Goal: Information Seeking & Learning: Learn about a topic

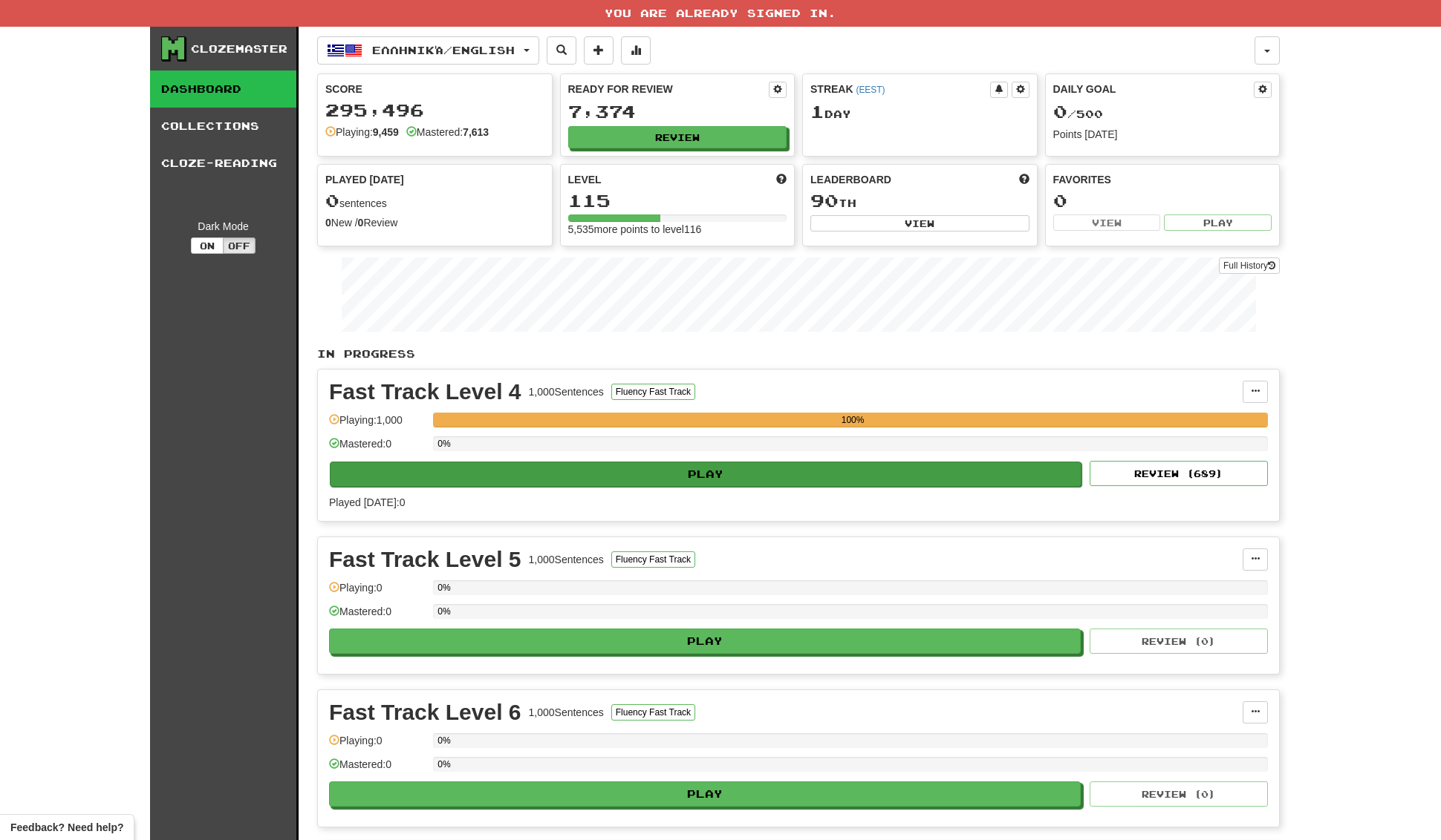
click at [730, 473] on button "Play" at bounding box center [705, 473] width 752 height 25
select select "**"
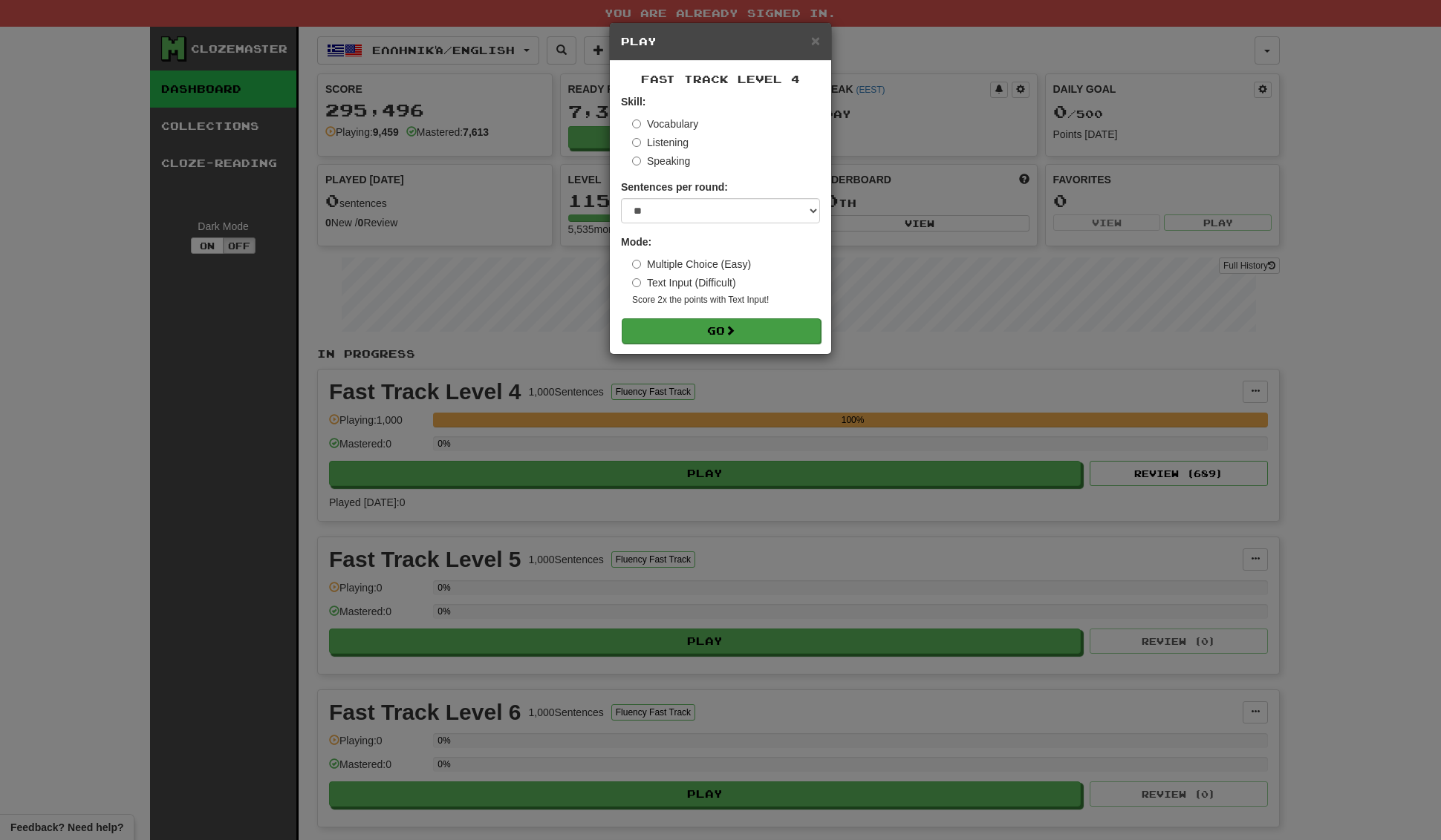
click at [731, 334] on span at bounding box center [730, 330] width 11 height 11
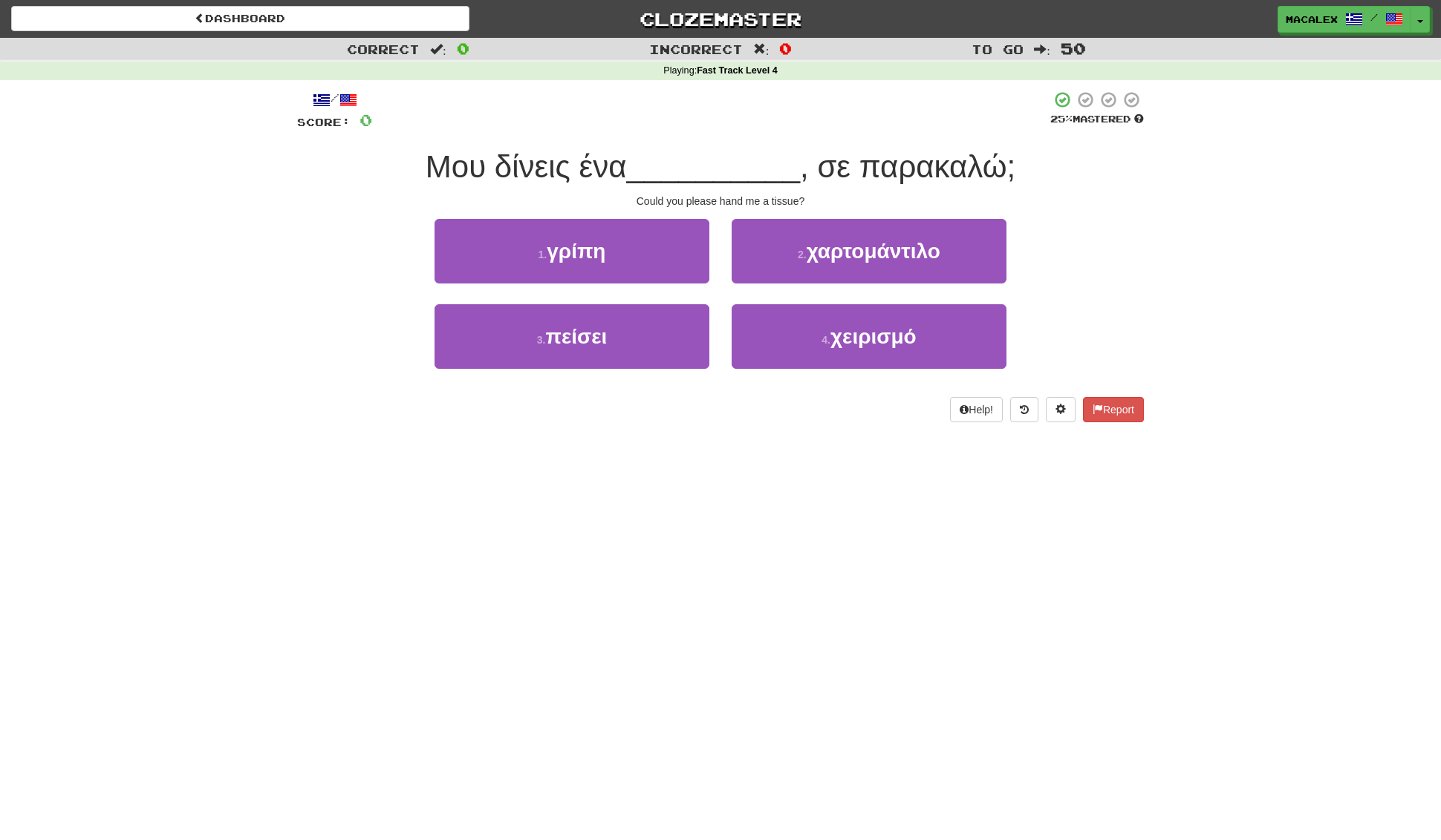
click at [853, 252] on span "χαρτομάντιλο" at bounding box center [873, 251] width 134 height 23
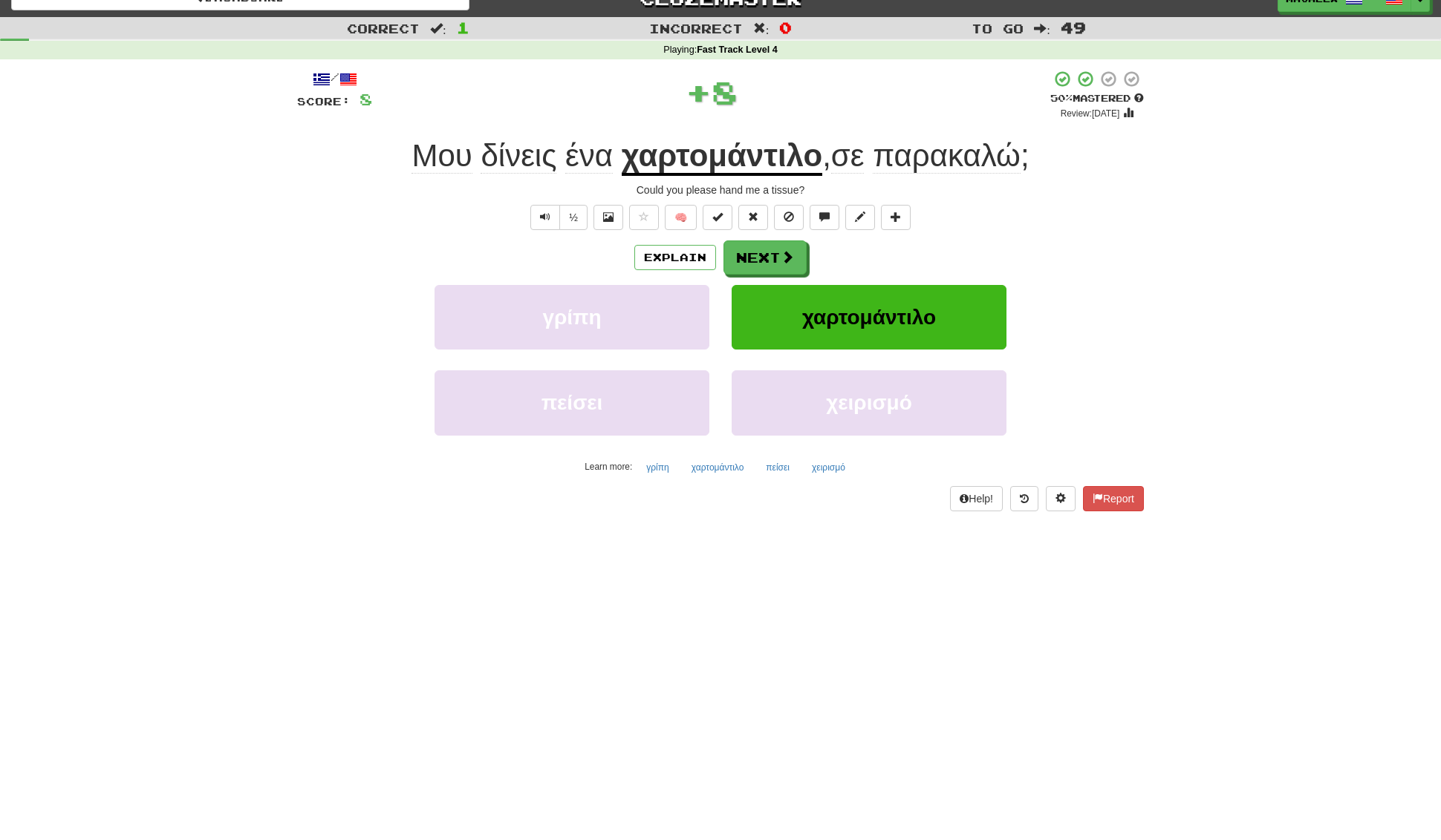
scroll to position [22, 0]
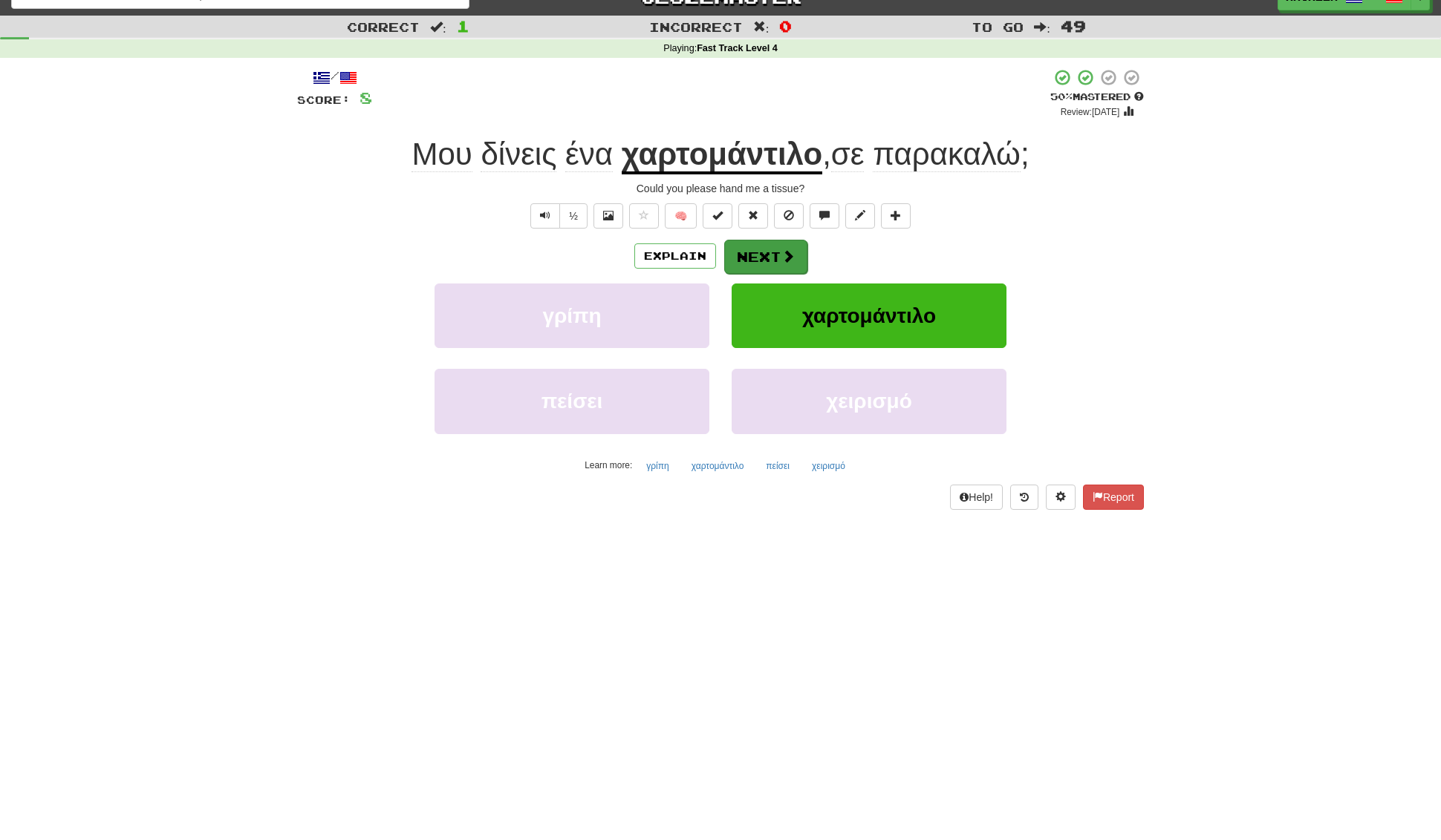
click at [771, 262] on button "Next" at bounding box center [766, 256] width 84 height 34
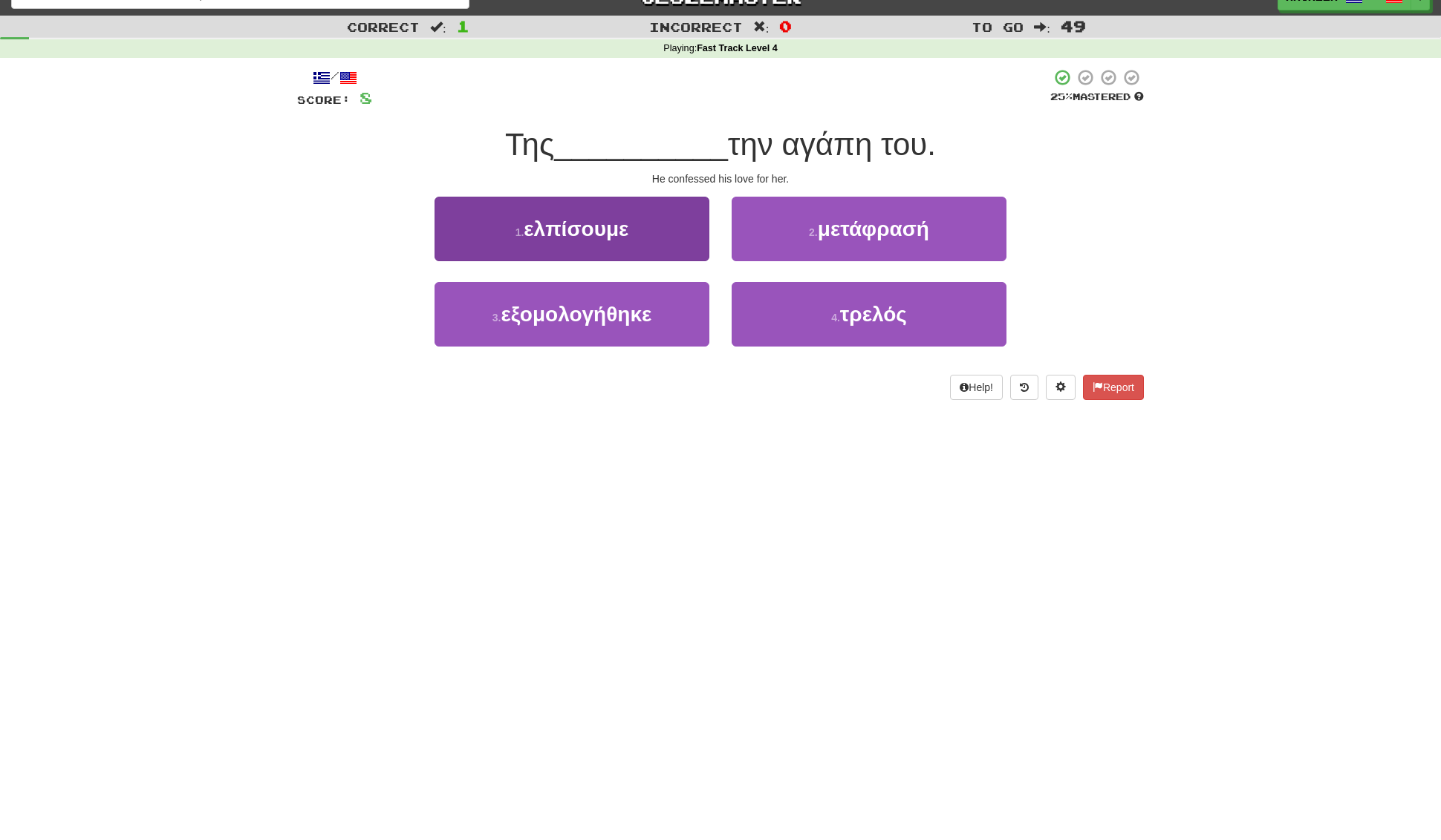
click at [560, 321] on span "εξομολογήθηκε" at bounding box center [575, 314] width 151 height 23
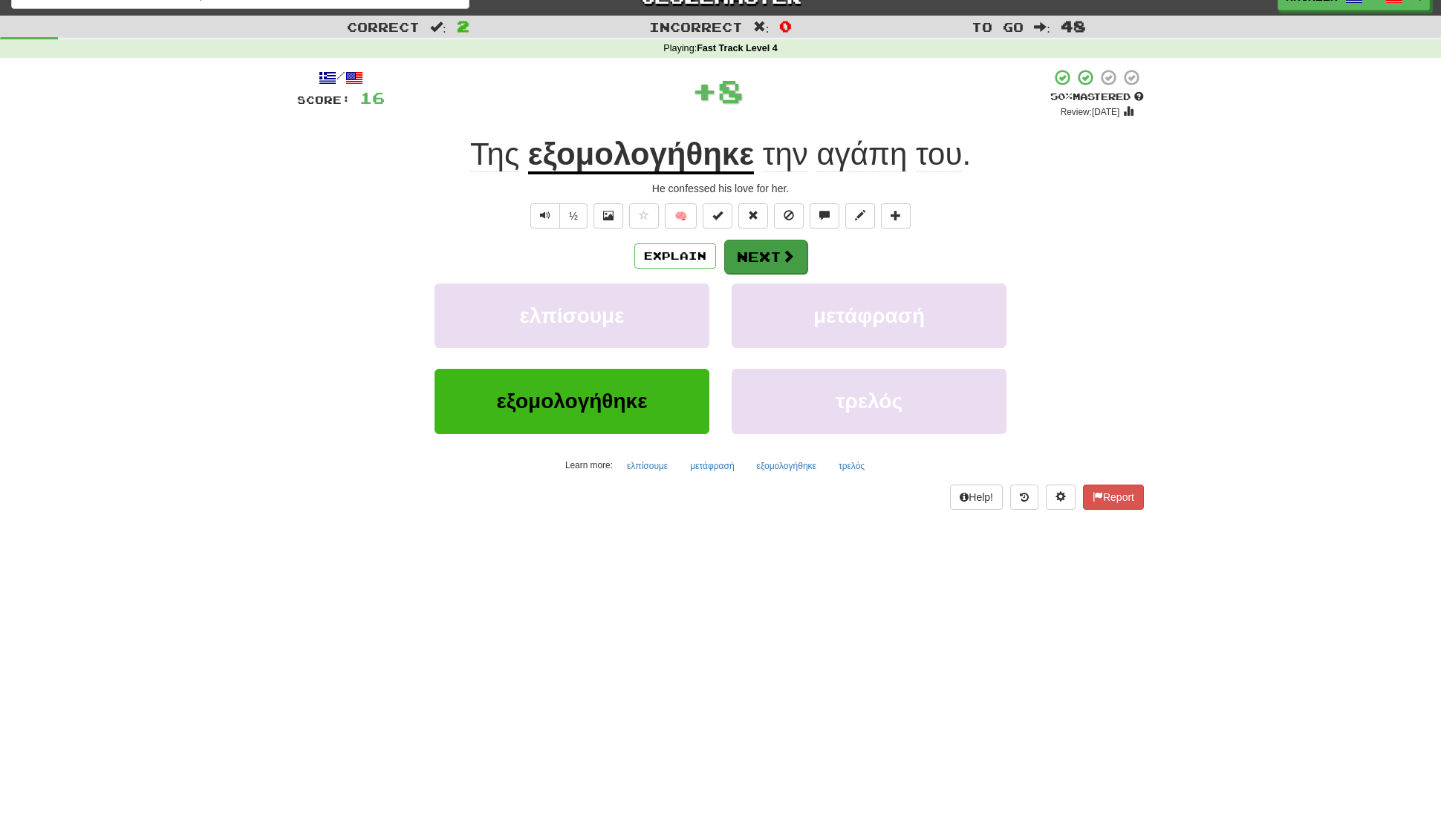
click at [766, 261] on button "Next" at bounding box center [766, 256] width 84 height 34
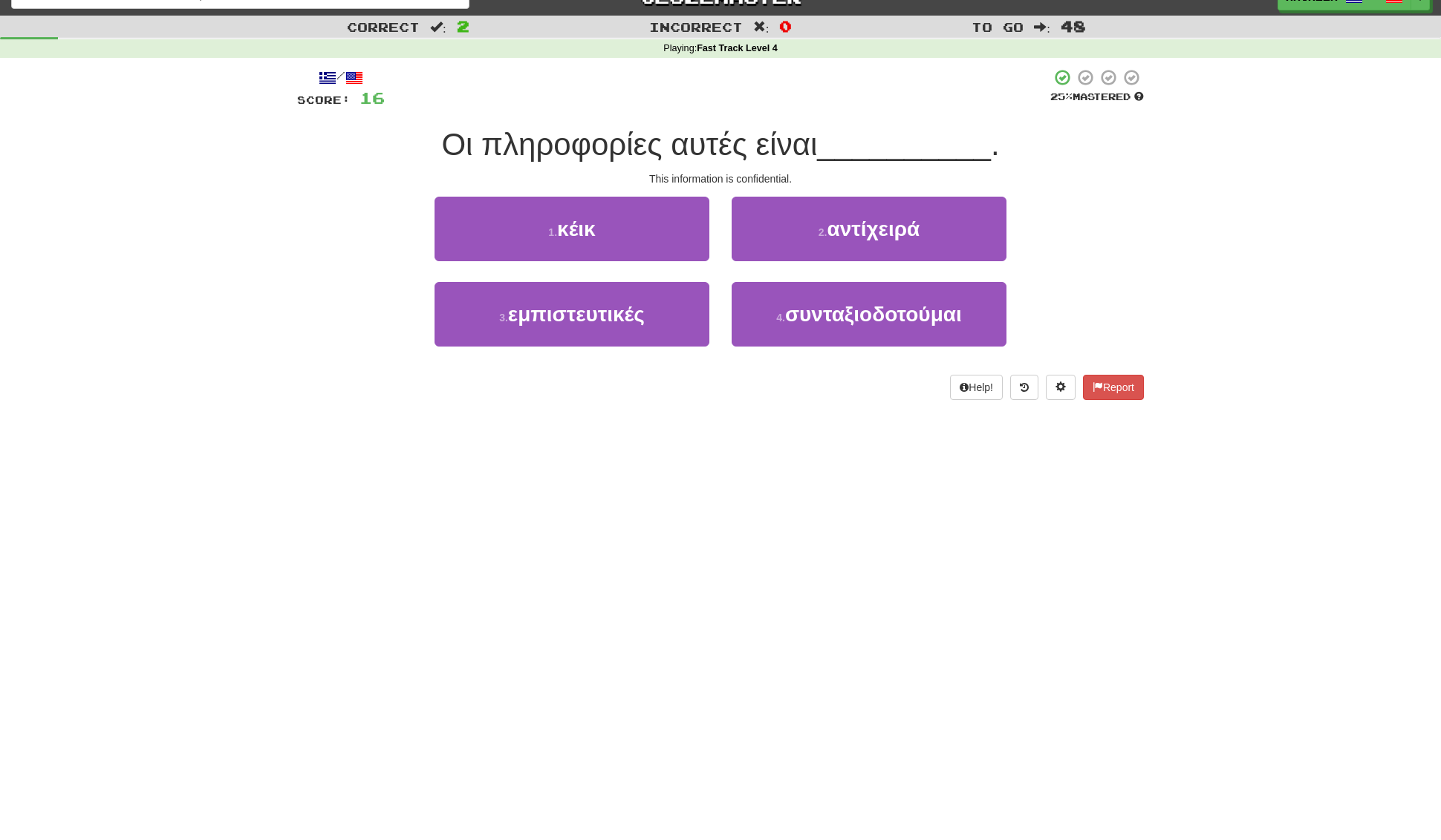
scroll to position [17, 1]
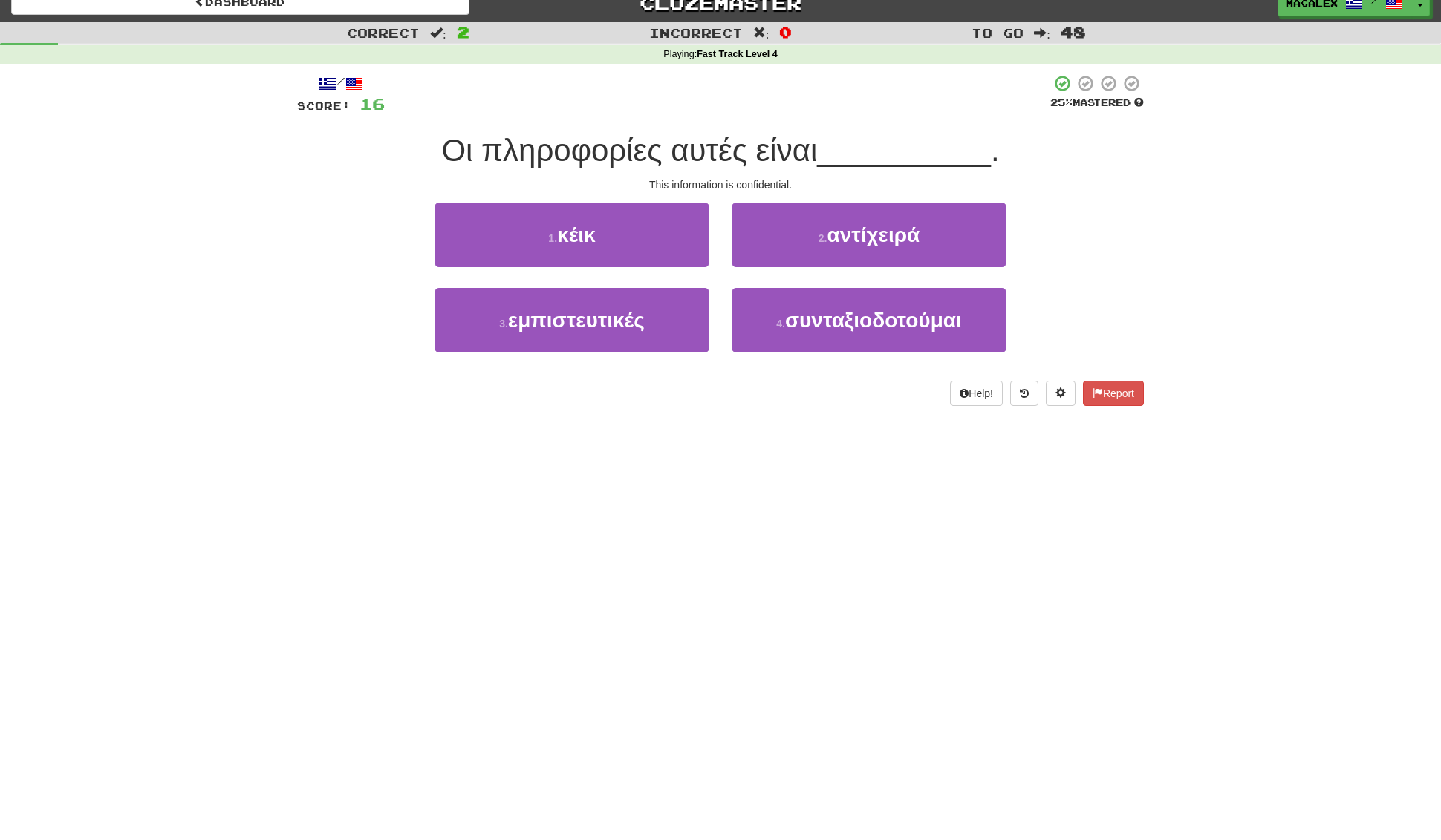
click at [857, 235] on span "αντίχειρά" at bounding box center [873, 234] width 93 height 23
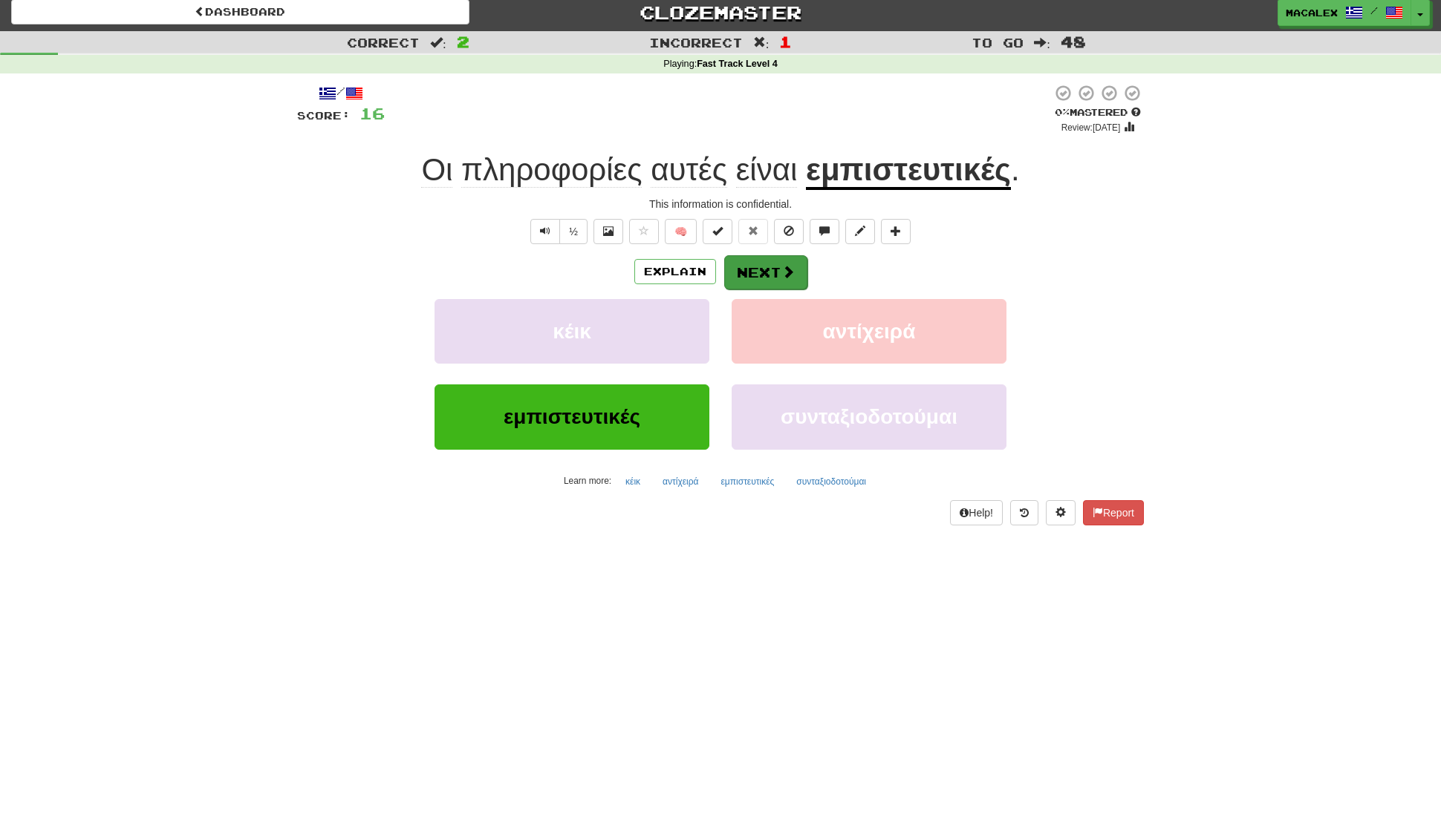
scroll to position [5, 1]
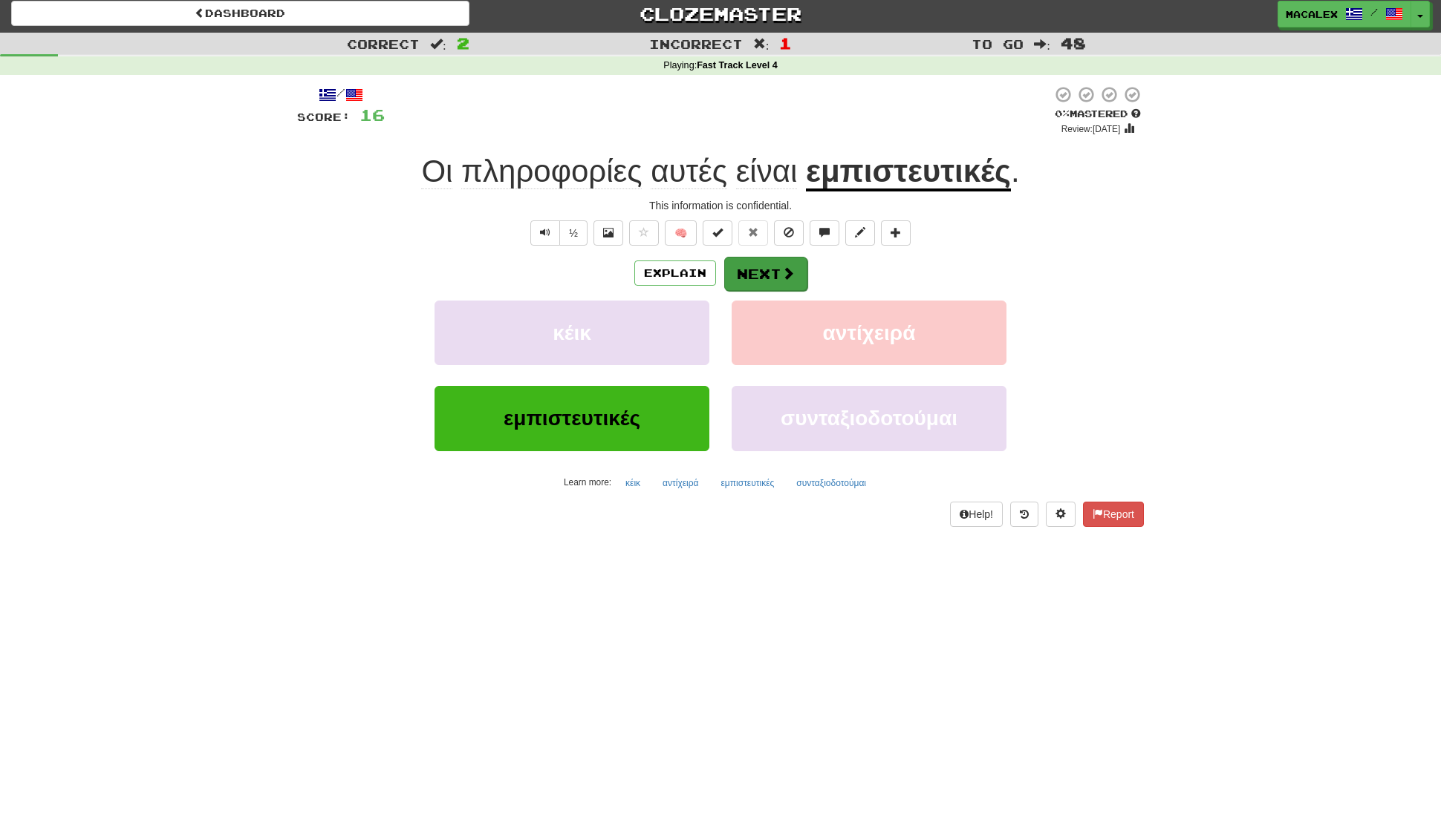
click at [768, 271] on button "Next" at bounding box center [766, 273] width 84 height 34
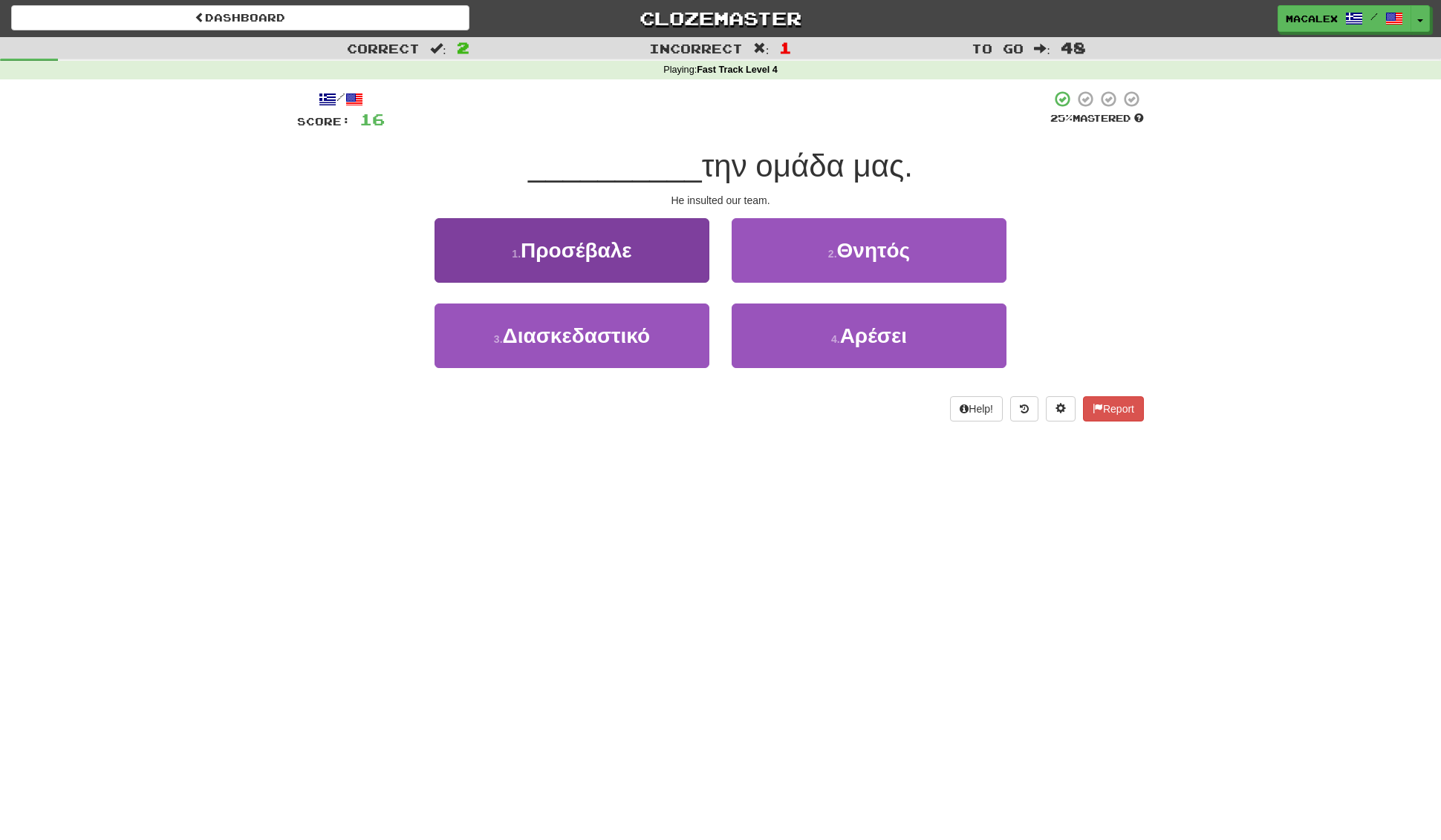
scroll to position [0, 1]
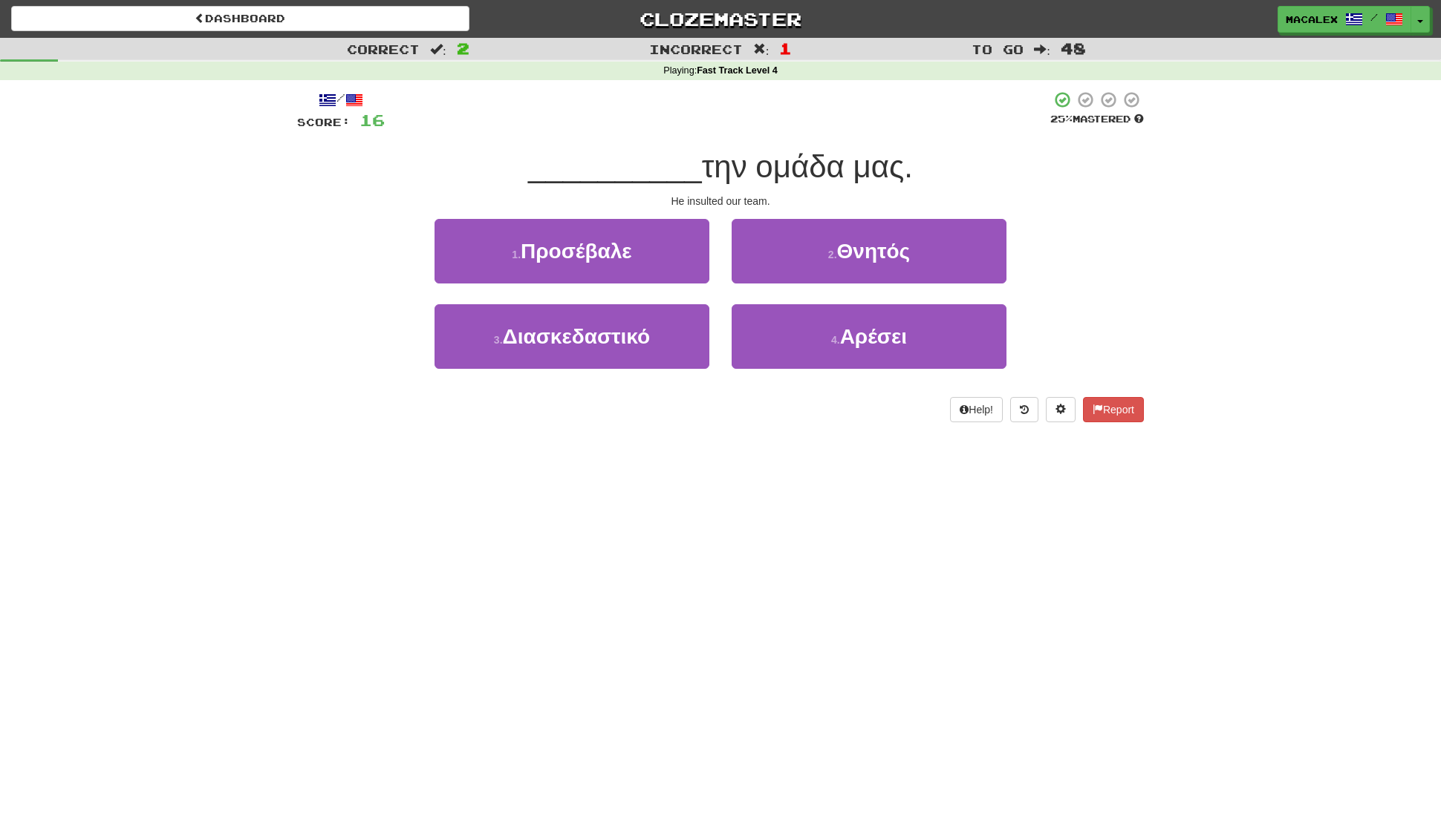
click at [595, 259] on span "Προσέβαλε" at bounding box center [576, 251] width 112 height 23
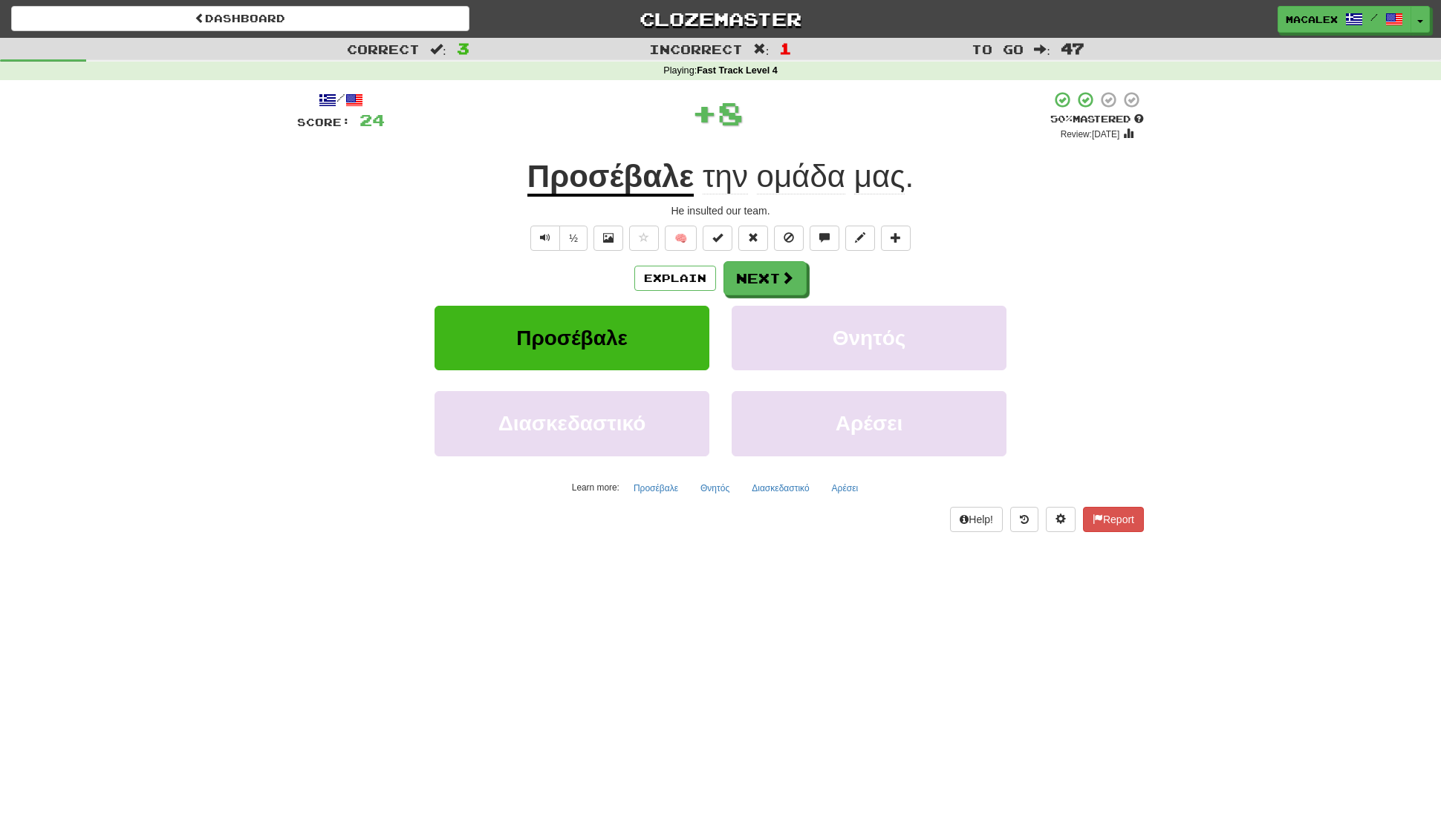
scroll to position [0, 0]
click at [770, 279] on button "Next" at bounding box center [766, 278] width 84 height 34
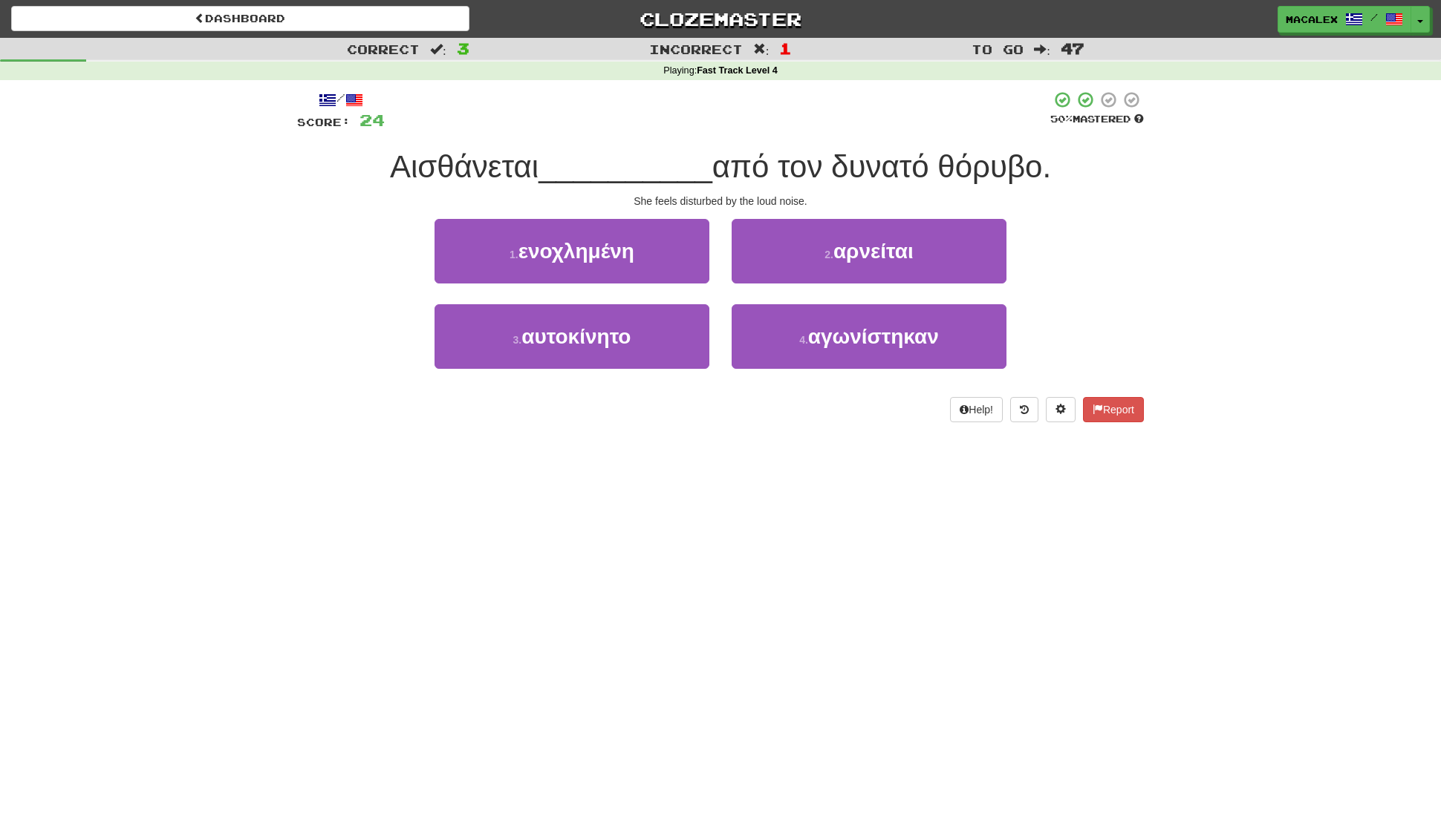
click at [557, 256] on span "ενοχλημένη" at bounding box center [576, 251] width 116 height 23
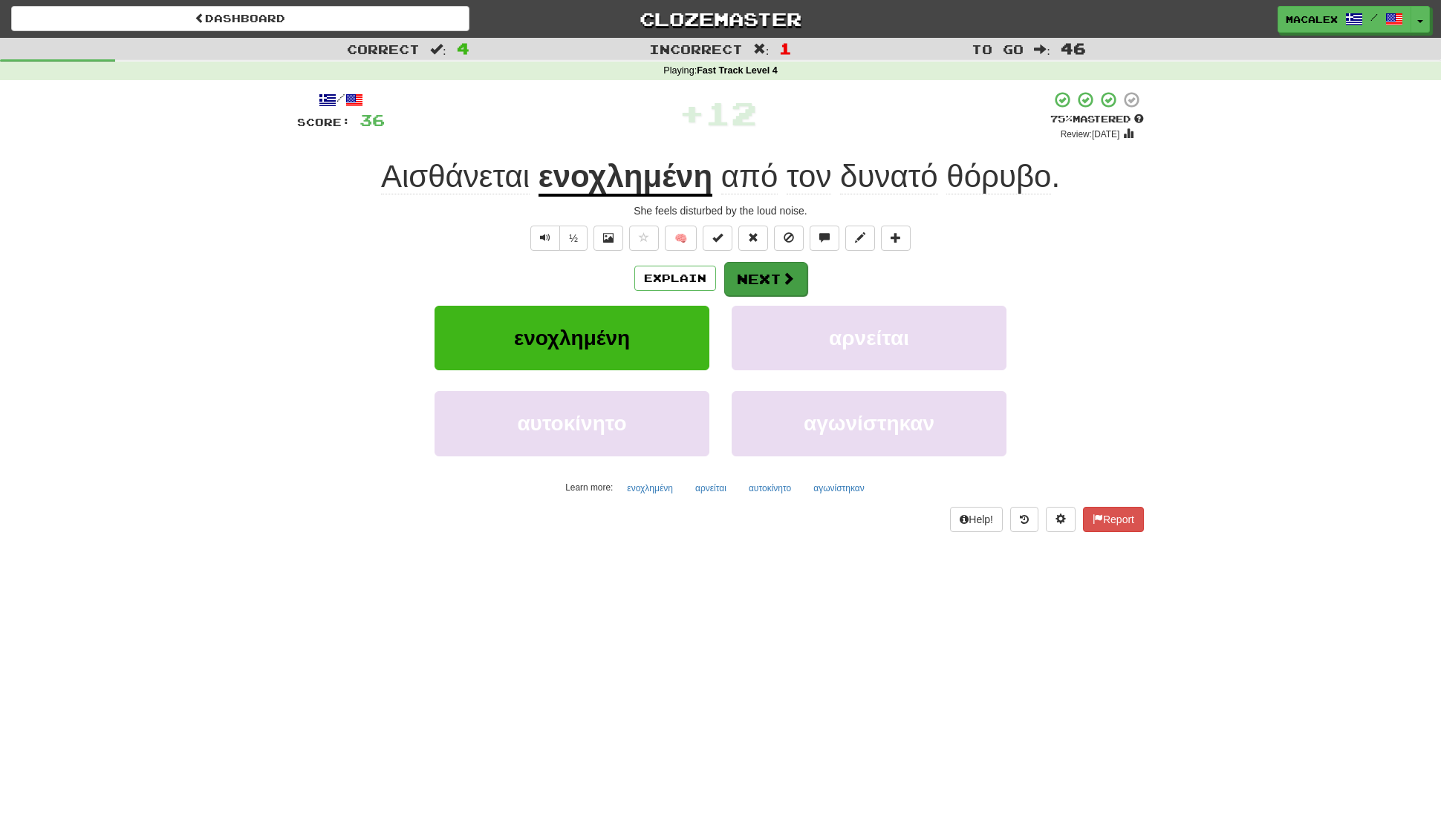
click at [773, 280] on button "Next" at bounding box center [766, 278] width 84 height 34
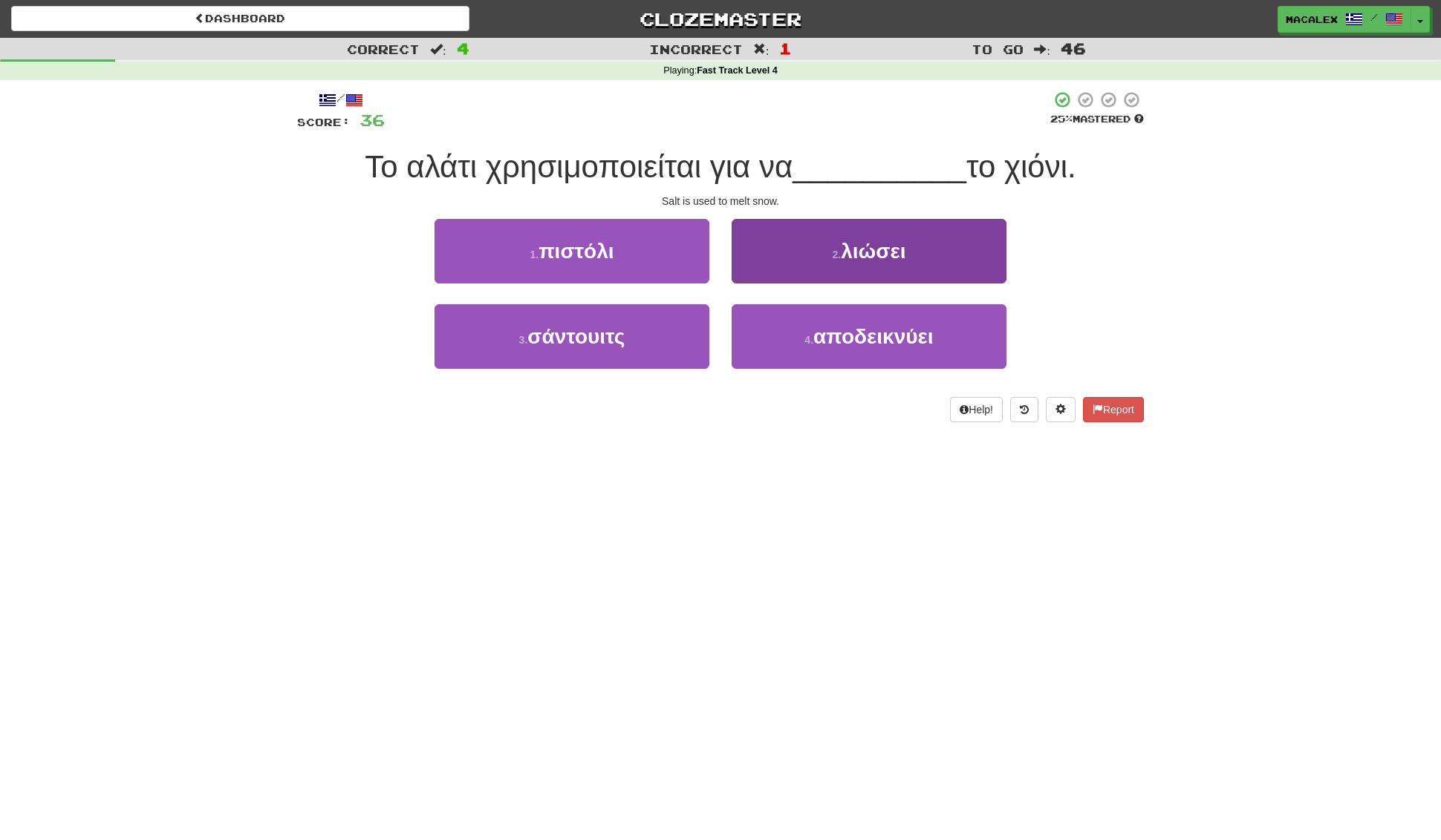
click at [866, 256] on span "λιώσει" at bounding box center [872, 251] width 65 height 23
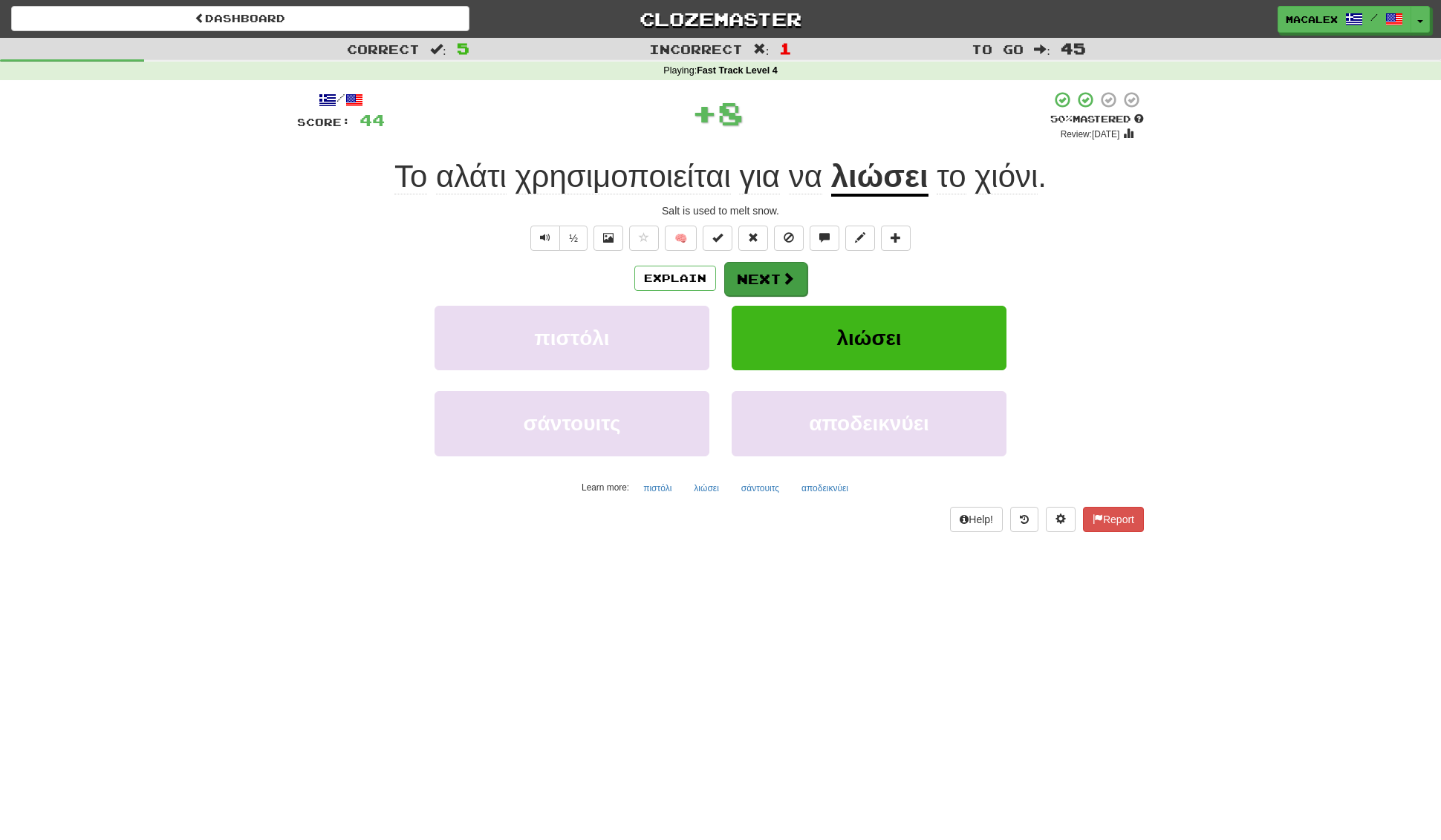
click at [768, 282] on button "Next" at bounding box center [766, 278] width 84 height 34
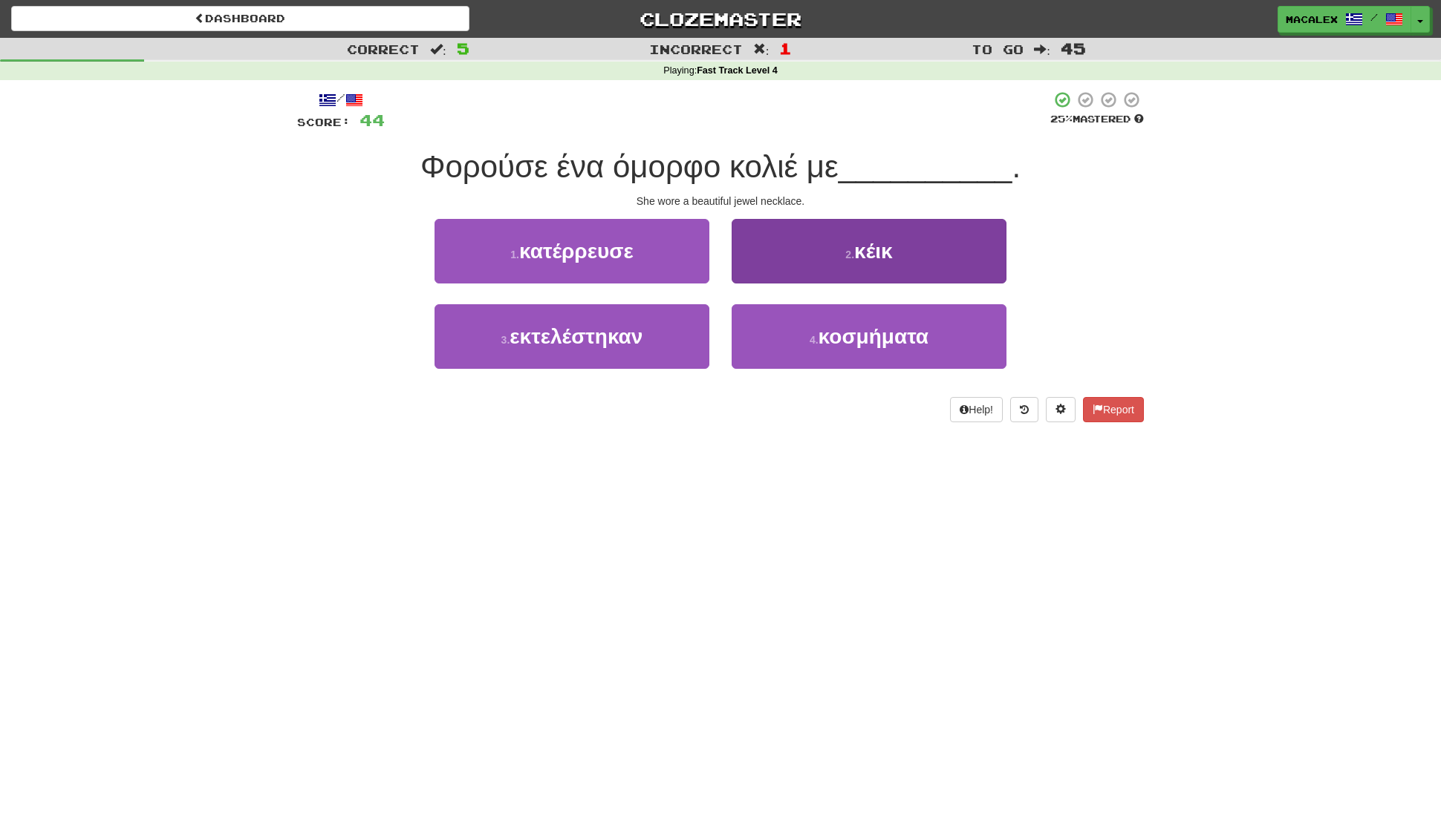
click at [872, 348] on button "4 . κοσμήματα" at bounding box center [869, 336] width 275 height 64
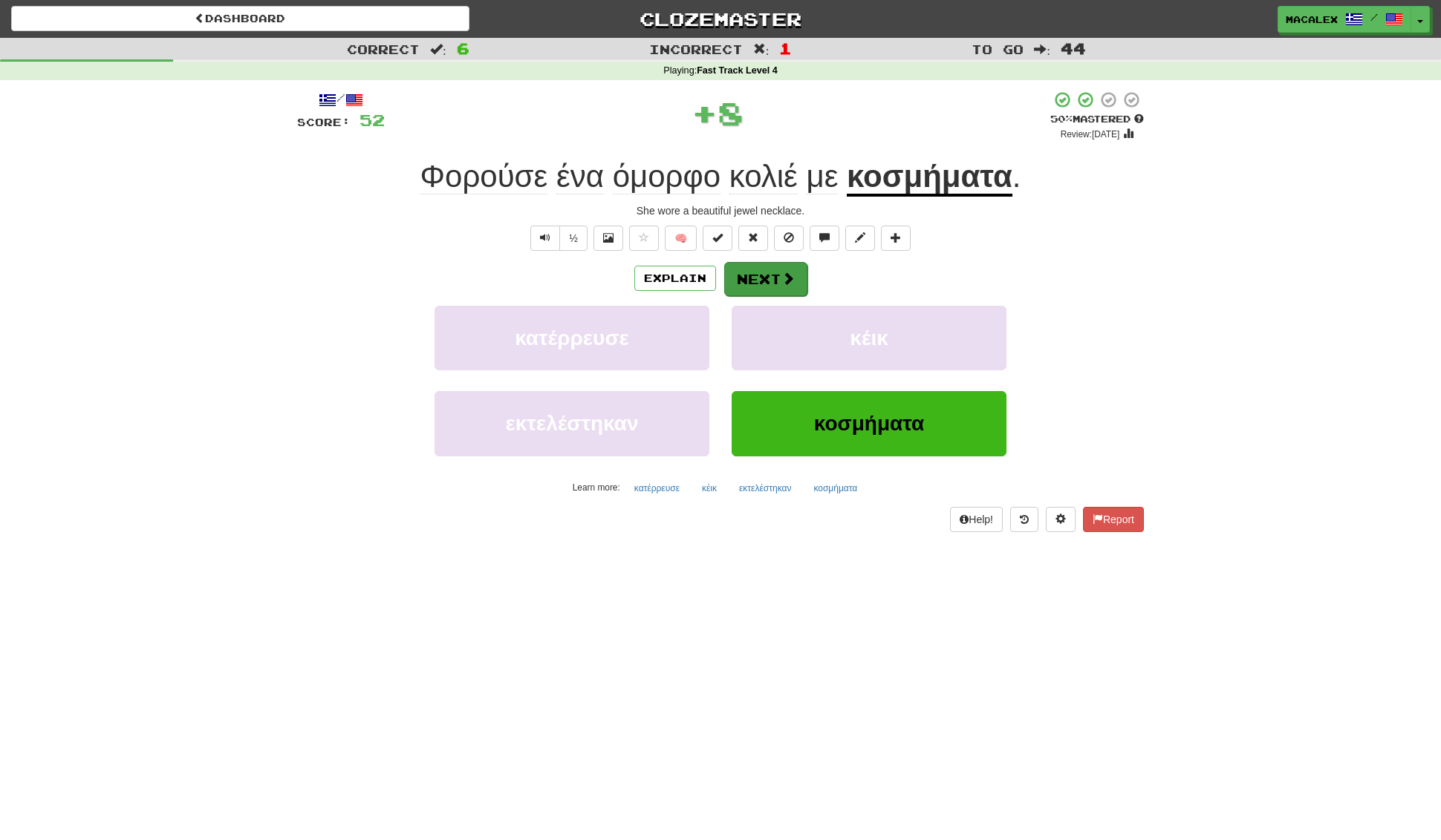
click at [768, 271] on button "Next" at bounding box center [766, 278] width 84 height 34
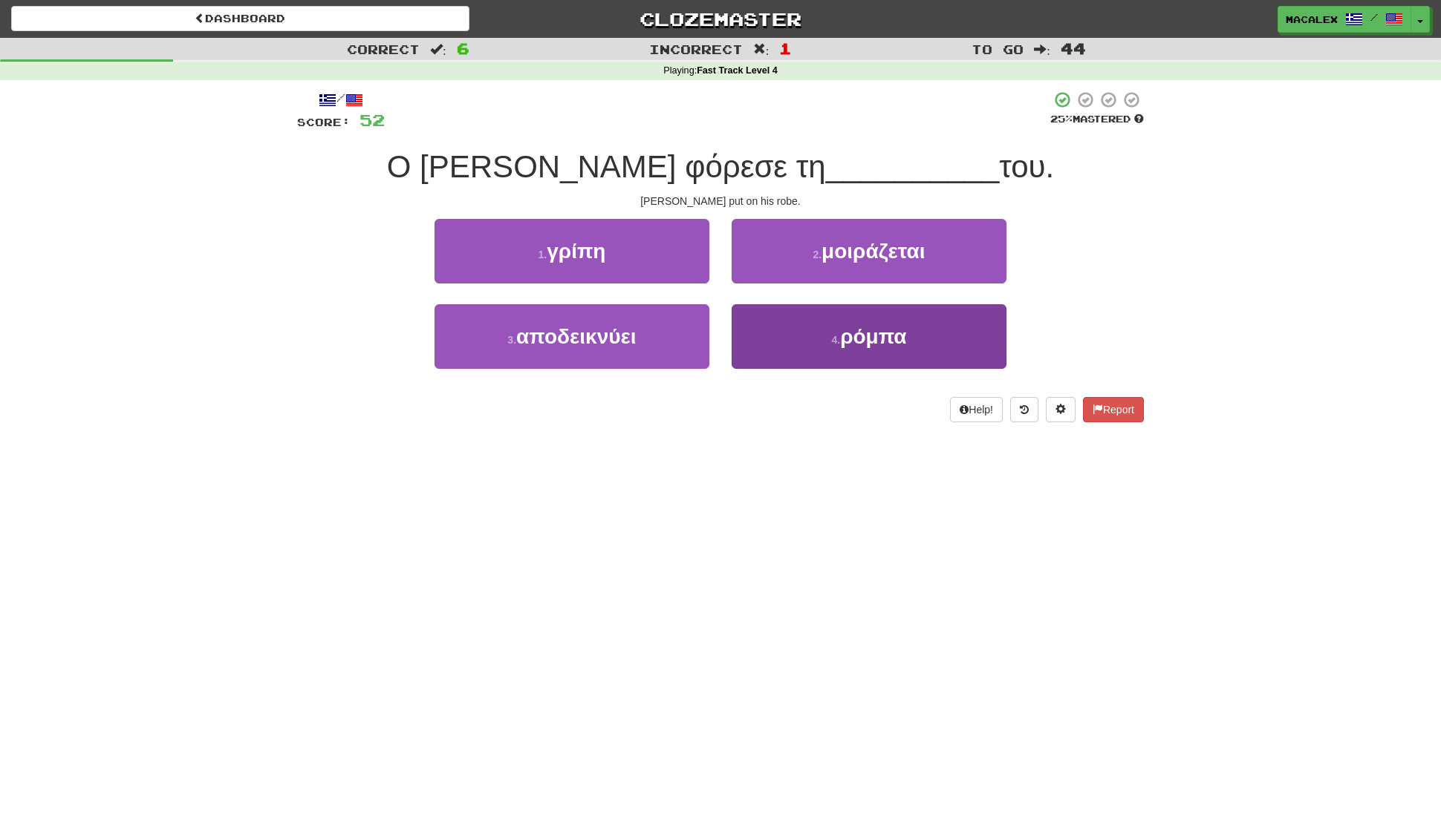
scroll to position [0, 1]
click at [885, 336] on span "ρόμπα" at bounding box center [872, 336] width 66 height 23
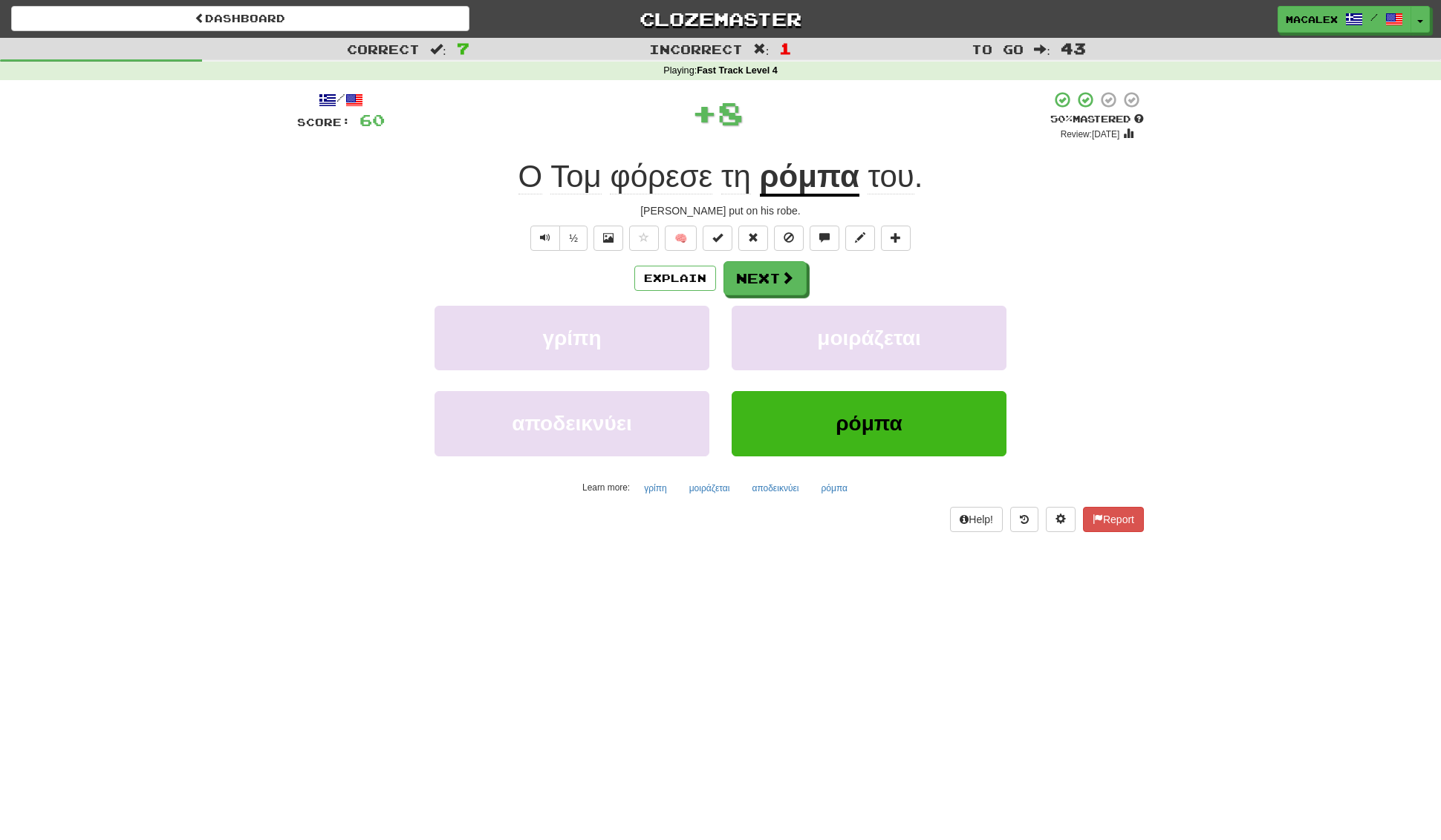
scroll to position [0, 0]
click at [767, 277] on button "Next" at bounding box center [766, 278] width 84 height 34
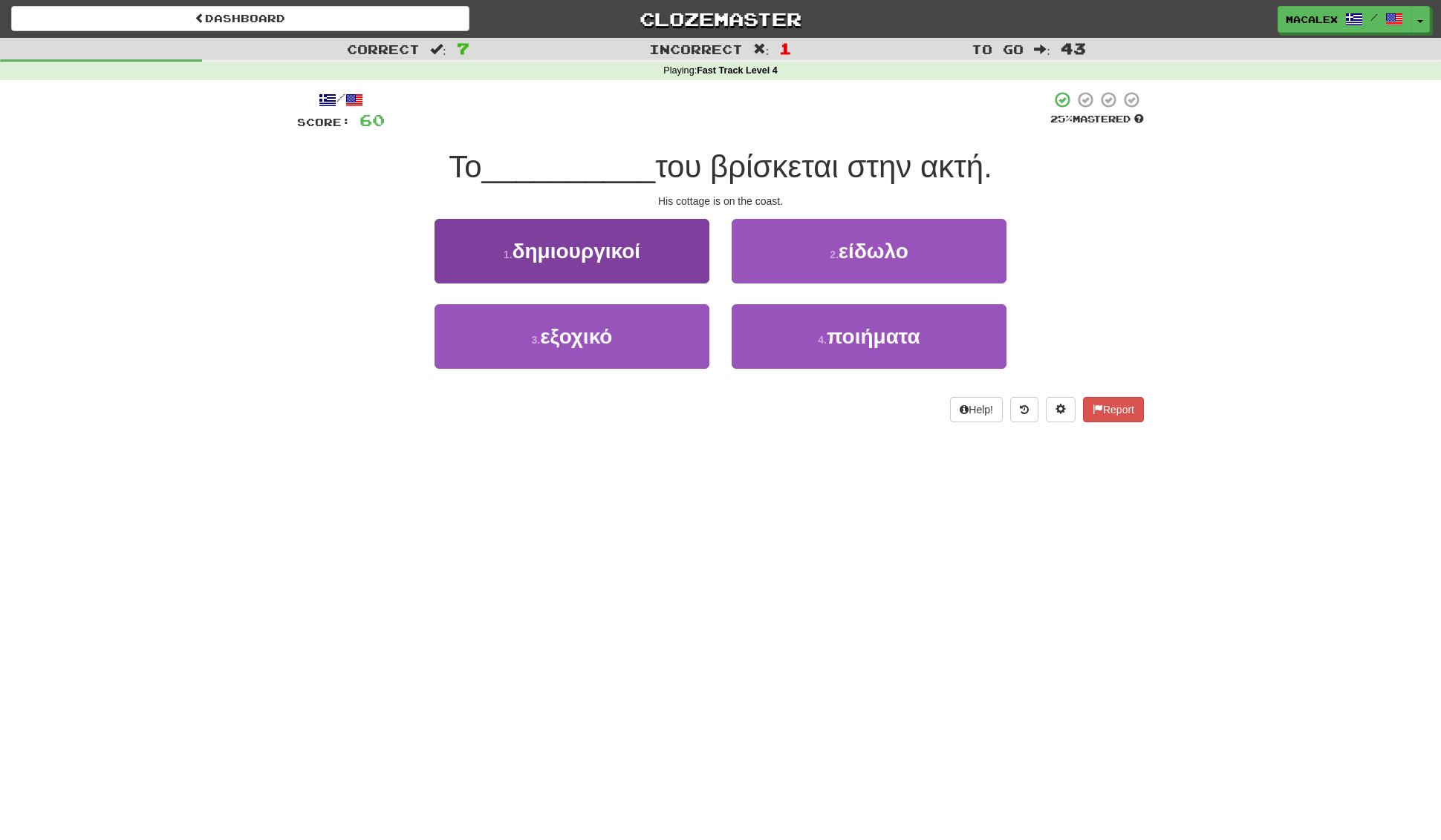
click at [610, 337] on span "εξοχικό" at bounding box center [575, 336] width 72 height 23
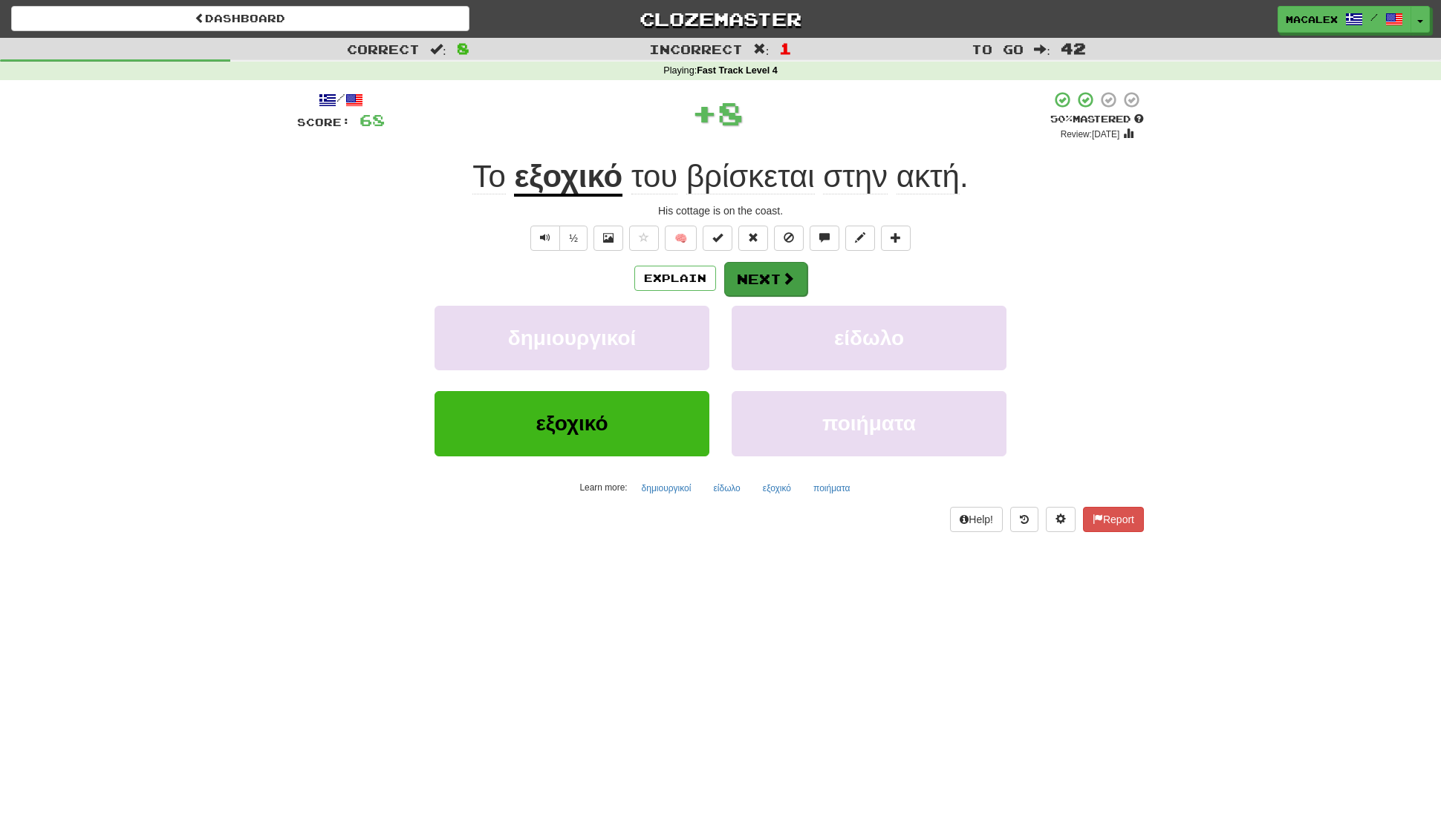
click at [782, 284] on span at bounding box center [788, 278] width 14 height 14
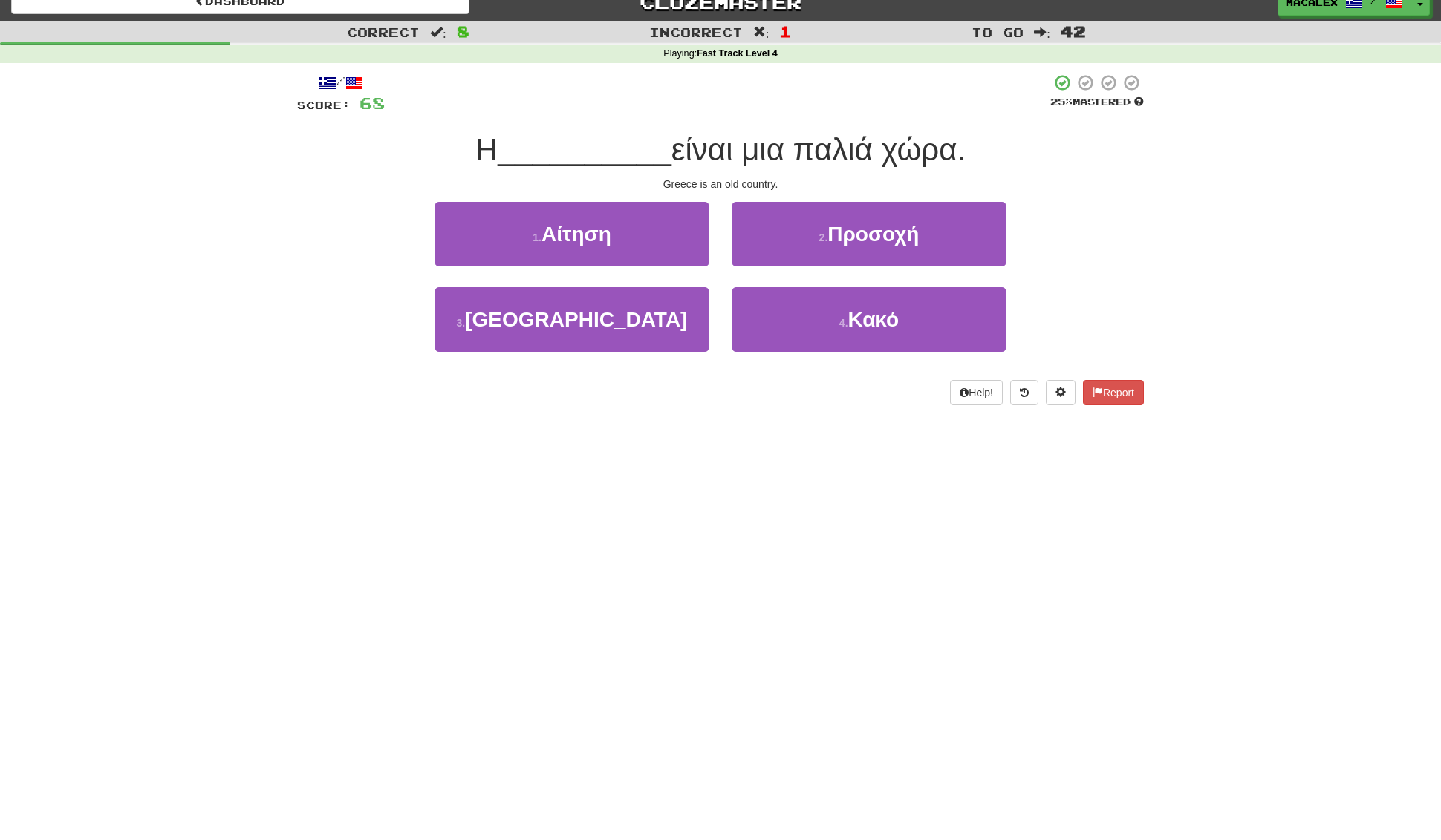
scroll to position [17, 0]
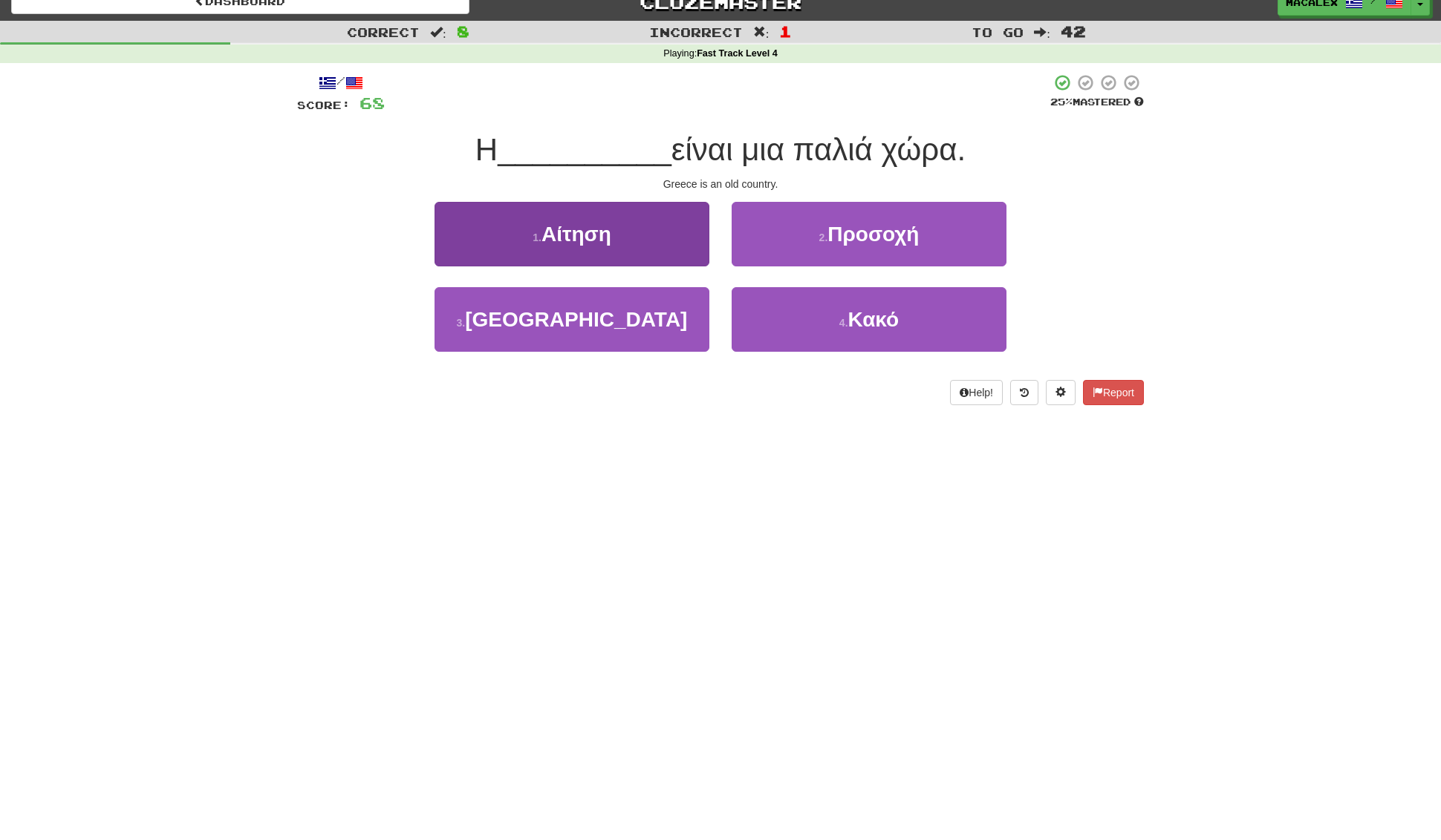
click at [622, 324] on button "3 . Ελλάδα" at bounding box center [572, 319] width 275 height 64
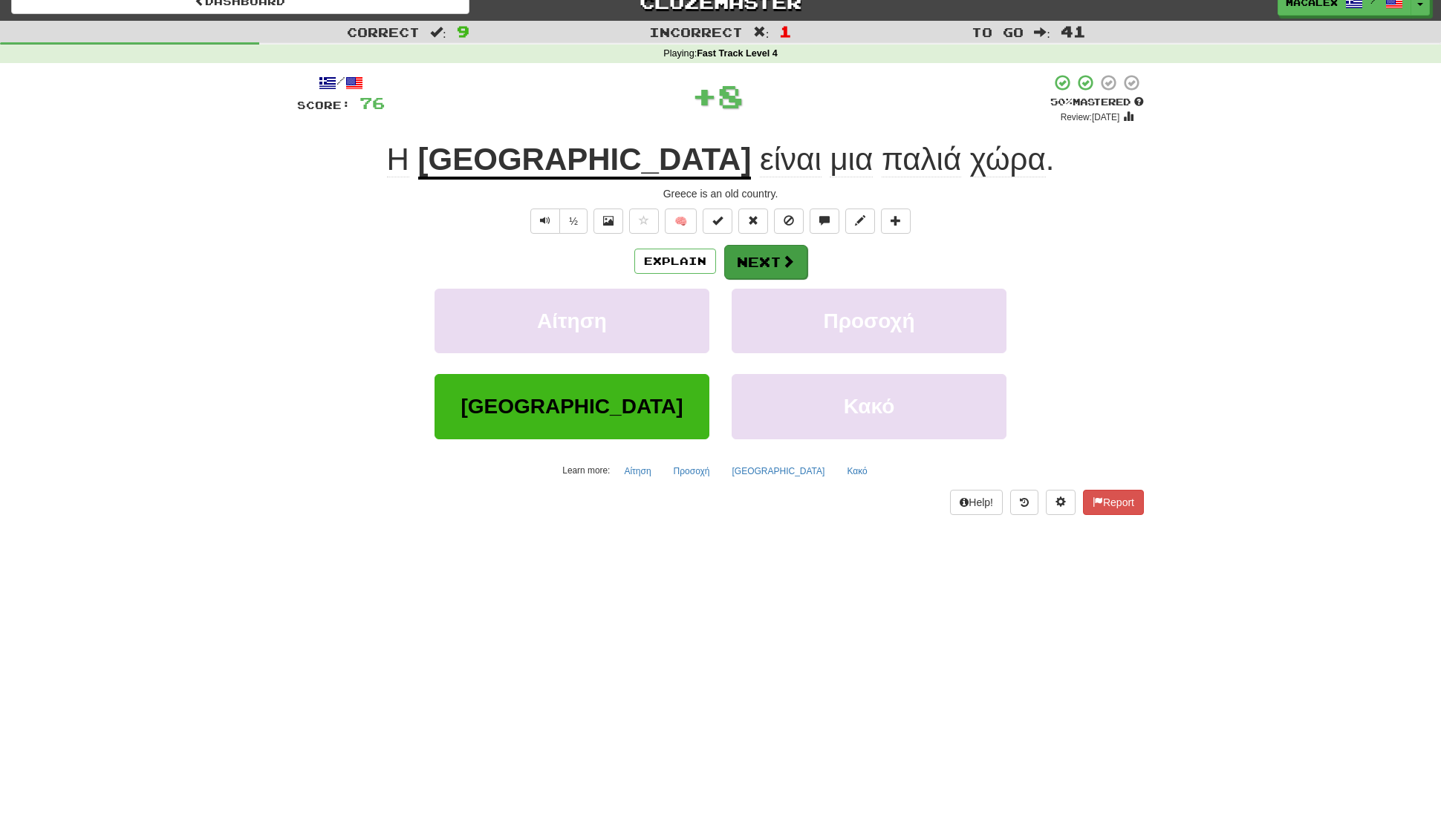
click at [751, 265] on button "Next" at bounding box center [766, 262] width 84 height 34
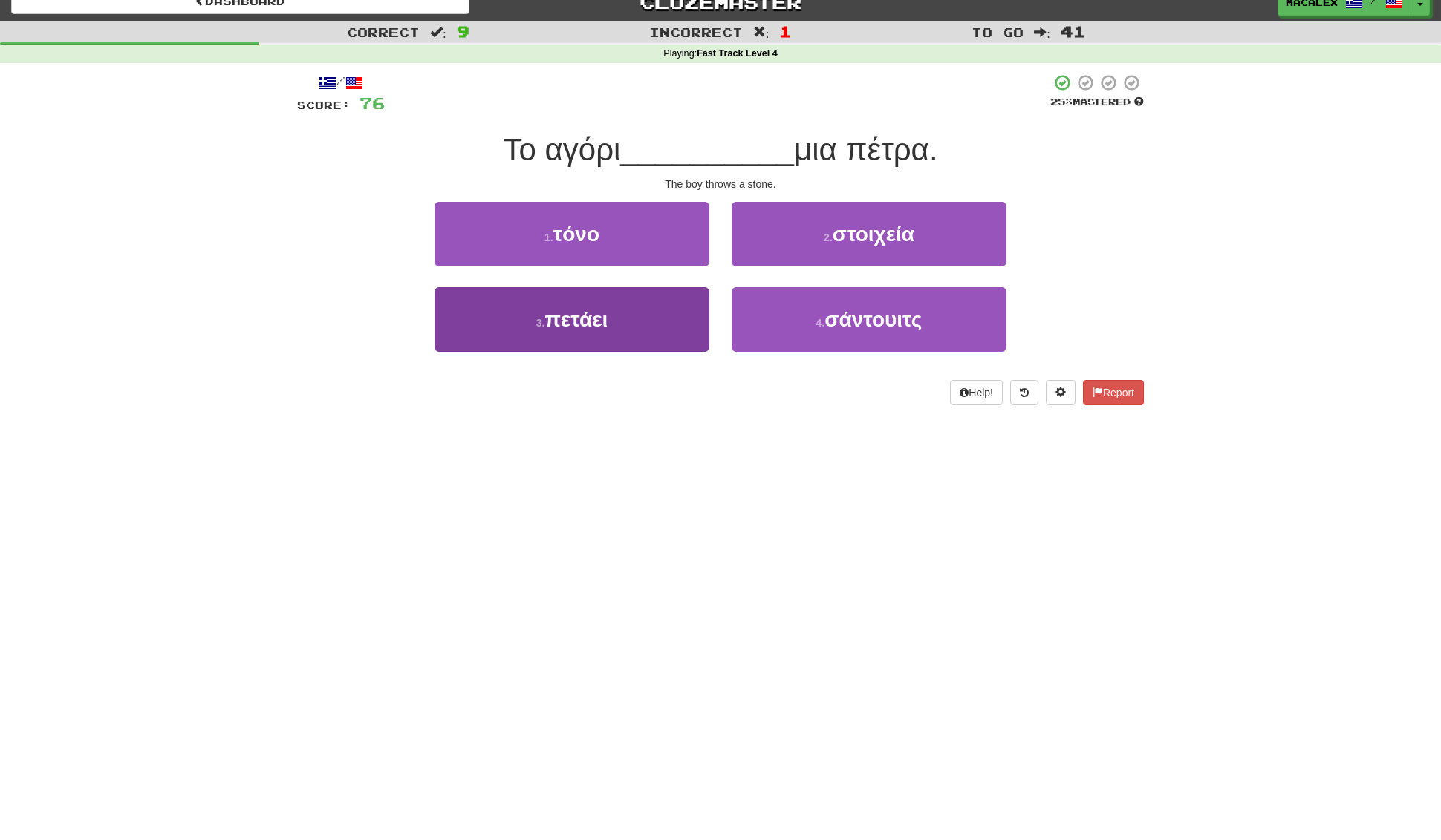
scroll to position [13, 0]
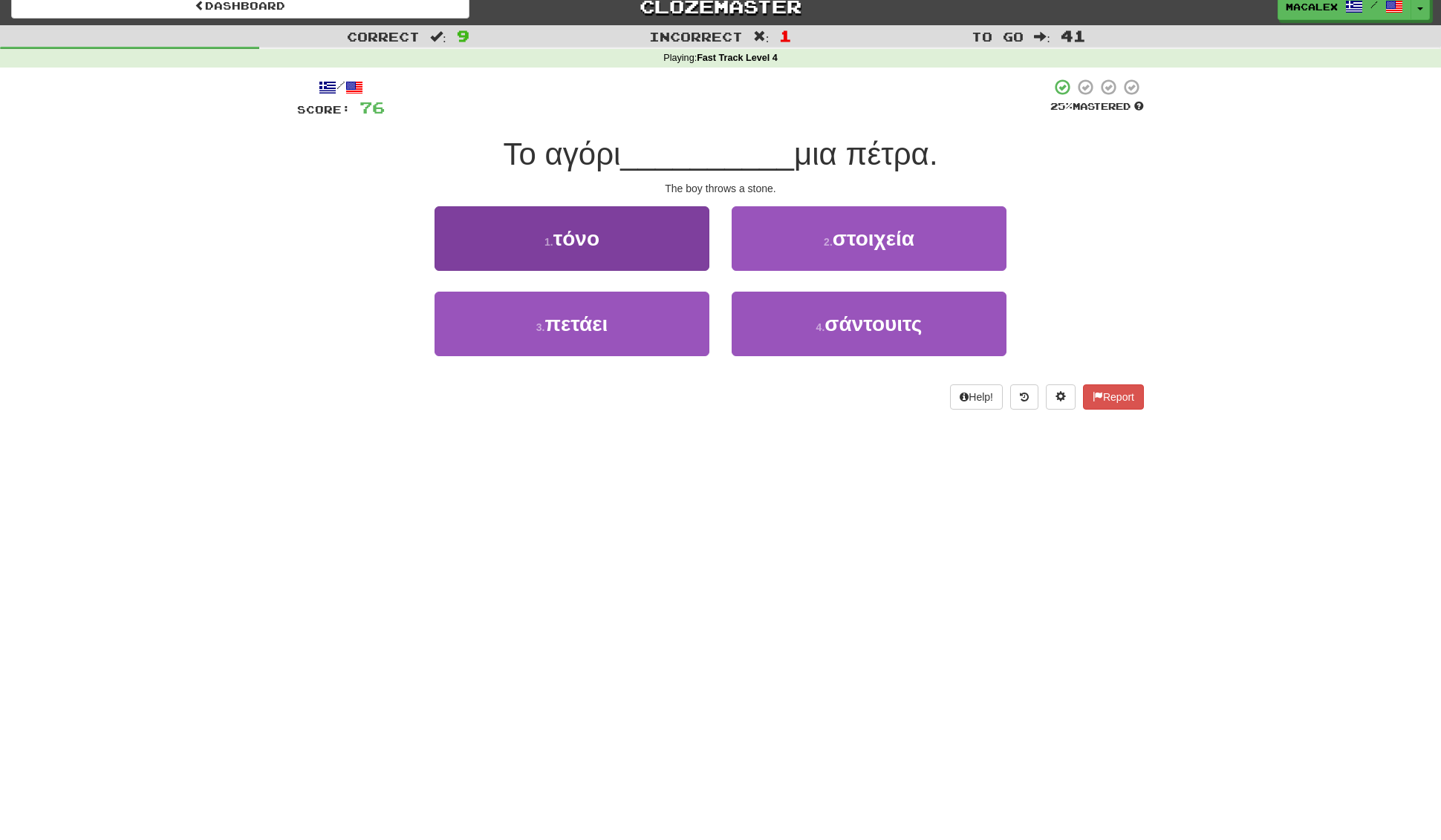
drag, startPoint x: 592, startPoint y: 326, endPoint x: 609, endPoint y: 319, distance: 18.4
click at [592, 326] on span "πετάει" at bounding box center [575, 324] width 63 height 23
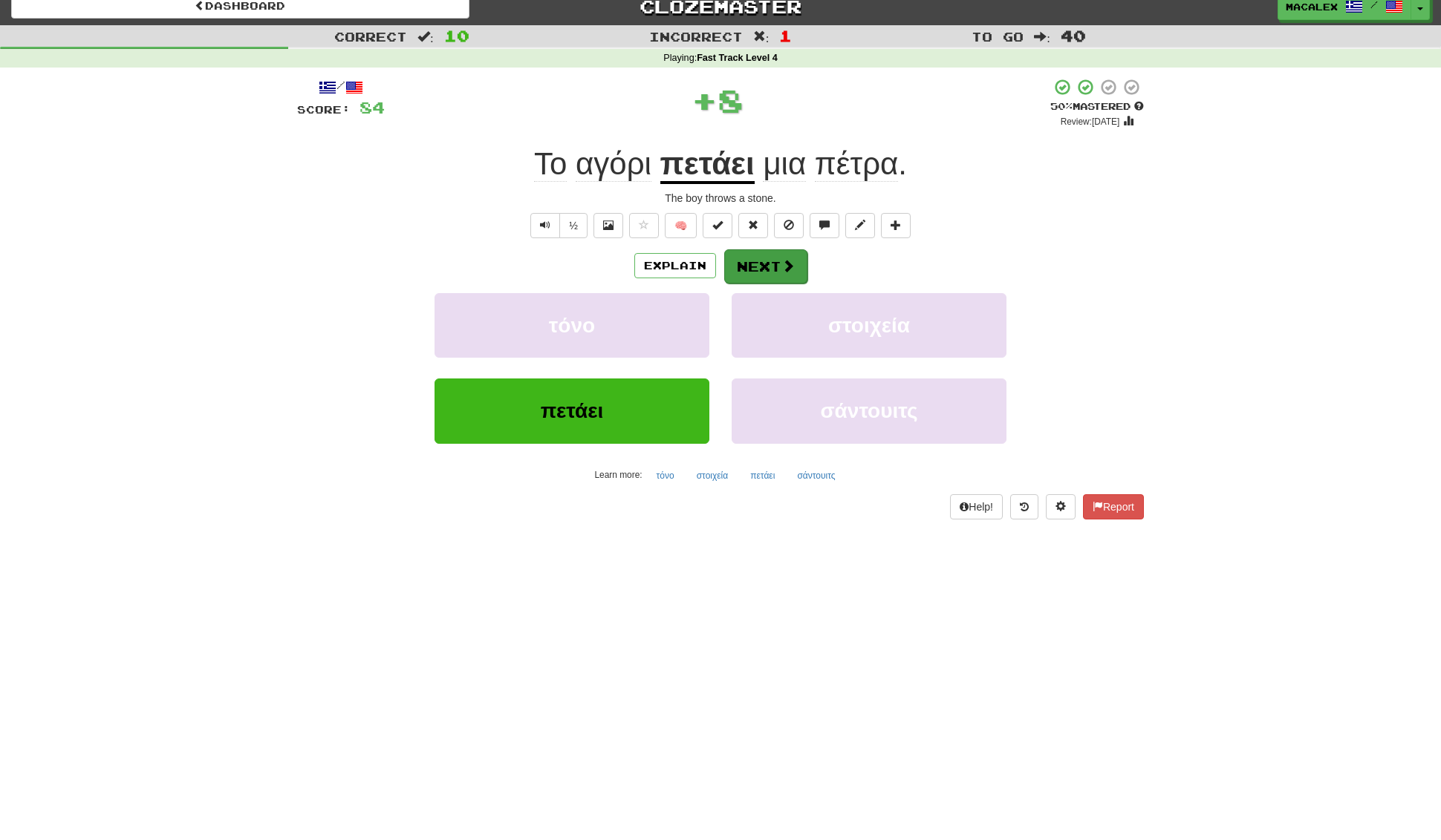
click at [756, 267] on button "Next" at bounding box center [766, 266] width 84 height 34
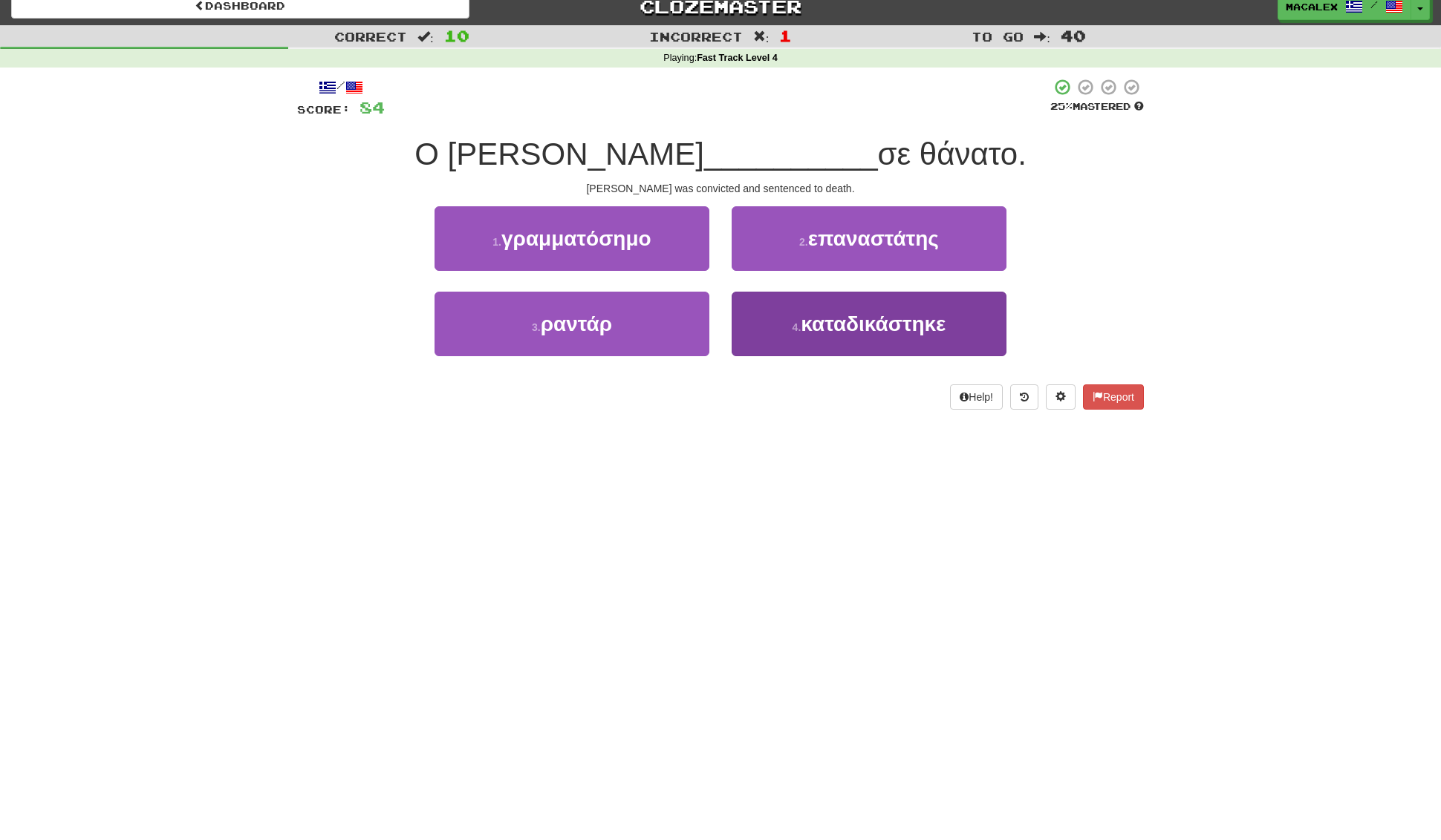
scroll to position [7, 1]
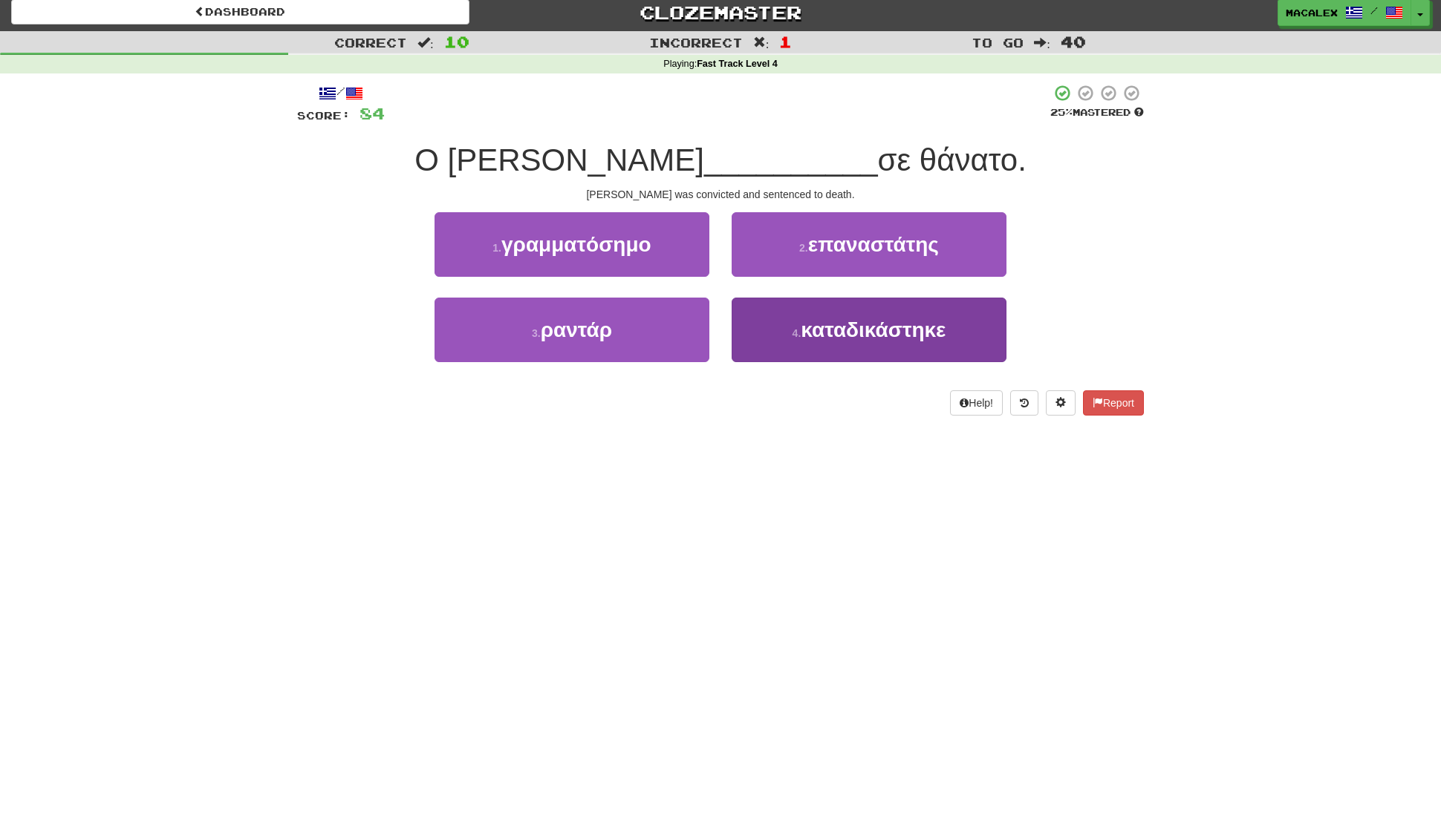
click at [834, 319] on span "καταδικάστηκε" at bounding box center [872, 330] width 145 height 23
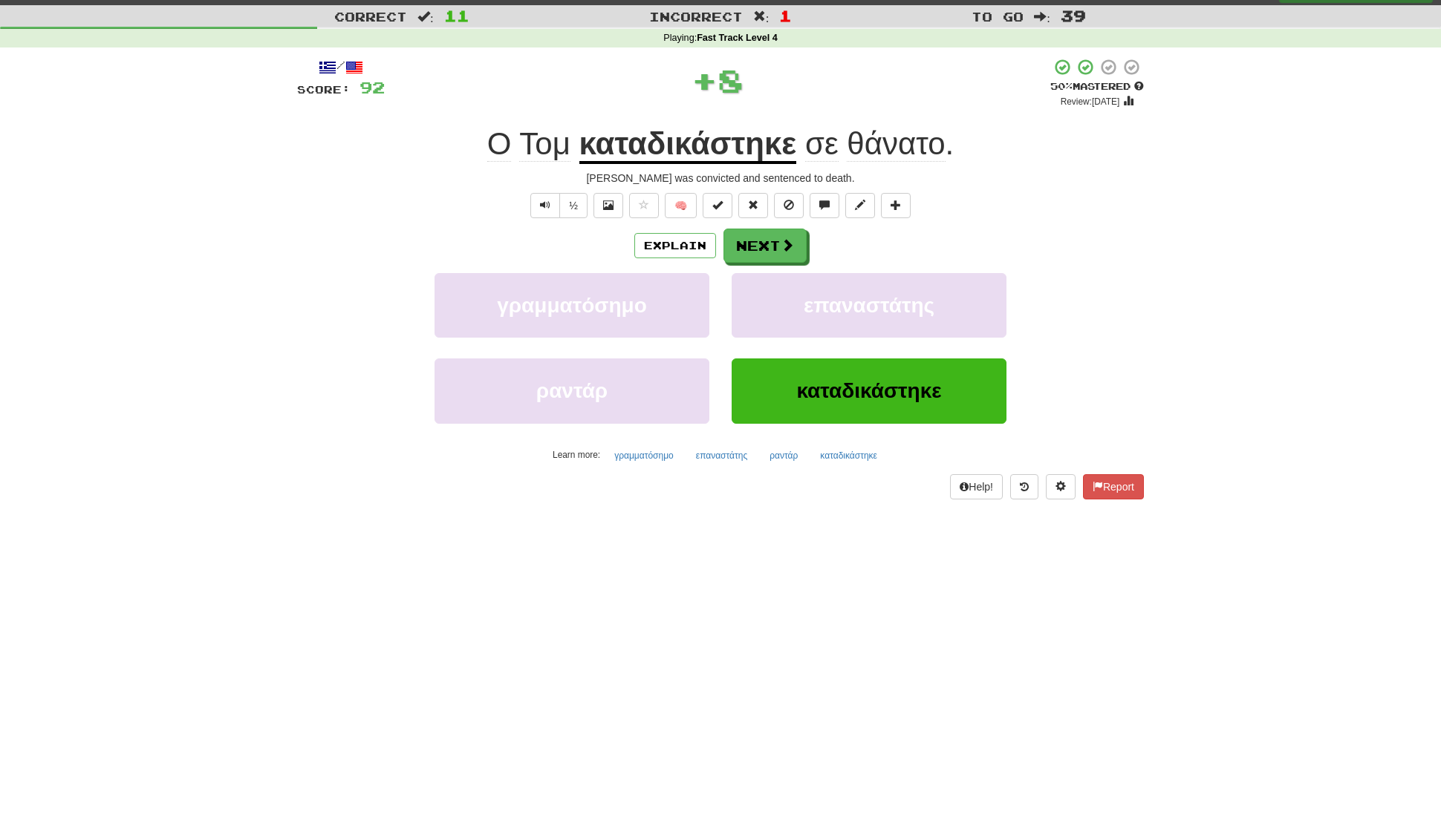
scroll to position [33, 0]
click at [761, 249] on button "Next" at bounding box center [766, 245] width 84 height 34
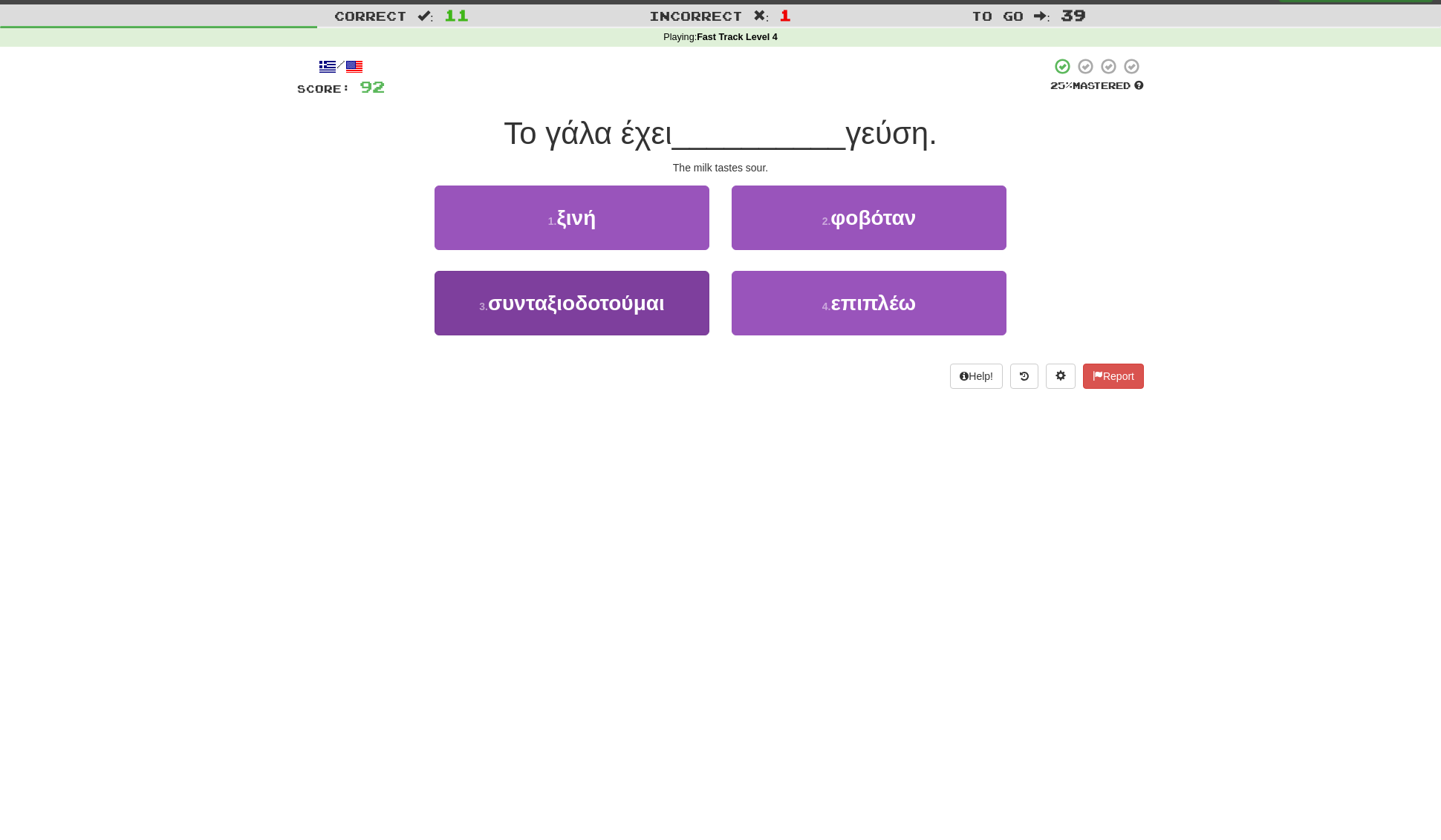
click at [587, 305] on span "συνταξιοδοτούμαι" at bounding box center [576, 303] width 177 height 23
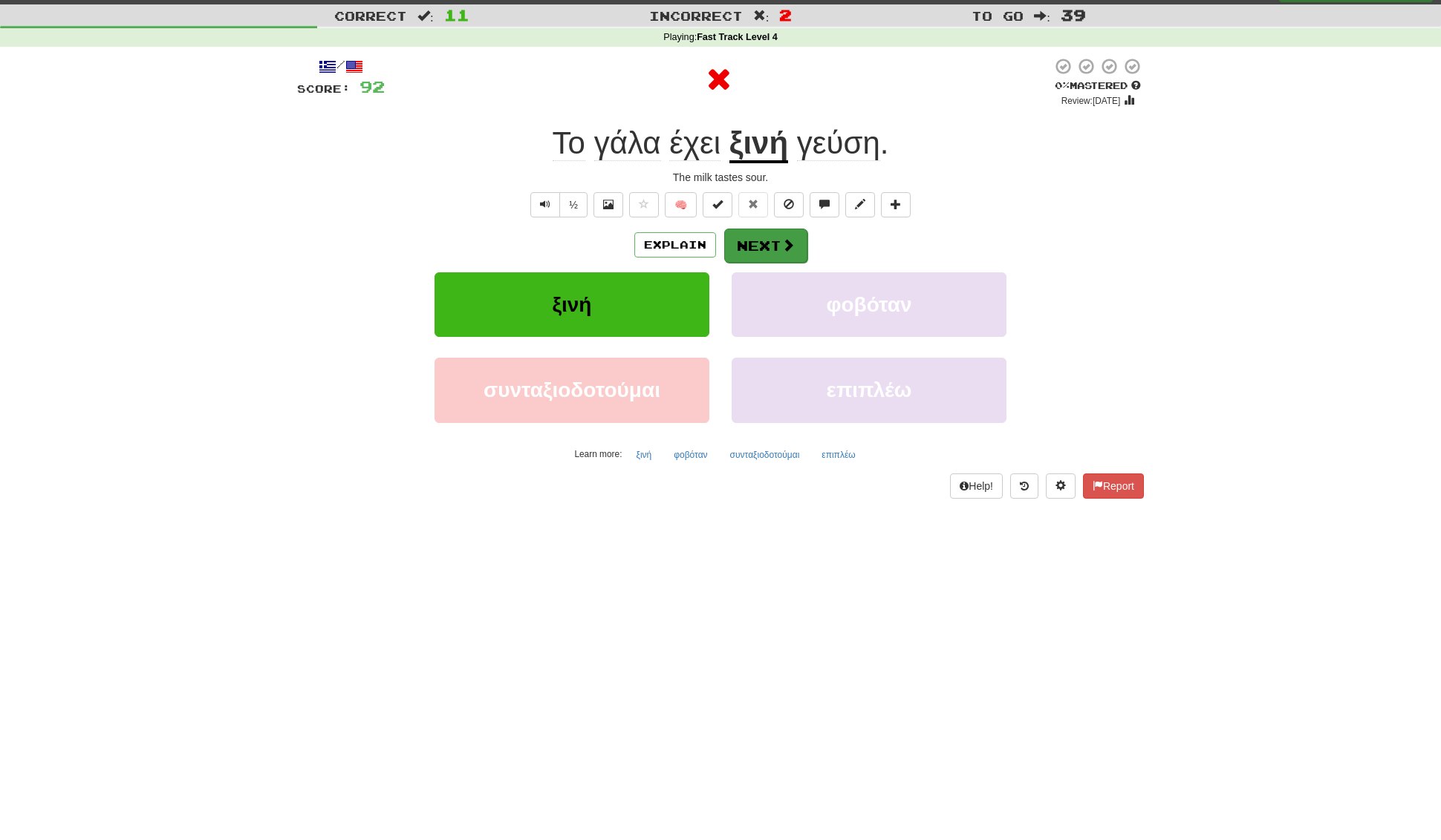
click at [774, 253] on button "Next" at bounding box center [766, 245] width 84 height 34
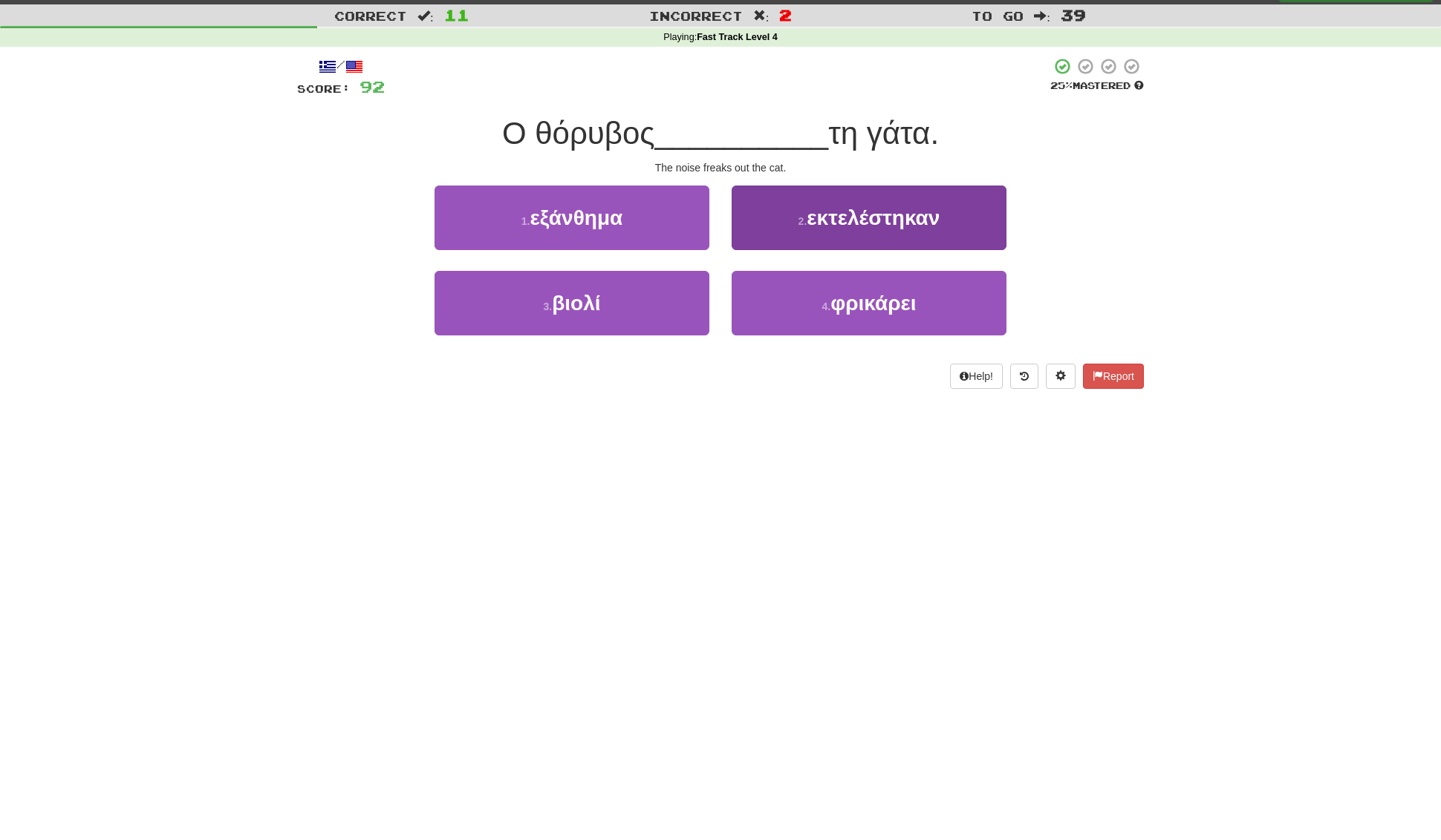
click at [869, 304] on span "φρικάρει" at bounding box center [873, 303] width 85 height 23
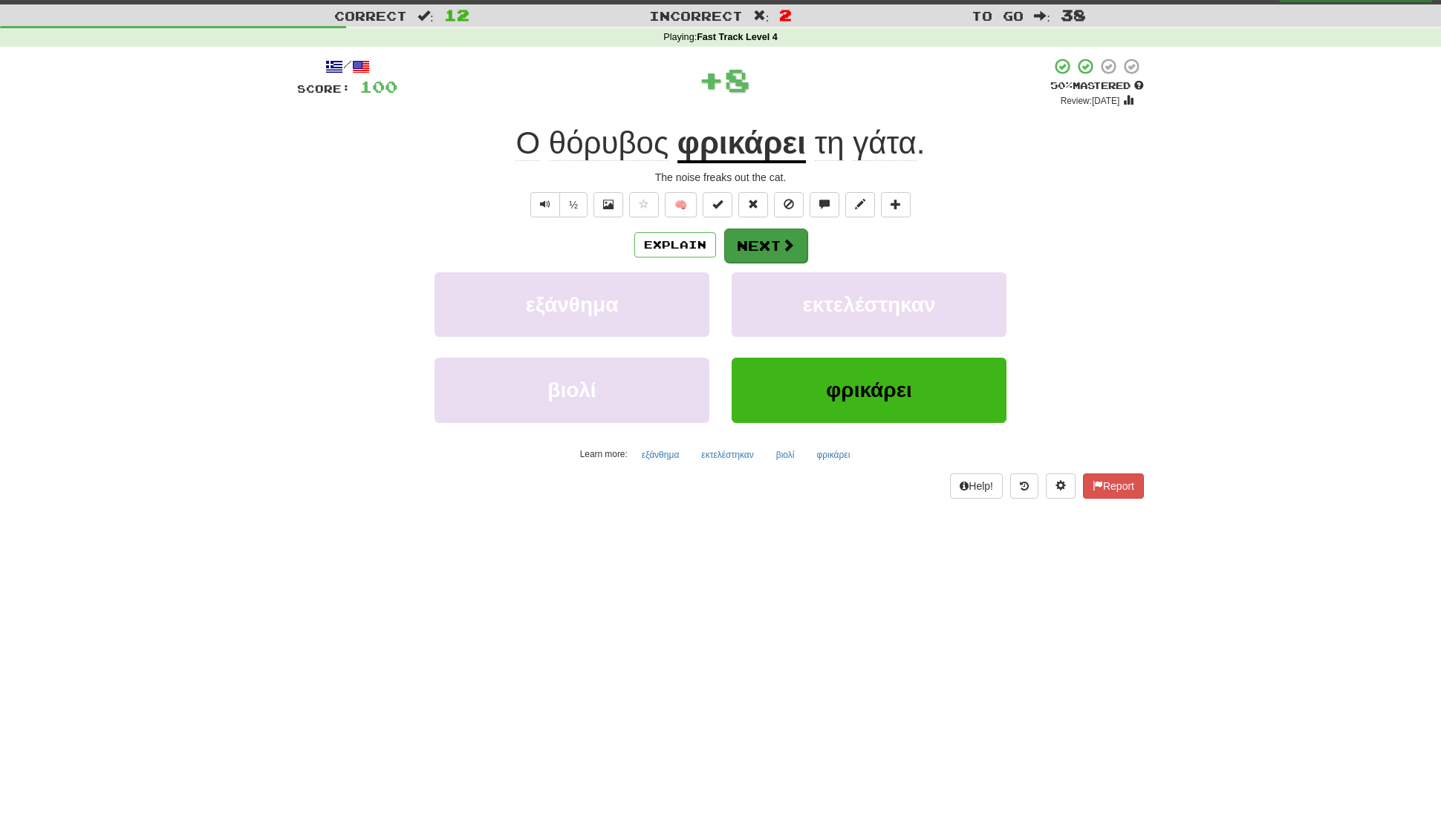
click at [777, 250] on button "Next" at bounding box center [766, 245] width 84 height 34
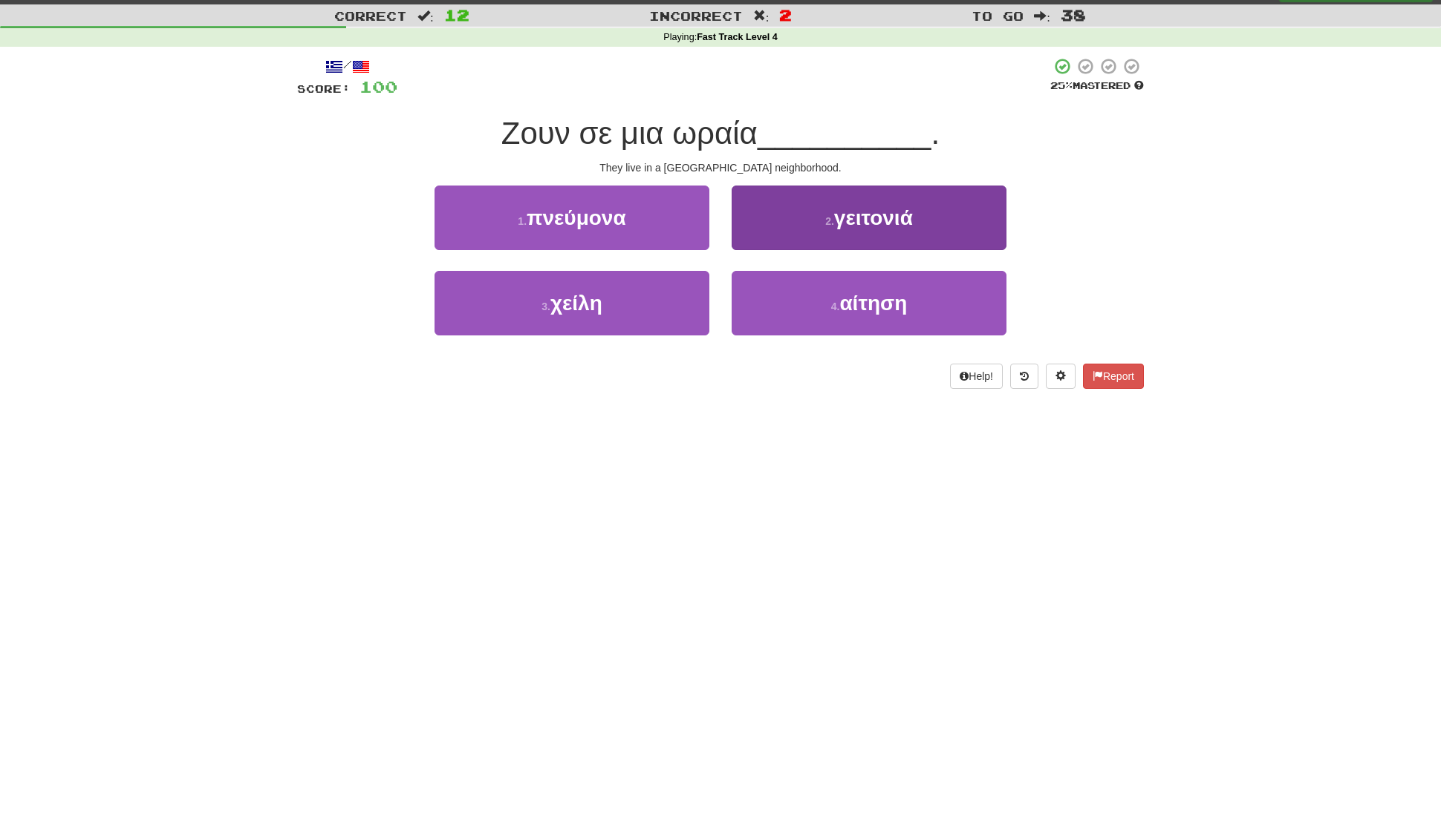
click at [771, 229] on button "2 . γειτονιά" at bounding box center [869, 218] width 275 height 64
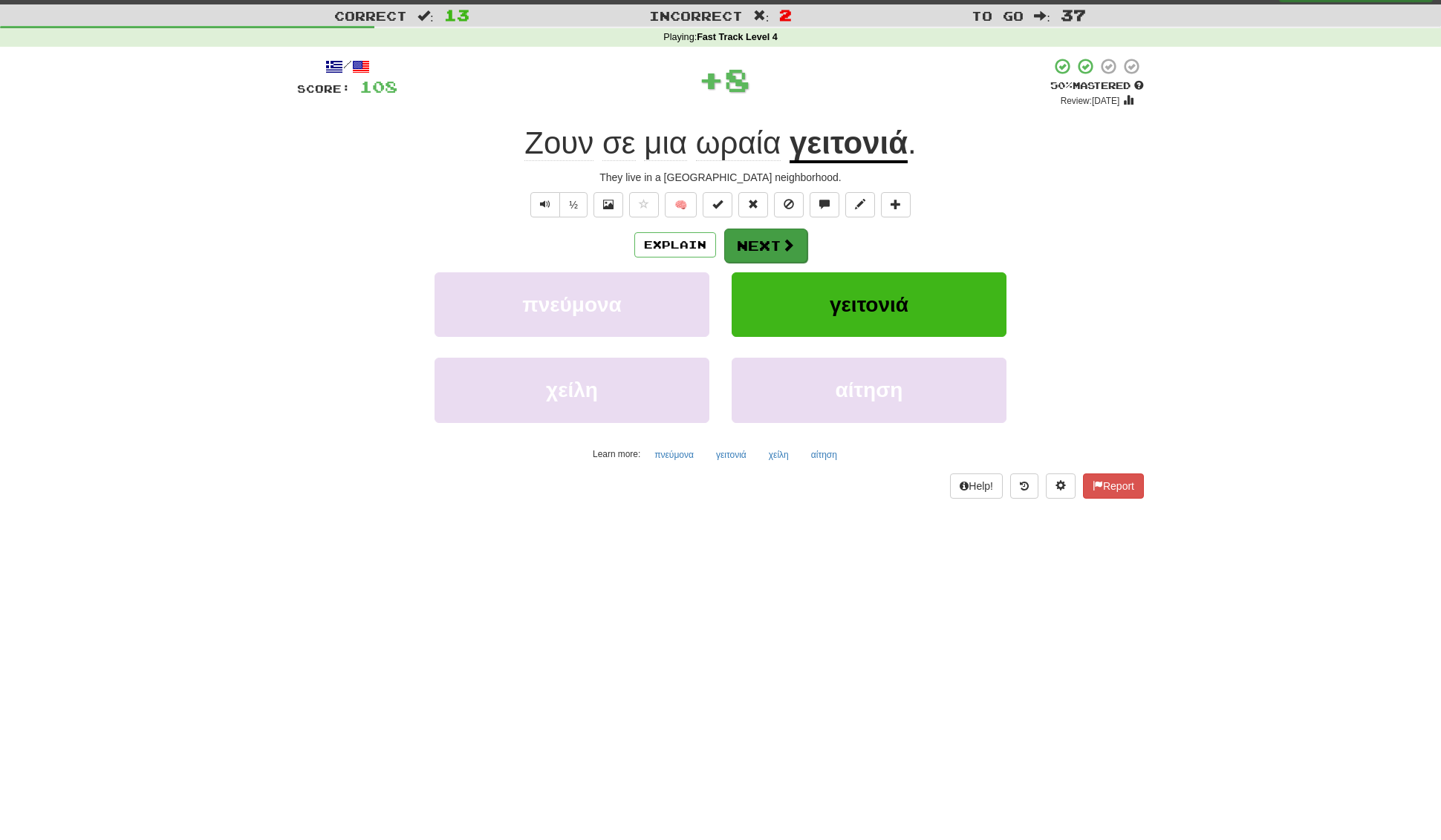
click at [734, 241] on button "Next" at bounding box center [766, 245] width 84 height 34
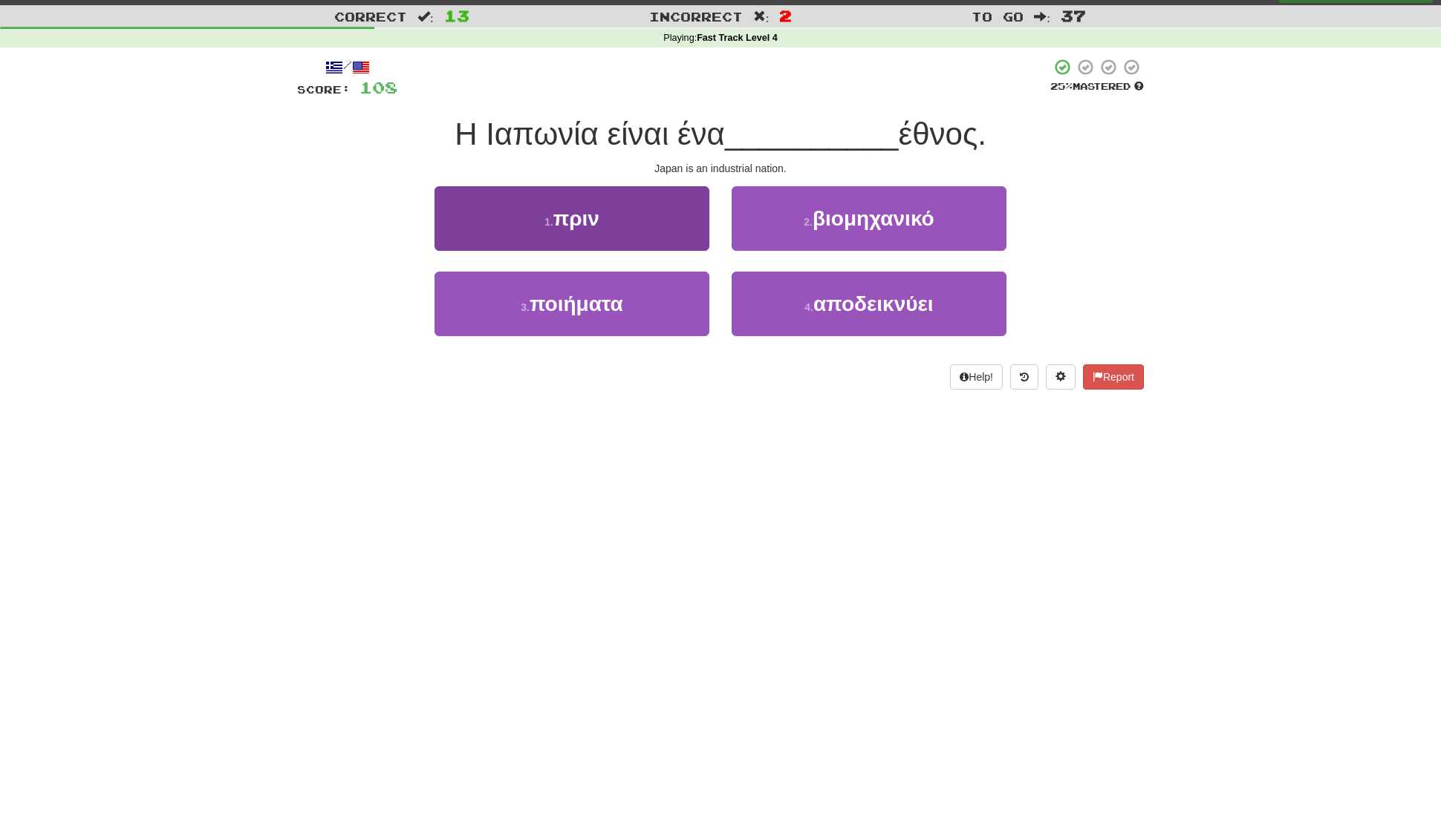
click at [596, 309] on span "ποιήματα" at bounding box center [575, 304] width 93 height 23
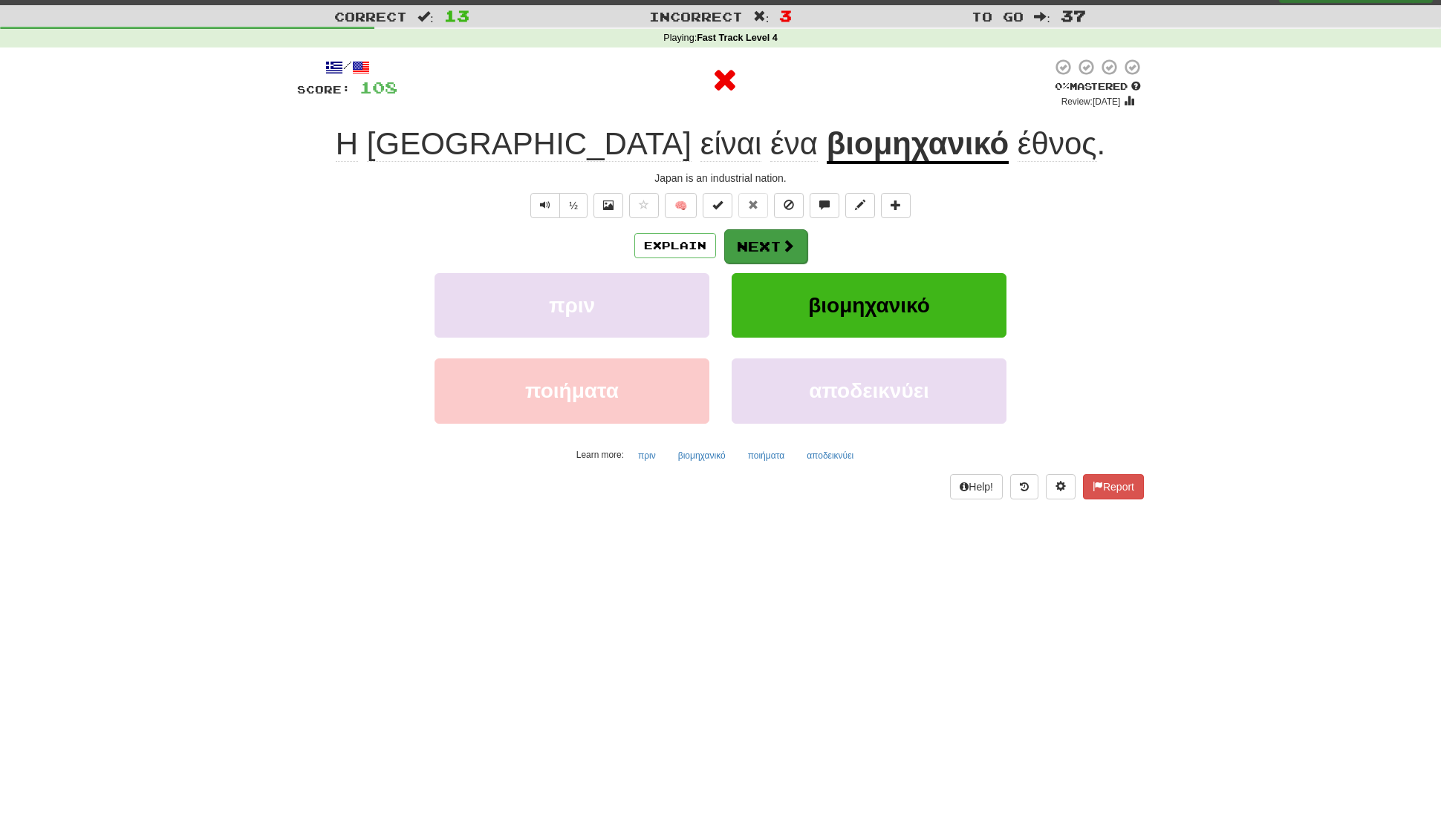
click at [746, 250] on button "Next" at bounding box center [766, 246] width 84 height 34
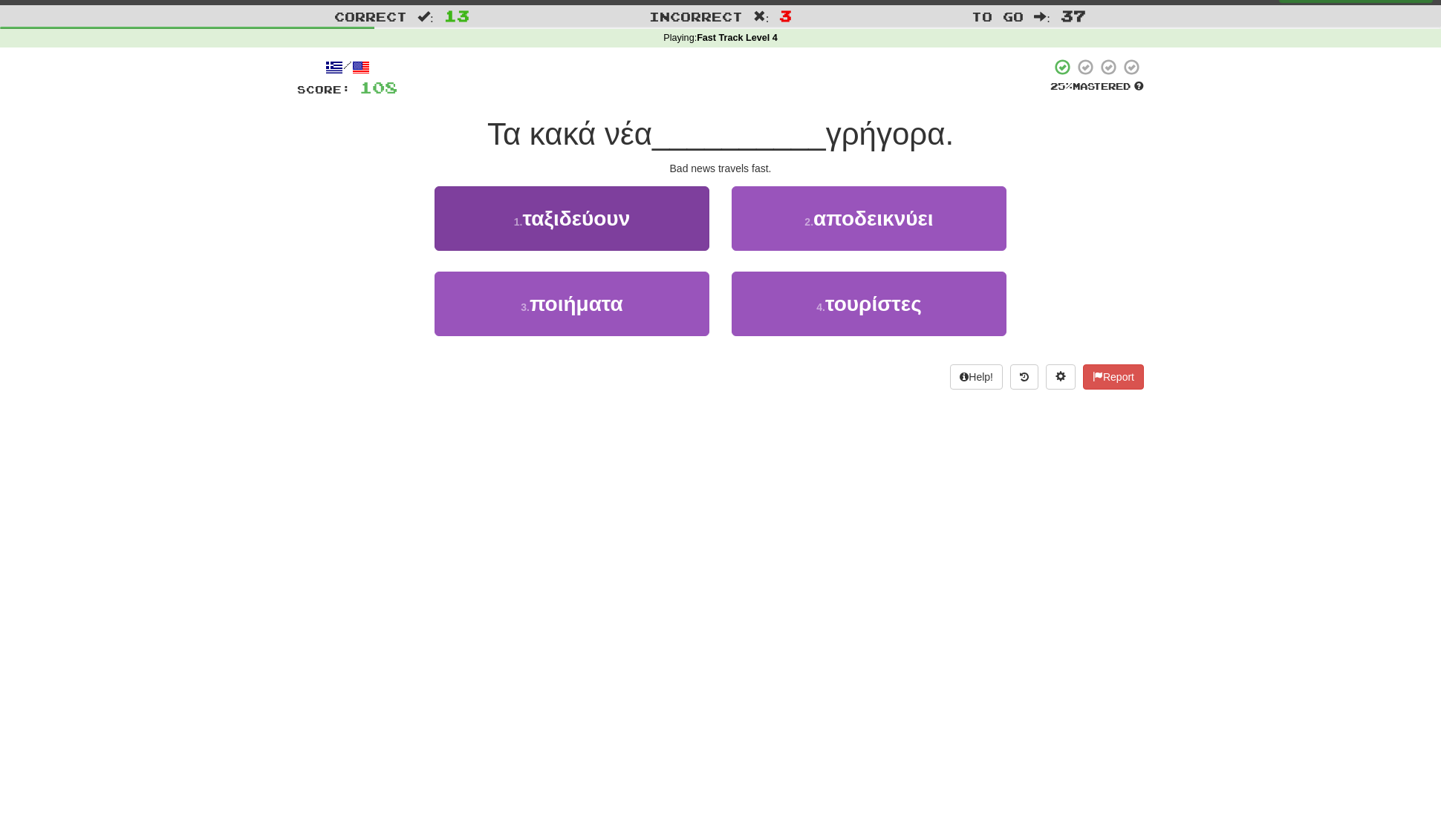
scroll to position [27, 1]
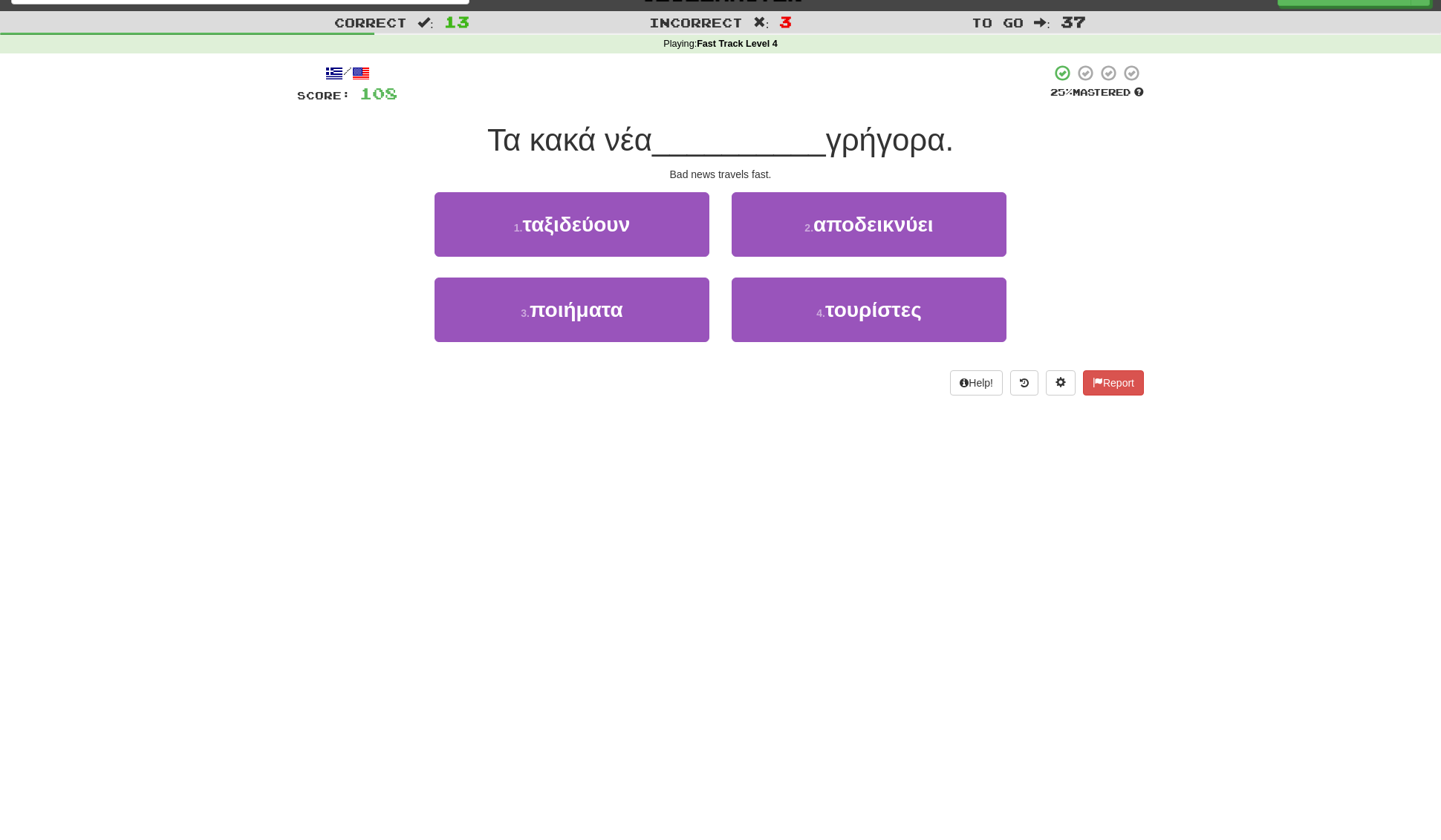
click at [521, 228] on button "1 . ταξιδεύουν" at bounding box center [572, 224] width 275 height 64
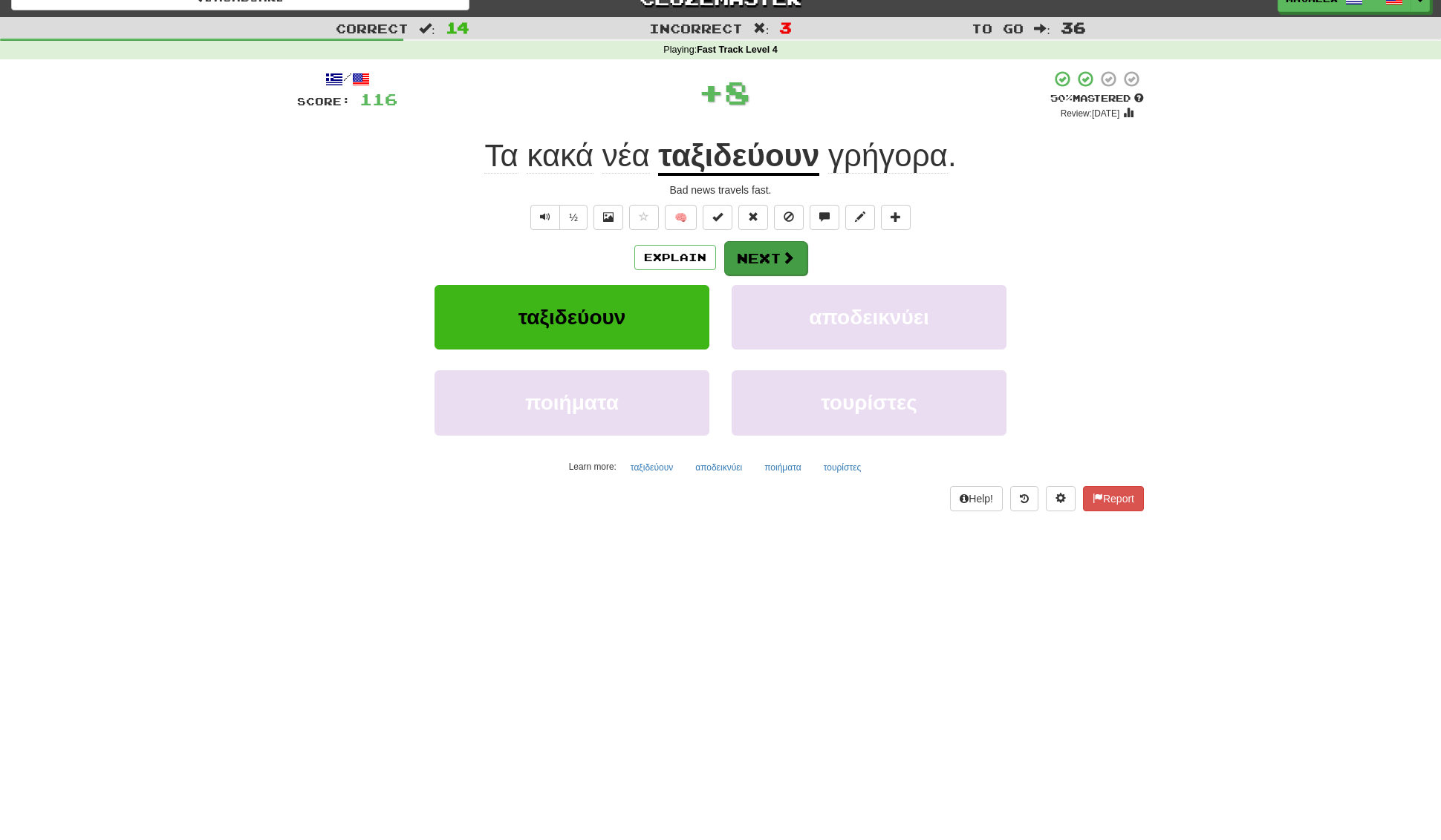
click at [738, 247] on button "Next" at bounding box center [766, 258] width 84 height 34
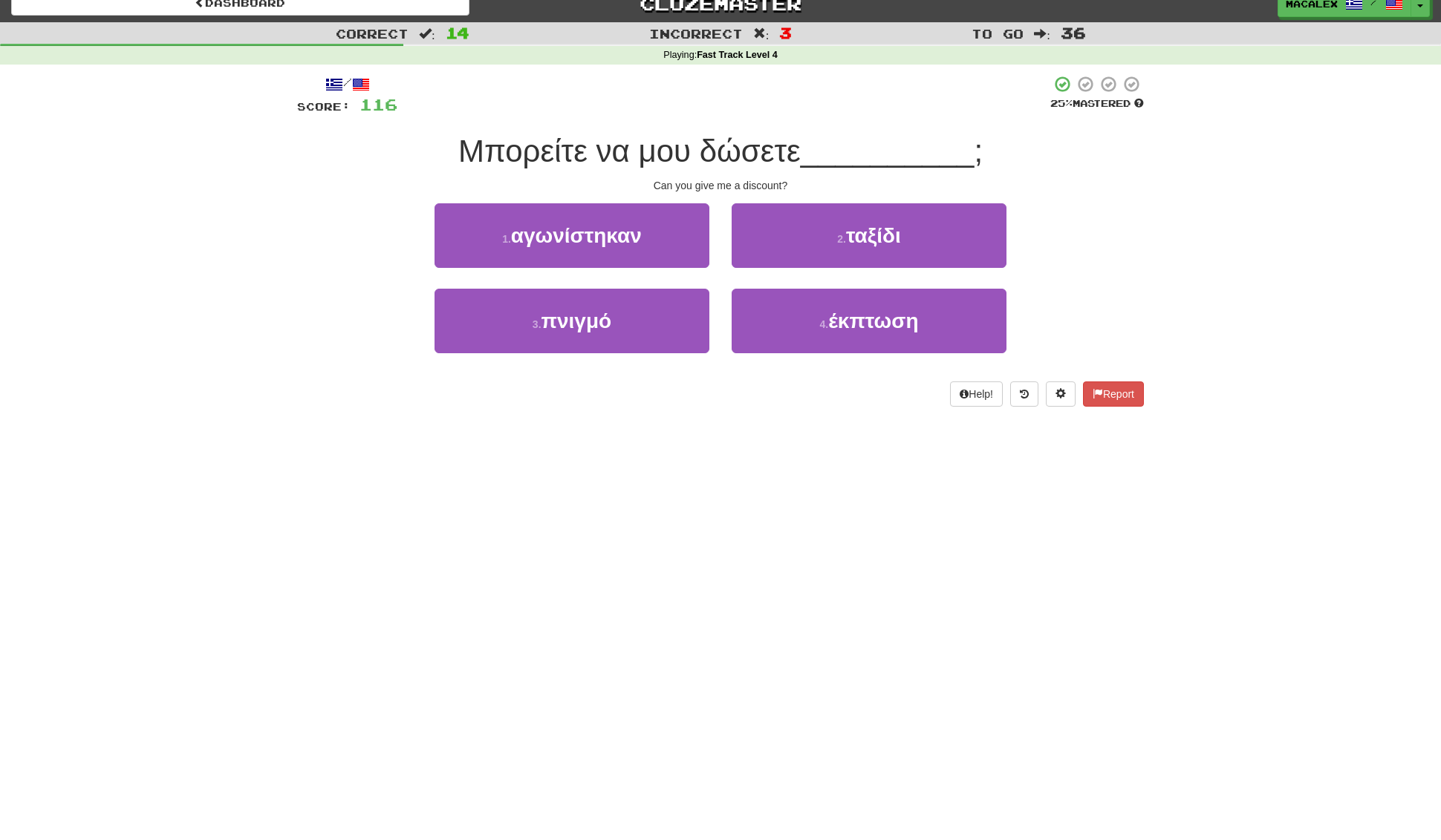
scroll to position [16, 0]
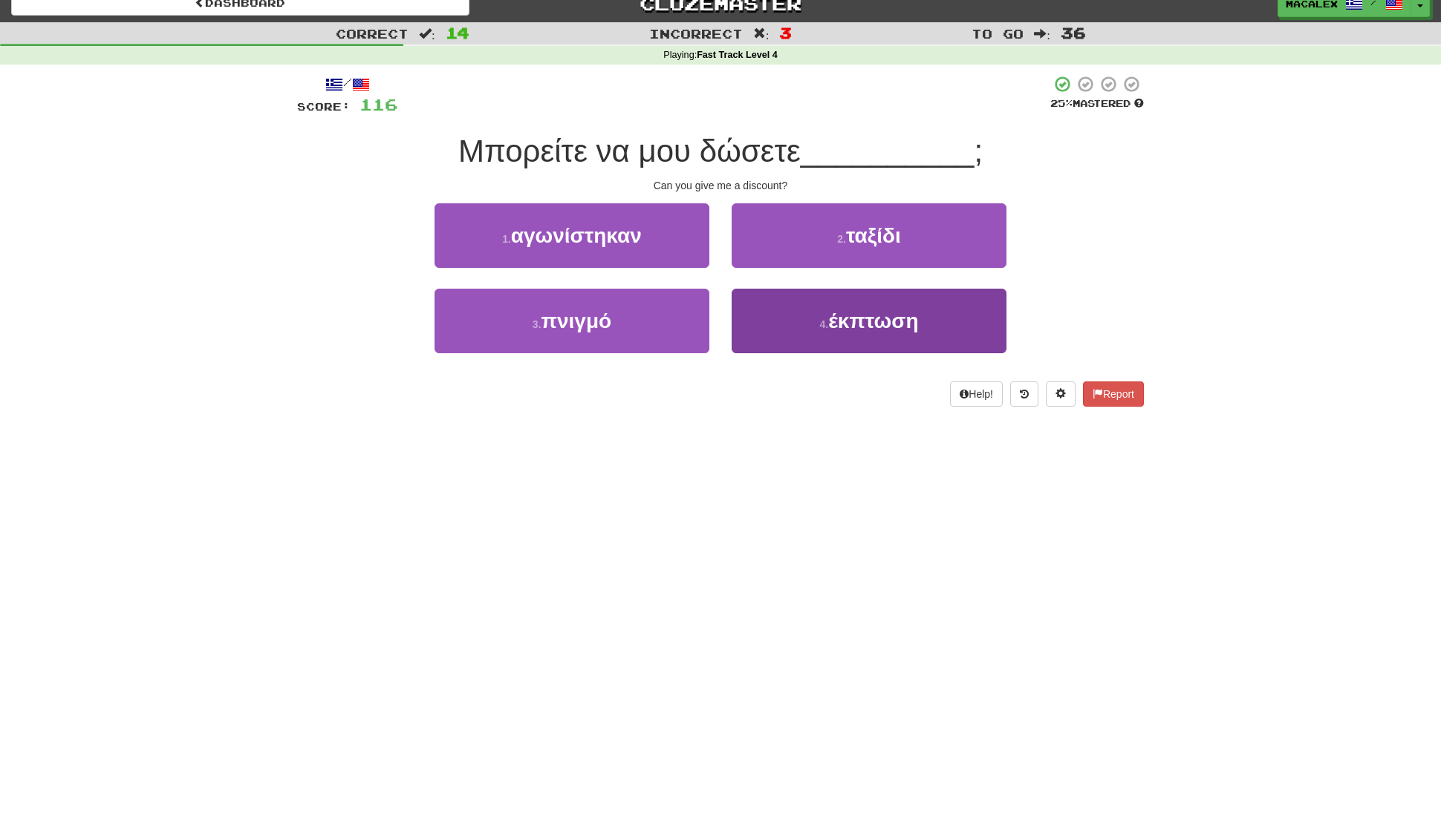
click at [856, 330] on span "έκπτωση" at bounding box center [873, 321] width 90 height 23
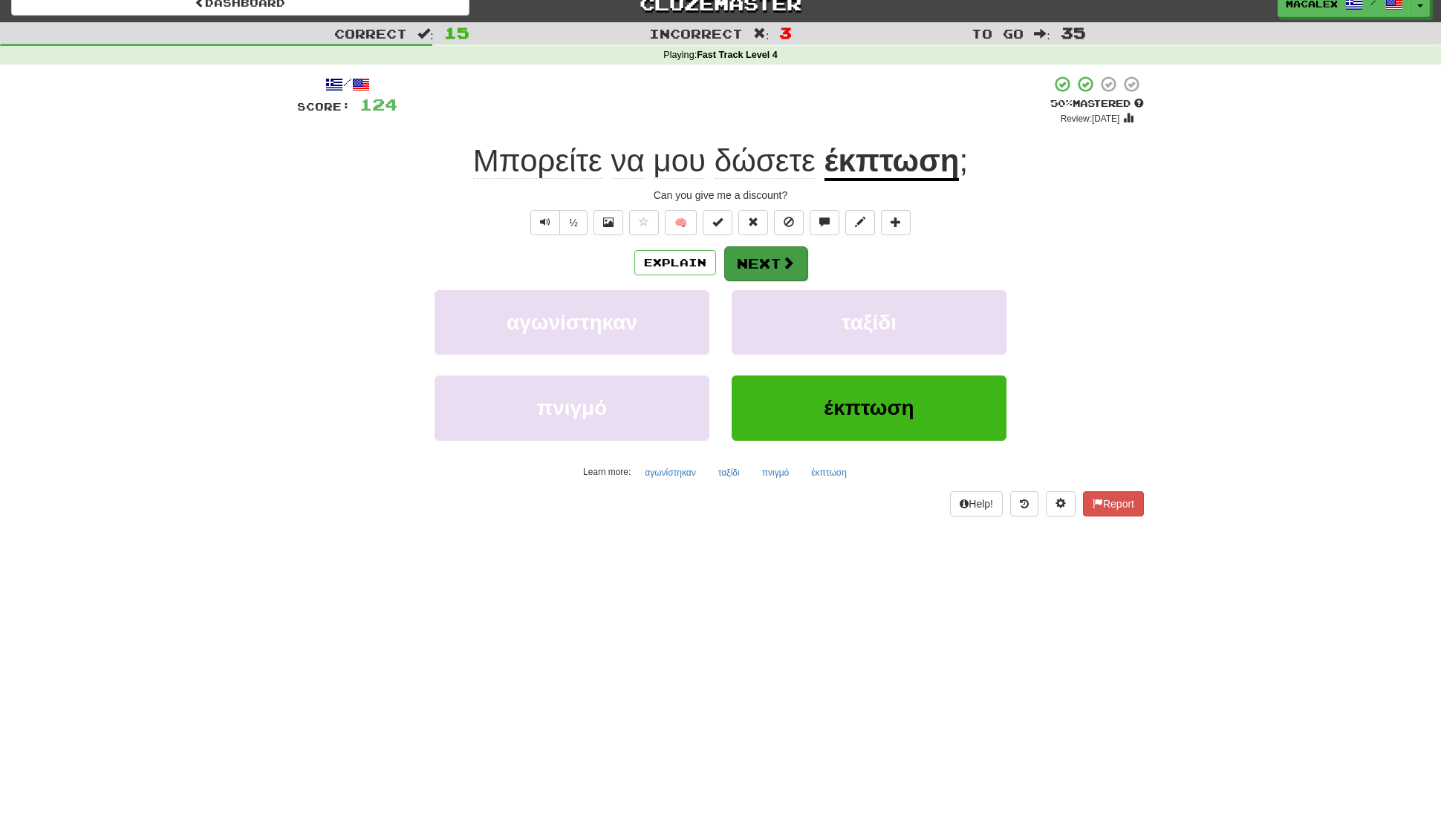
click at [749, 259] on button "Next" at bounding box center [766, 263] width 84 height 34
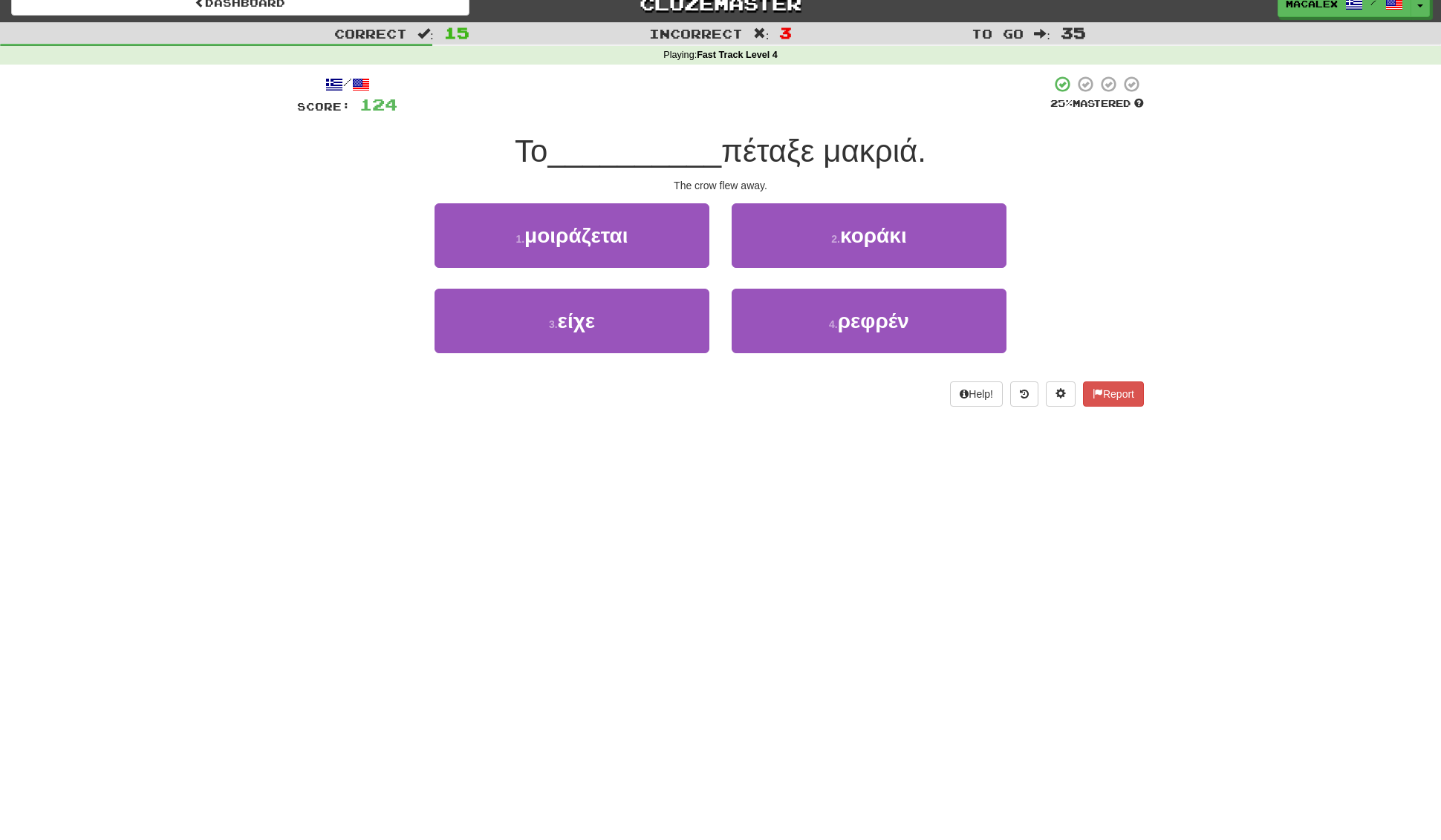
click at [849, 241] on span "κοράκι" at bounding box center [873, 235] width 67 height 23
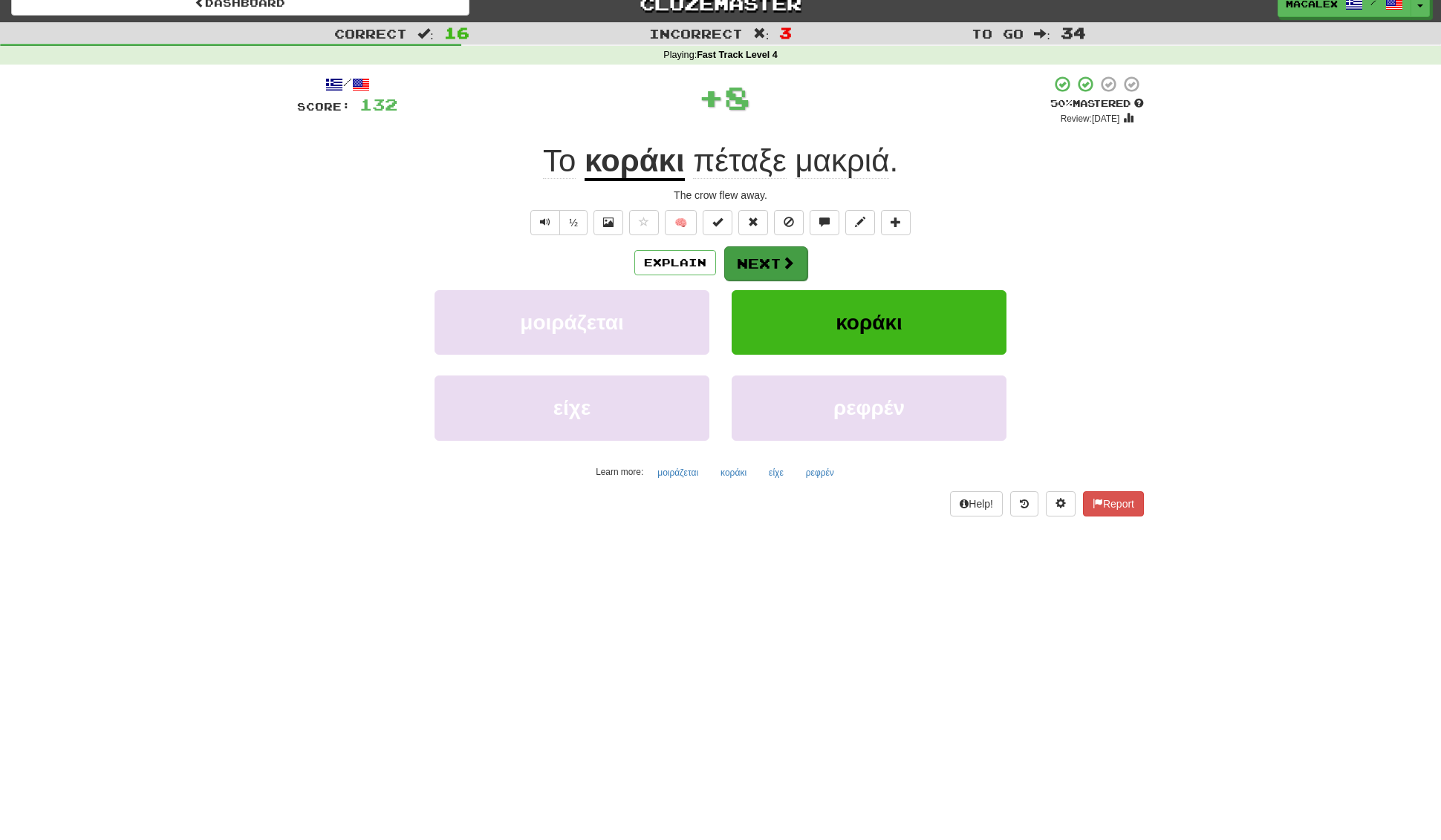
click at [784, 266] on span at bounding box center [788, 263] width 14 height 14
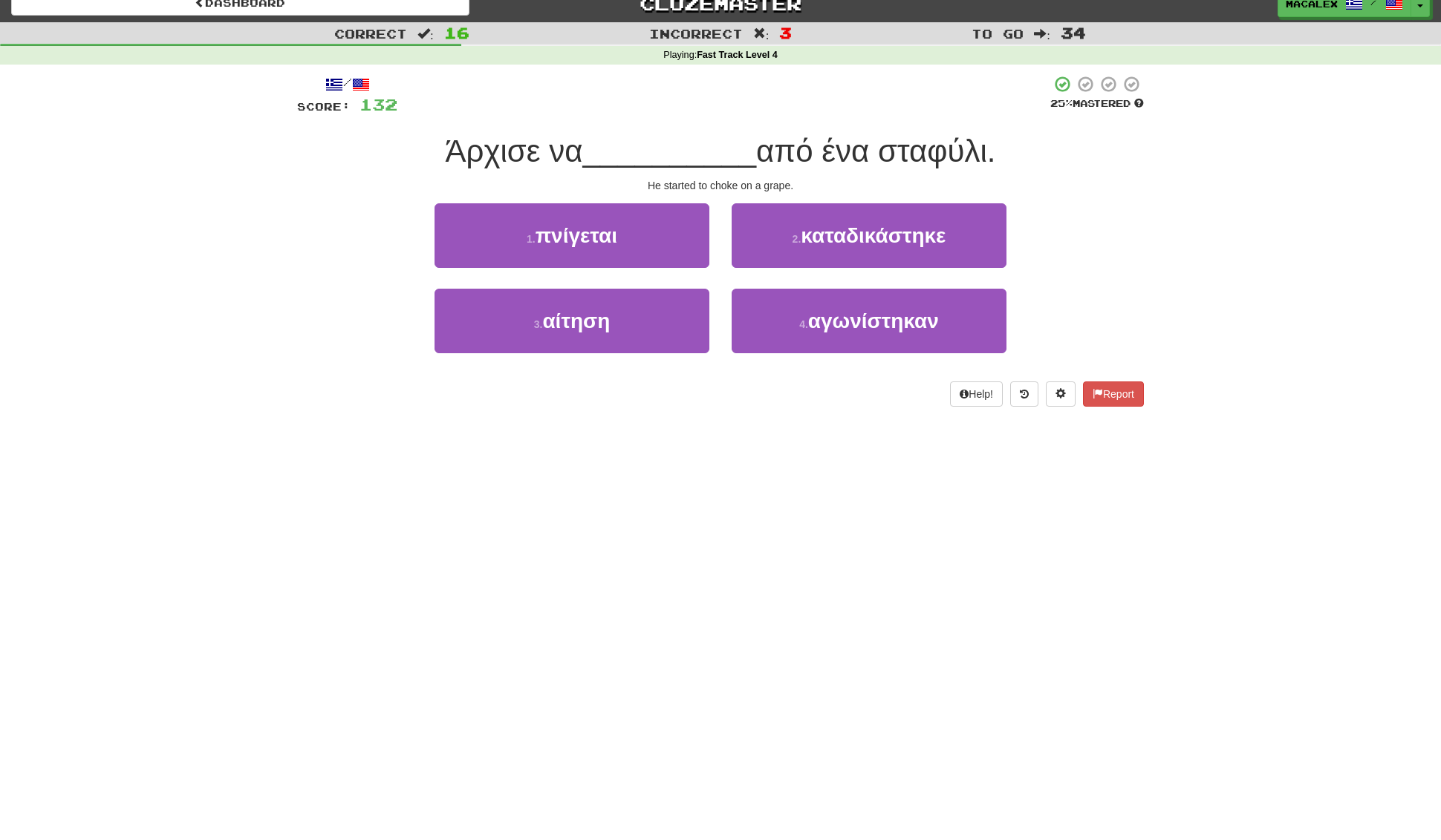
click at [578, 241] on span "πνίγεται" at bounding box center [576, 235] width 82 height 23
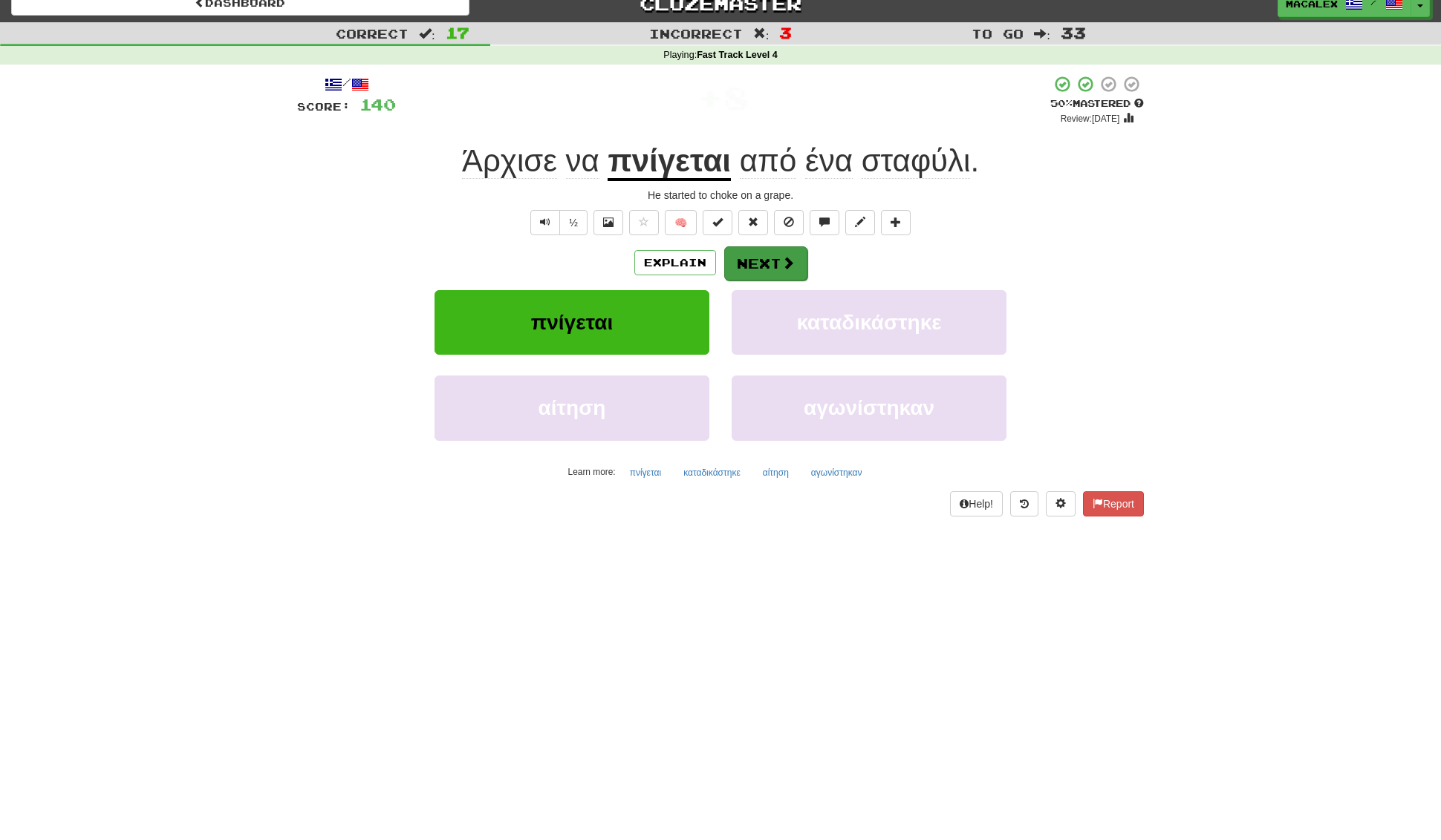
click at [770, 266] on button "Next" at bounding box center [766, 263] width 84 height 34
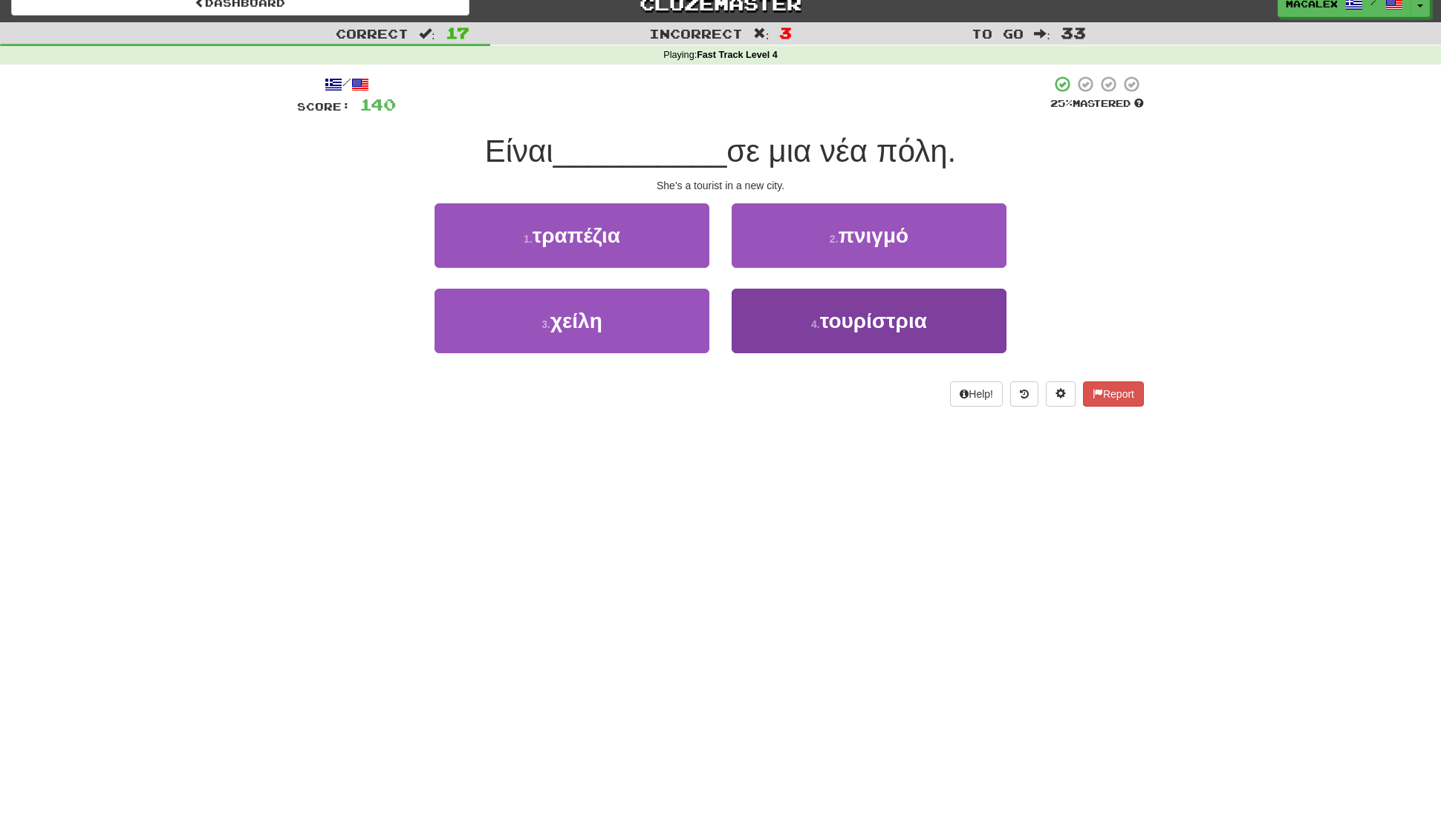
scroll to position [13, 1]
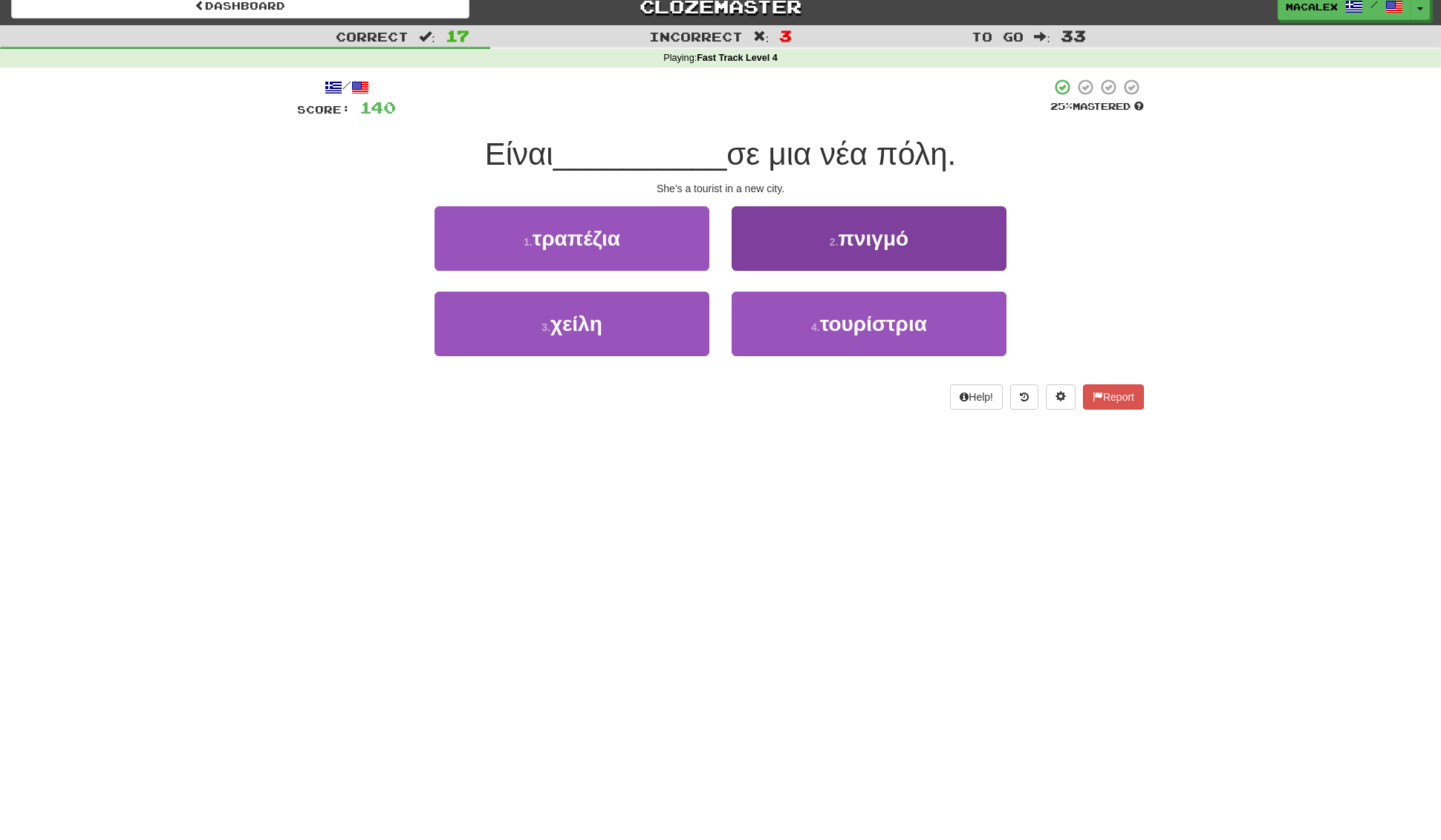
drag, startPoint x: 842, startPoint y: 324, endPoint x: 838, endPoint y: 316, distance: 8.9
click at [842, 324] on span "τουρίστρια" at bounding box center [873, 324] width 107 height 23
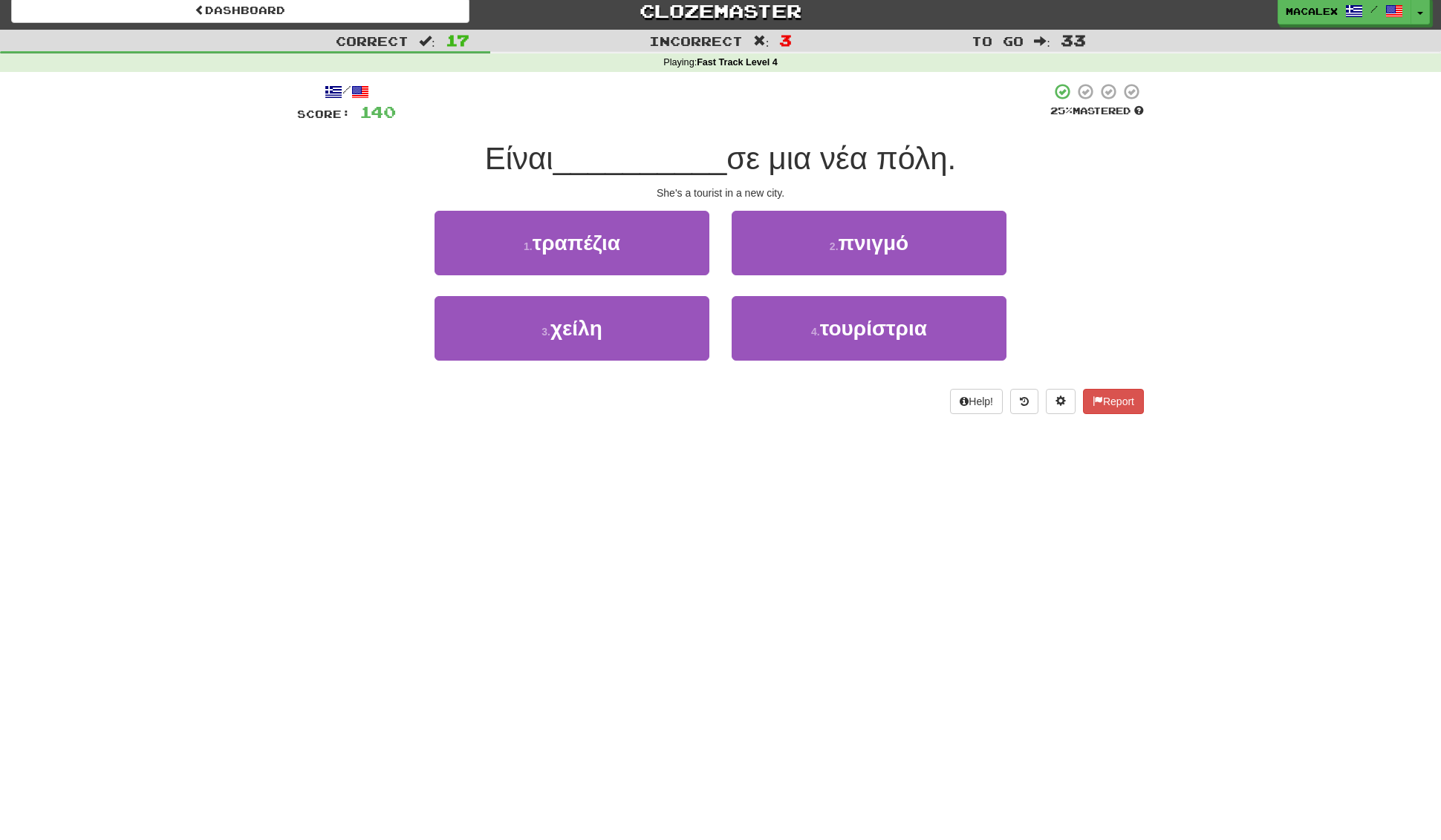
scroll to position [5, 0]
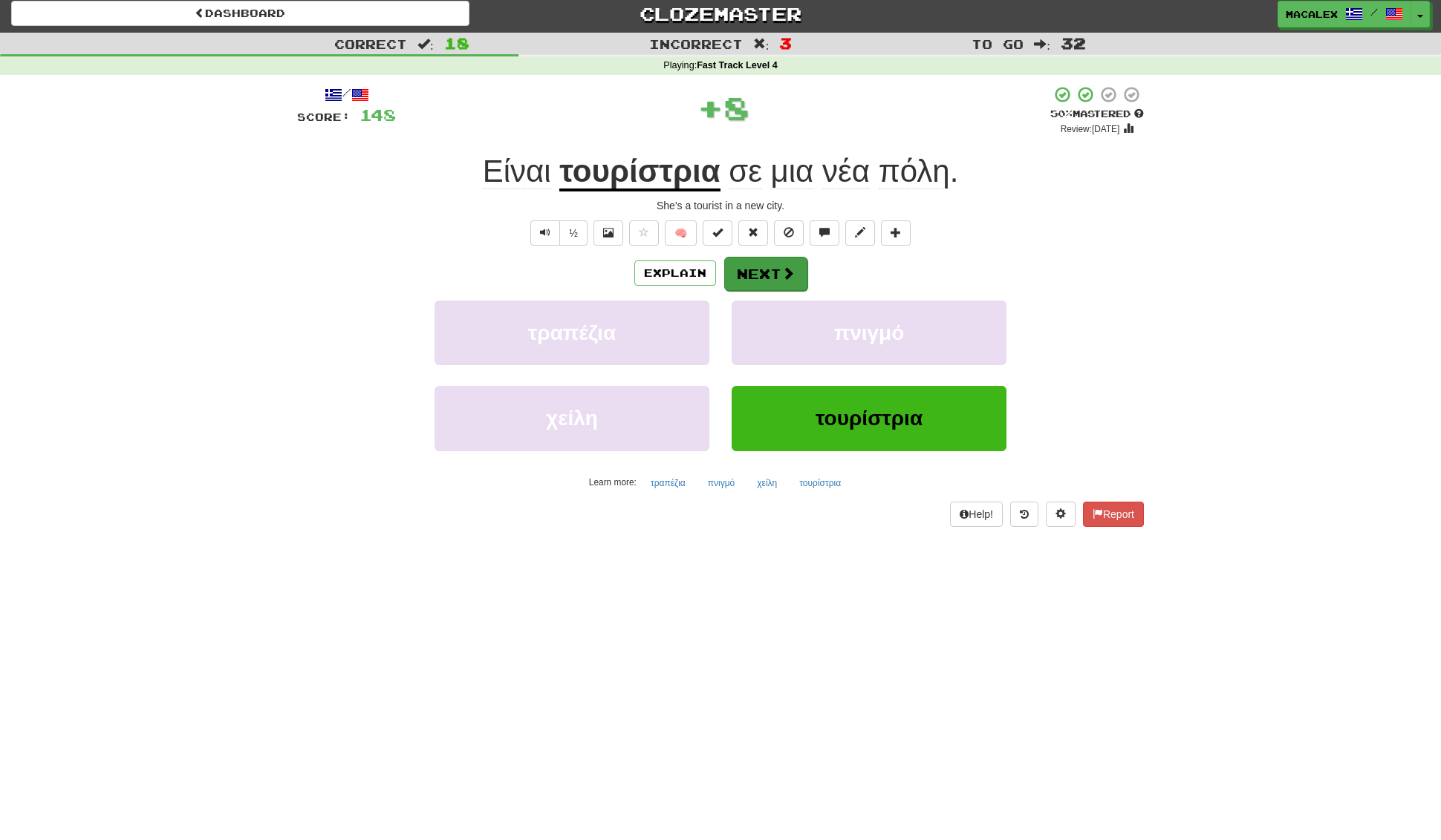
click at [759, 271] on button "Next" at bounding box center [766, 273] width 84 height 34
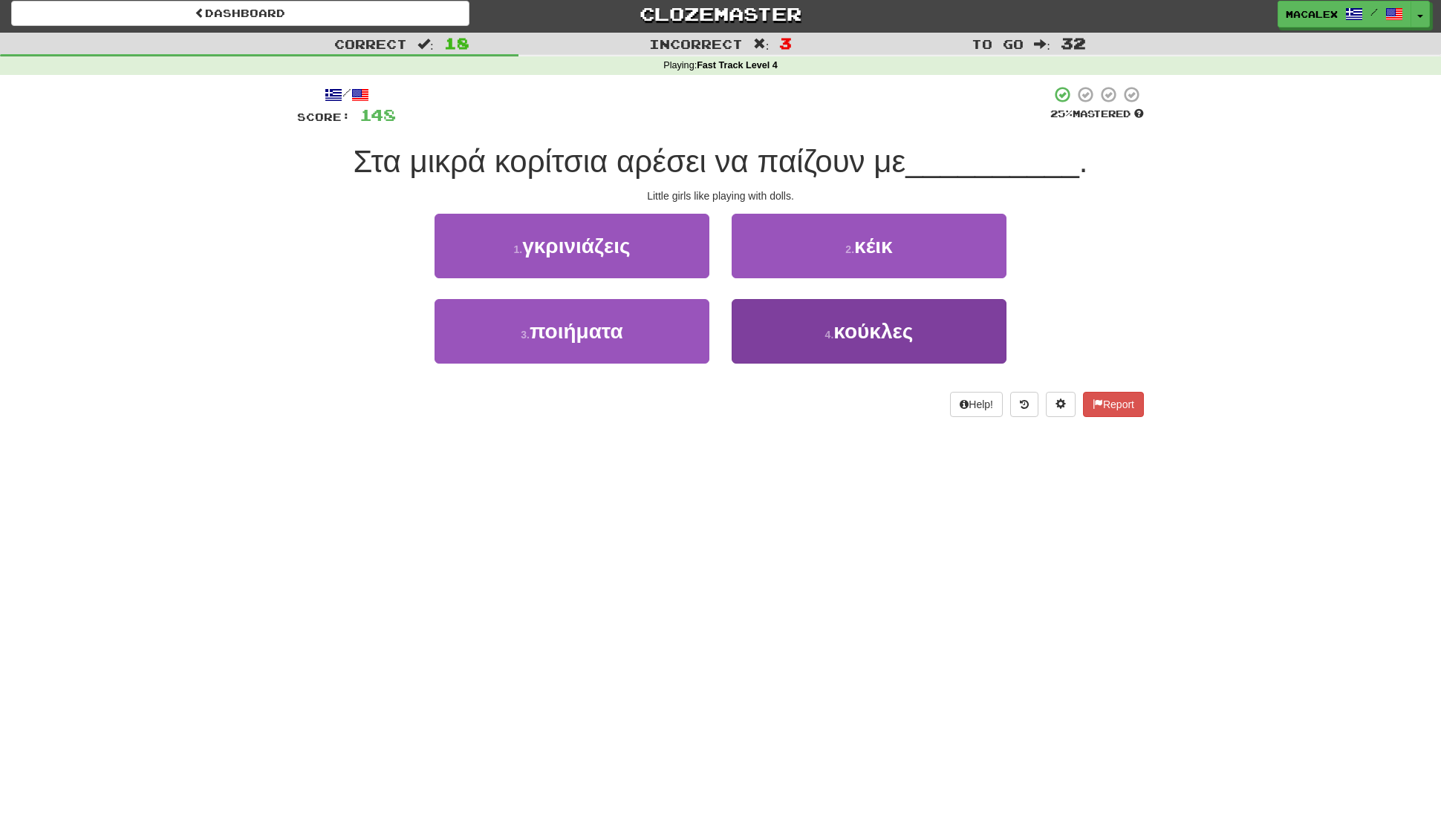
scroll to position [1, 0]
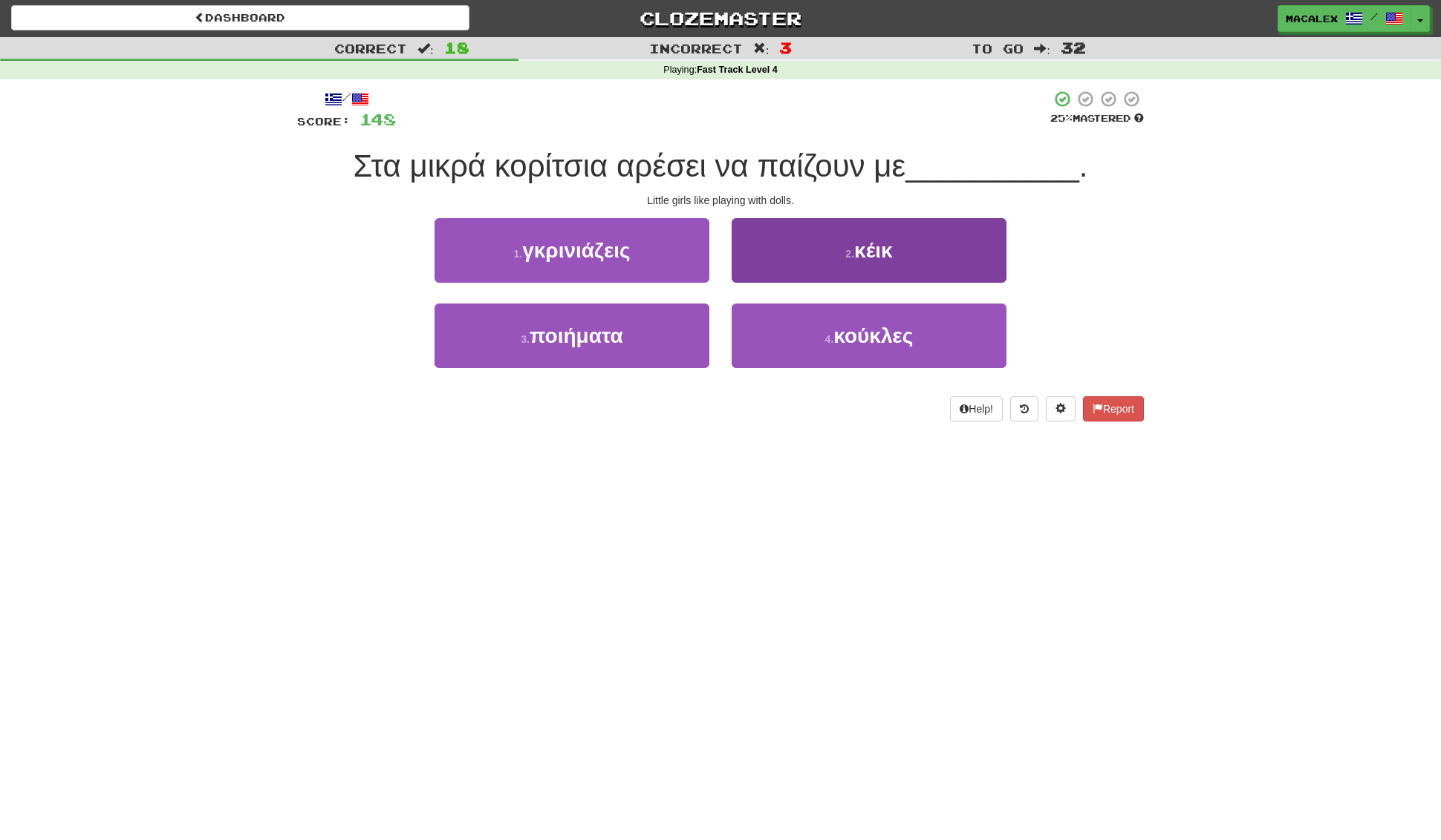
drag, startPoint x: 794, startPoint y: 326, endPoint x: 790, endPoint y: 313, distance: 13.6
click at [794, 325] on button "4 . κούκλες" at bounding box center [869, 335] width 275 height 64
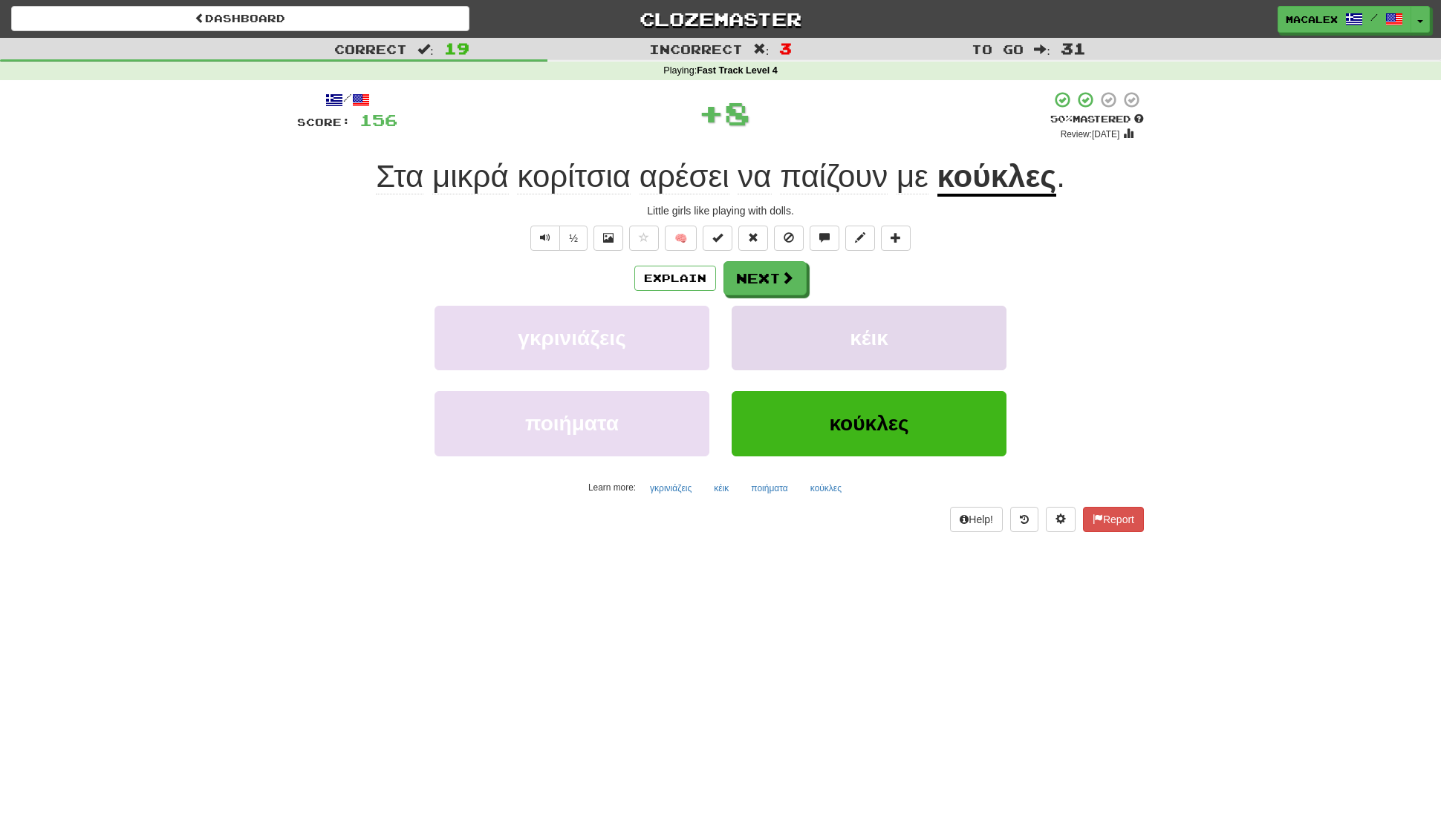
scroll to position [0, 0]
click at [765, 275] on button "Next" at bounding box center [766, 278] width 84 height 34
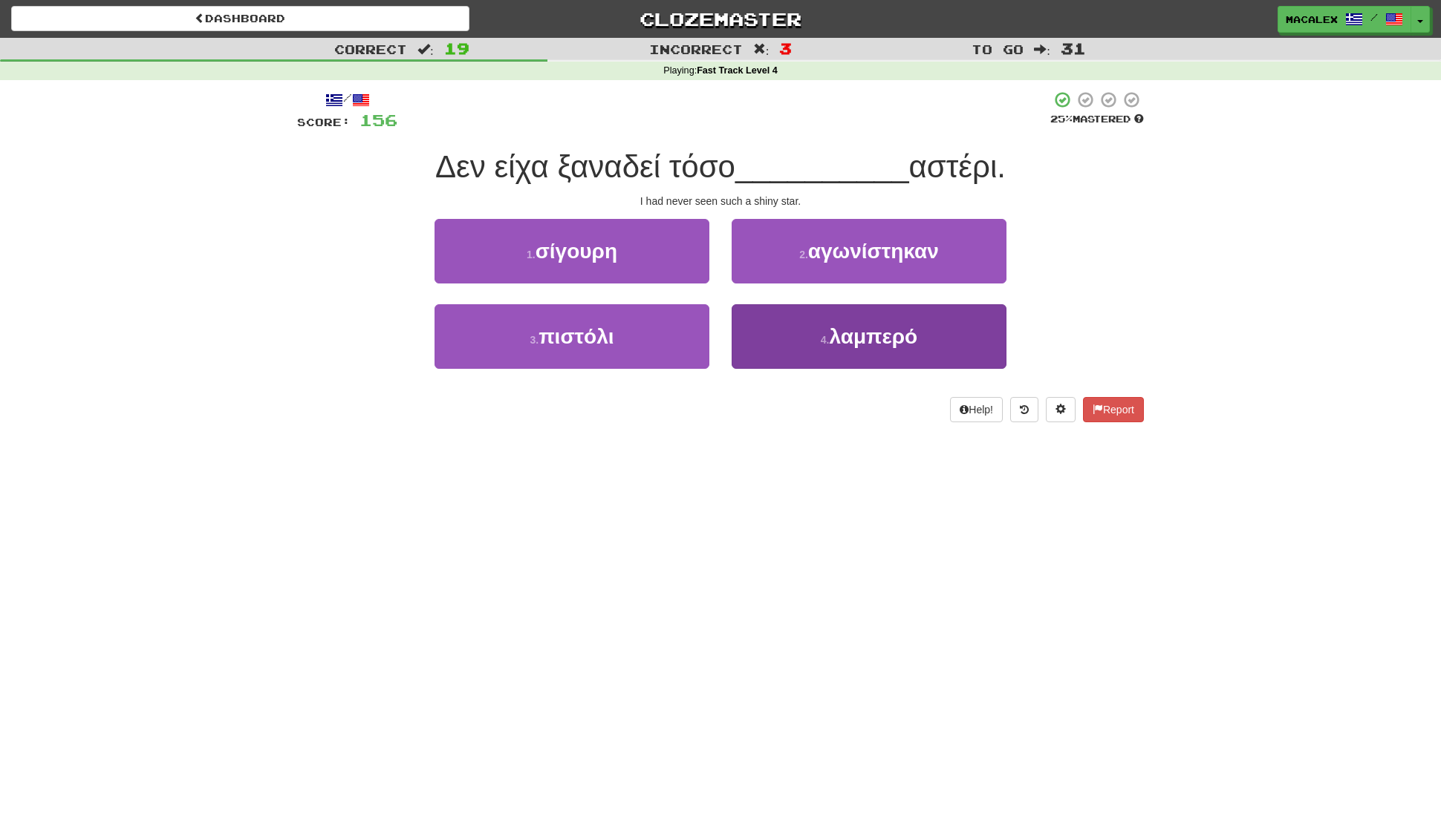
scroll to position [0, 1]
click at [853, 338] on span "λαμπερό" at bounding box center [873, 336] width 88 height 23
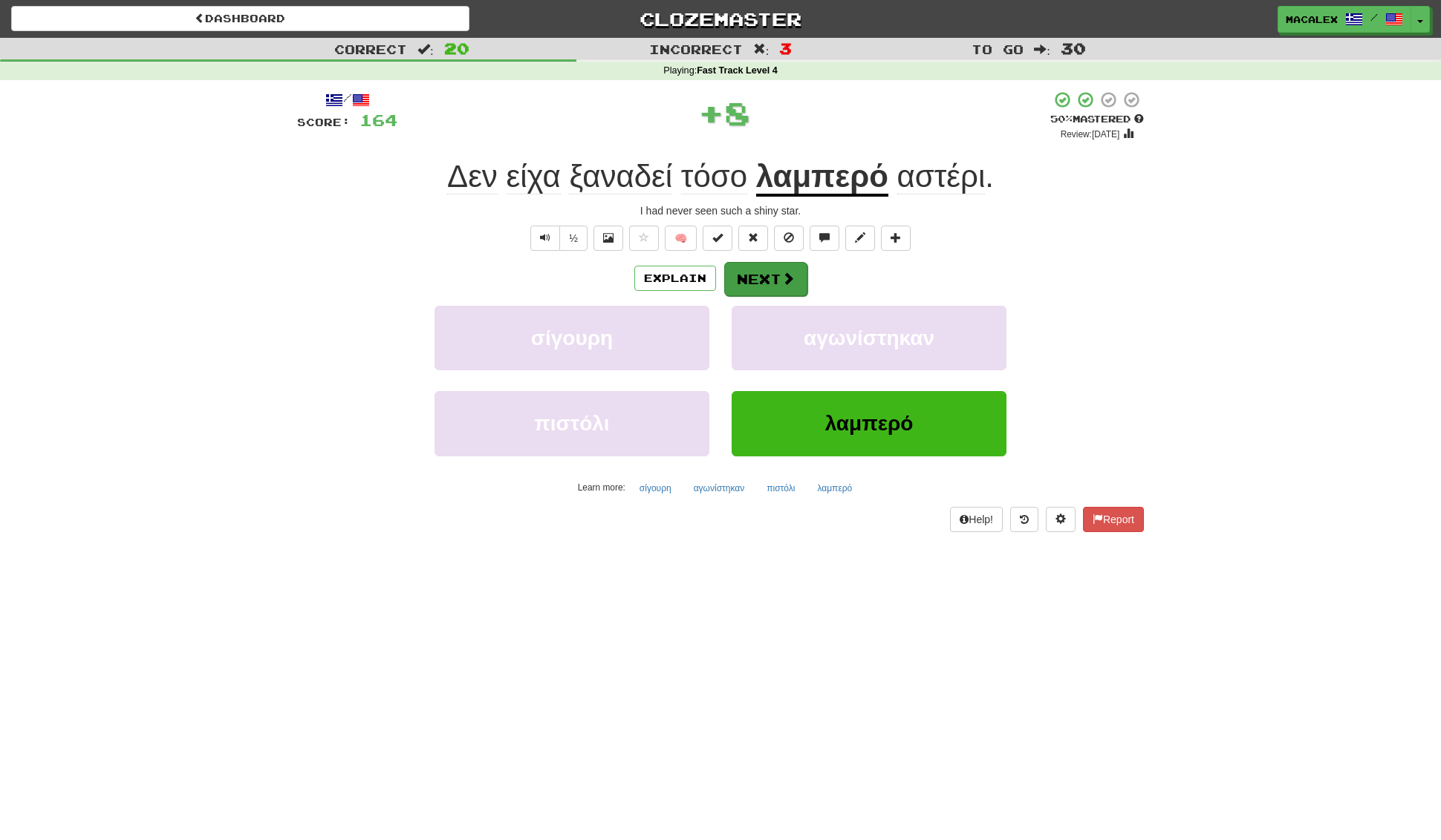
click at [753, 270] on button "Next" at bounding box center [766, 278] width 84 height 34
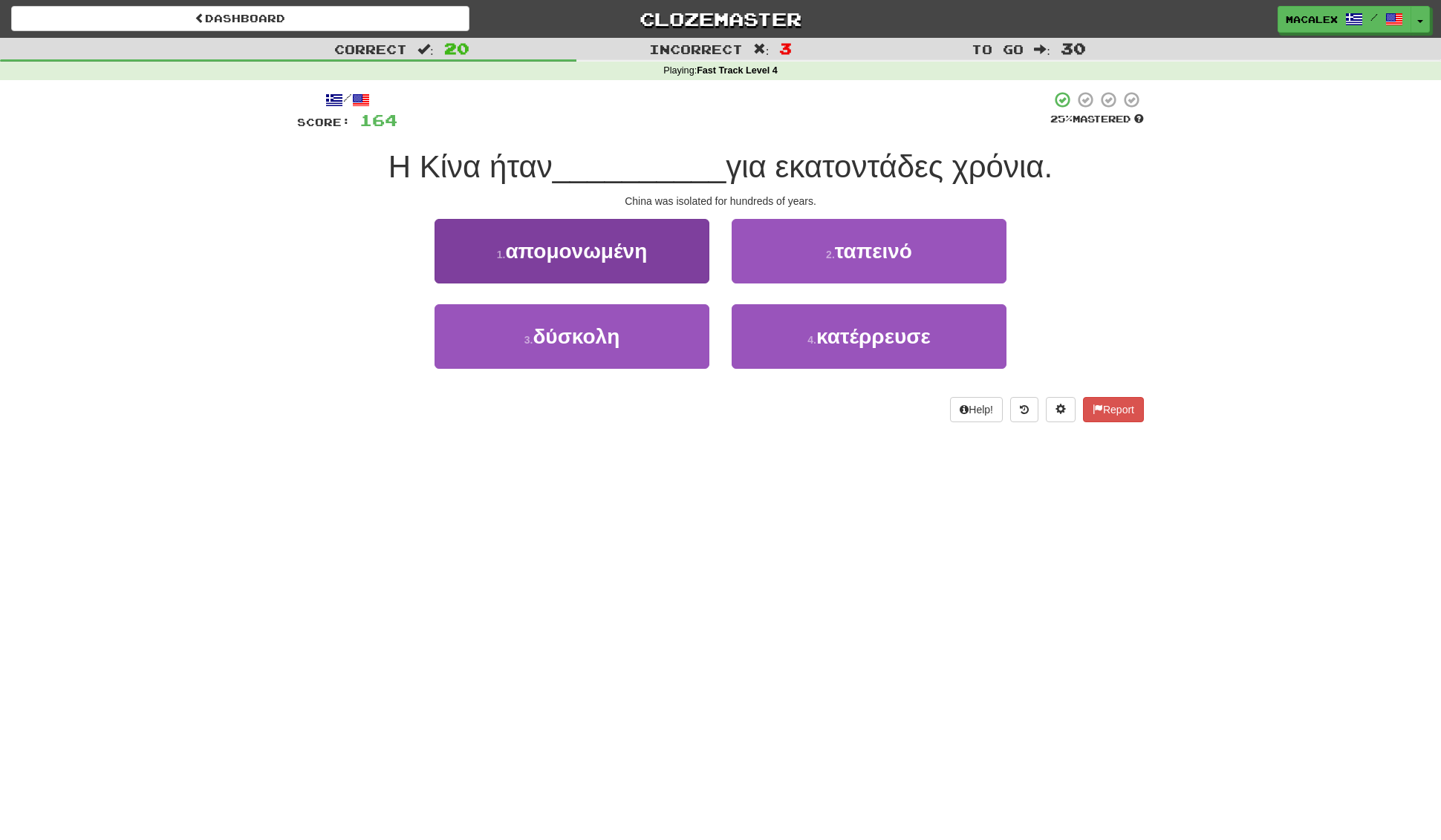
scroll to position [0, 0]
click at [591, 257] on span "απομονωμένη" at bounding box center [575, 251] width 142 height 23
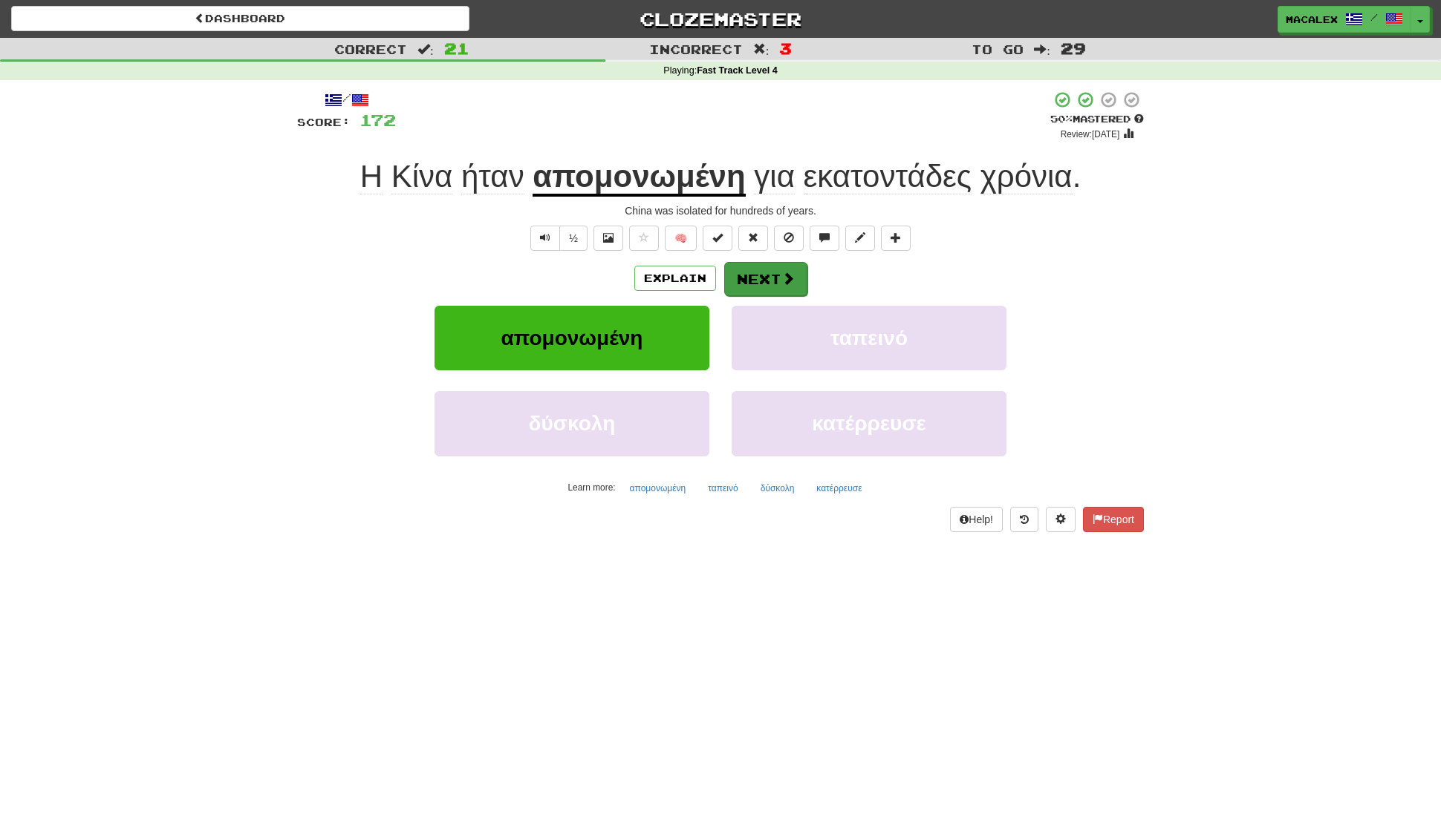
click at [769, 284] on button "Next" at bounding box center [766, 278] width 84 height 34
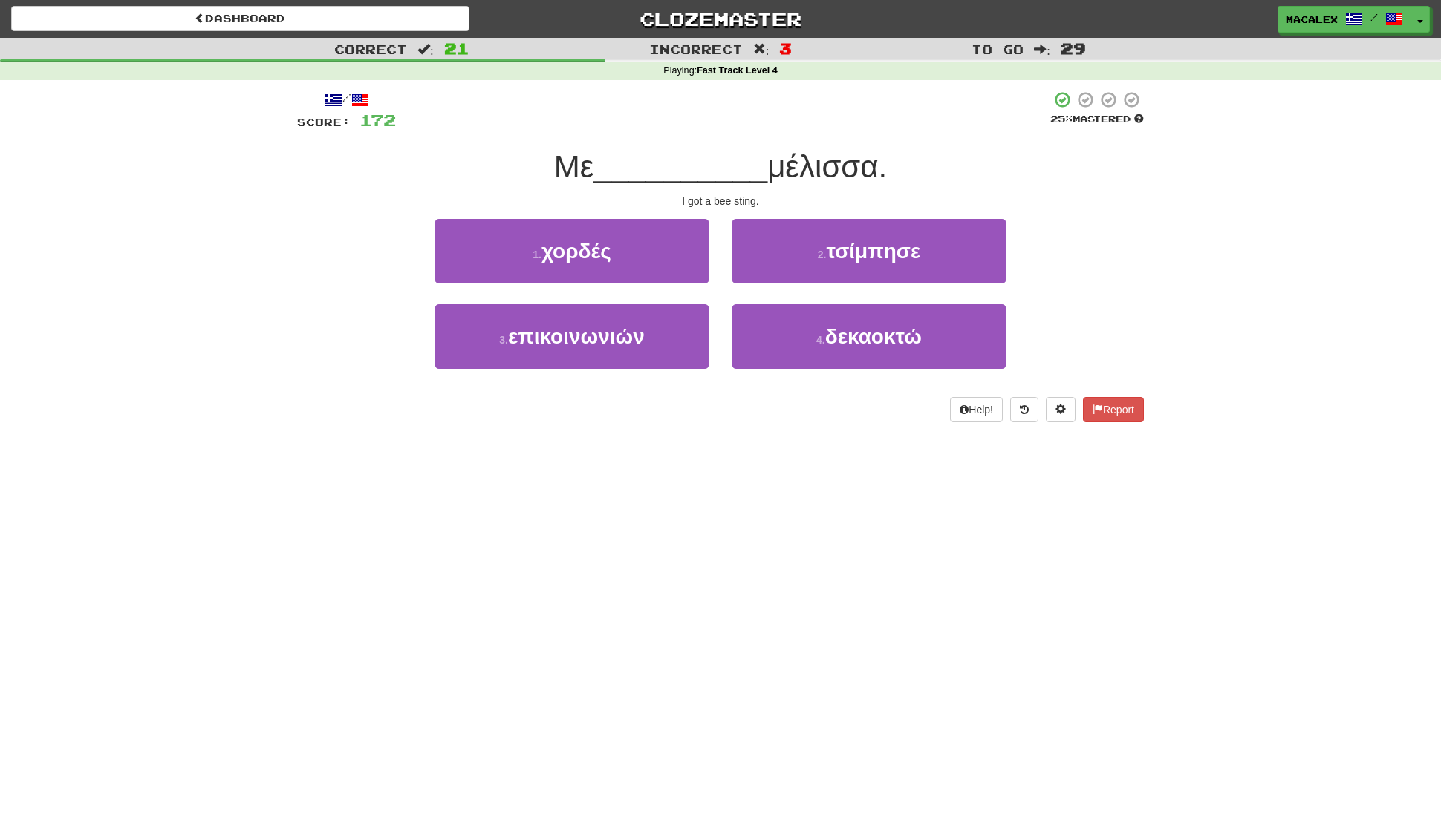
click at [859, 256] on span "τσίμπησε" at bounding box center [873, 251] width 94 height 23
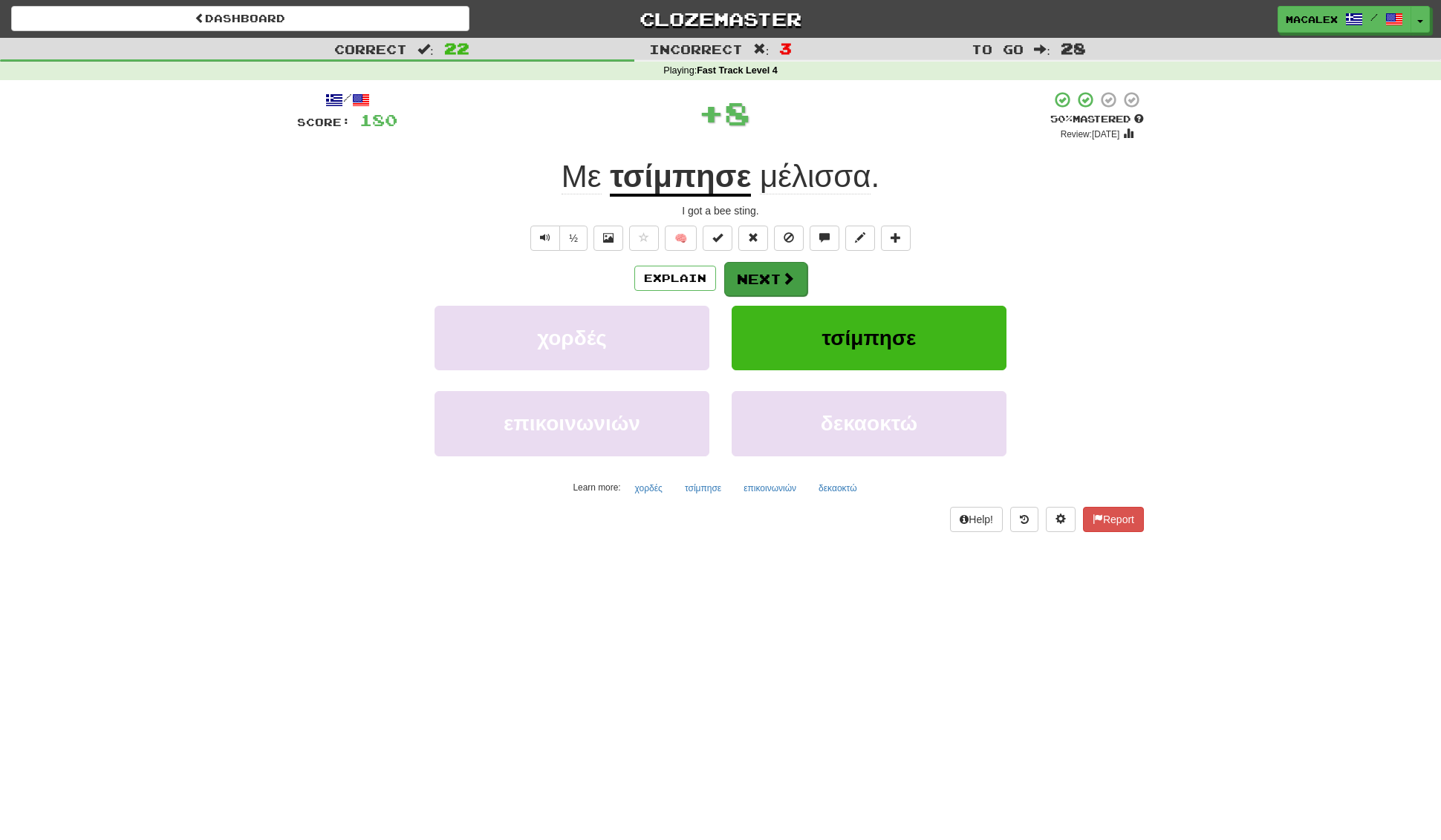
click at [769, 285] on button "Next" at bounding box center [766, 278] width 84 height 34
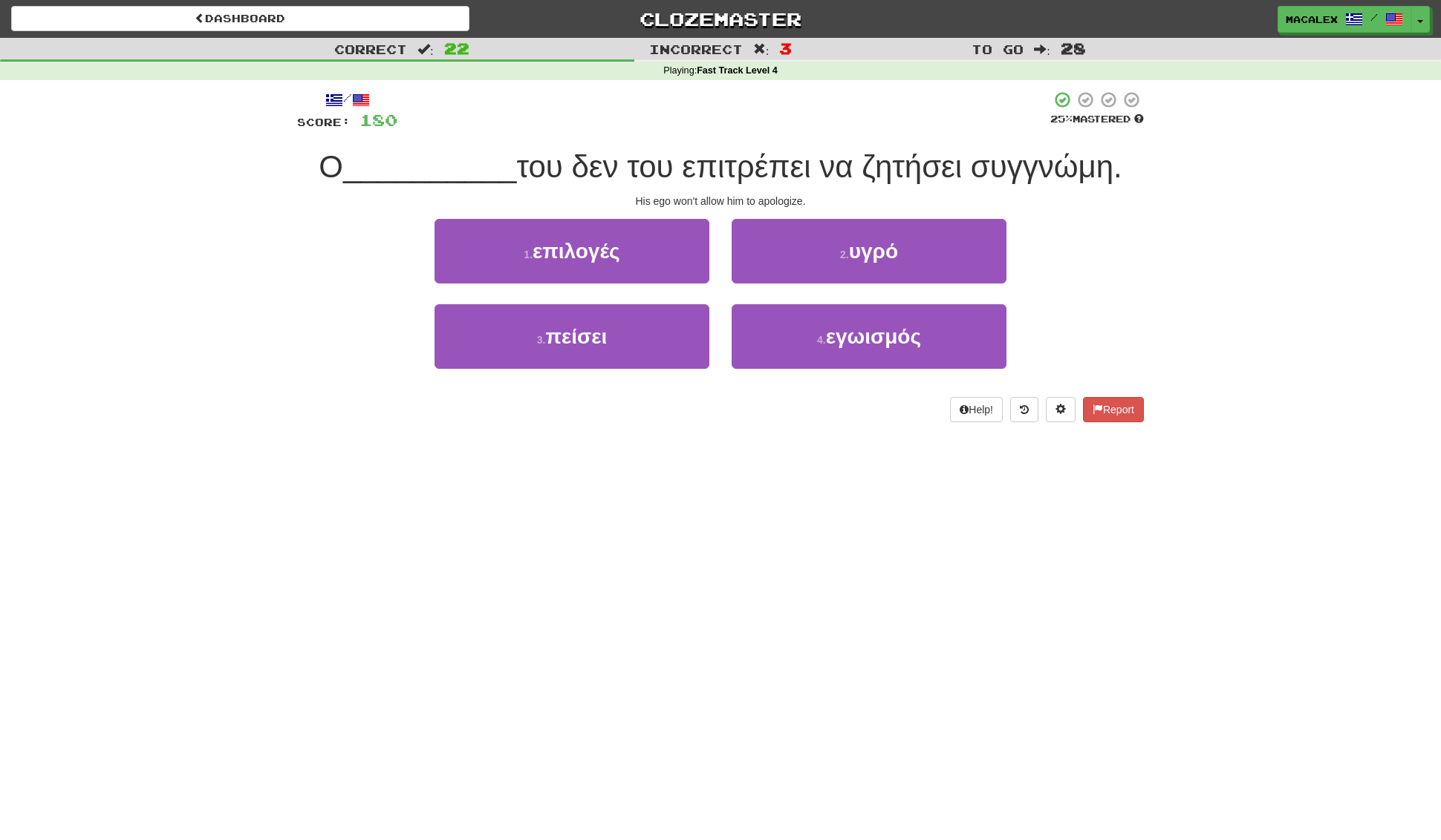
drag, startPoint x: 818, startPoint y: 252, endPoint x: 808, endPoint y: 257, distance: 11.2
click at [818, 252] on button "2 . υγρό" at bounding box center [869, 251] width 275 height 64
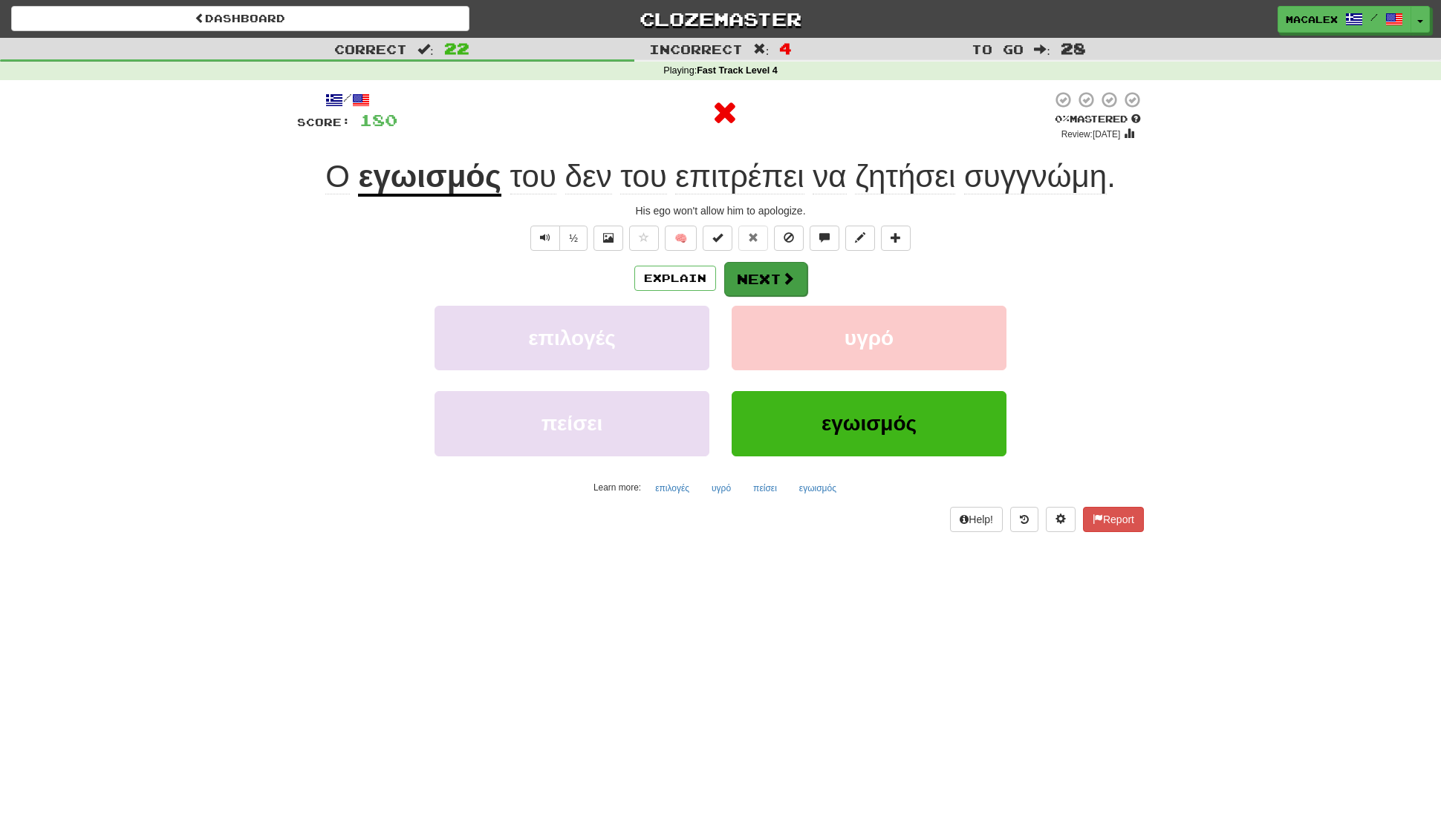
click at [736, 275] on button "Next" at bounding box center [766, 278] width 84 height 34
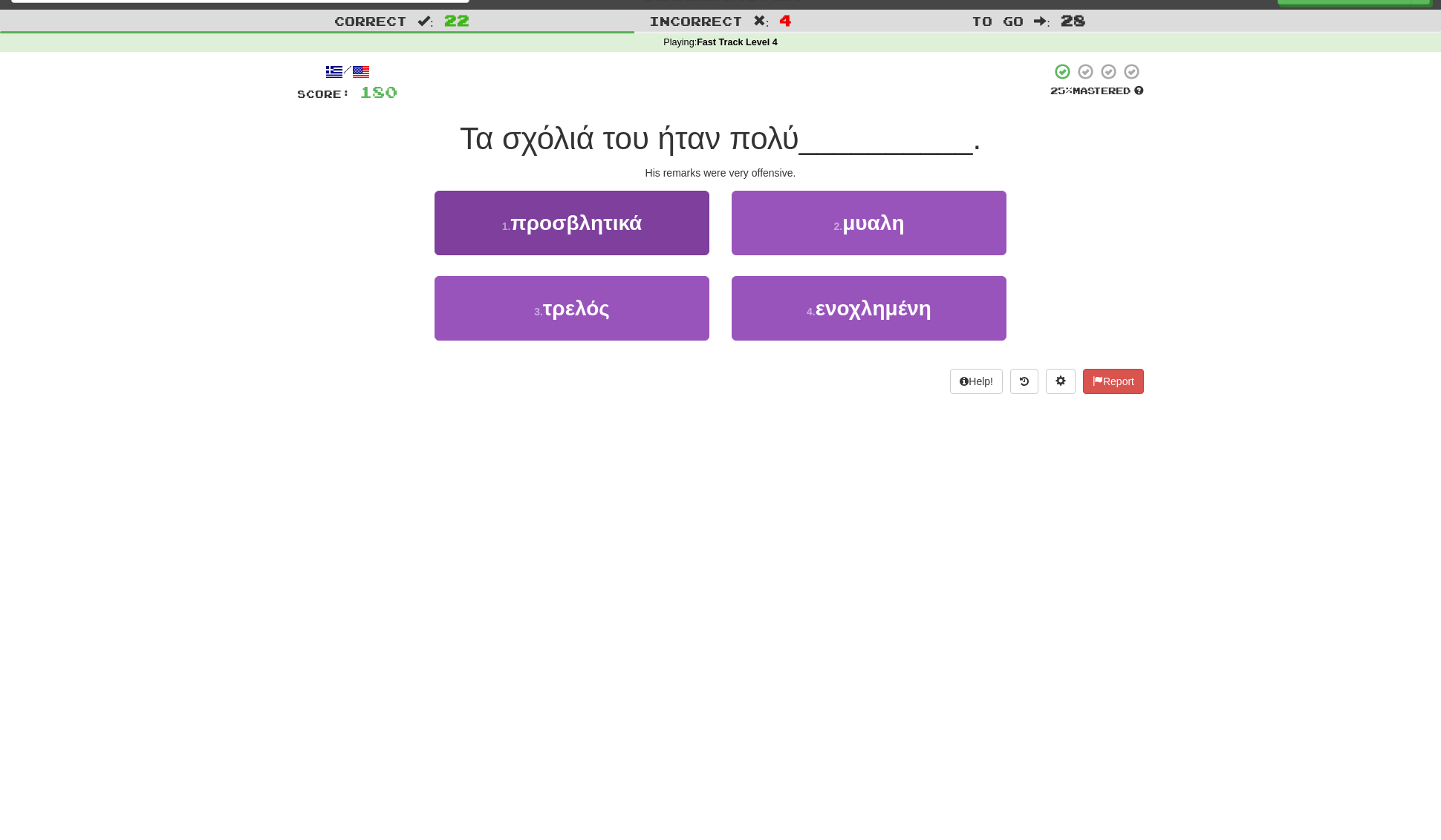
scroll to position [28, 0]
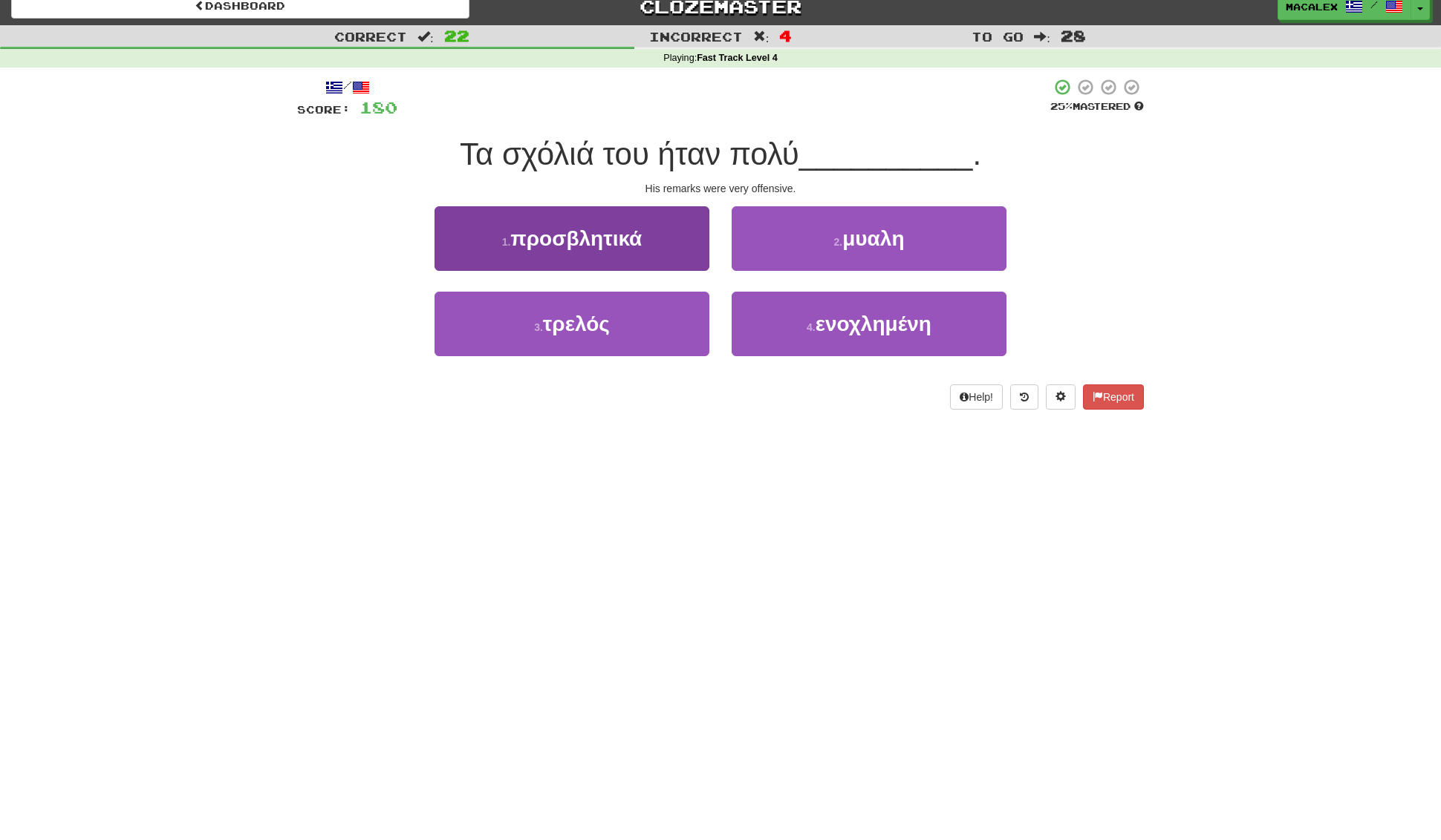
drag, startPoint x: 623, startPoint y: 312, endPoint x: 632, endPoint y: 317, distance: 10.3
click at [623, 313] on button "3 . τρελός" at bounding box center [572, 323] width 275 height 64
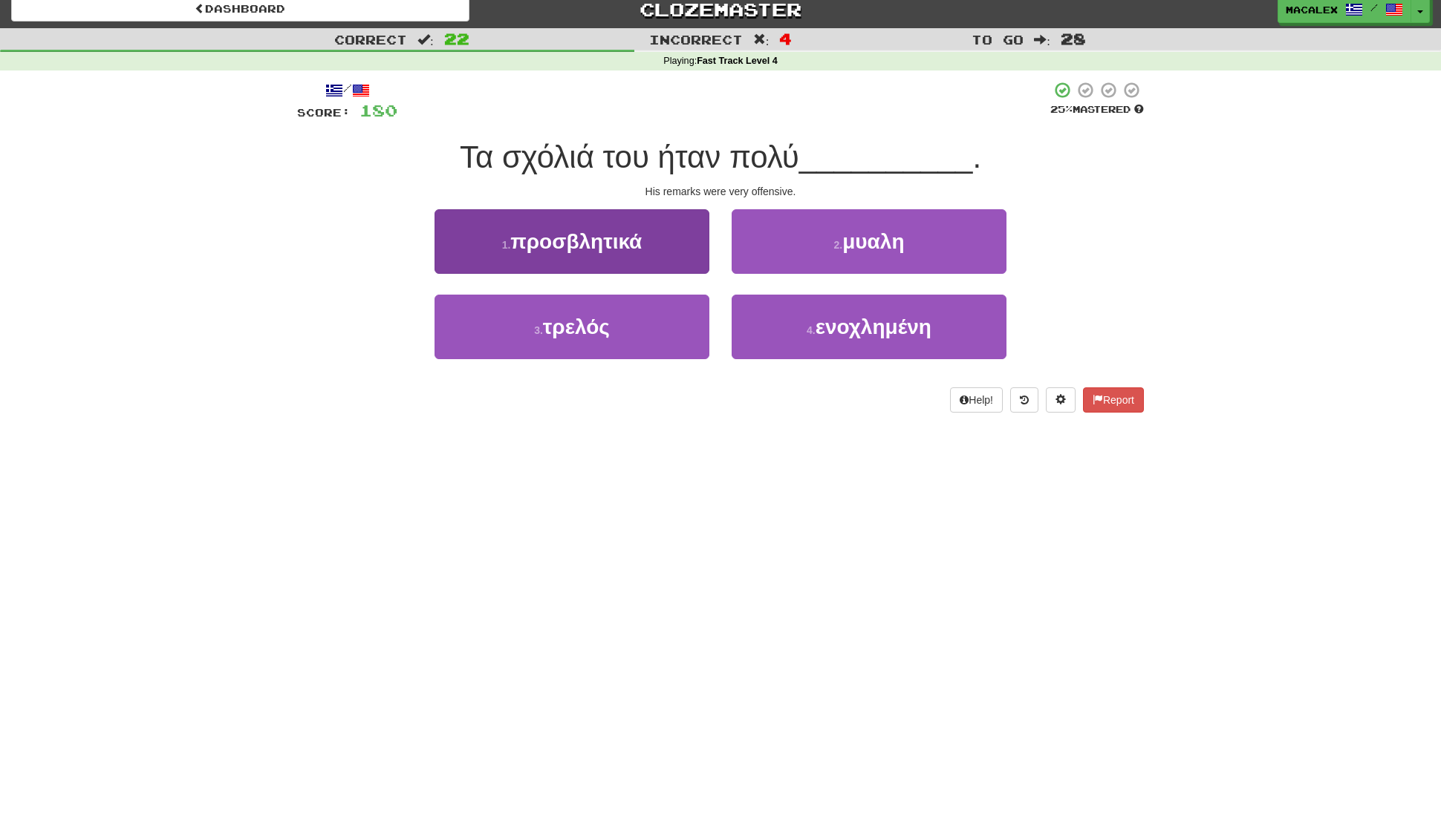
scroll to position [10, 0]
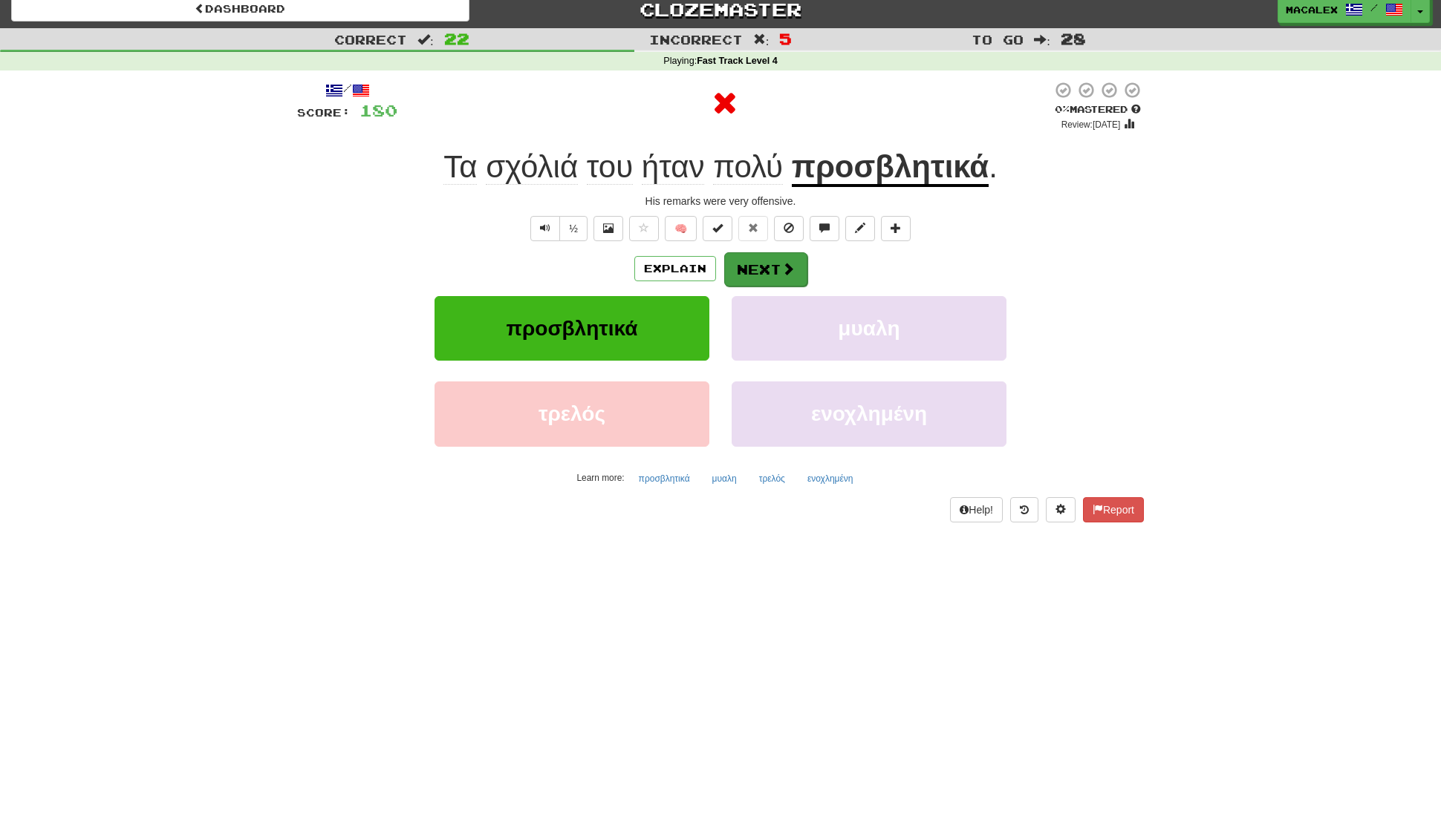
click at [768, 276] on button "Next" at bounding box center [766, 269] width 84 height 34
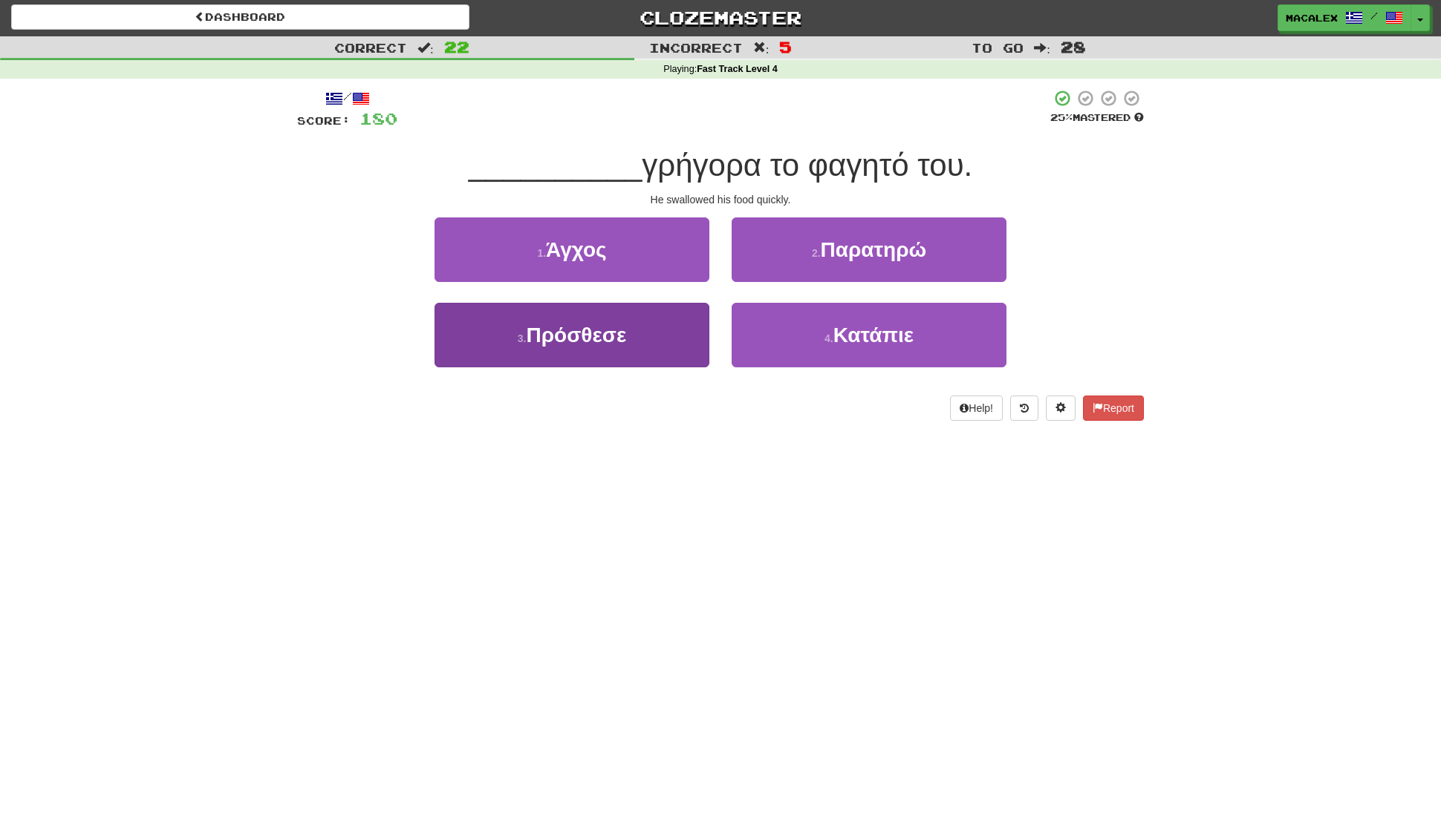
scroll to position [0, 0]
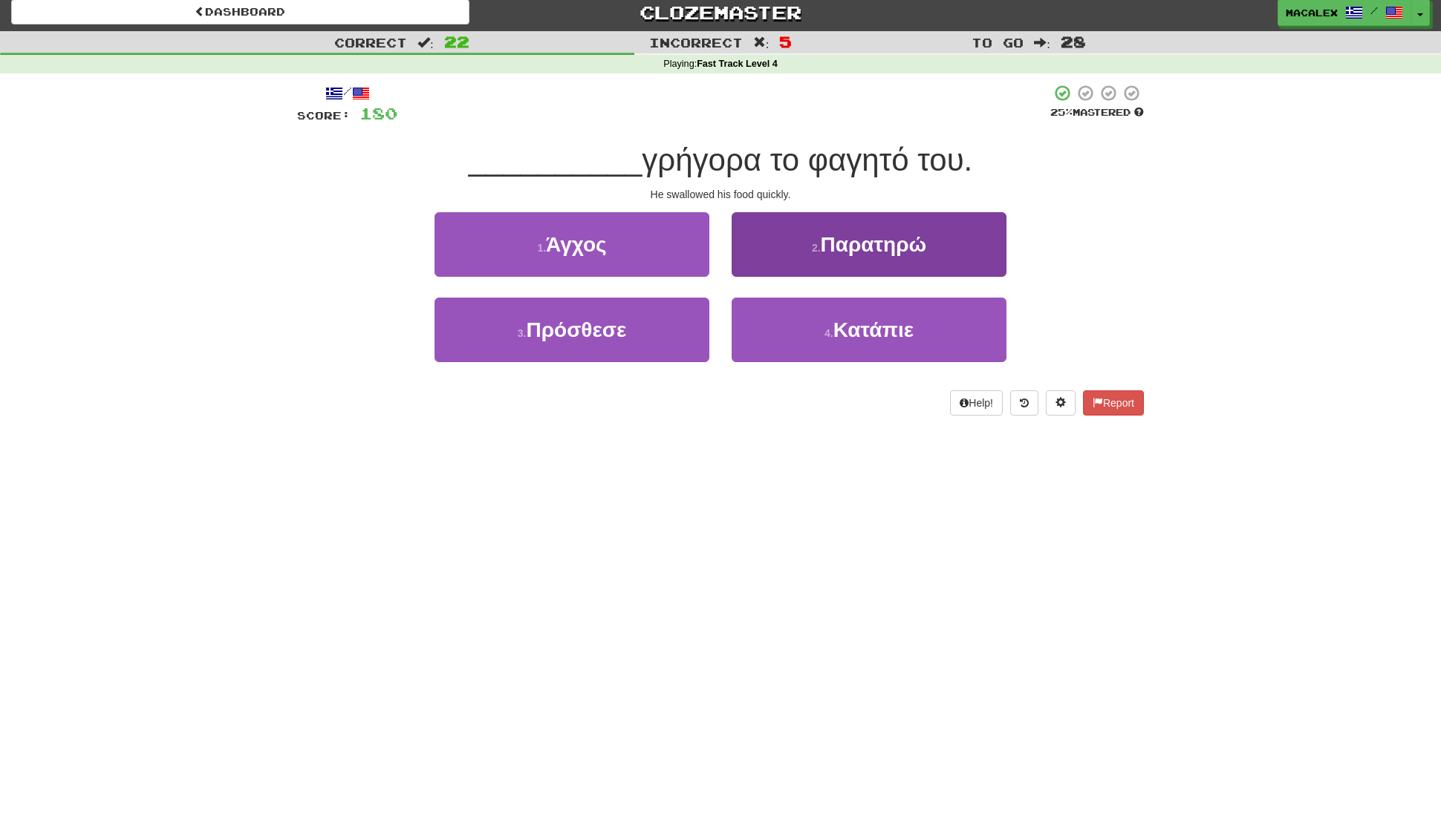
click at [841, 256] on button "2 . Παρατηρώ" at bounding box center [869, 244] width 275 height 64
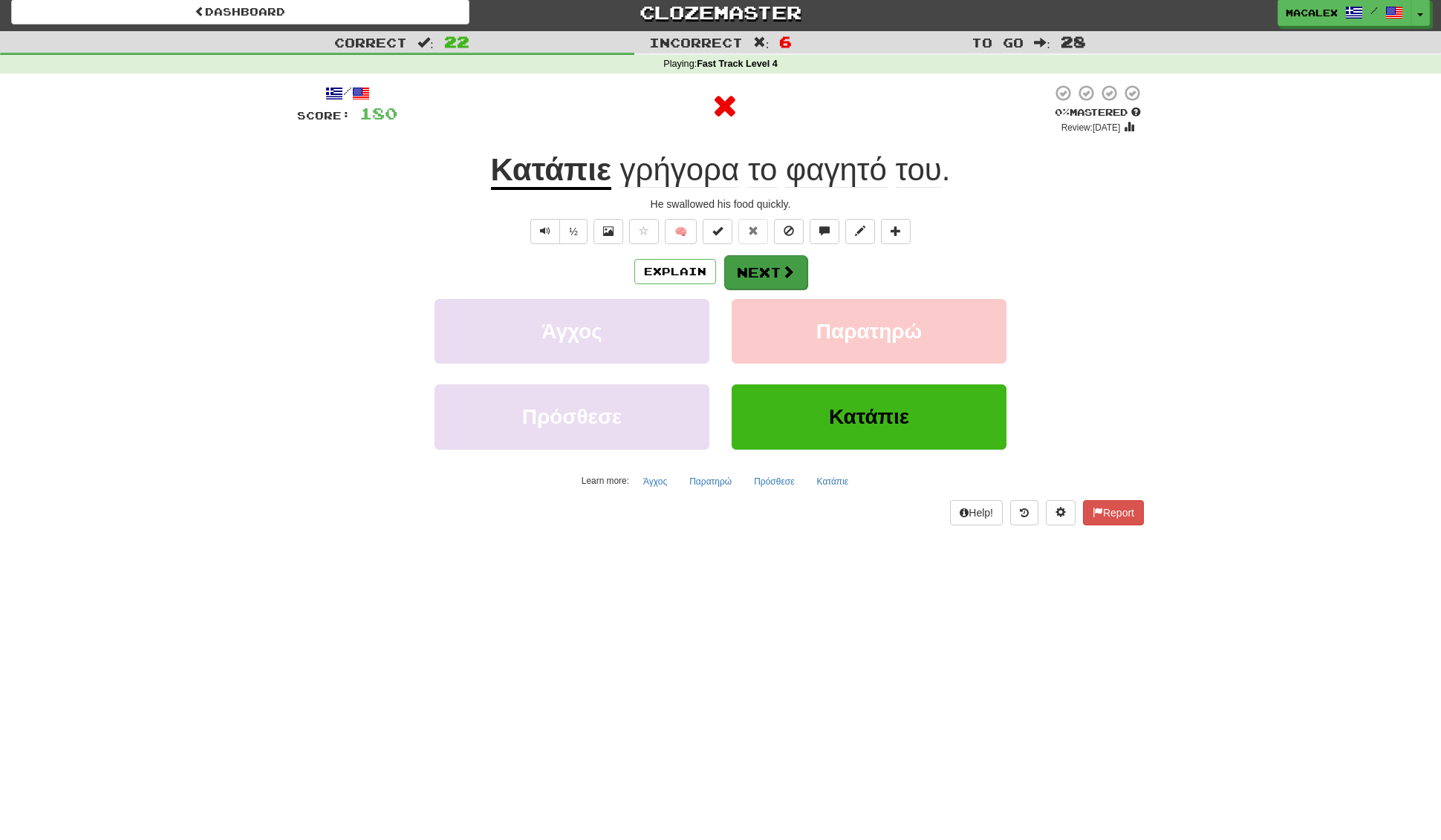
click at [771, 275] on button "Next" at bounding box center [766, 272] width 84 height 34
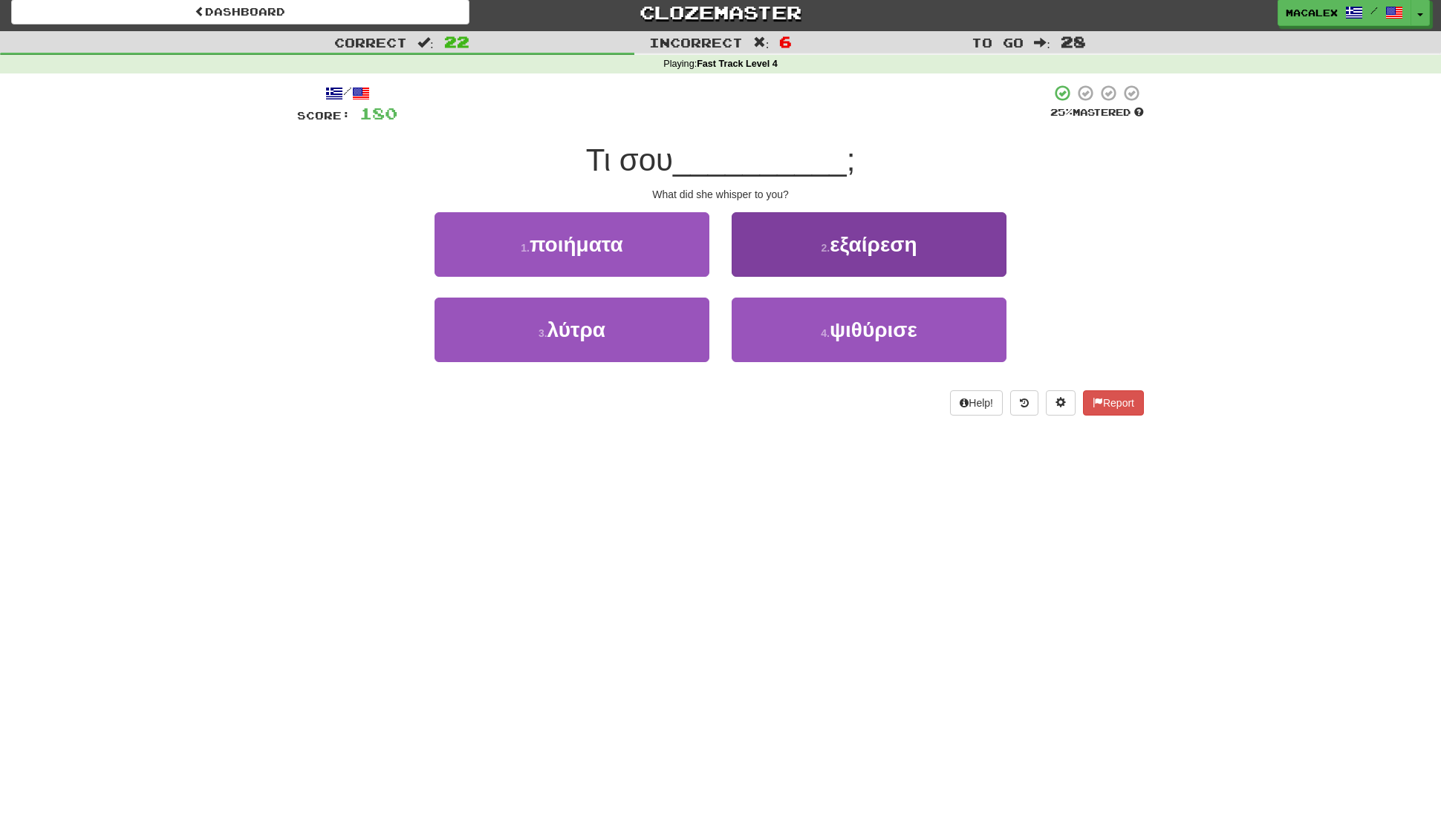
scroll to position [2, 0]
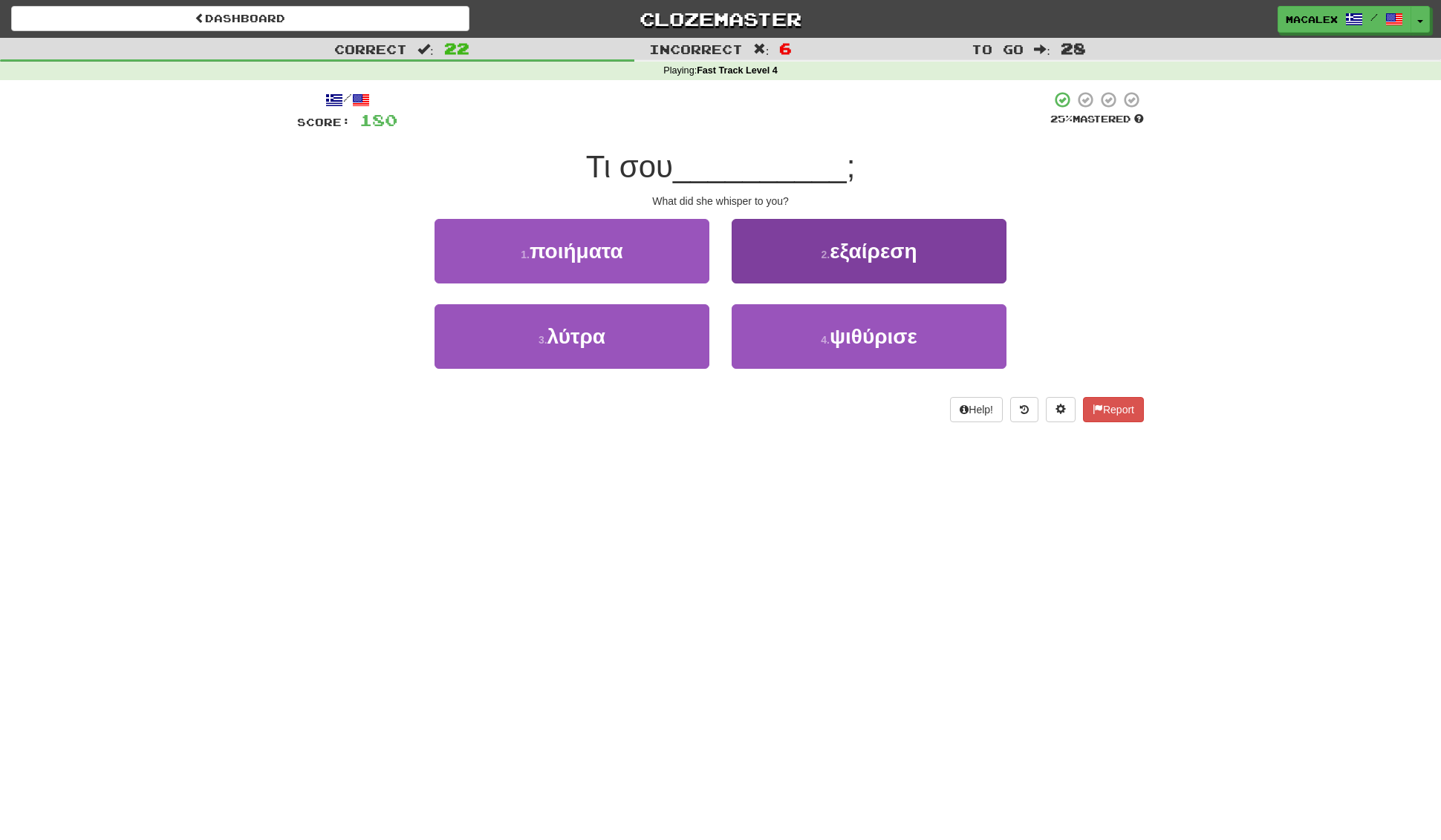
click at [866, 255] on span "εξαίρεση" at bounding box center [873, 251] width 87 height 23
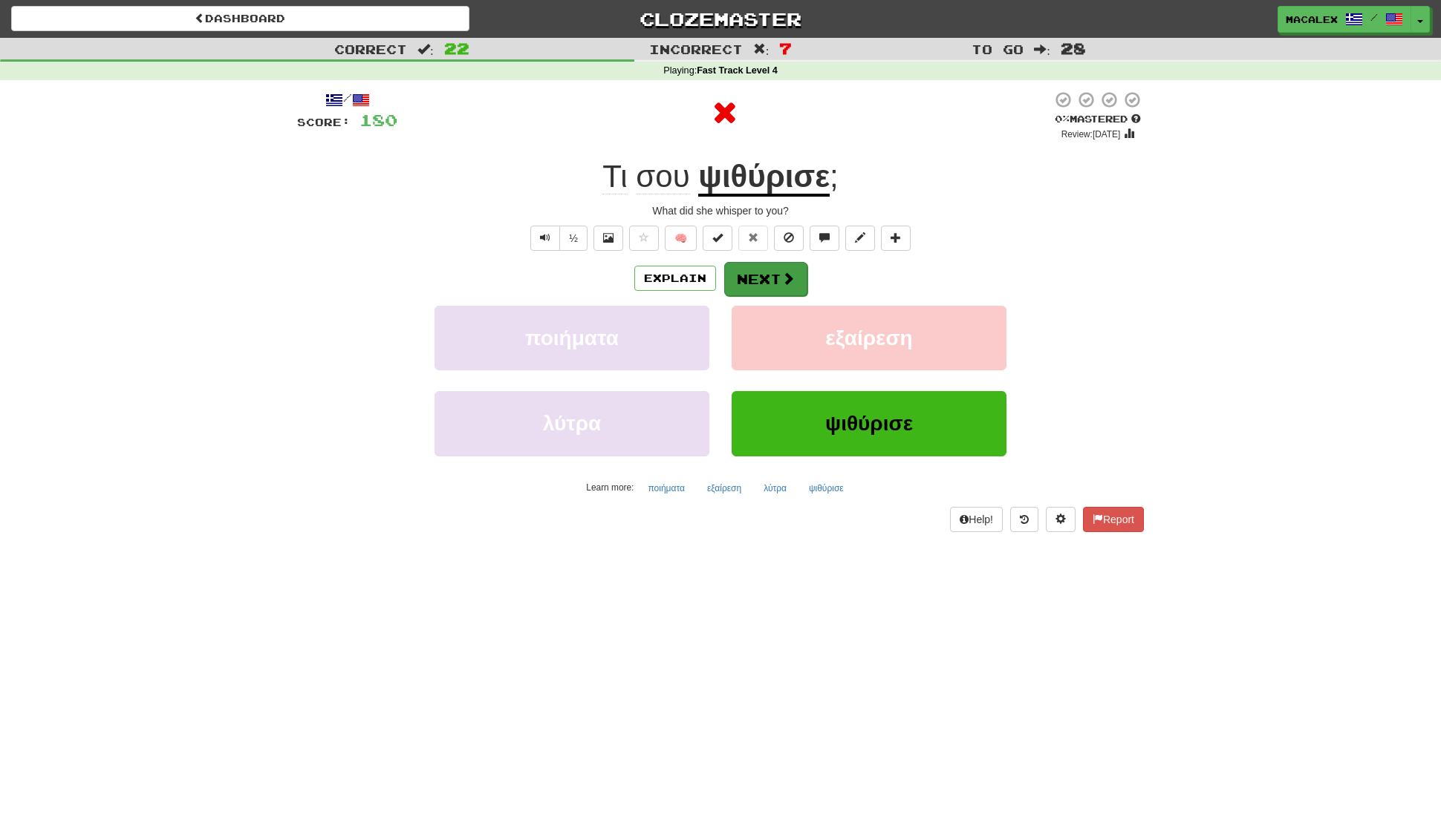
click at [784, 288] on button "Next" at bounding box center [766, 278] width 84 height 34
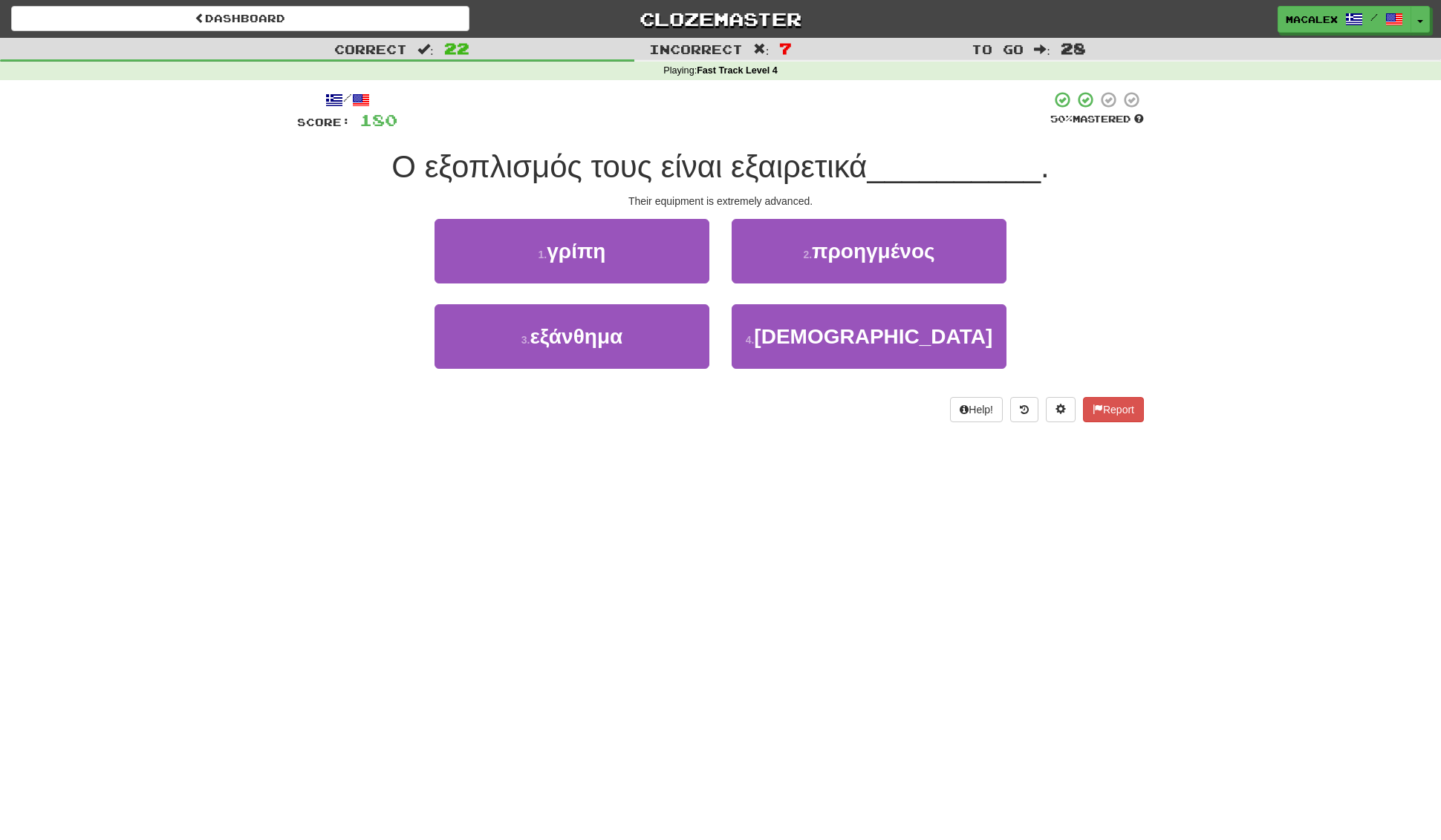
scroll to position [0, 1]
click at [866, 253] on span "προηγμένος" at bounding box center [873, 251] width 123 height 23
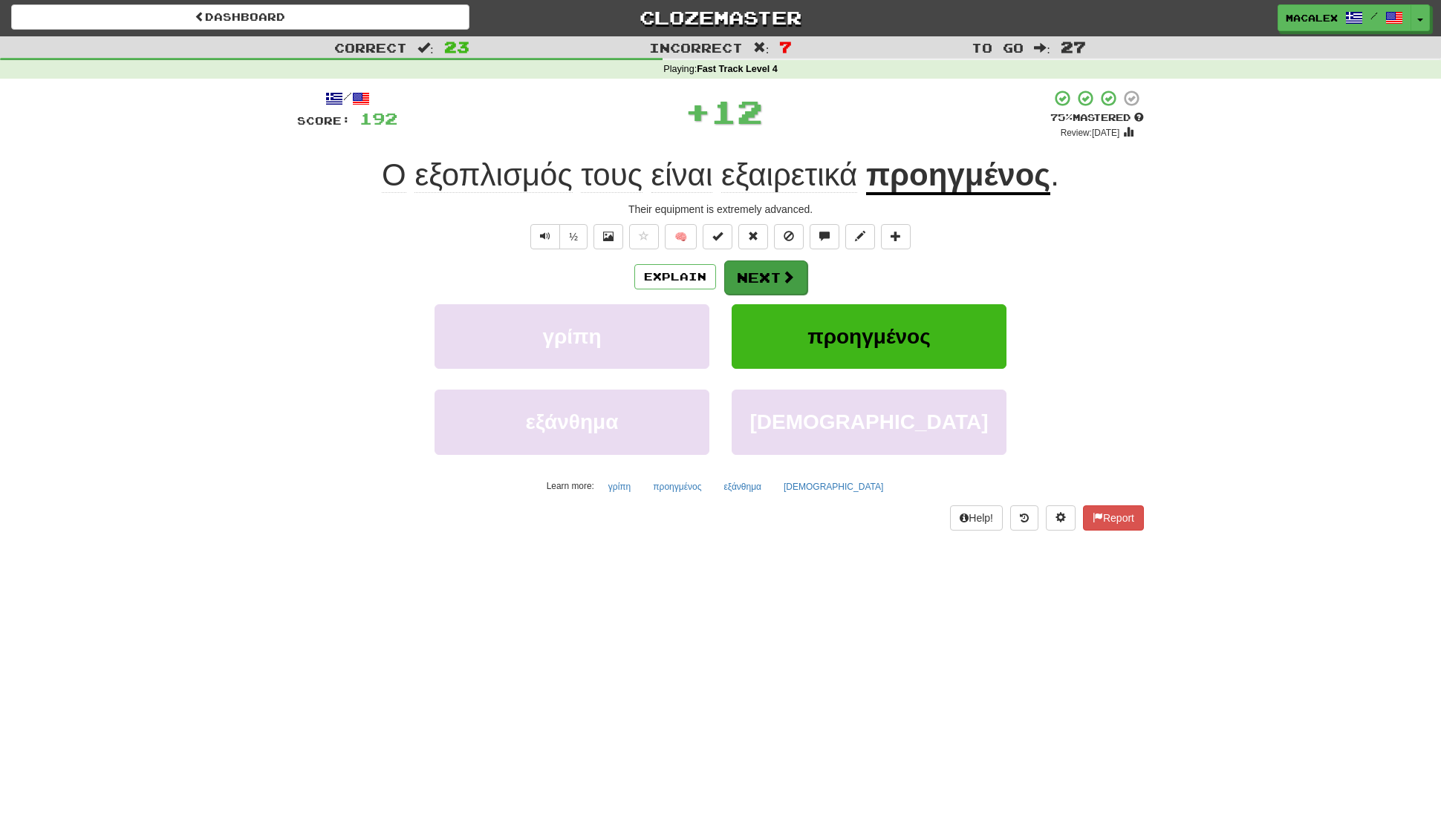
click at [776, 281] on button "Next" at bounding box center [766, 277] width 84 height 34
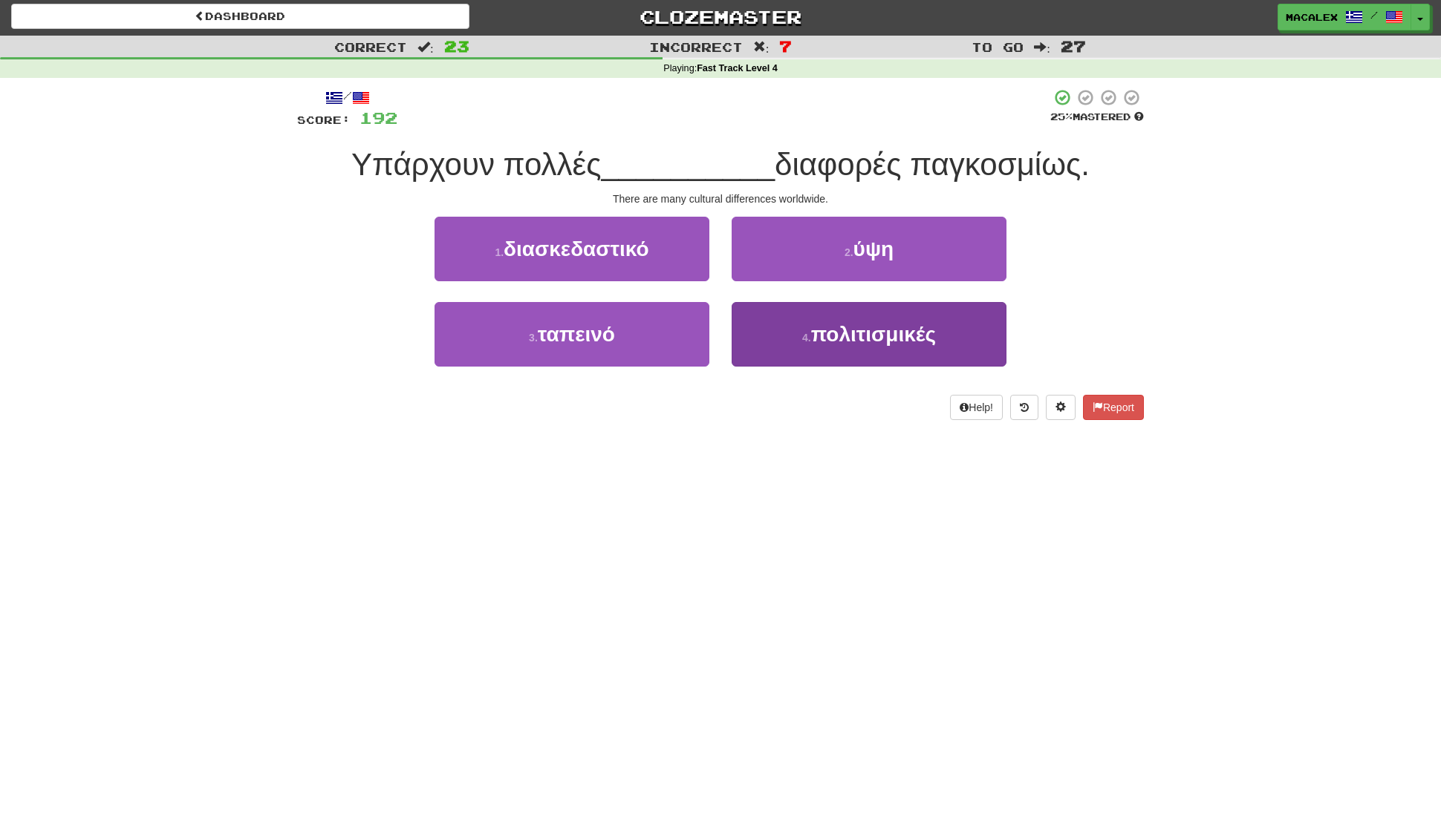
click at [831, 341] on span "πολιτισμικές" at bounding box center [873, 335] width 125 height 23
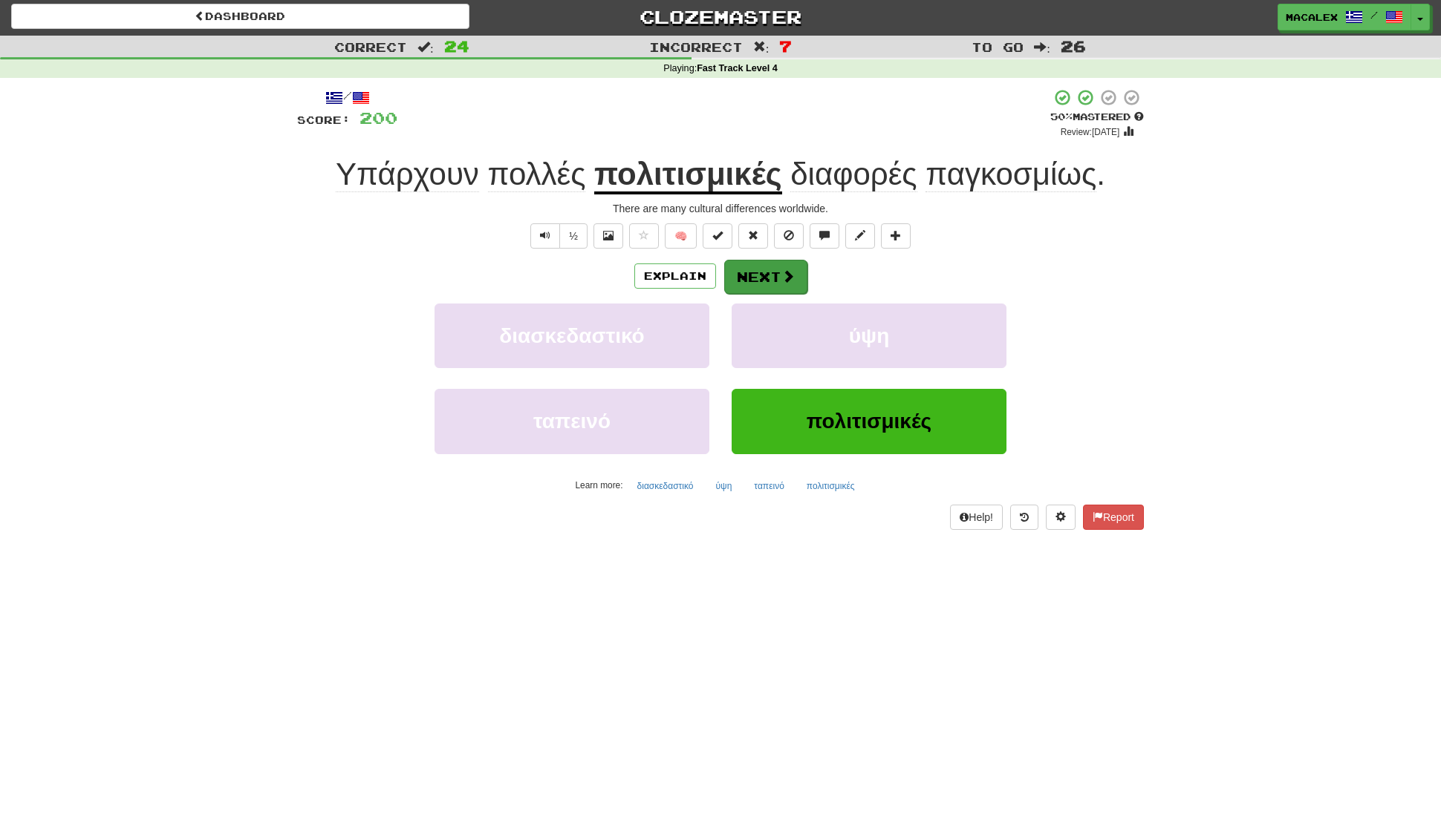
click at [752, 278] on button "Next" at bounding box center [766, 276] width 84 height 34
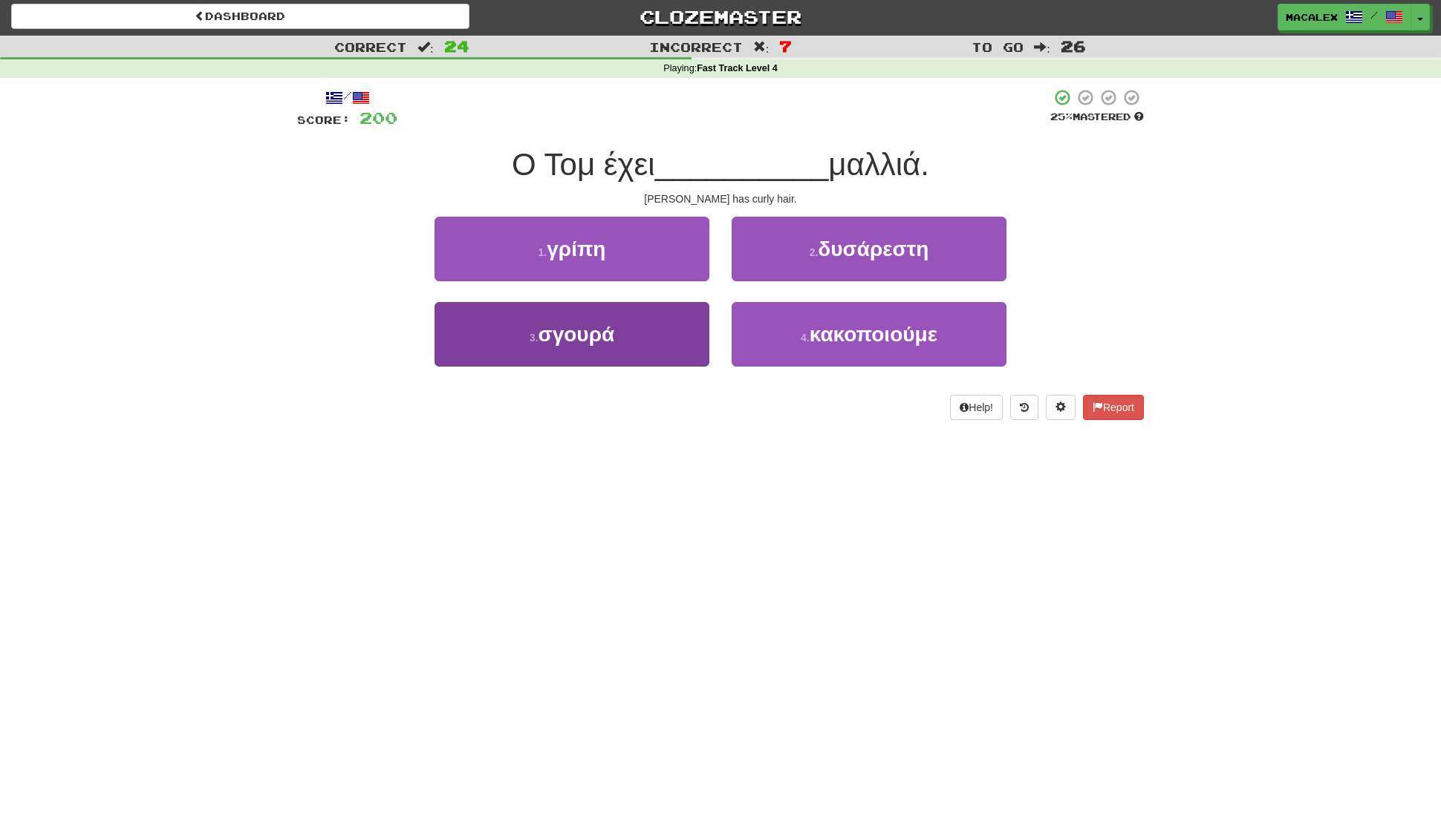
scroll to position [2, 0]
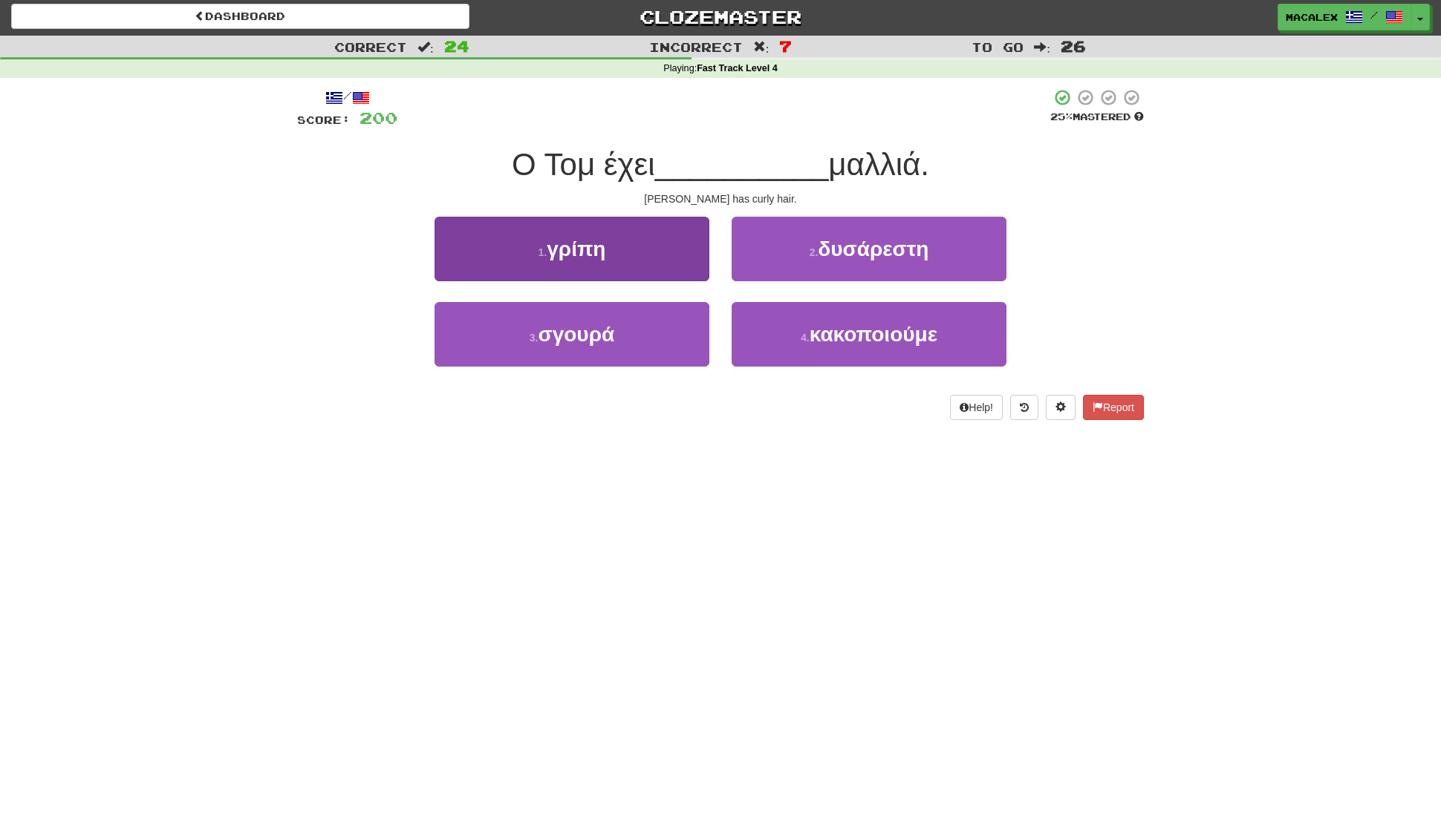
click at [567, 338] on span "σγουρά" at bounding box center [576, 335] width 77 height 23
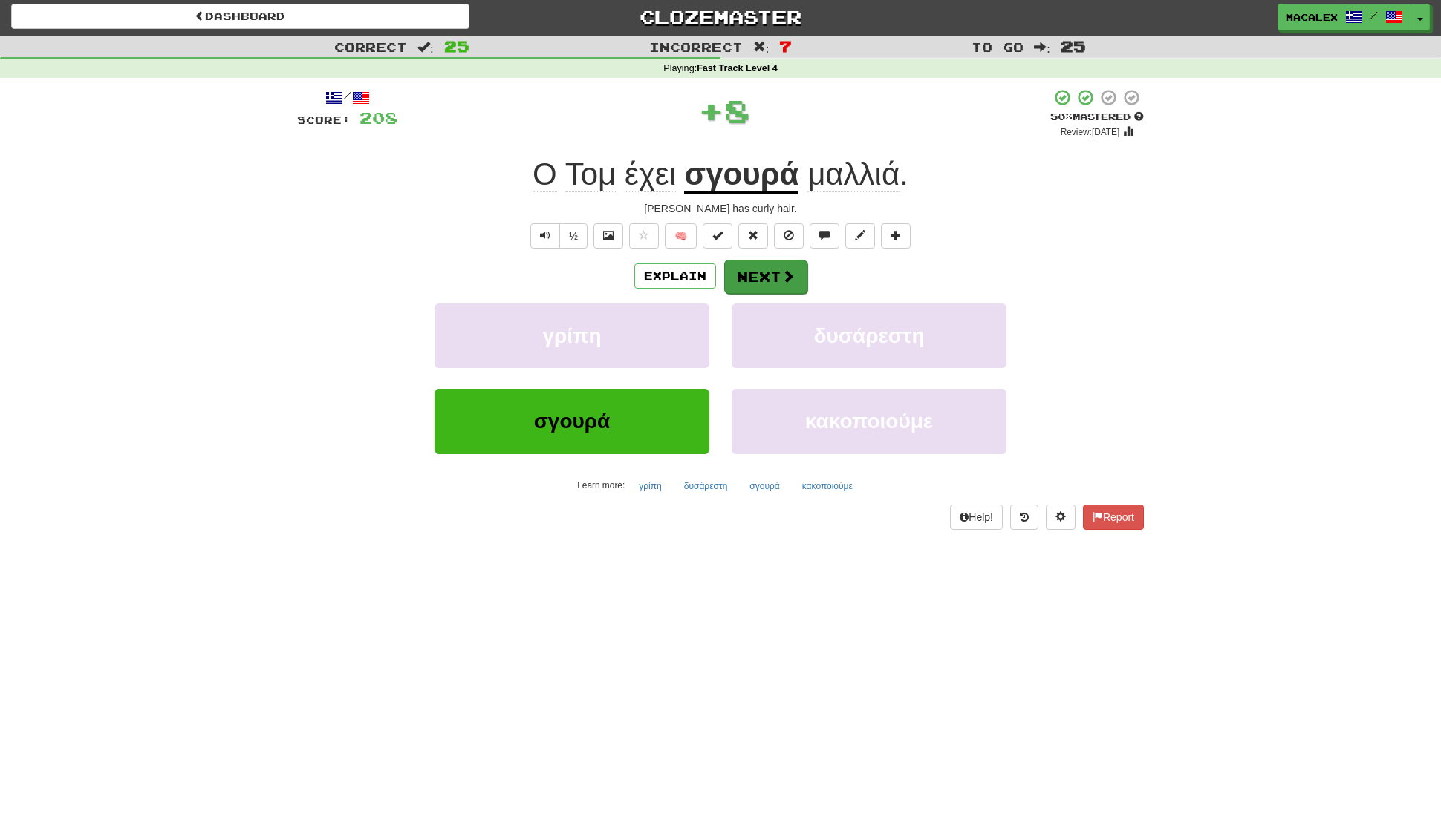
scroll to position [0, 0]
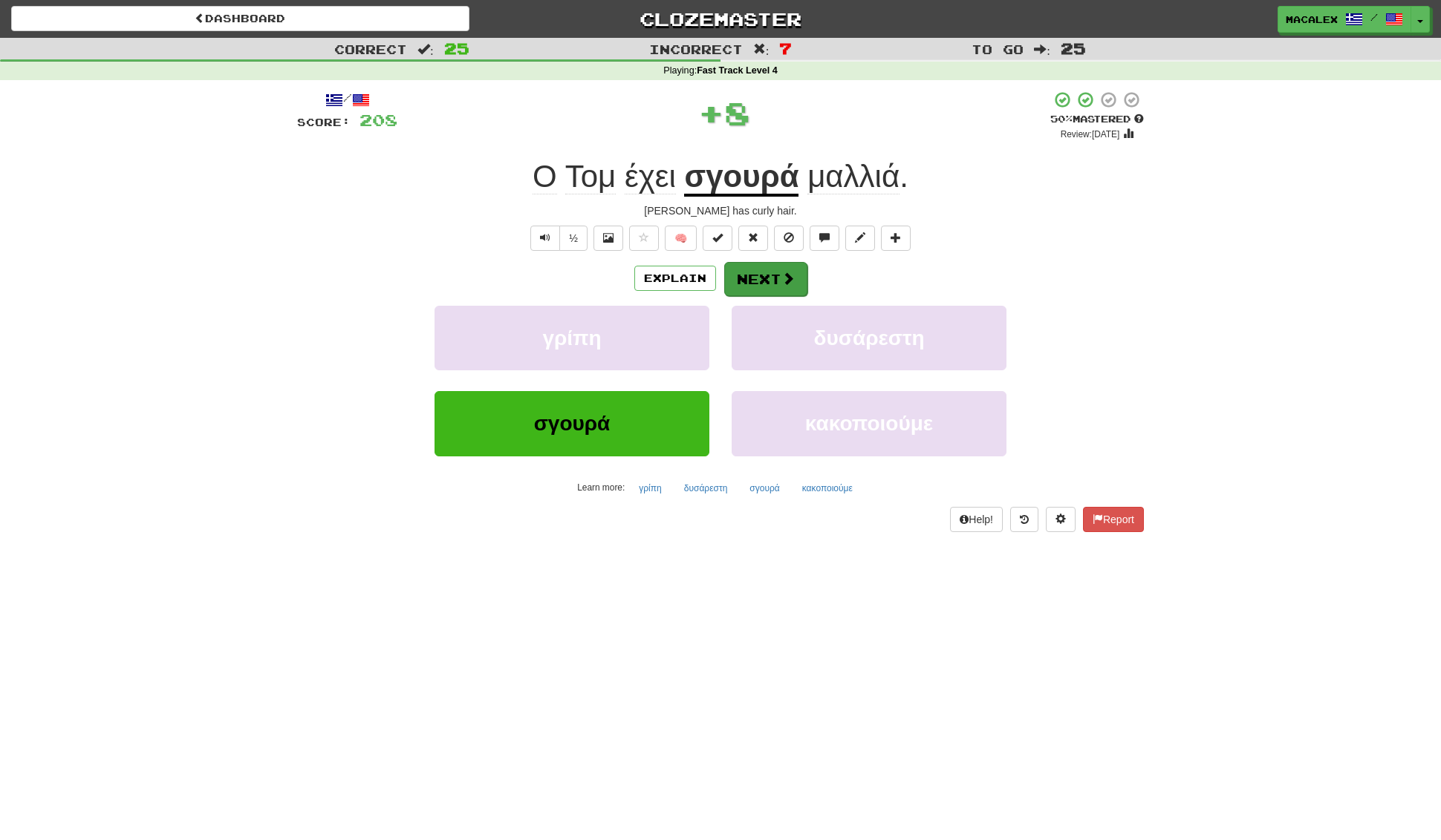
click at [749, 274] on button "Next" at bounding box center [766, 278] width 84 height 34
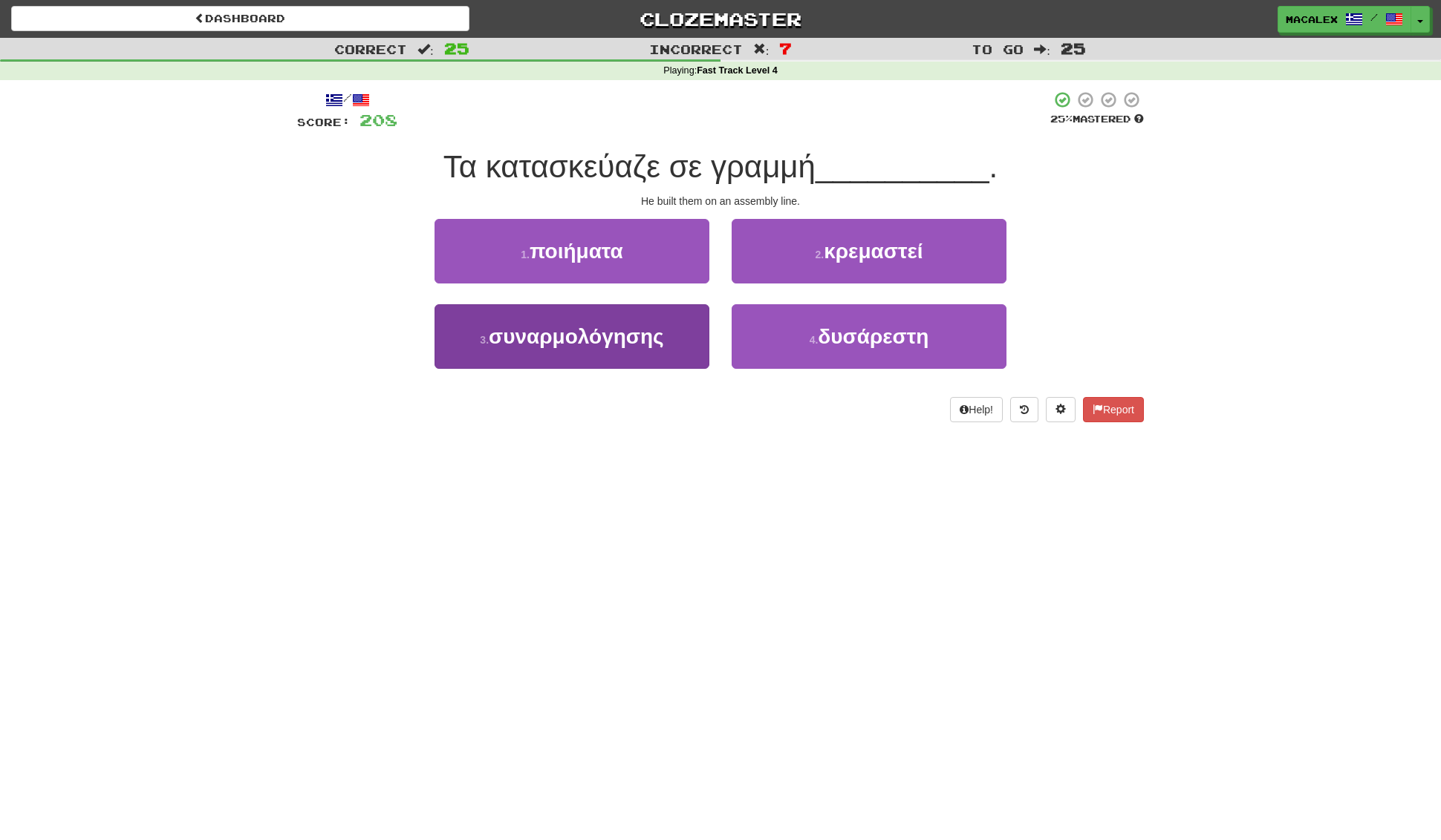
click at [594, 340] on span "συναρμολόγησης" at bounding box center [576, 336] width 175 height 23
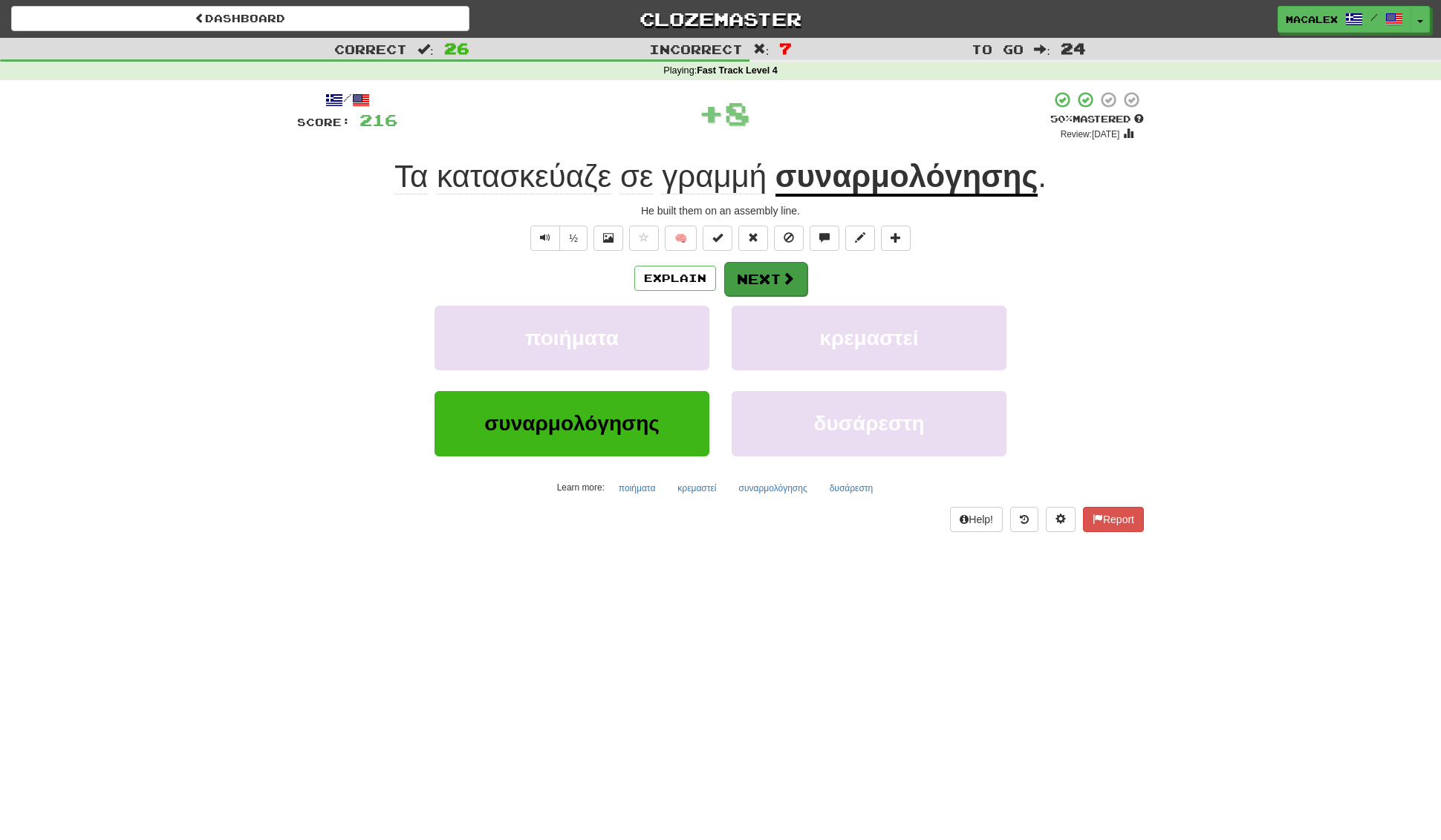
scroll to position [0, 1]
click at [766, 281] on button "Next" at bounding box center [766, 278] width 84 height 34
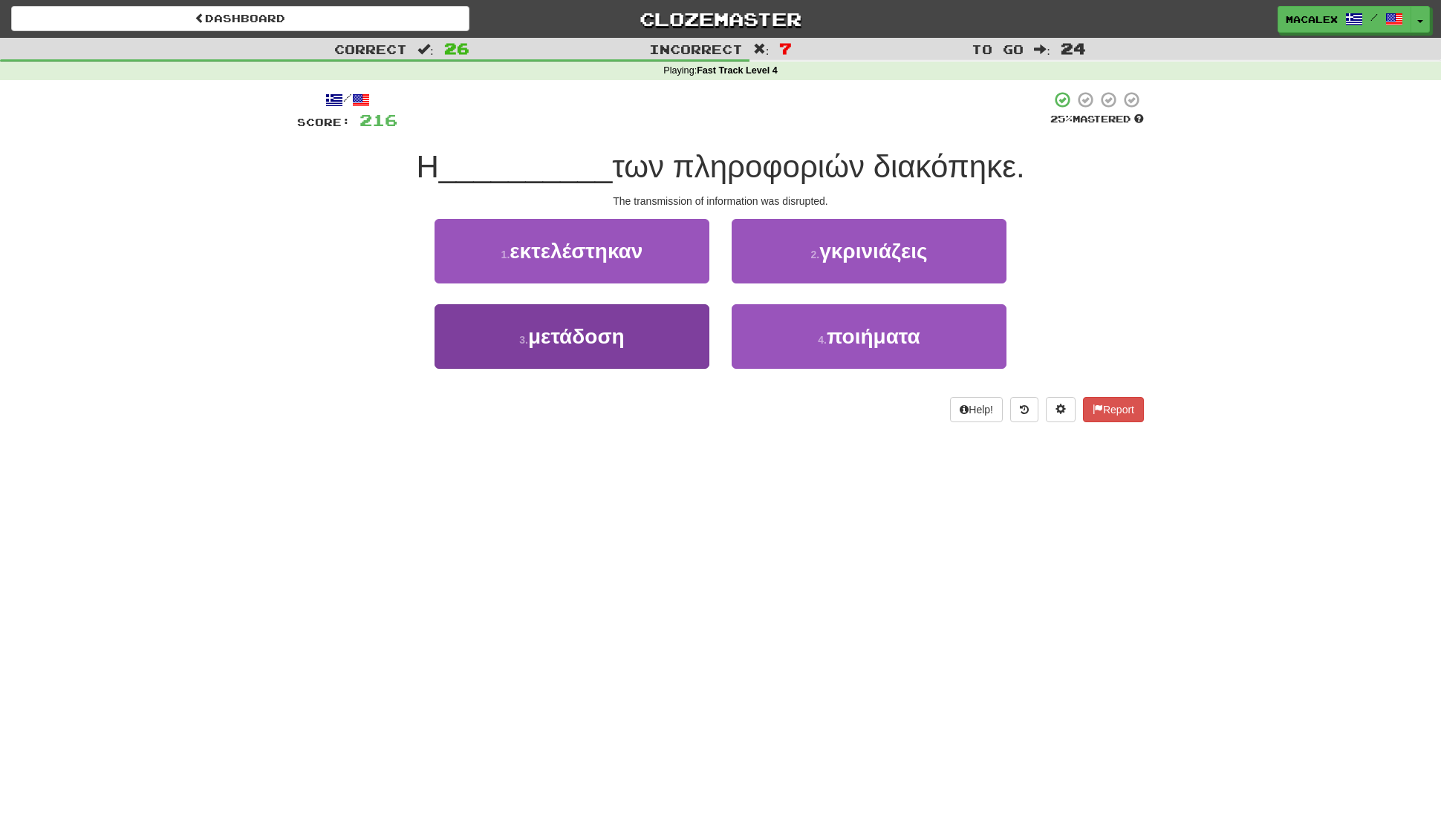
click at [606, 344] on span "μετάδοση" at bounding box center [575, 336] width 96 height 23
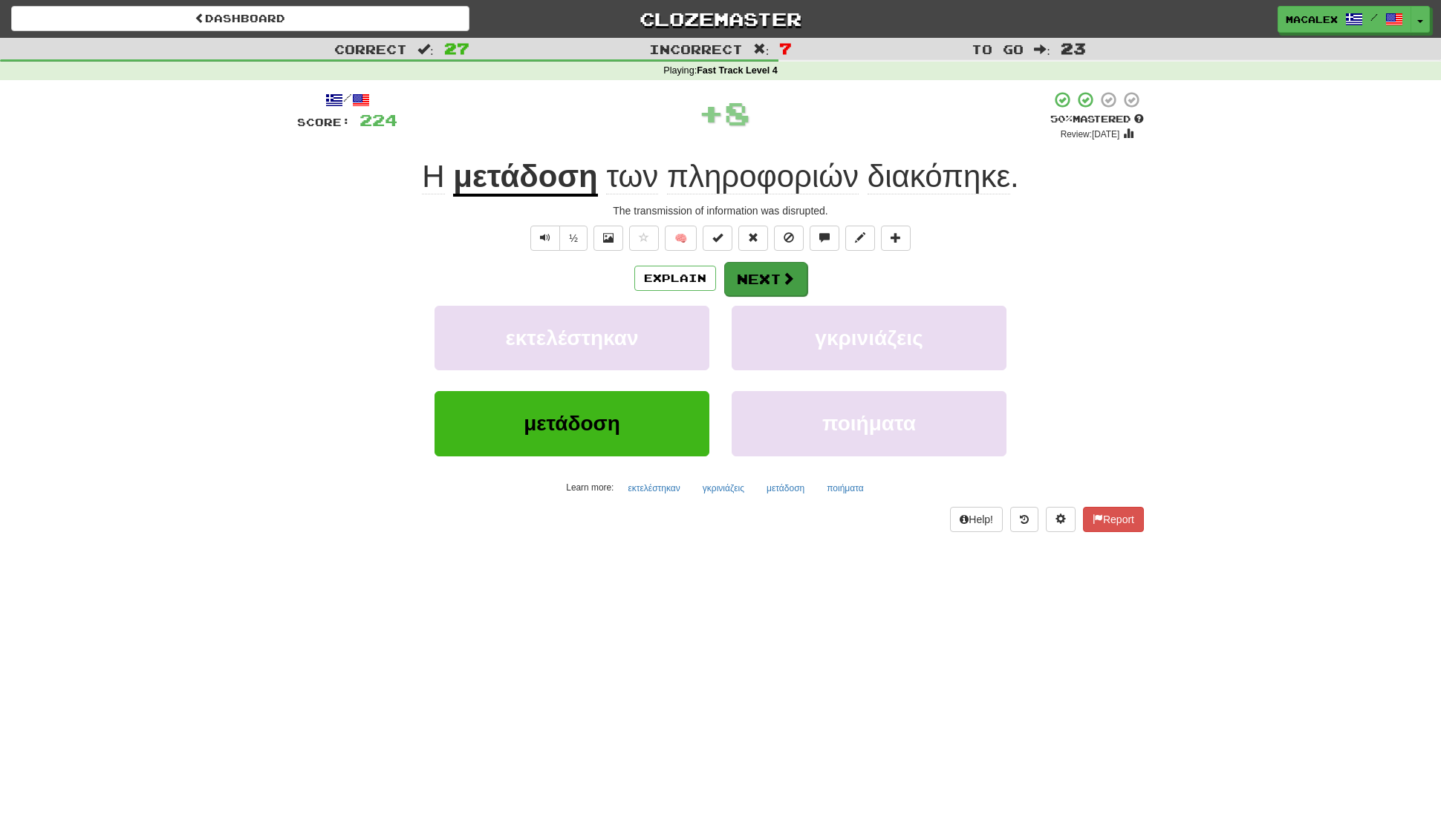
click at [796, 277] on button "Next" at bounding box center [766, 278] width 84 height 34
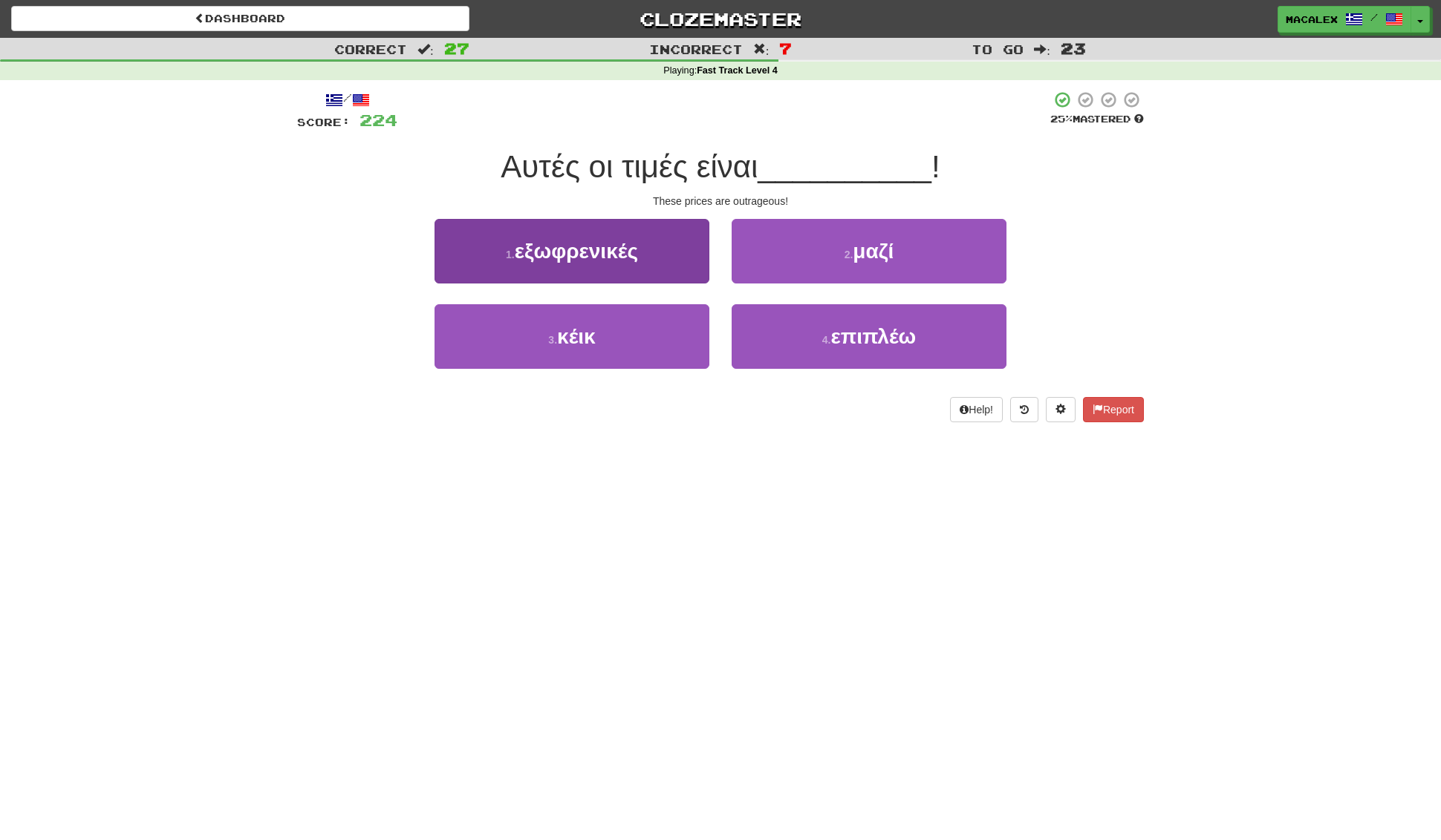
click at [613, 255] on span "εξωφρενικές" at bounding box center [576, 251] width 123 height 23
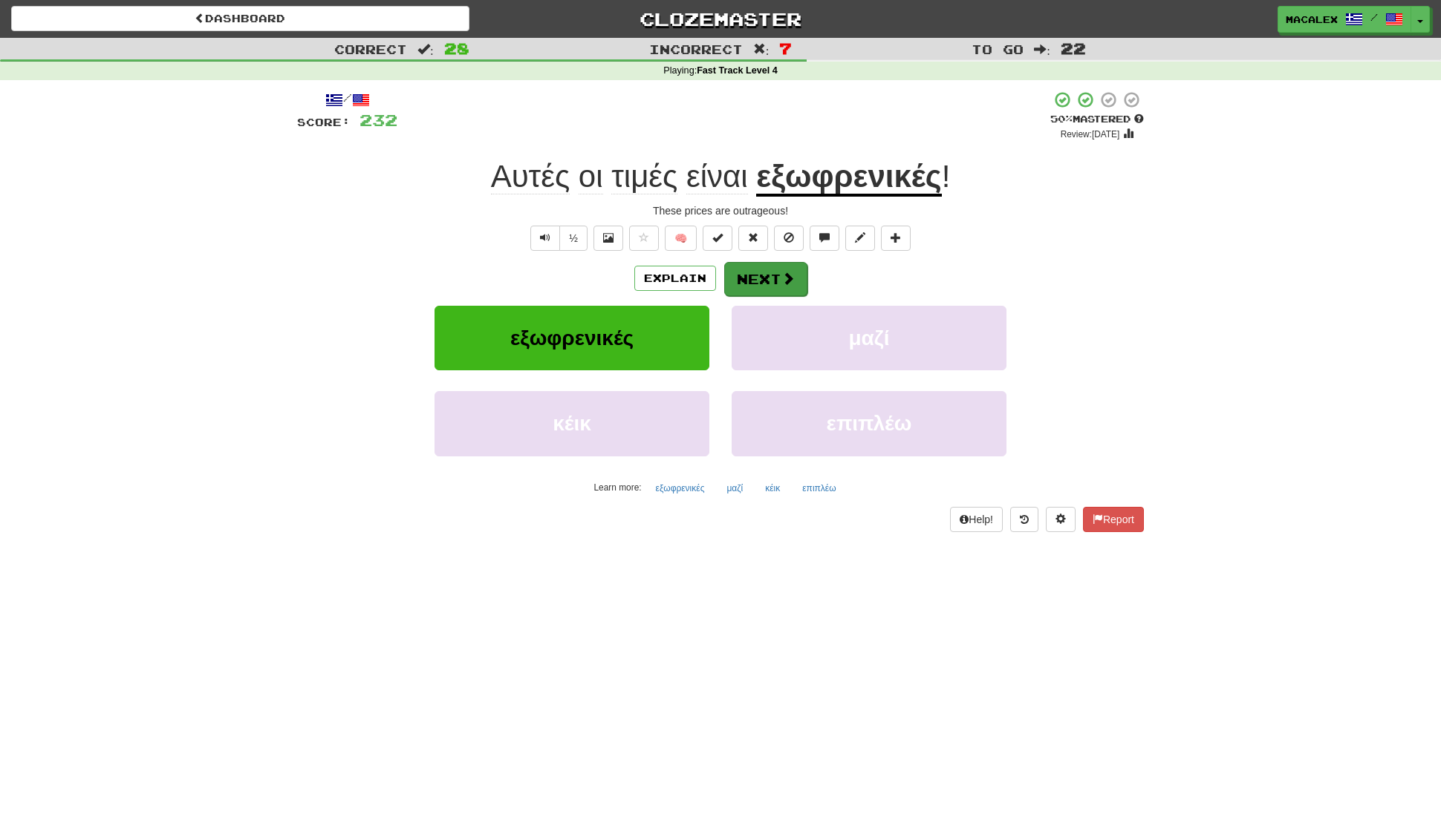
click at [754, 280] on button "Next" at bounding box center [766, 278] width 84 height 34
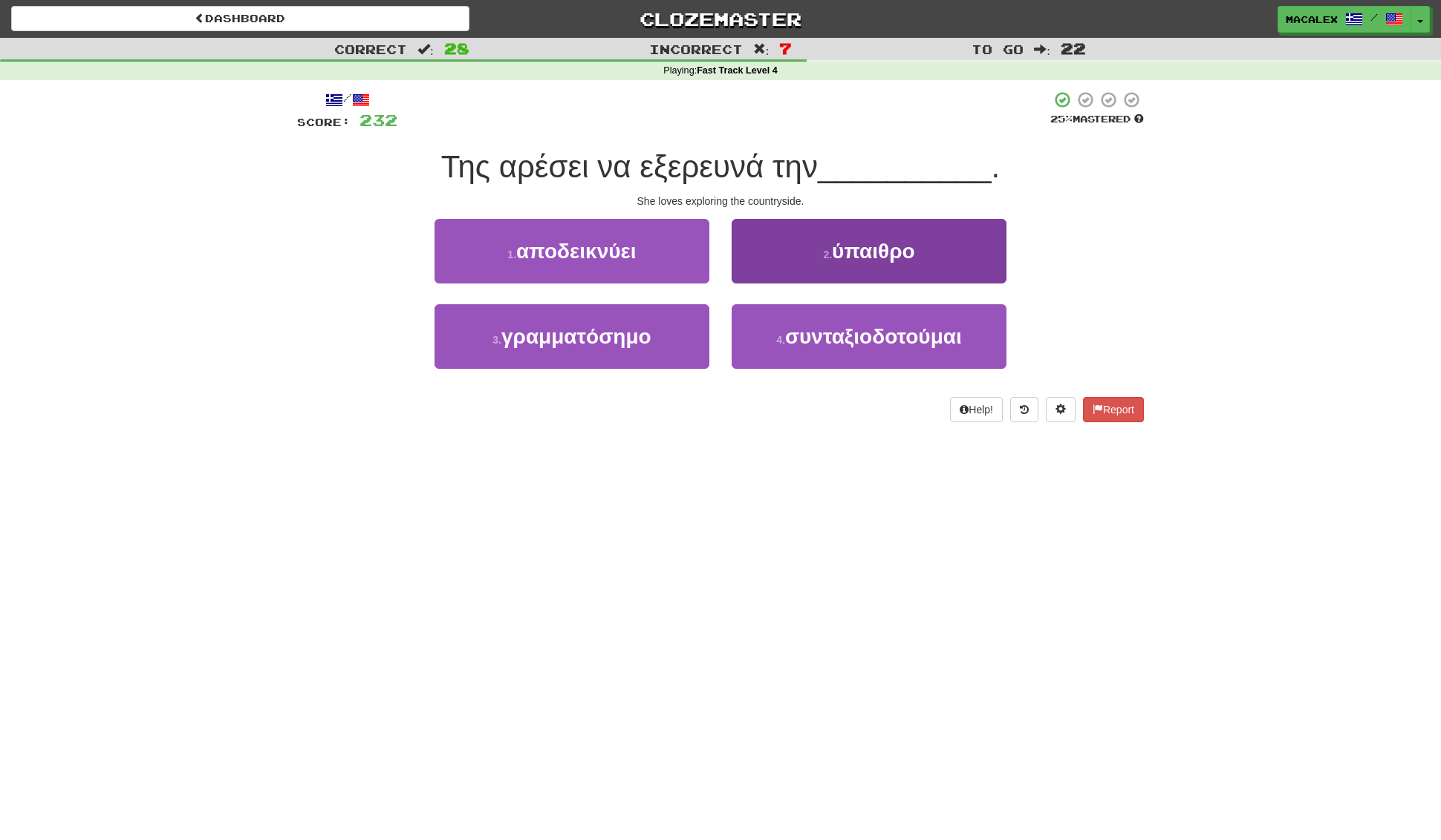
click at [870, 259] on span "ύπαιθρο" at bounding box center [874, 251] width 84 height 23
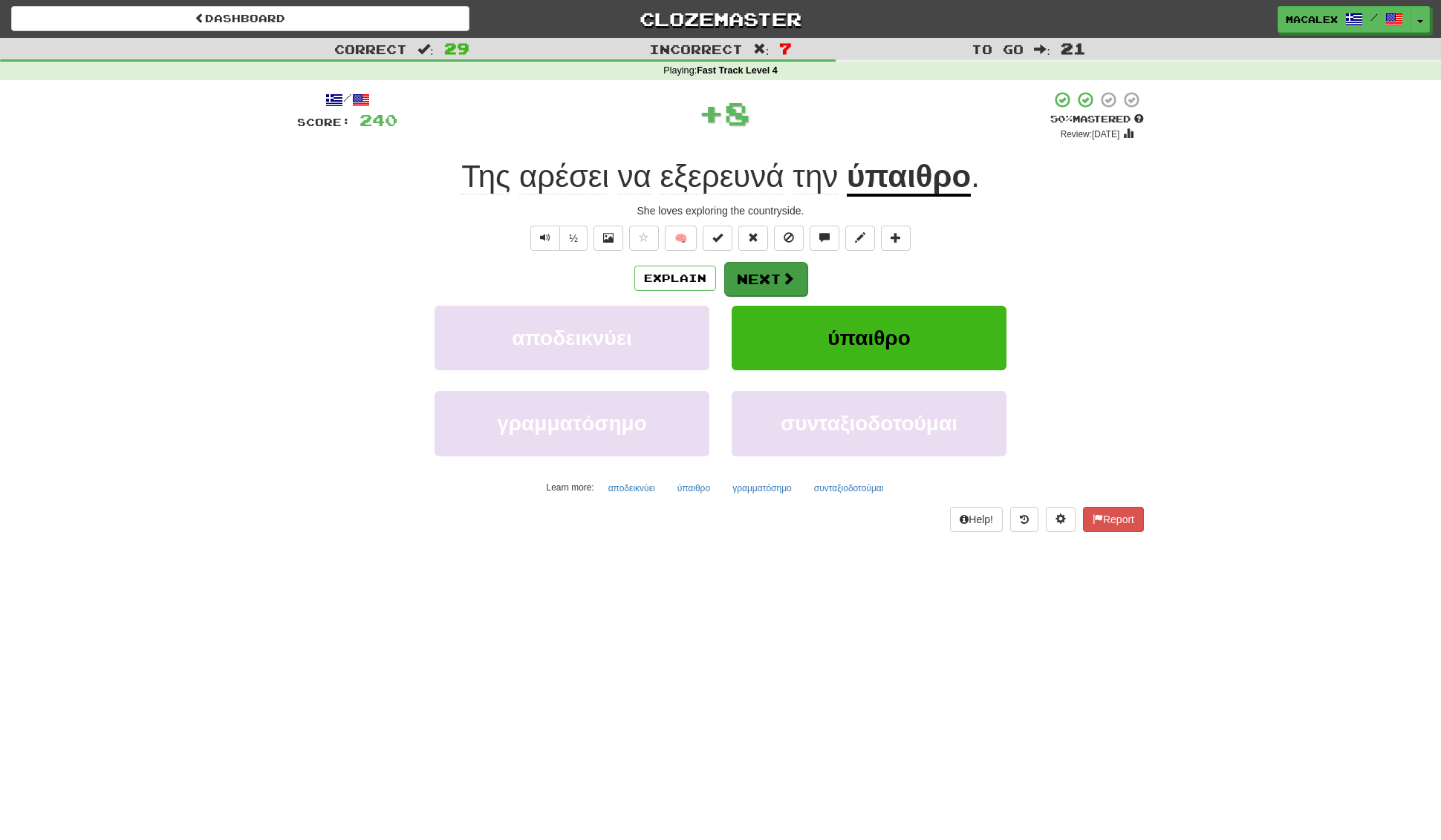
click at [741, 281] on button "Next" at bounding box center [766, 278] width 84 height 34
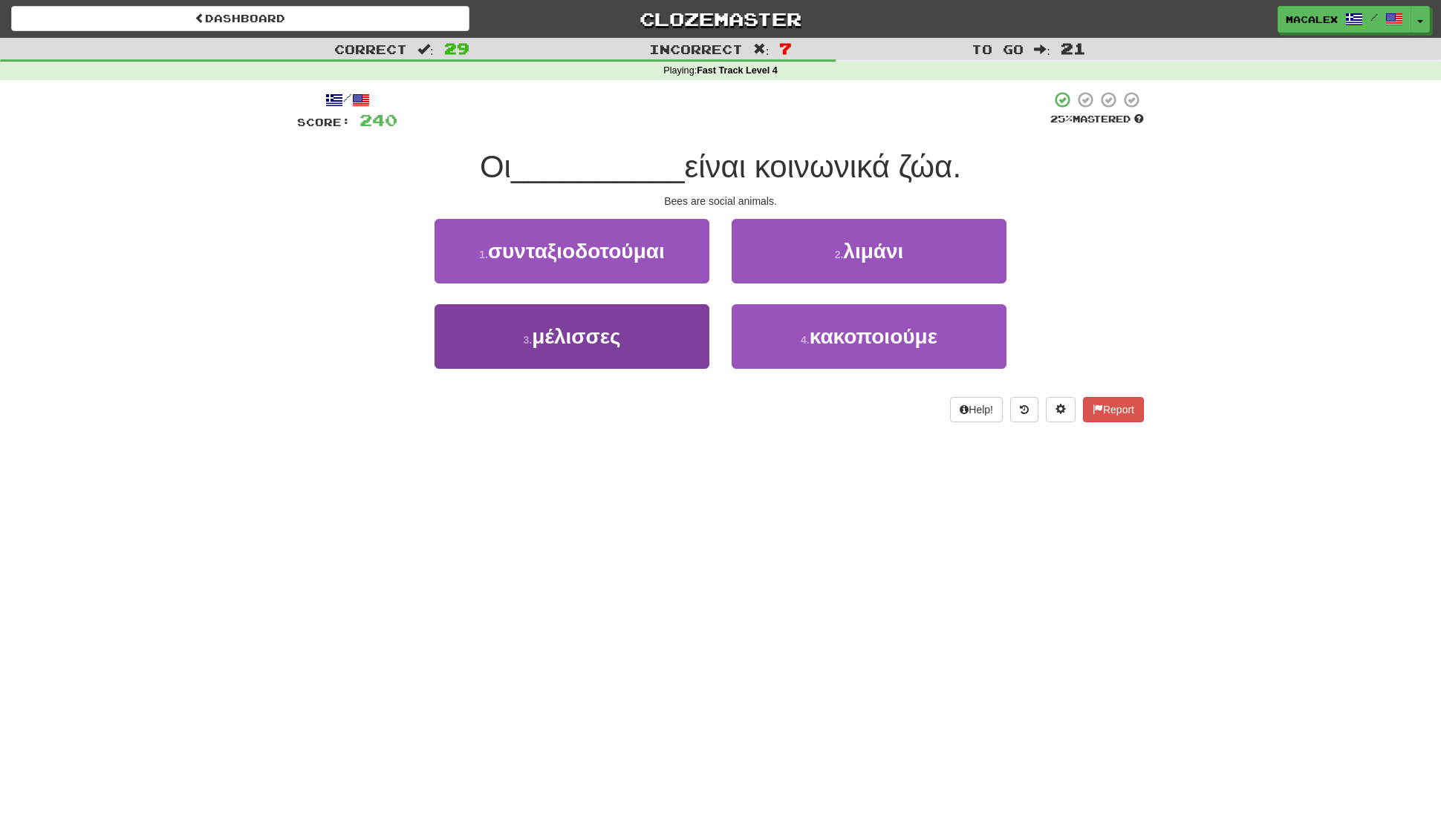
click at [648, 326] on button "3 . μέλισσες" at bounding box center [572, 336] width 275 height 64
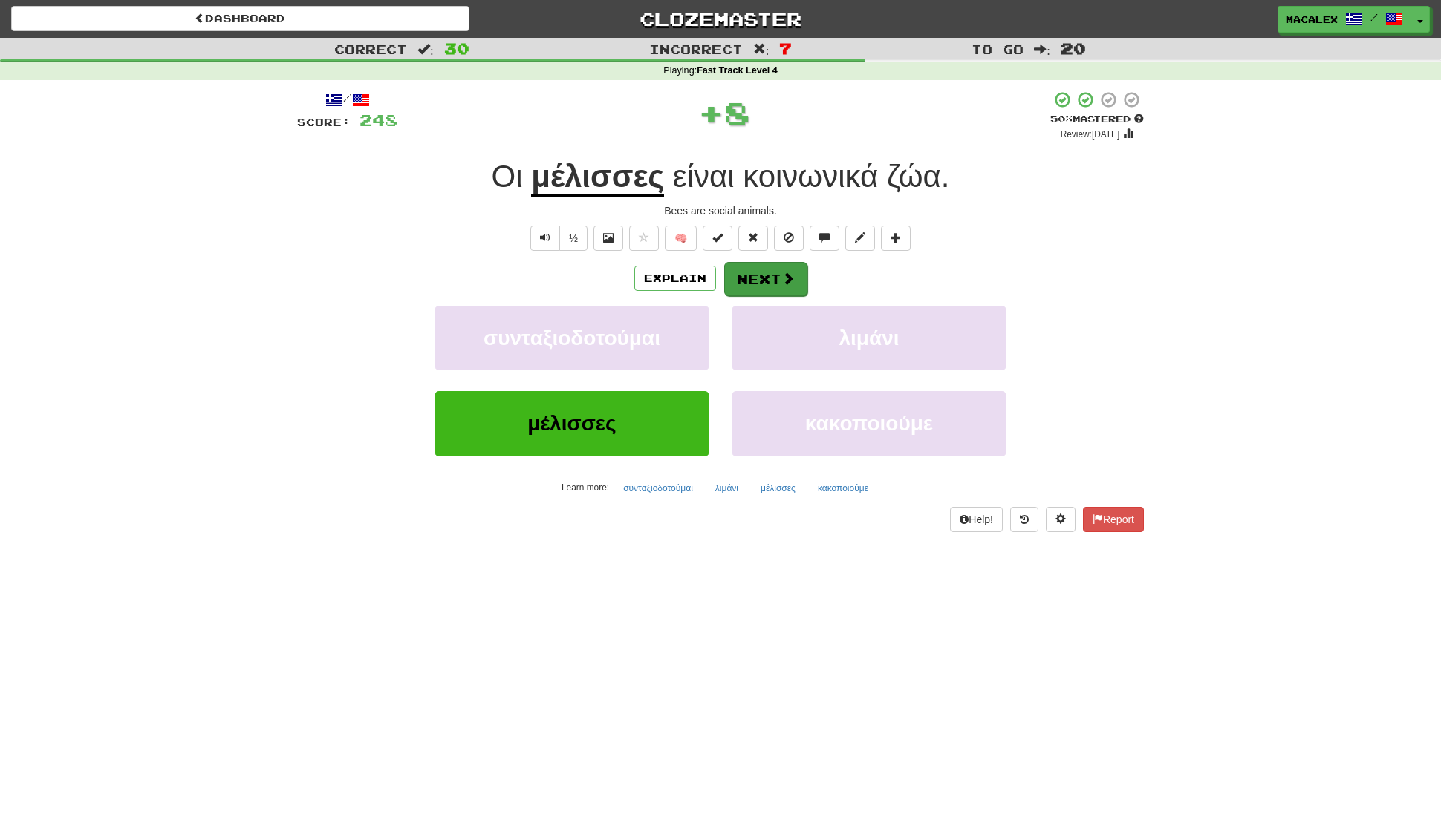
click at [747, 277] on button "Next" at bounding box center [766, 278] width 84 height 34
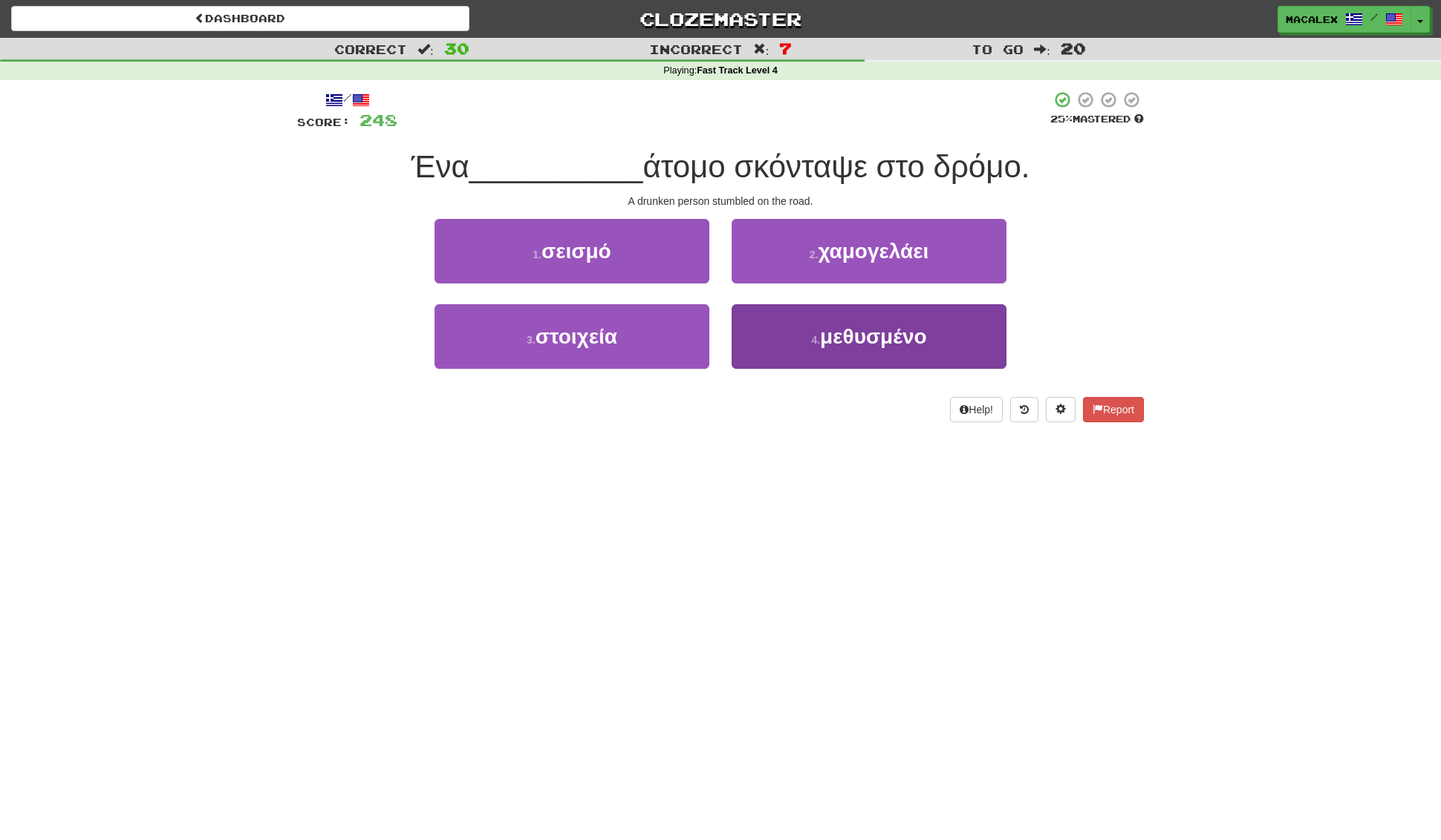
scroll to position [0, 1]
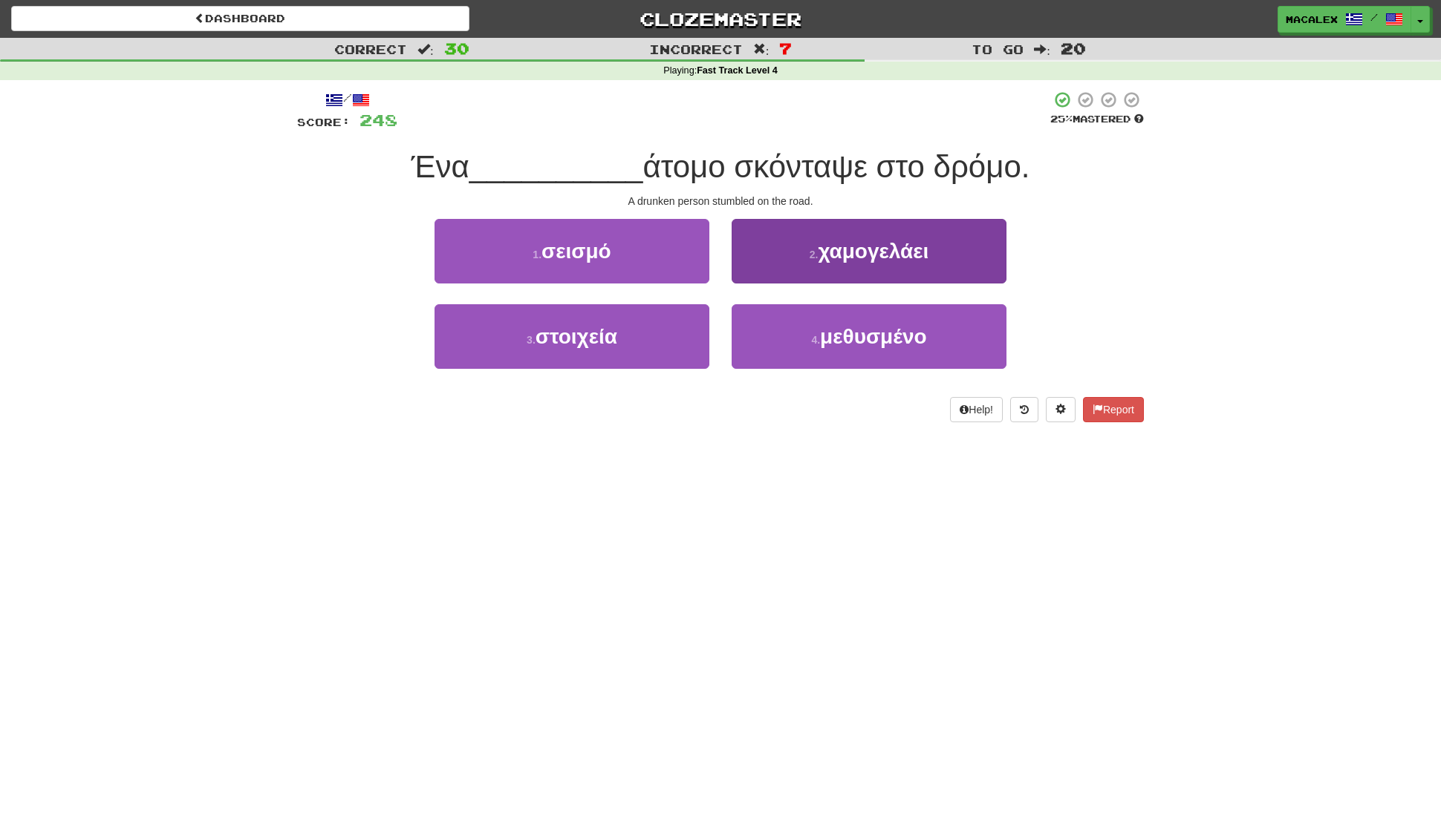
click at [852, 332] on span "μεθυσμένο" at bounding box center [873, 336] width 106 height 23
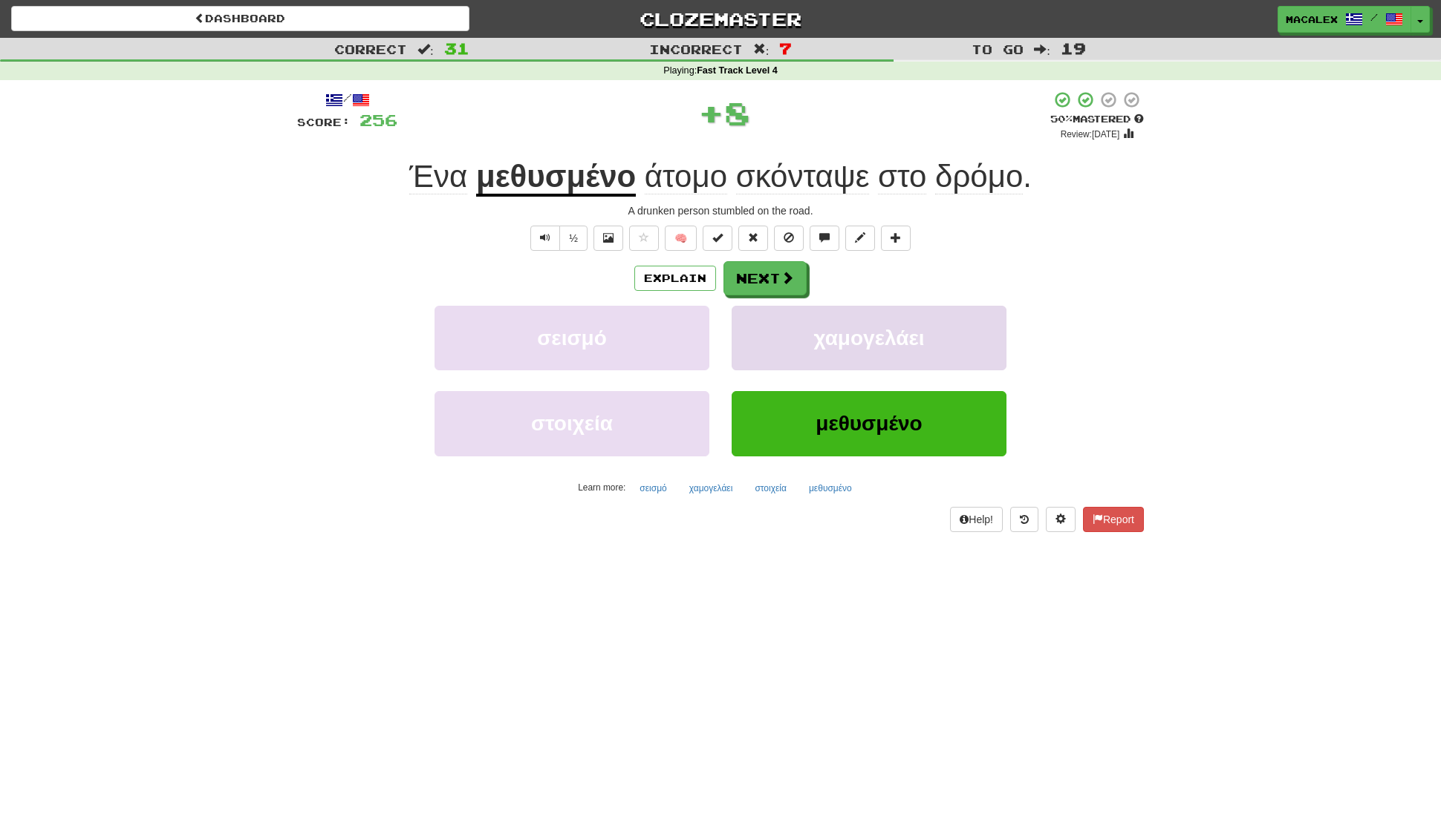
scroll to position [0, 0]
click at [777, 275] on button "Next" at bounding box center [766, 278] width 84 height 34
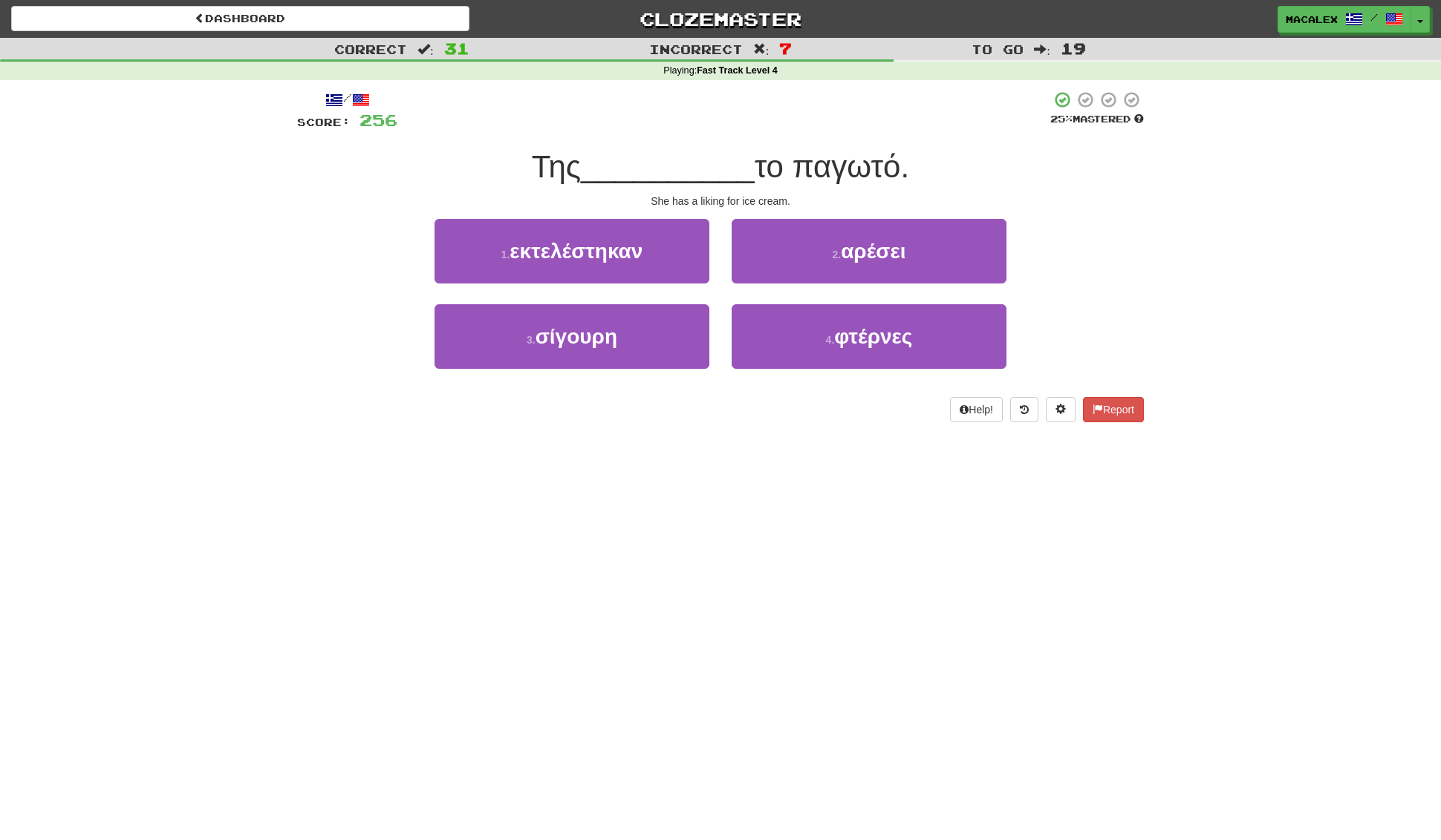
click at [889, 251] on span "αρέσει" at bounding box center [872, 251] width 65 height 23
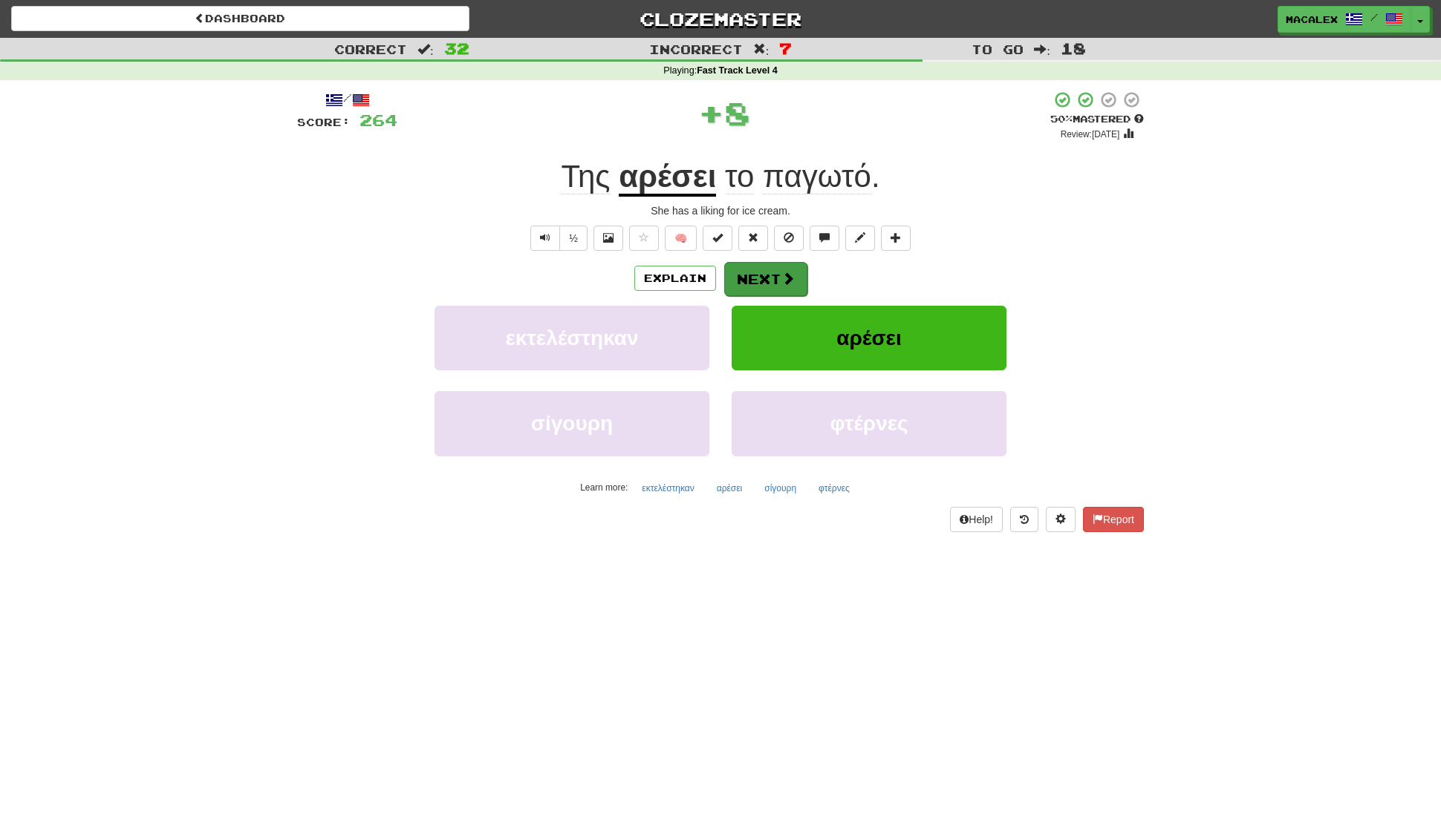
click at [787, 266] on button "Next" at bounding box center [766, 278] width 84 height 34
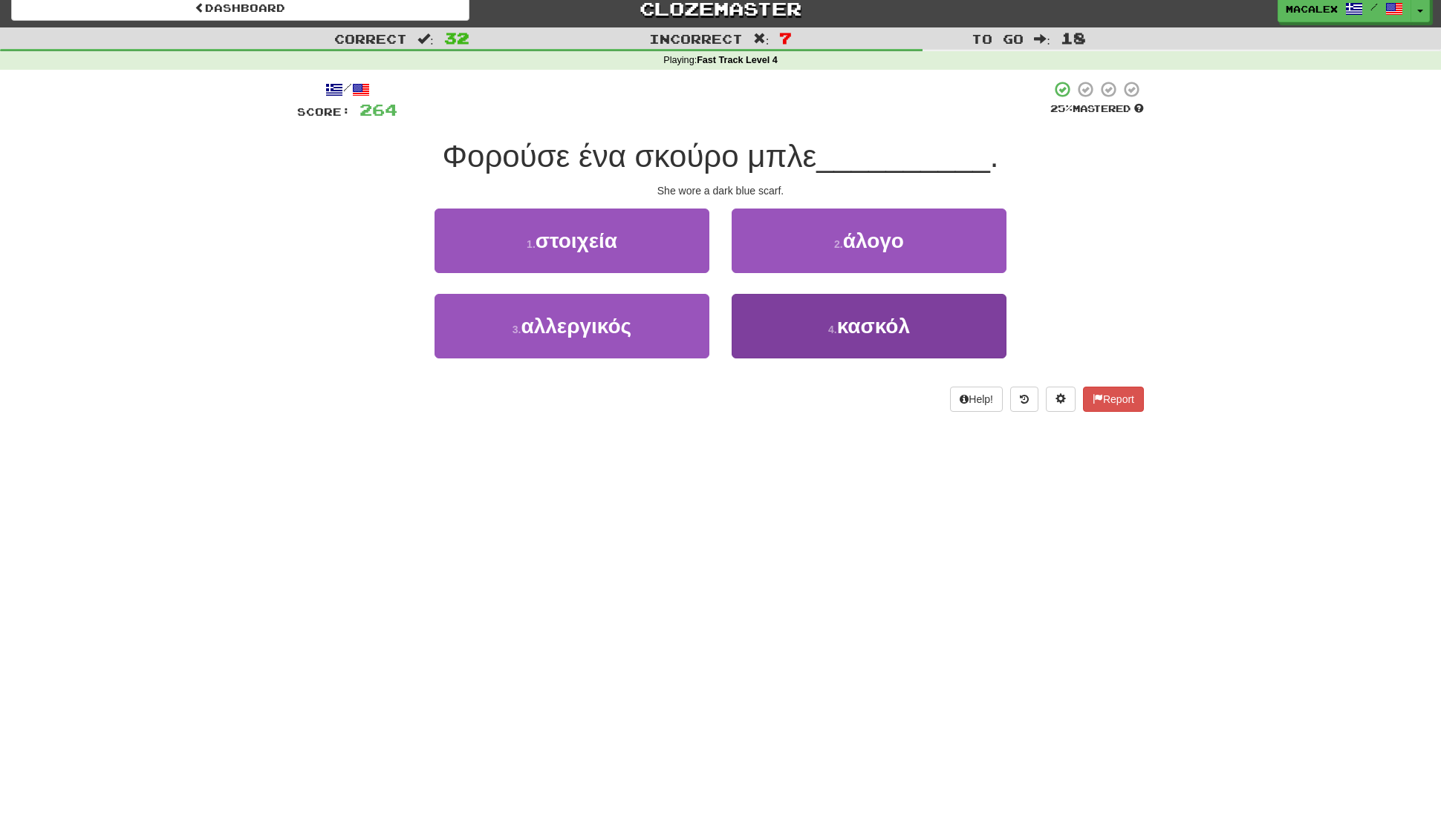
scroll to position [5, 0]
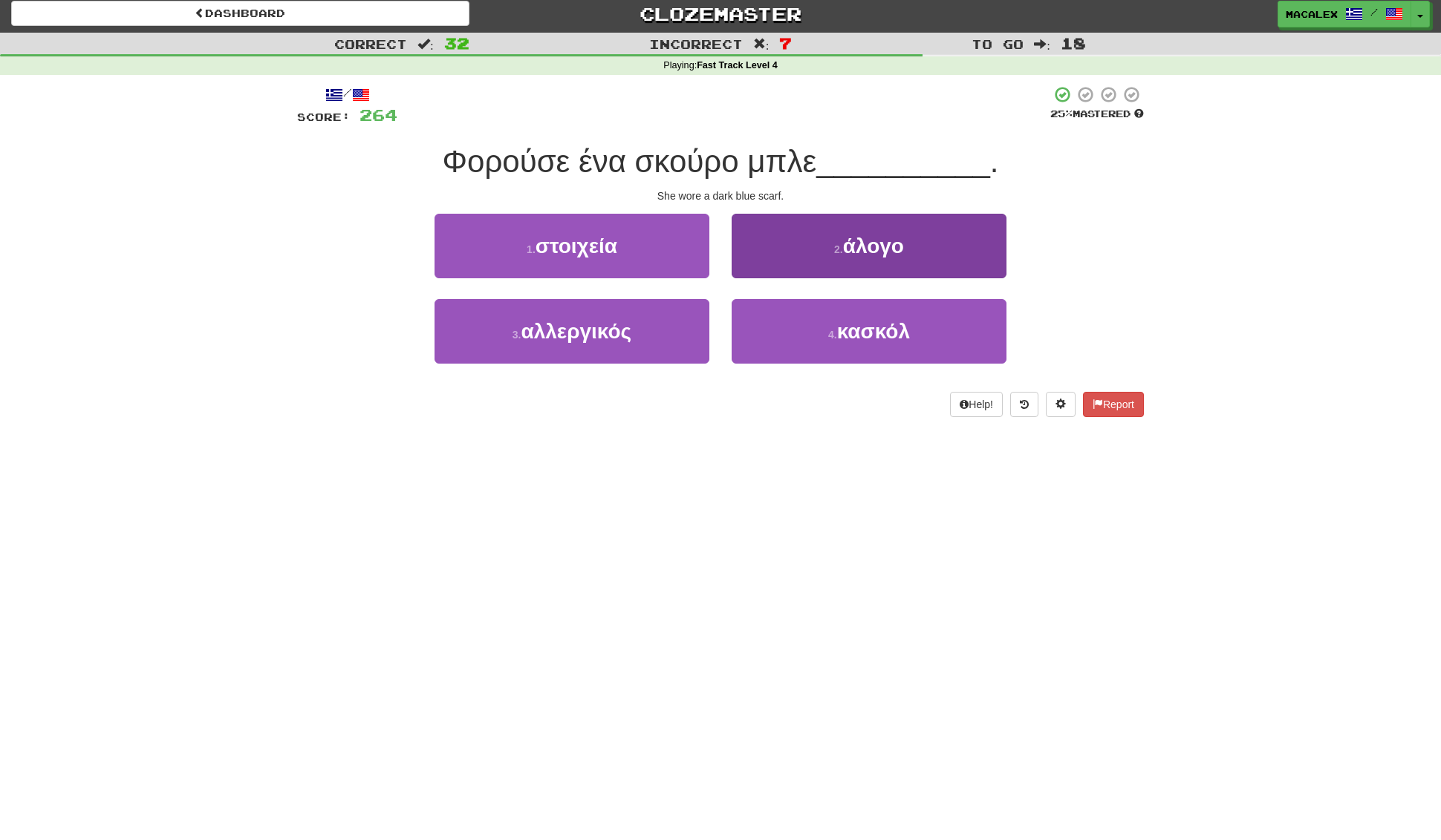
click at [803, 322] on button "4 . κασκόλ" at bounding box center [869, 331] width 275 height 64
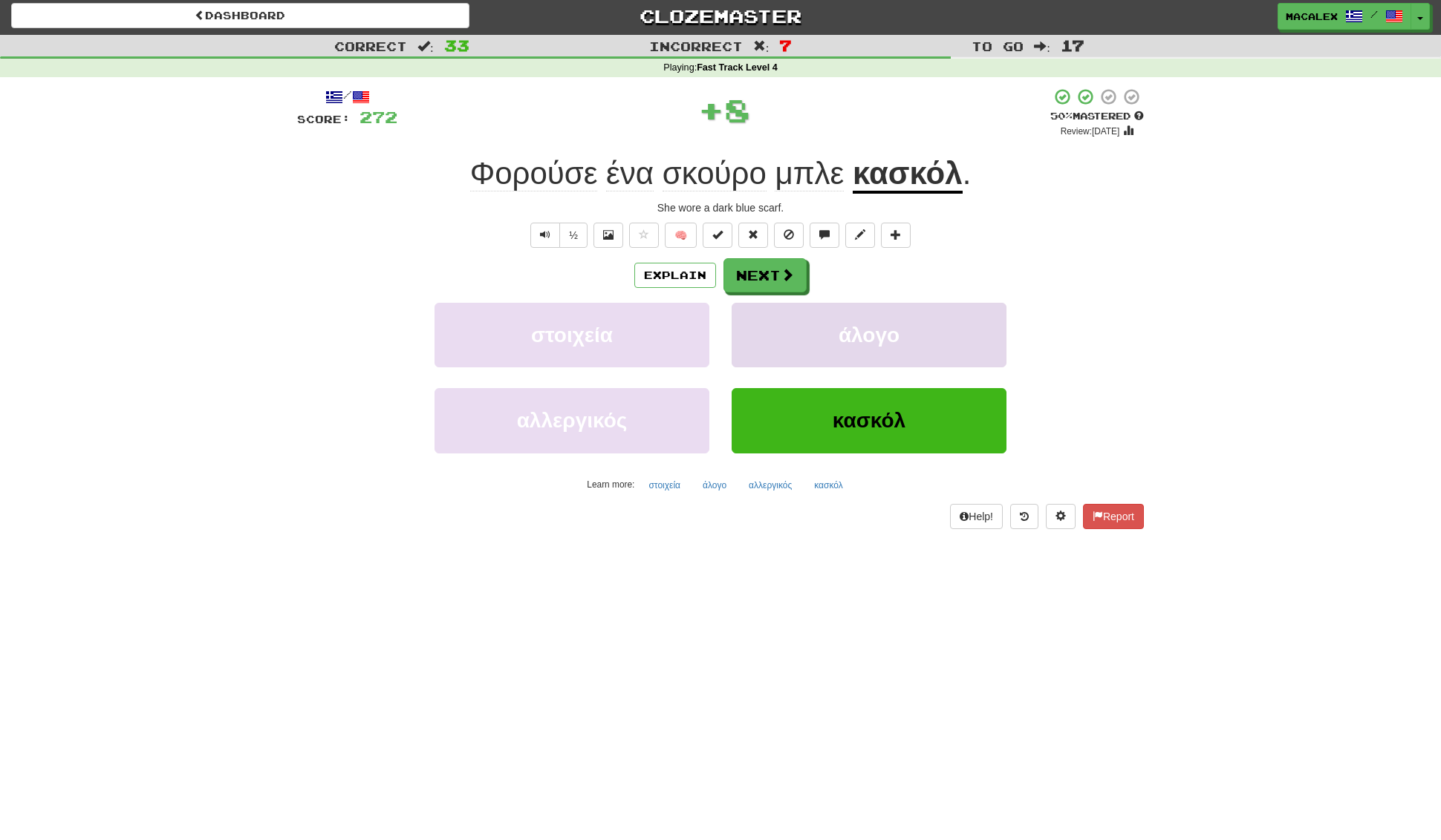
scroll to position [0, 0]
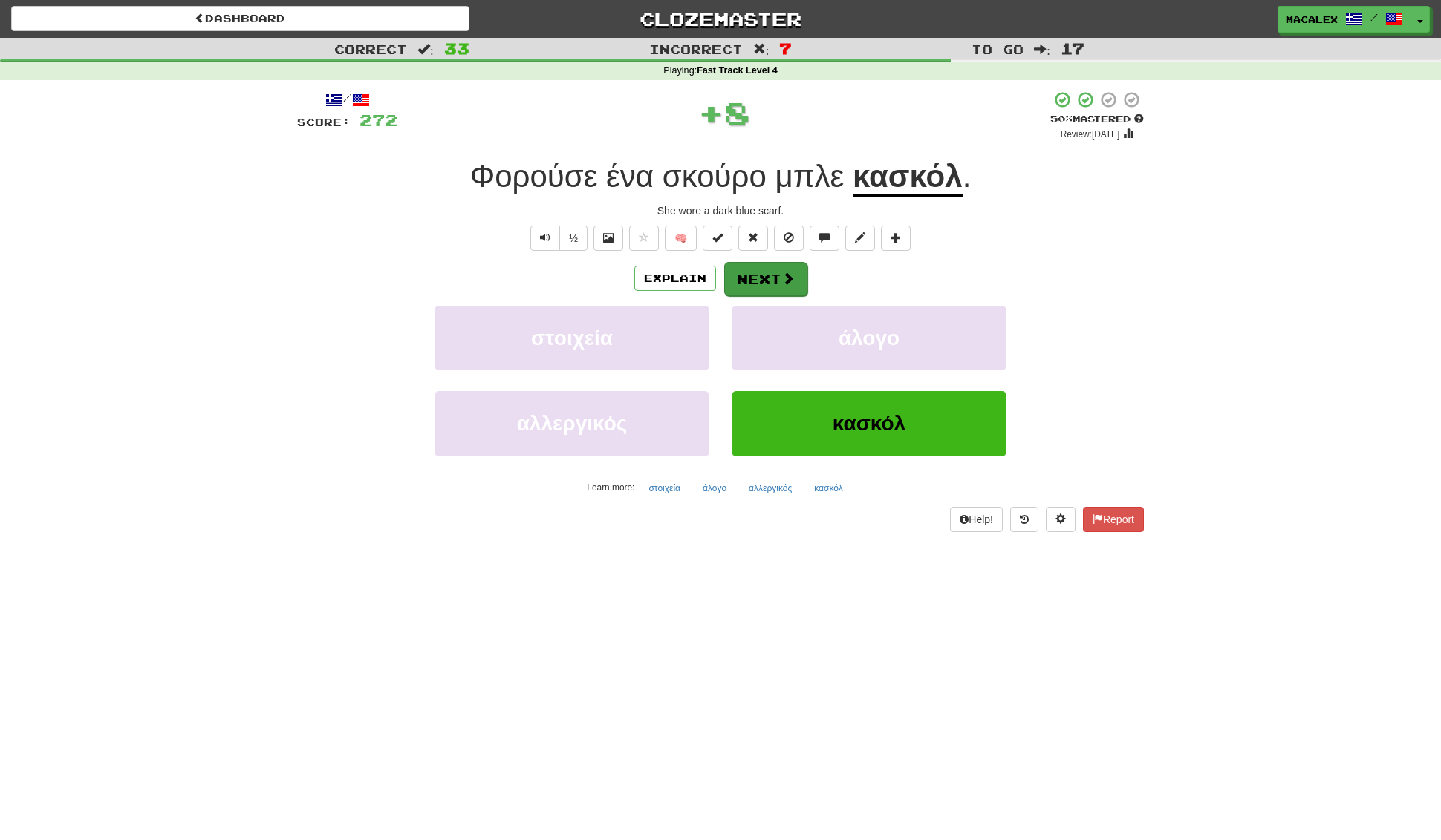
click at [754, 286] on button "Next" at bounding box center [766, 278] width 84 height 34
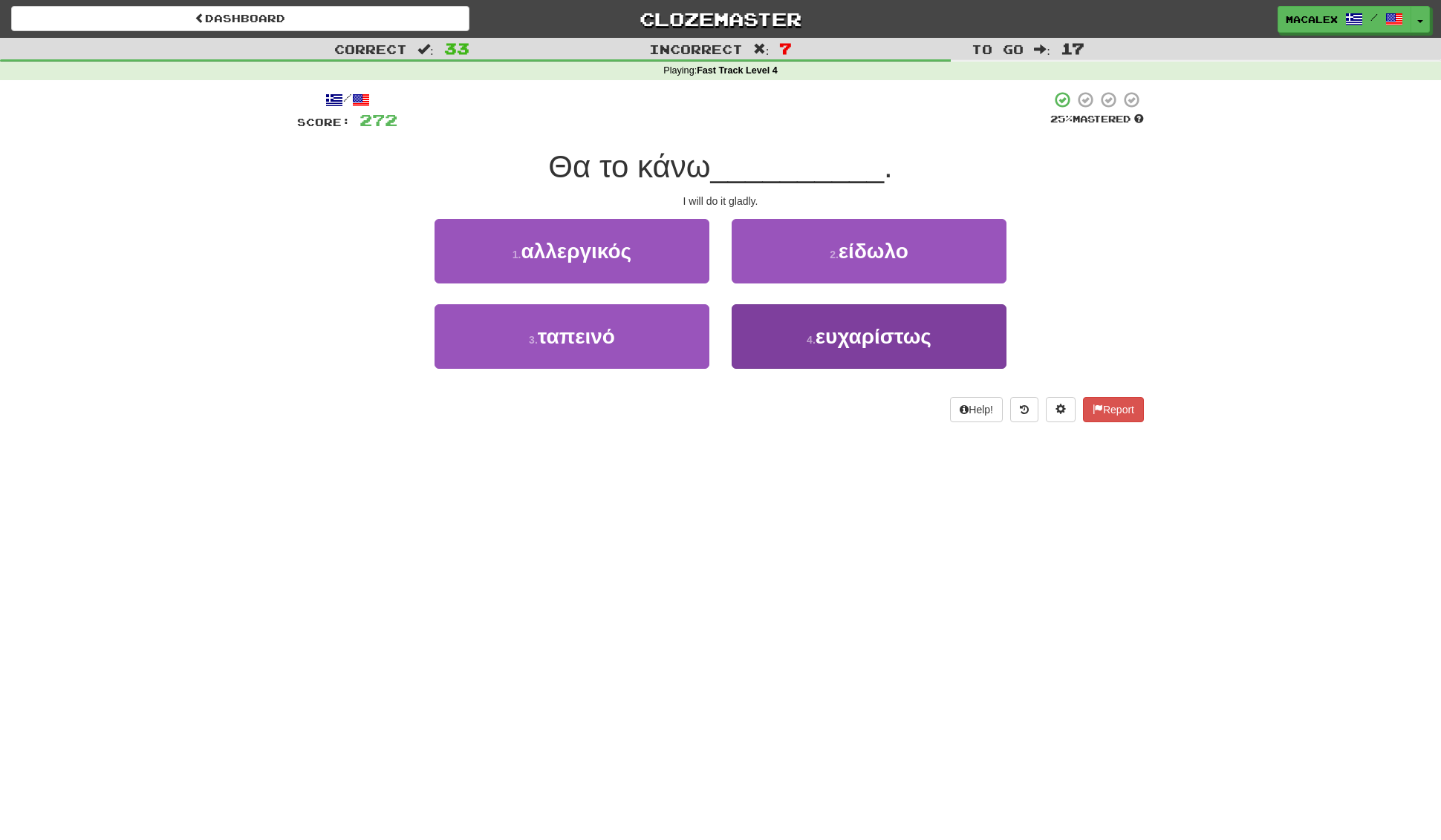
click at [834, 339] on span "ευχαρίστως" at bounding box center [873, 336] width 116 height 23
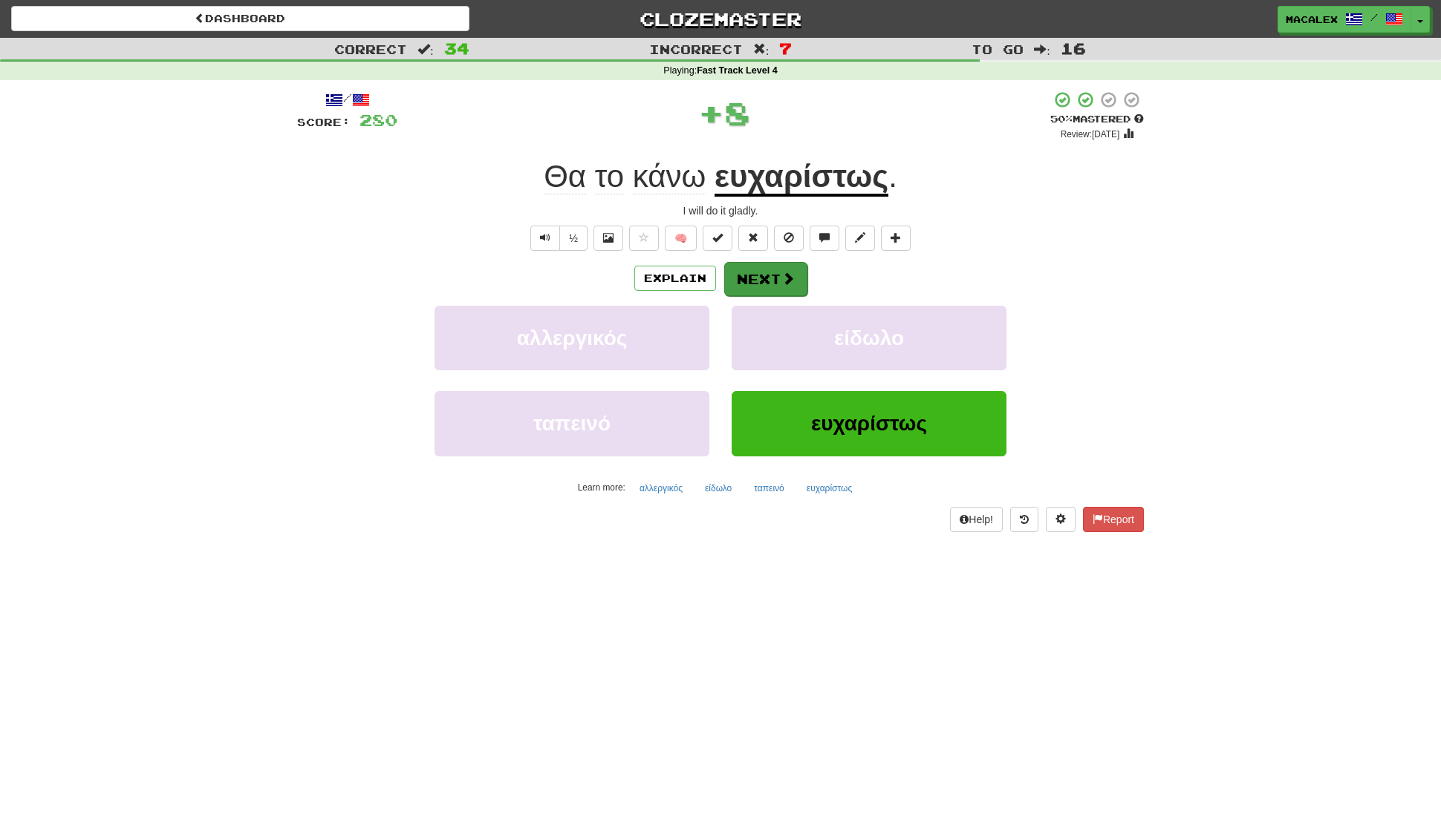
click at [774, 285] on button "Next" at bounding box center [766, 278] width 84 height 34
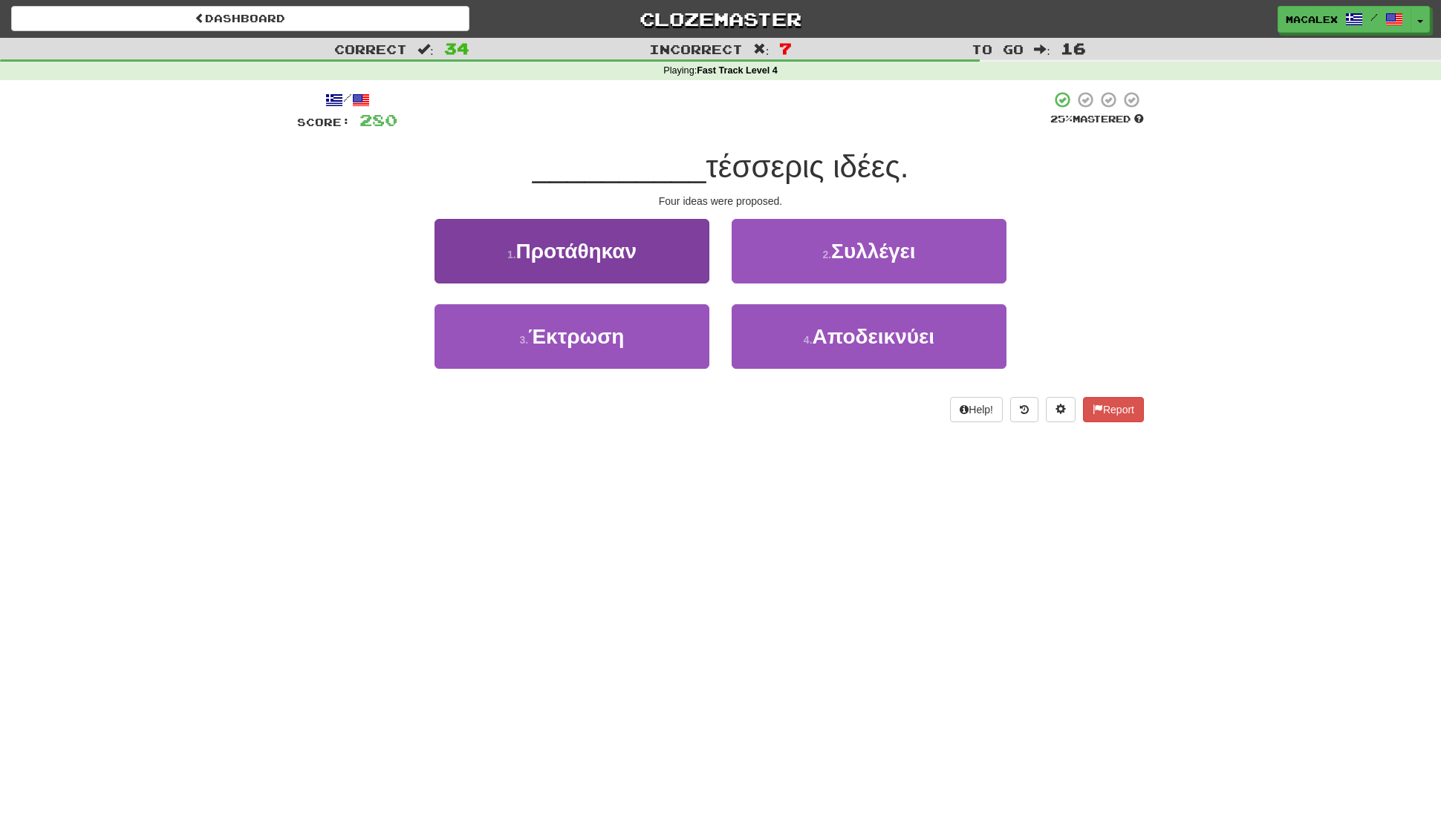
click at [561, 263] on button "1 . Προτάθηκαν" at bounding box center [572, 251] width 275 height 64
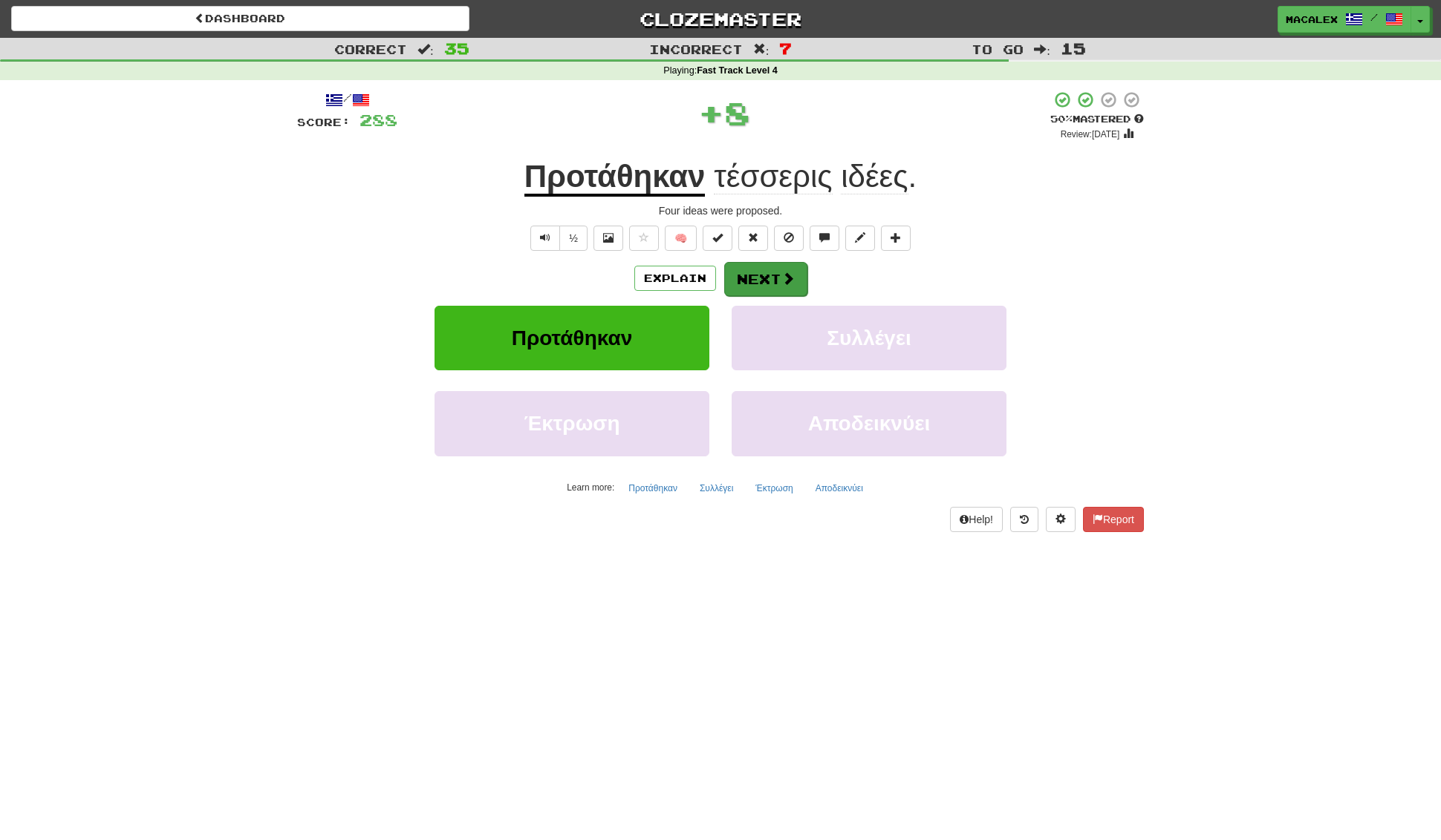
click at [800, 277] on button "Next" at bounding box center [766, 278] width 84 height 34
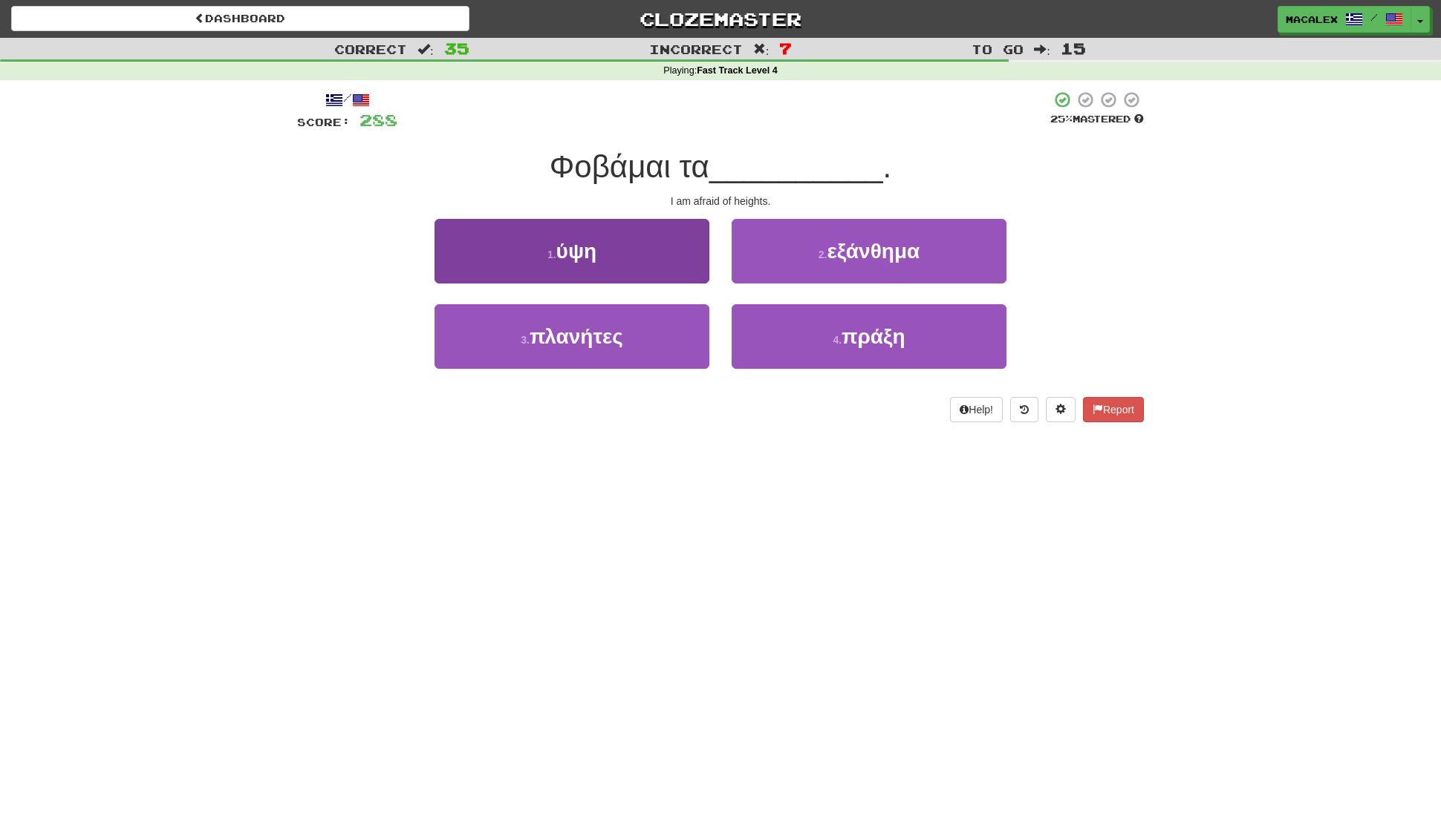
click at [568, 256] on span "ύψη" at bounding box center [577, 251] width 41 height 23
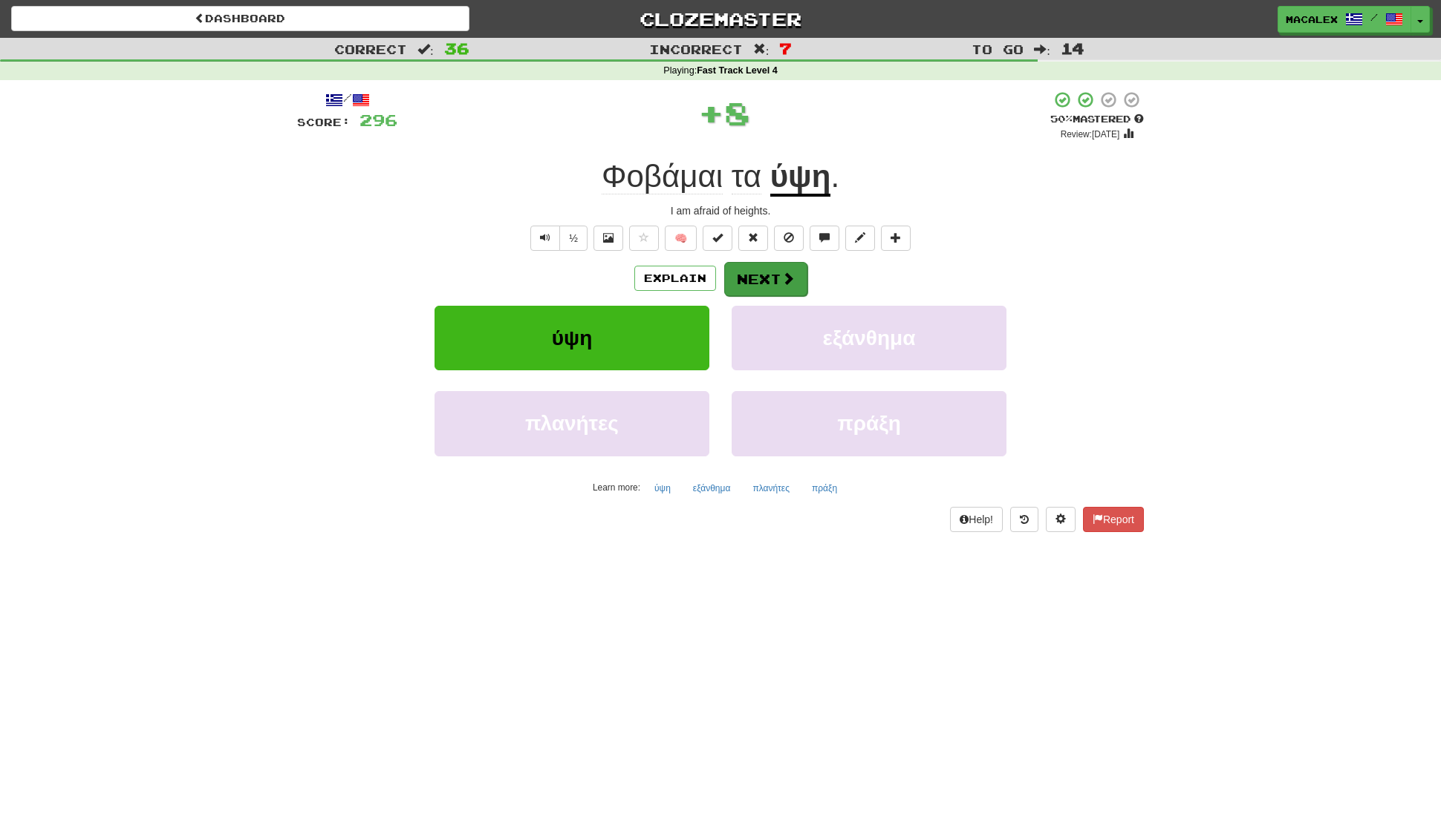
click at [766, 278] on button "Next" at bounding box center [766, 278] width 84 height 34
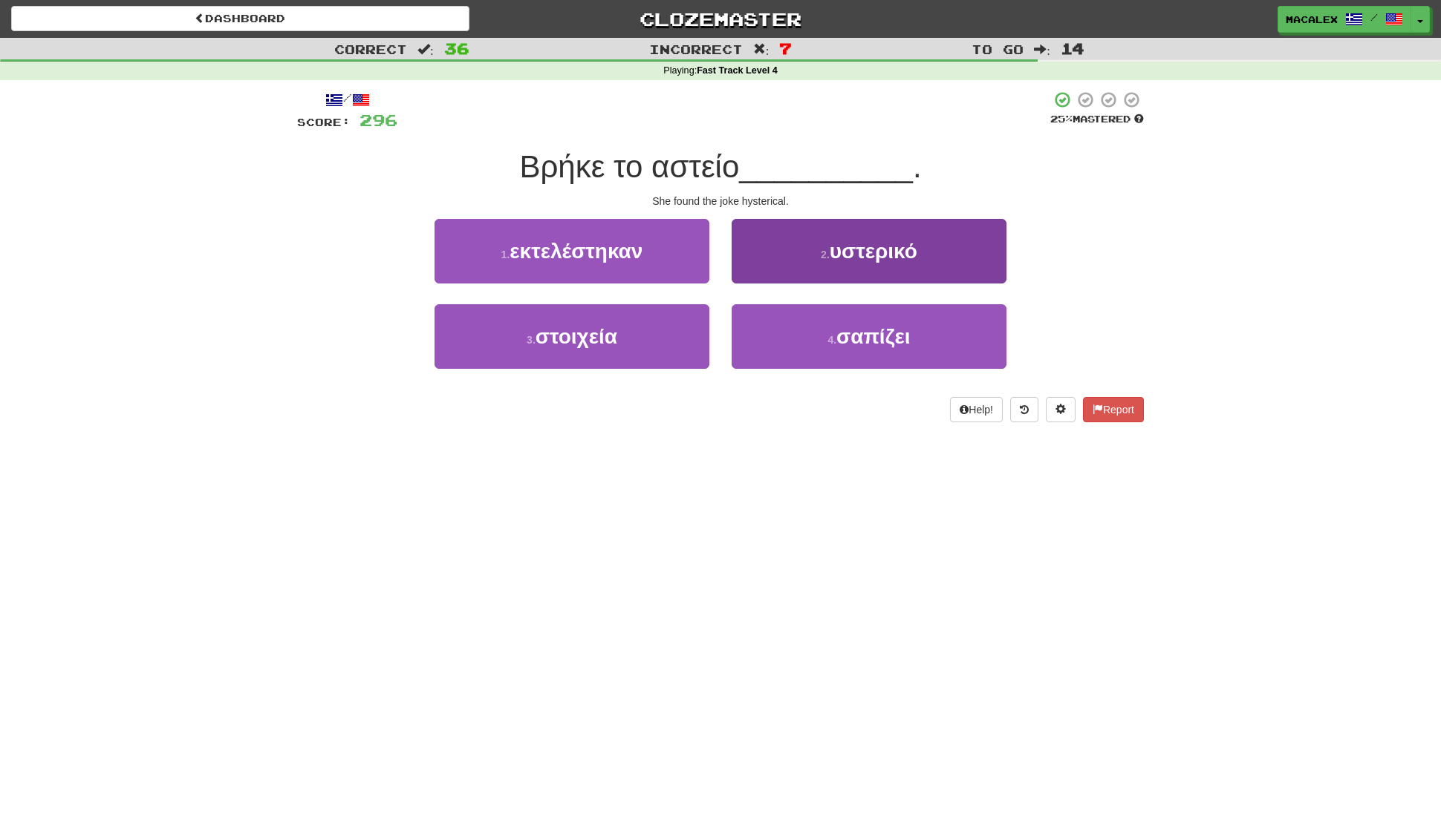
click at [821, 256] on small "2 ." at bounding box center [825, 255] width 9 height 12
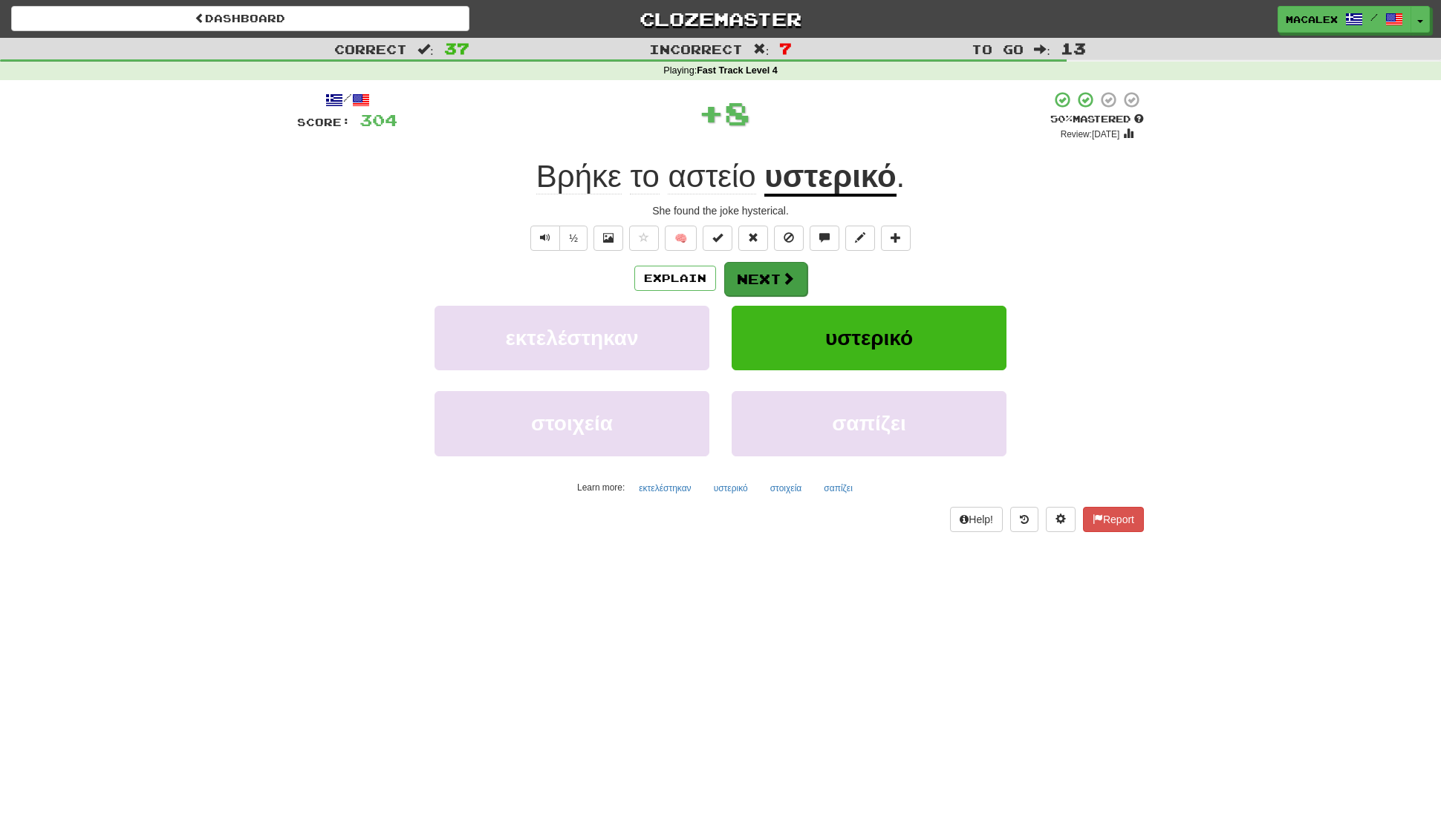
scroll to position [0, 1]
click at [772, 278] on button "Next" at bounding box center [766, 278] width 84 height 34
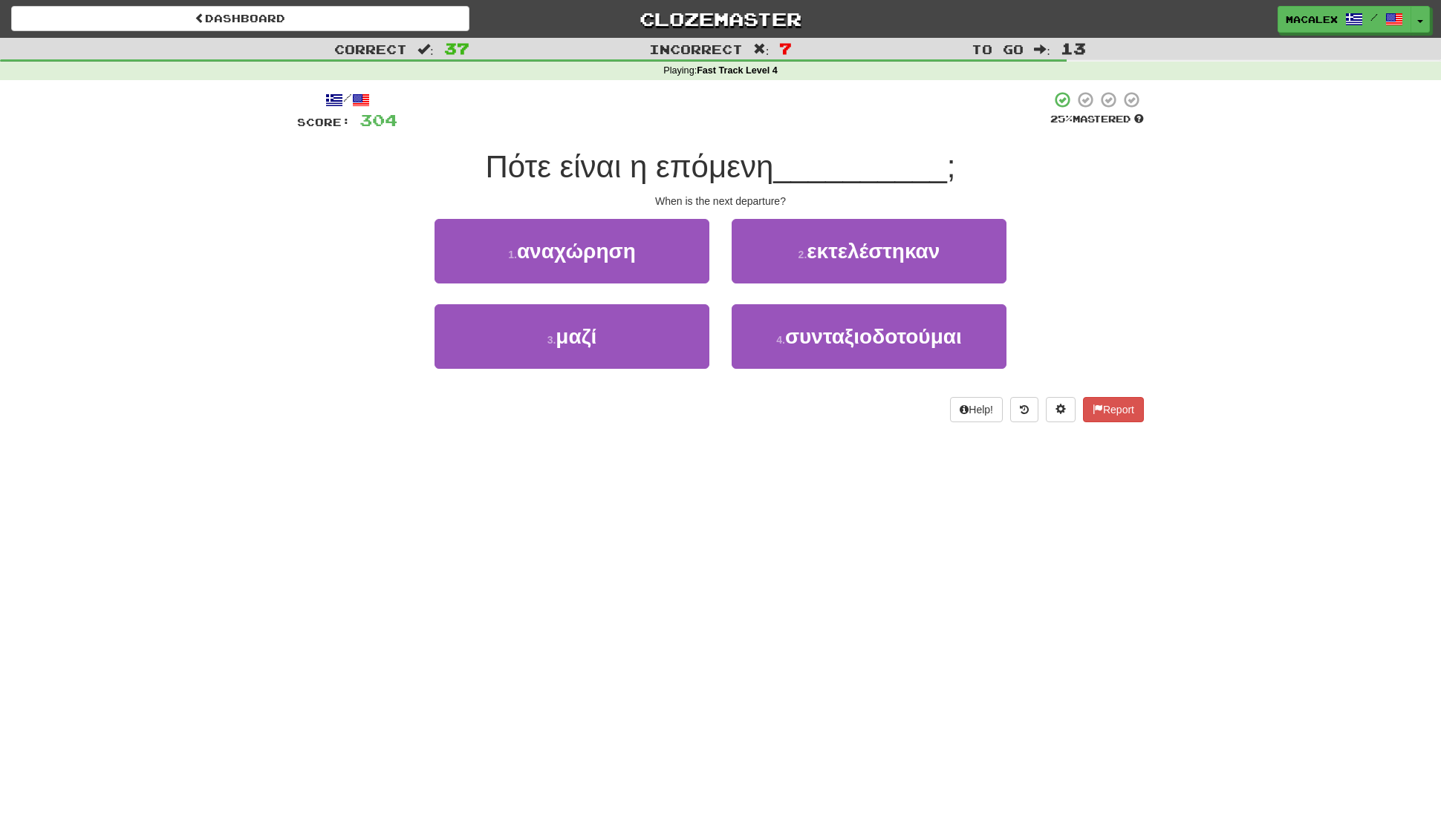
scroll to position [0, 0]
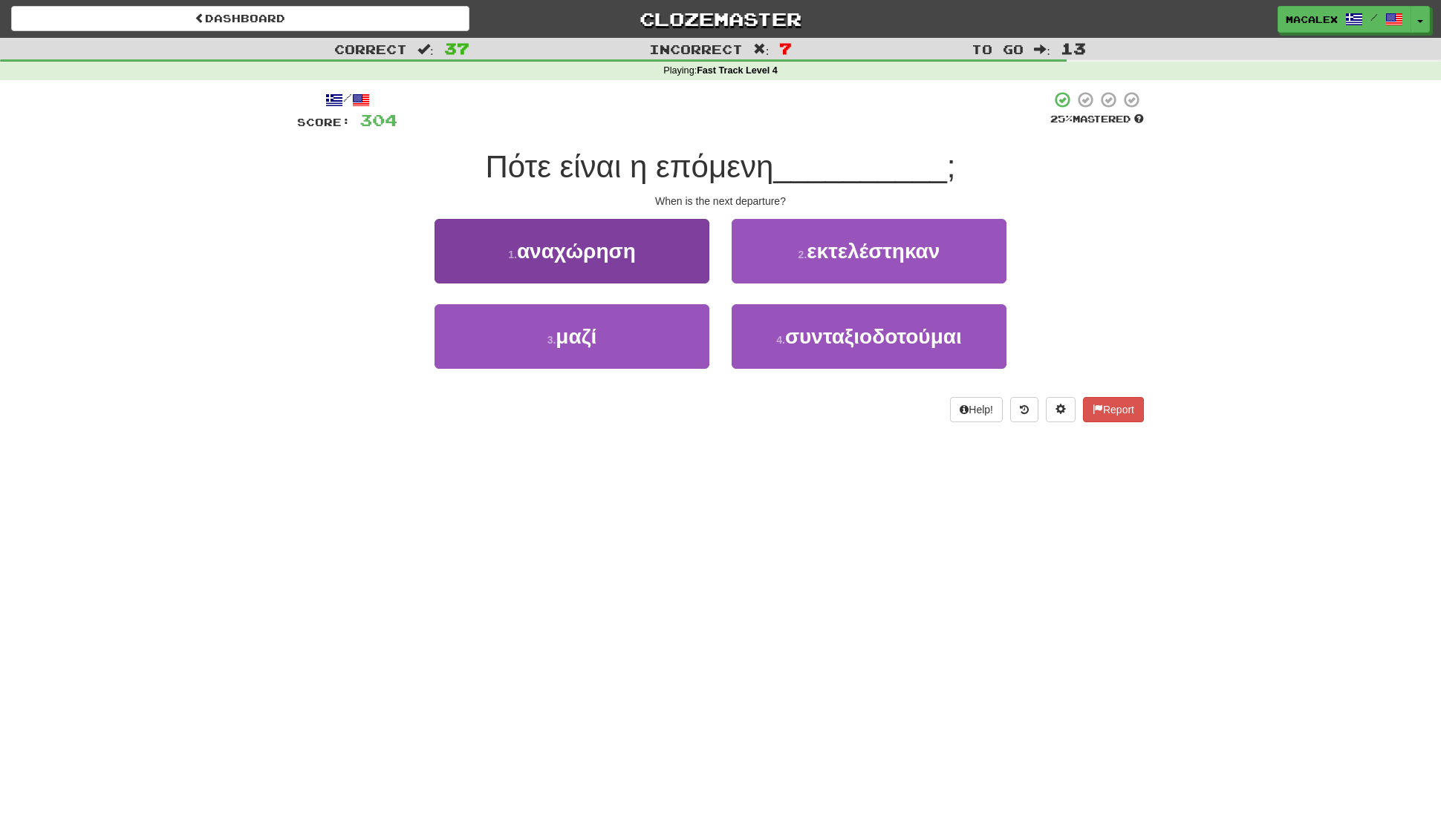
click at [564, 255] on span "αναχώρηση" at bounding box center [576, 251] width 119 height 23
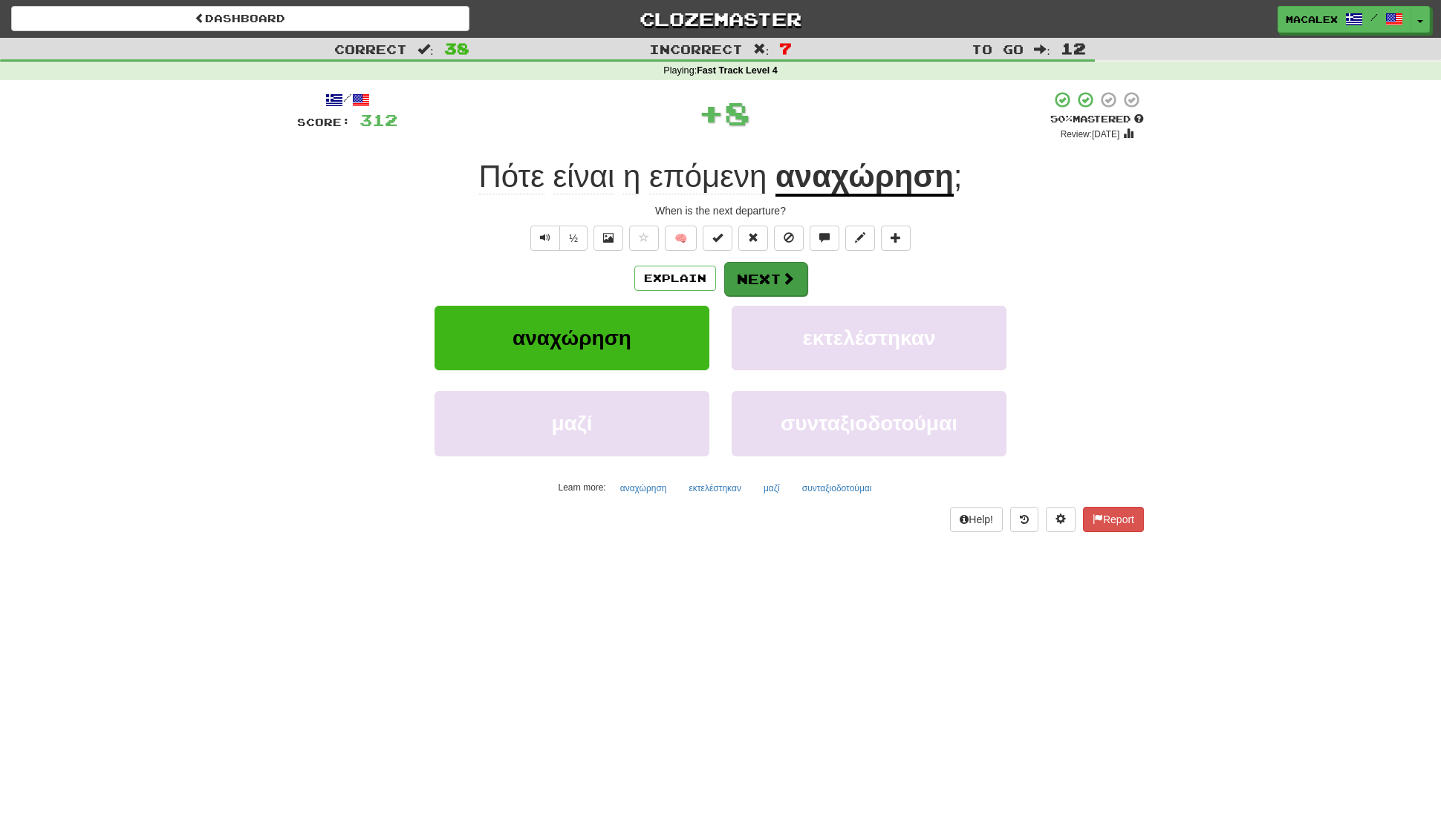
click at [782, 283] on span at bounding box center [788, 278] width 14 height 14
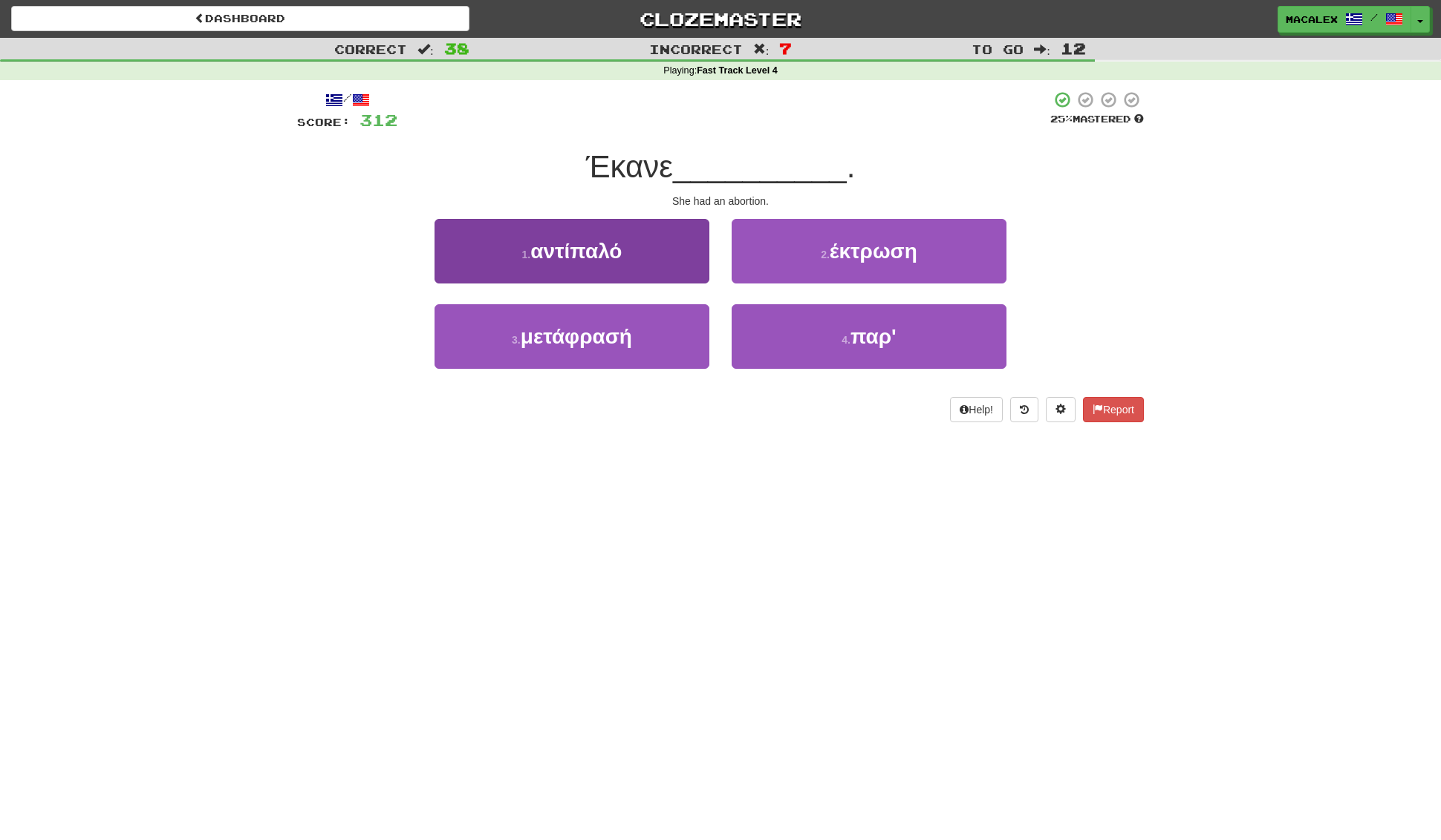
click at [562, 249] on span "αντίπαλό" at bounding box center [575, 251] width 91 height 23
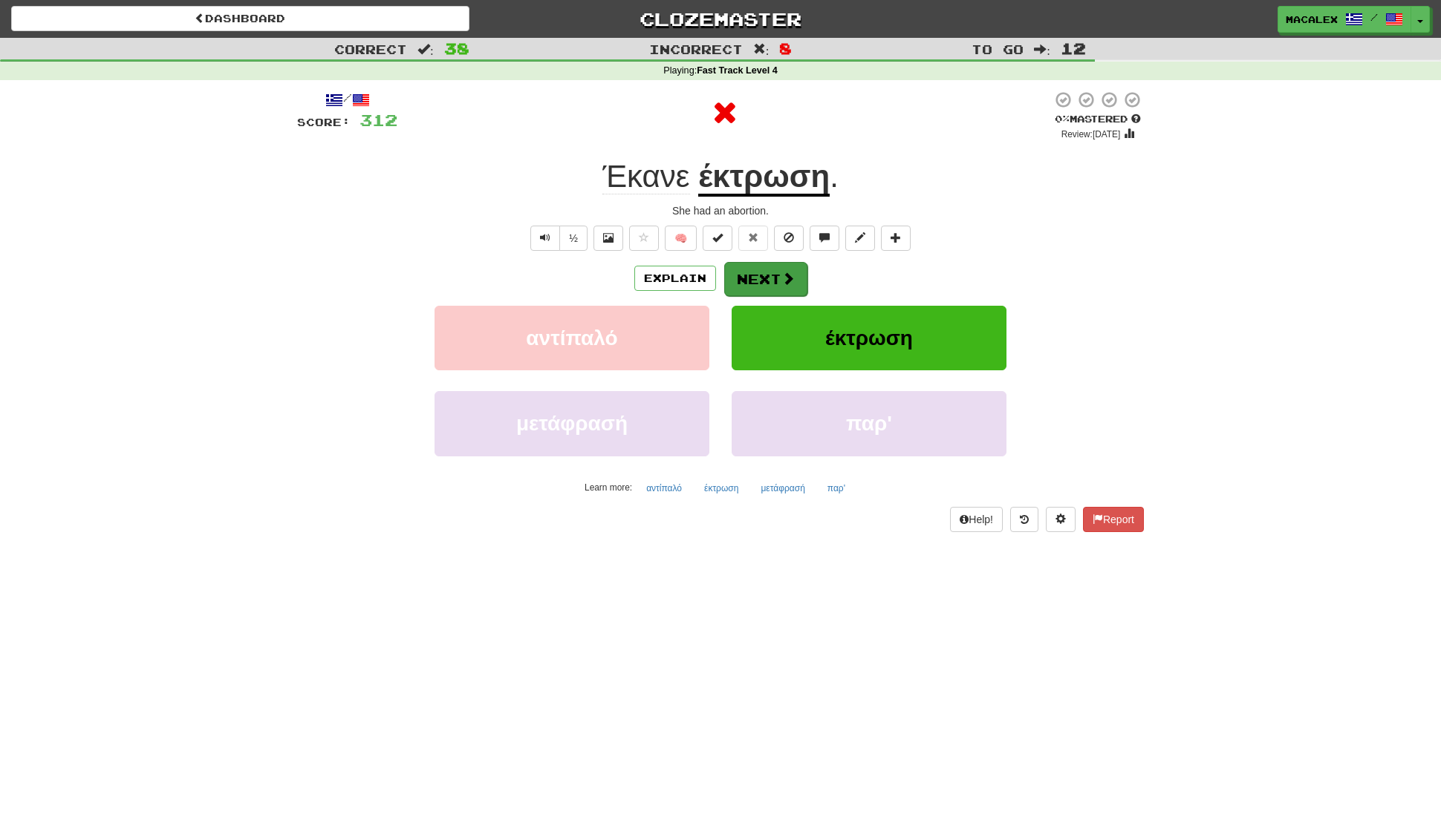
click at [737, 285] on button "Next" at bounding box center [766, 278] width 84 height 34
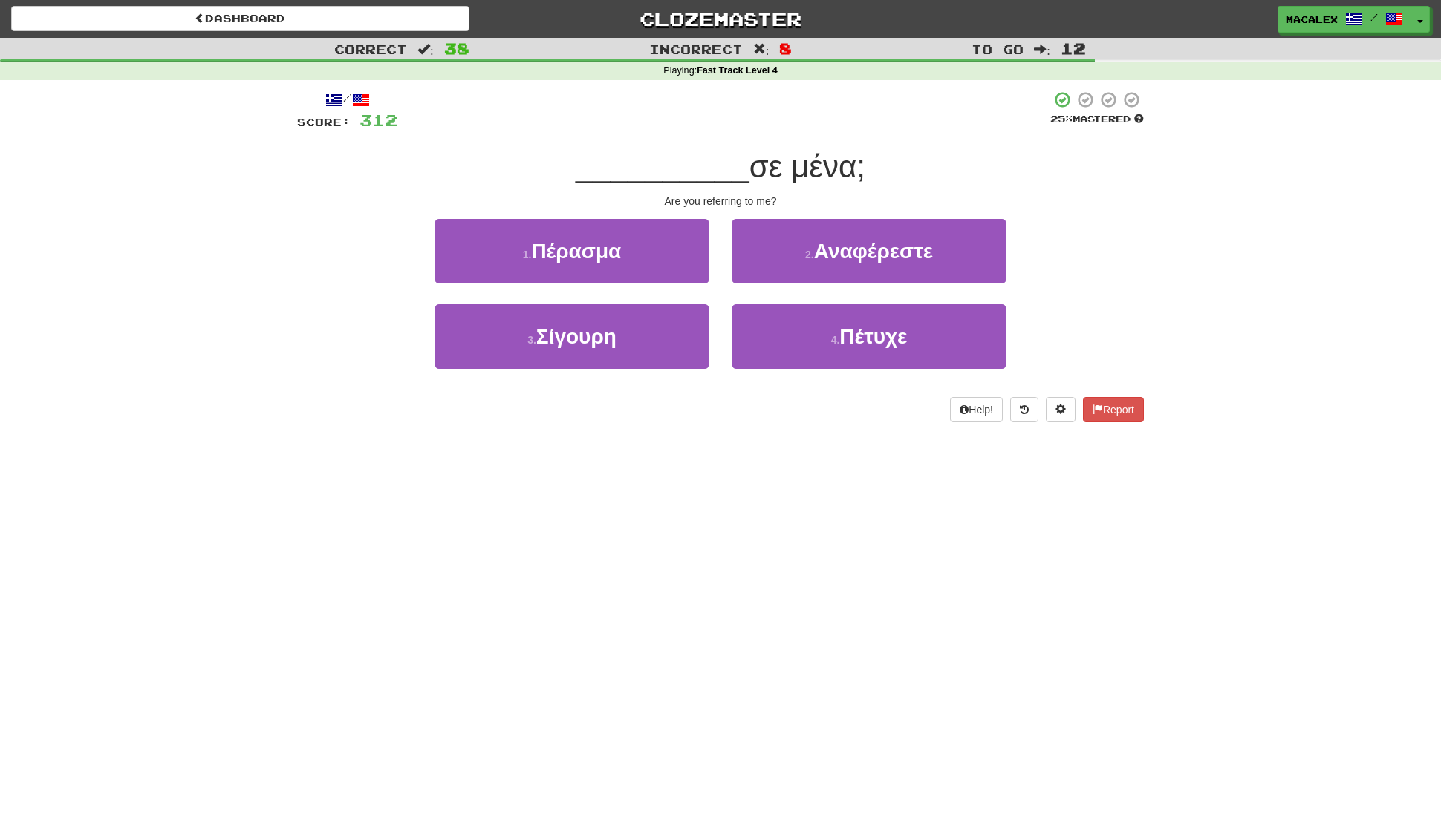
click at [732, 294] on div "2 . Αναφέρεστε" at bounding box center [869, 262] width 297 height 85
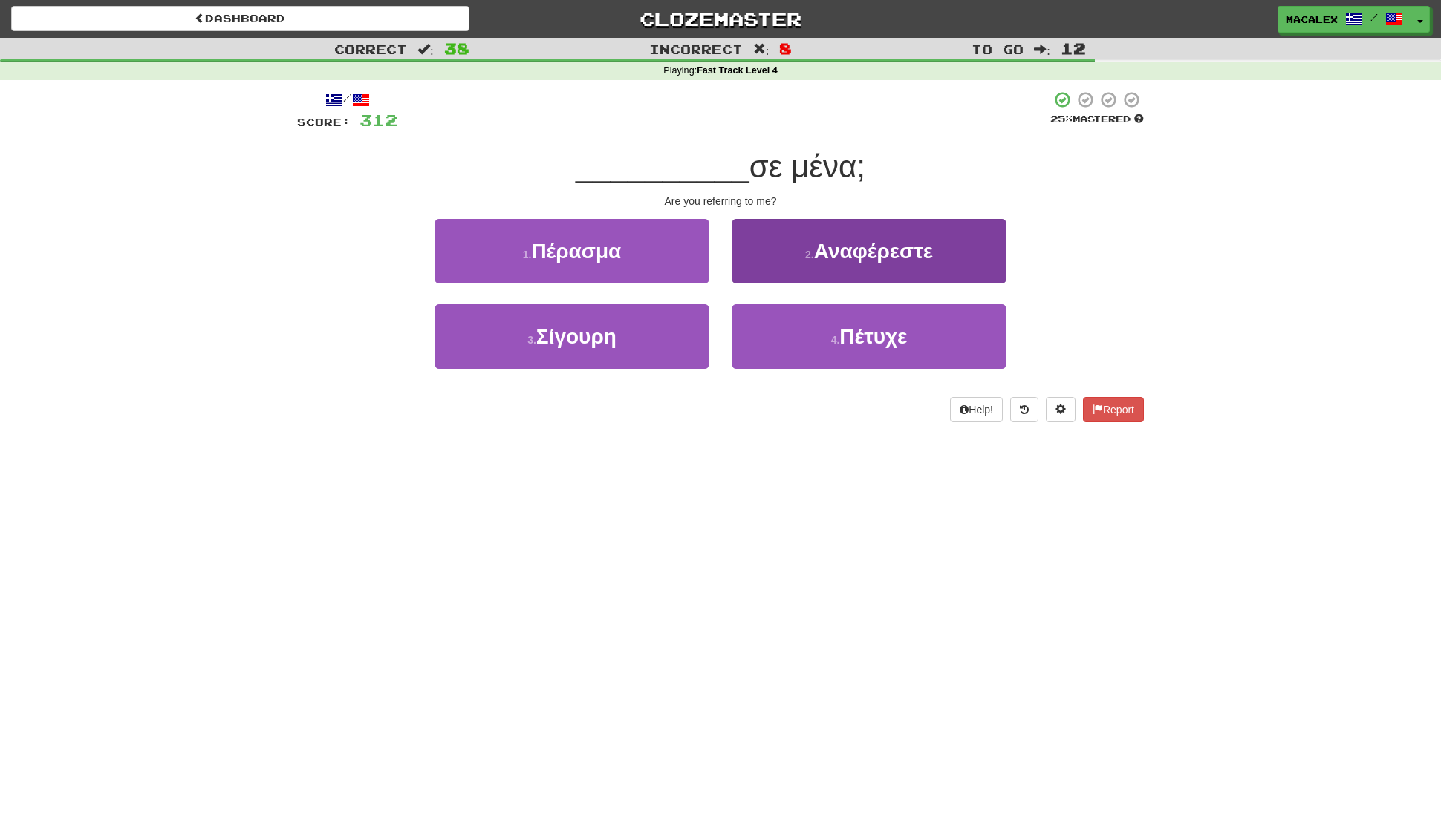
click at [863, 255] on span "Αναφέρεστε" at bounding box center [873, 251] width 119 height 23
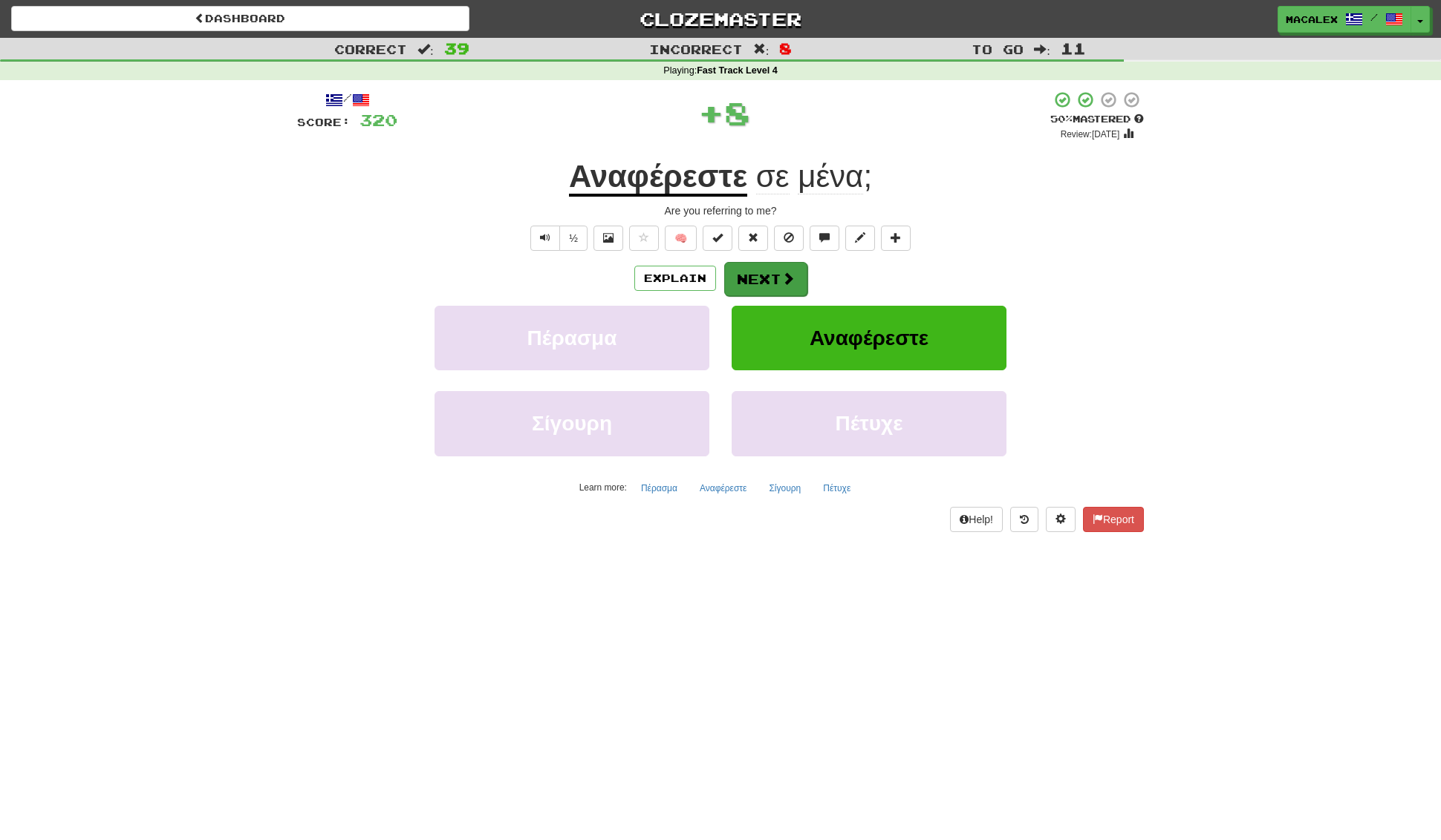
click at [776, 280] on button "Next" at bounding box center [766, 278] width 84 height 34
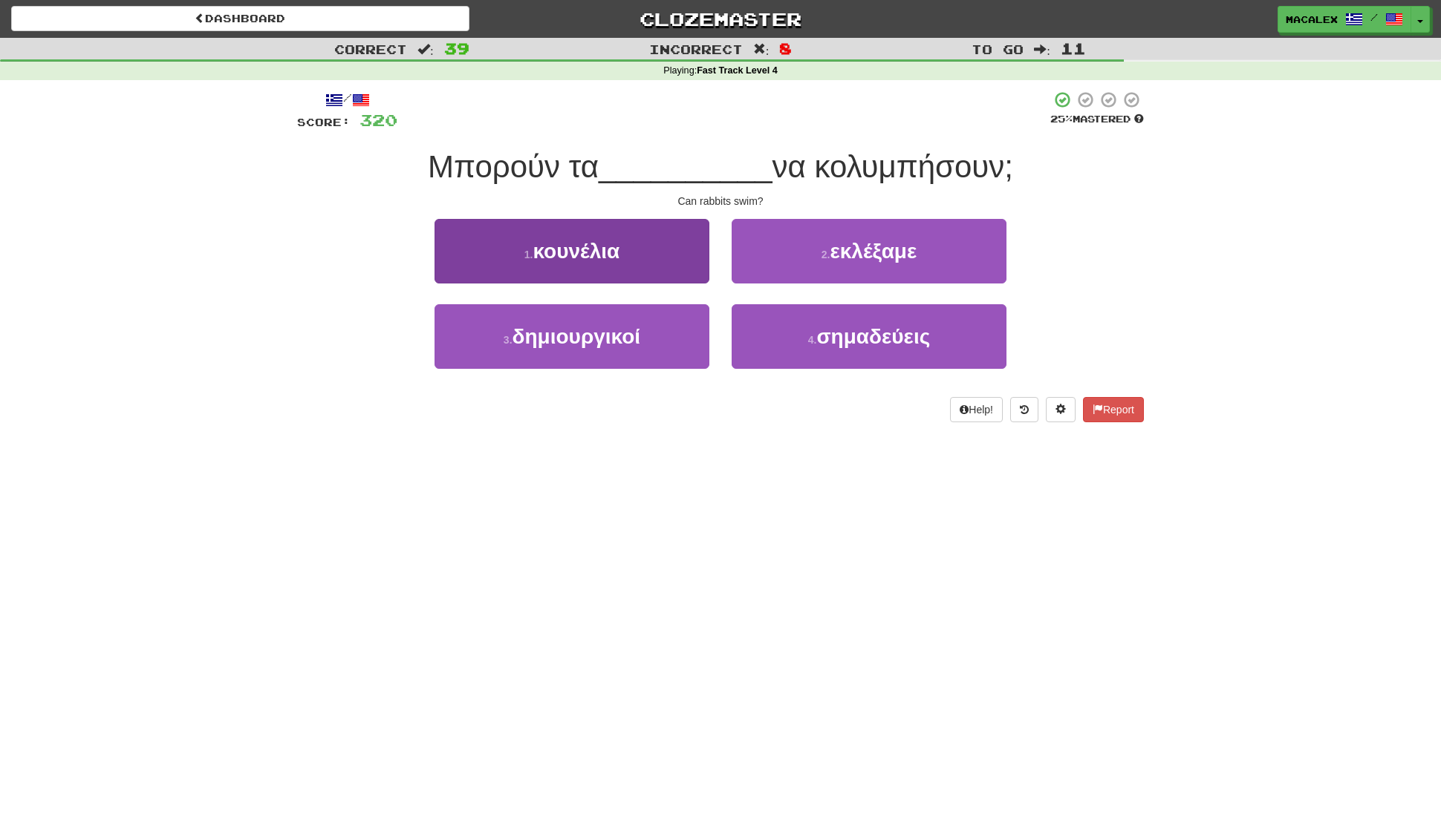
click at [554, 262] on button "1 . κουνέλια" at bounding box center [572, 251] width 275 height 64
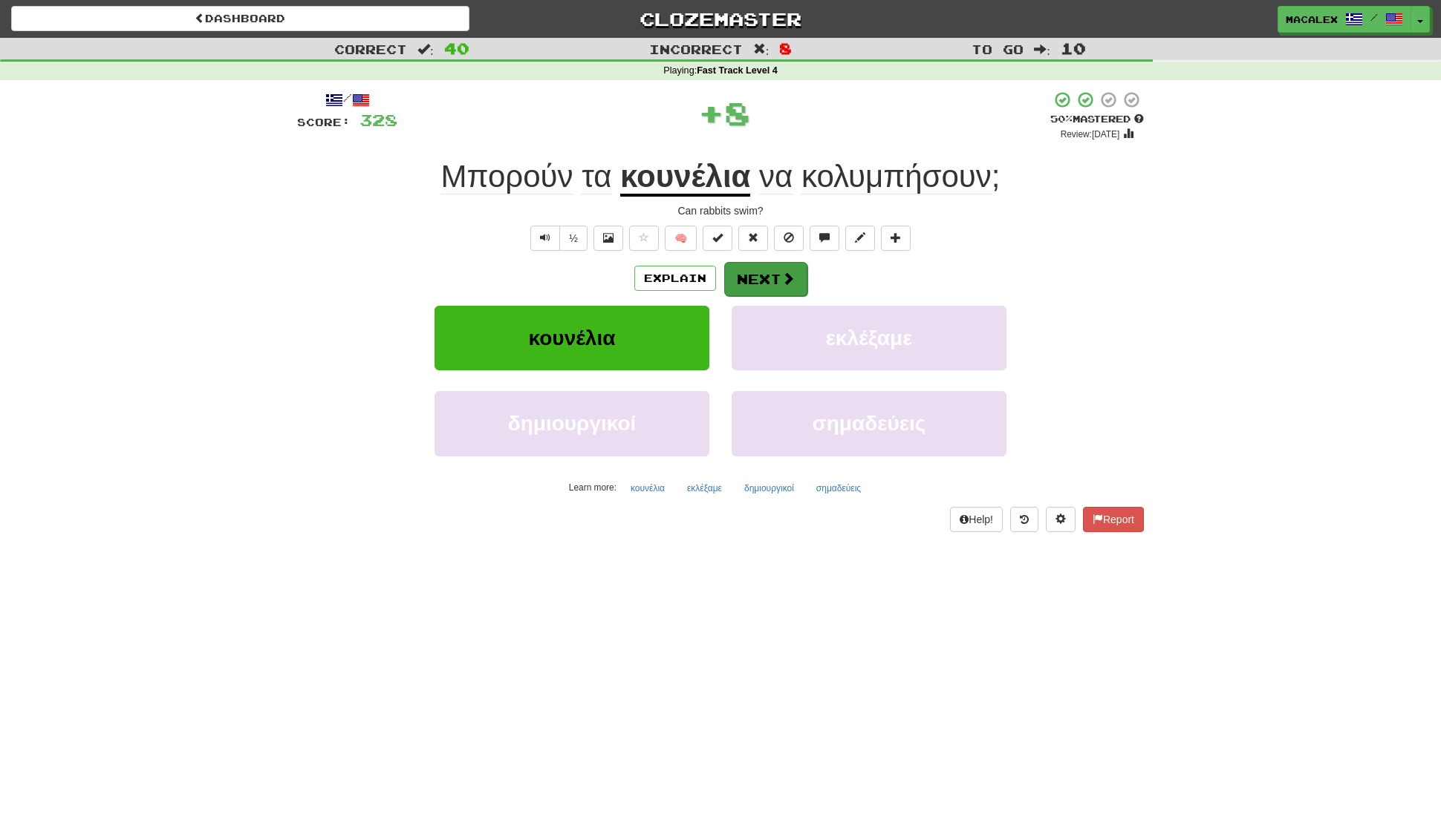
click at [731, 278] on button "Next" at bounding box center [766, 278] width 84 height 34
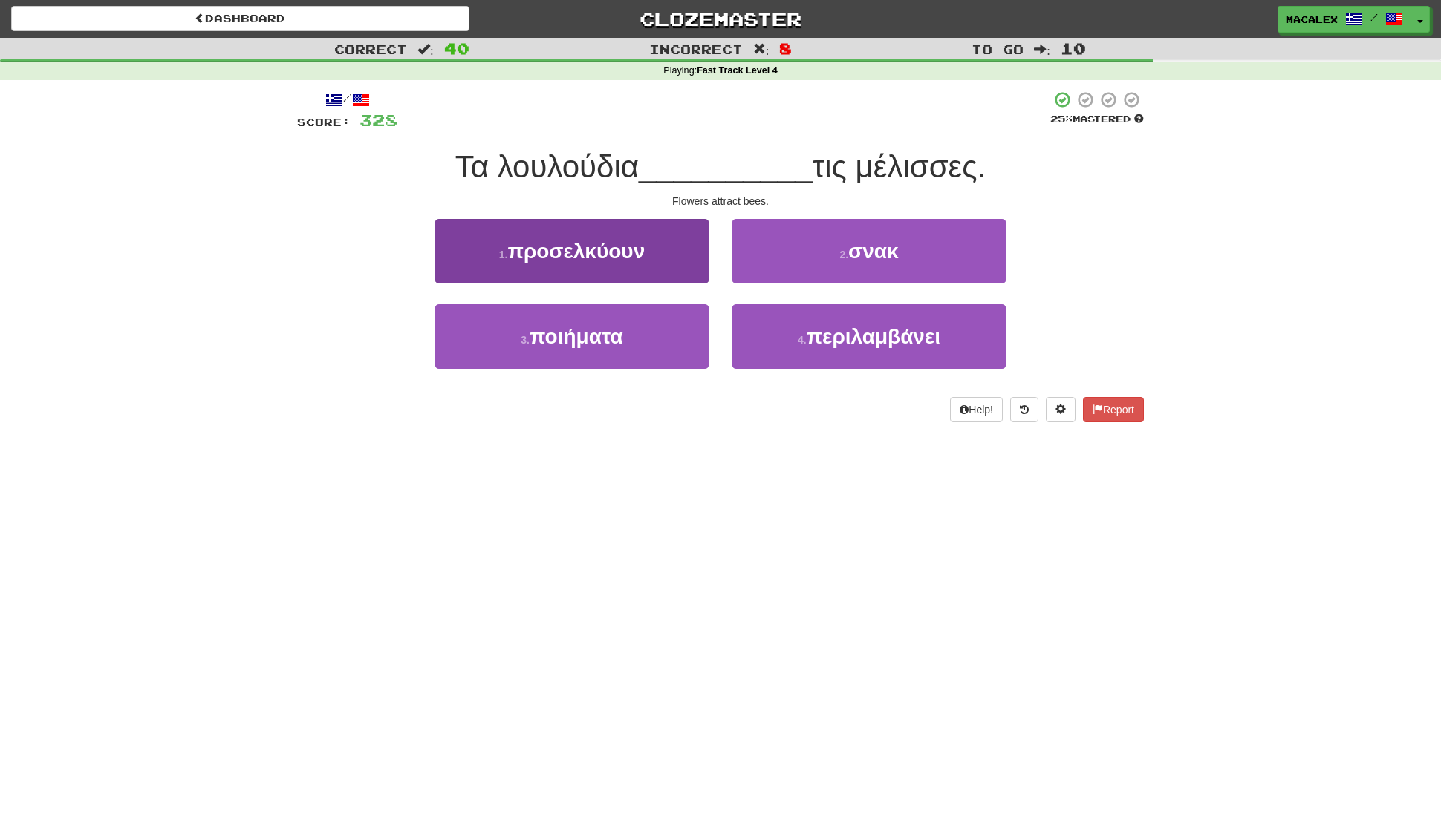
scroll to position [0, 1]
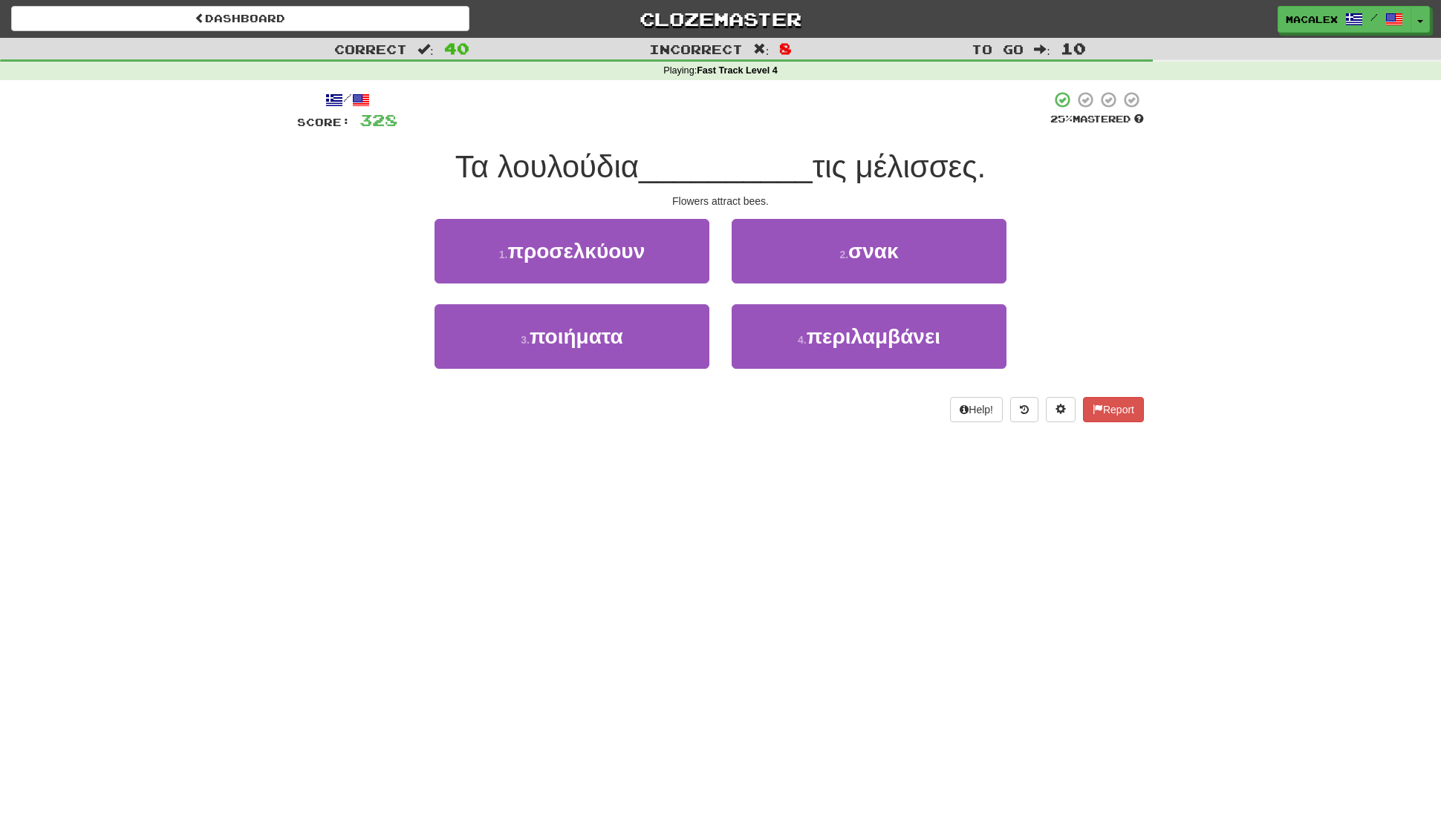
click at [560, 255] on span "προσελκύουν" at bounding box center [575, 251] width 137 height 23
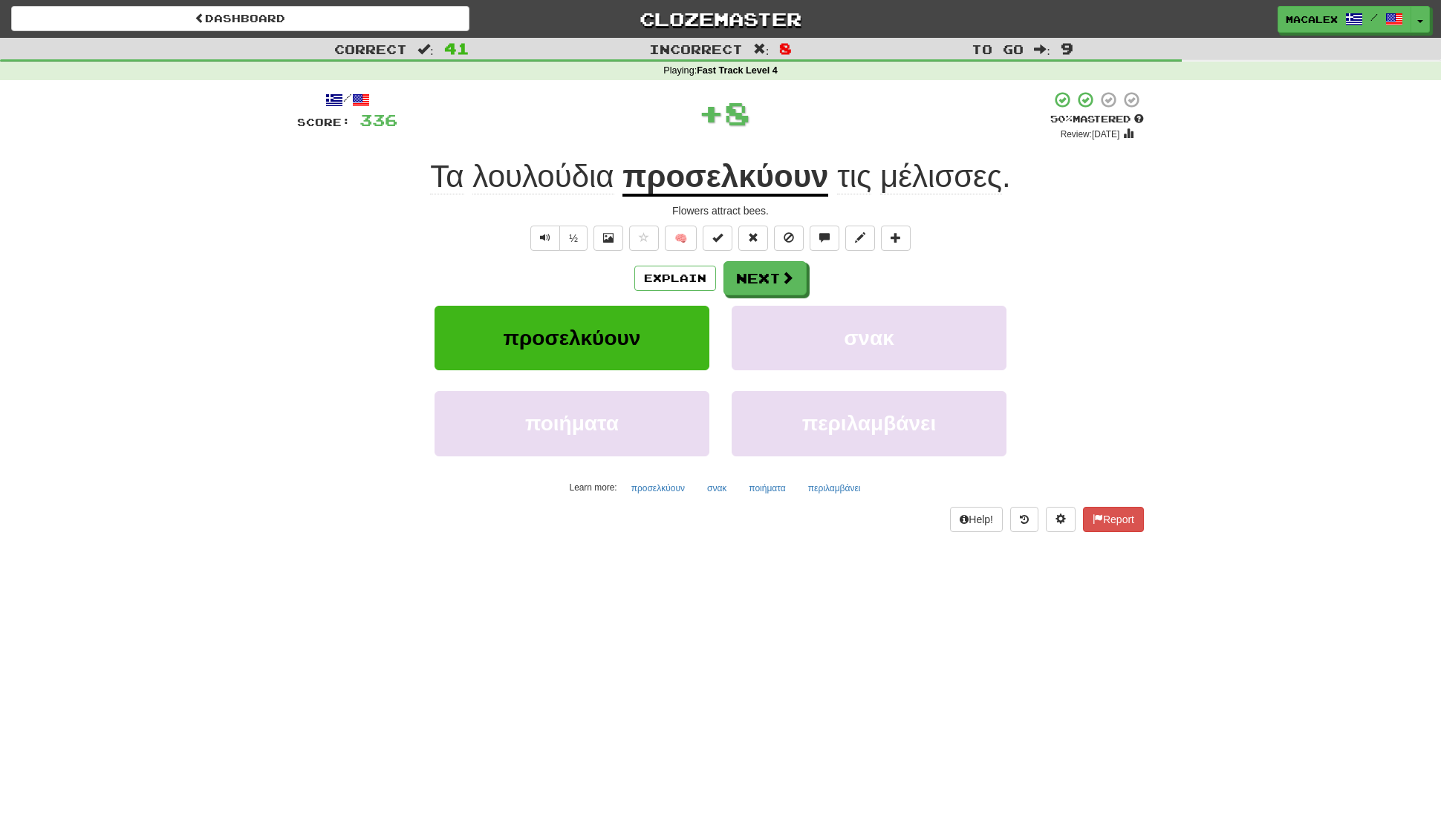
scroll to position [0, 0]
click at [772, 284] on button "Next" at bounding box center [766, 278] width 84 height 34
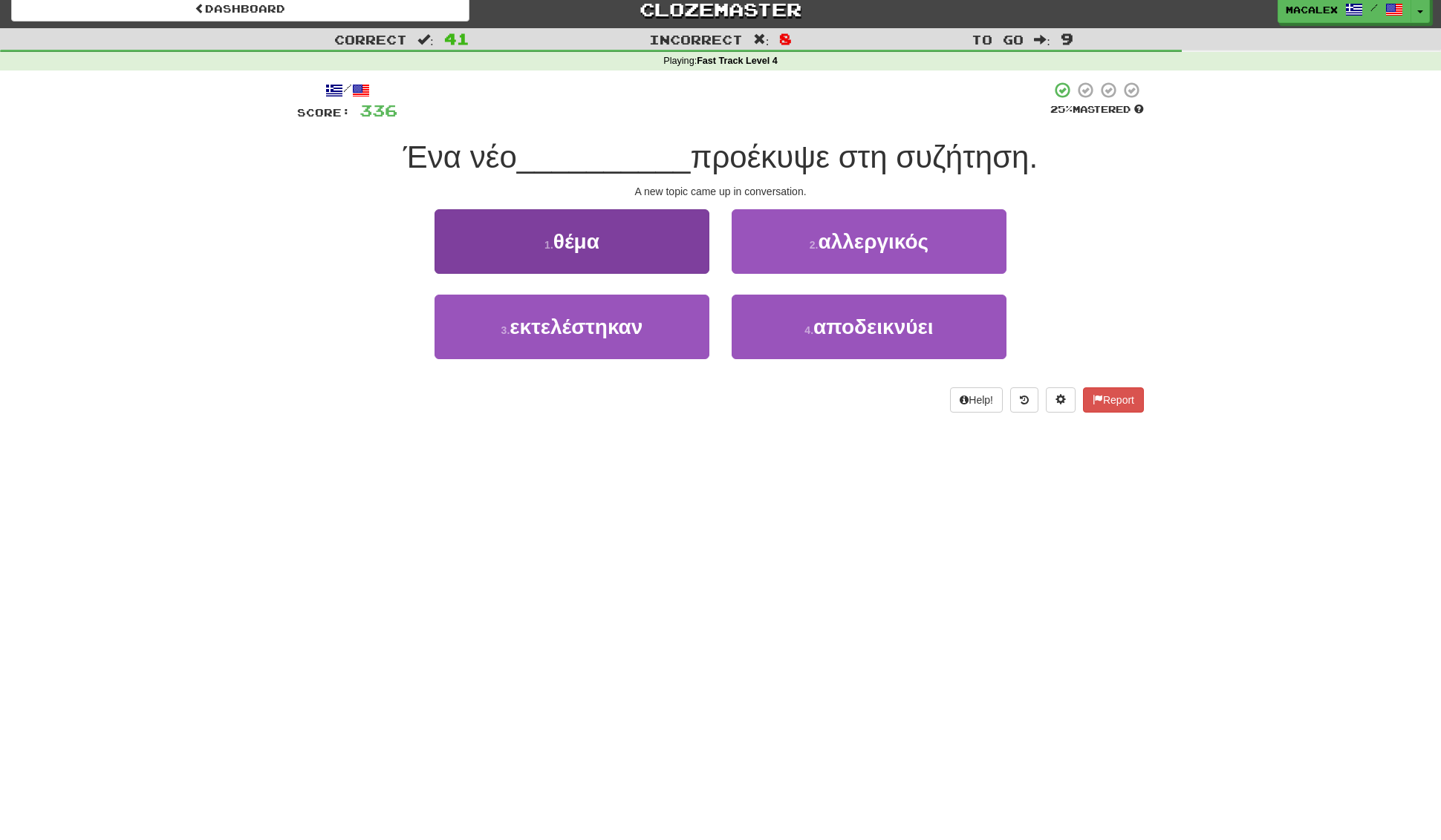
click at [663, 259] on button "1 . θέμα" at bounding box center [572, 241] width 275 height 64
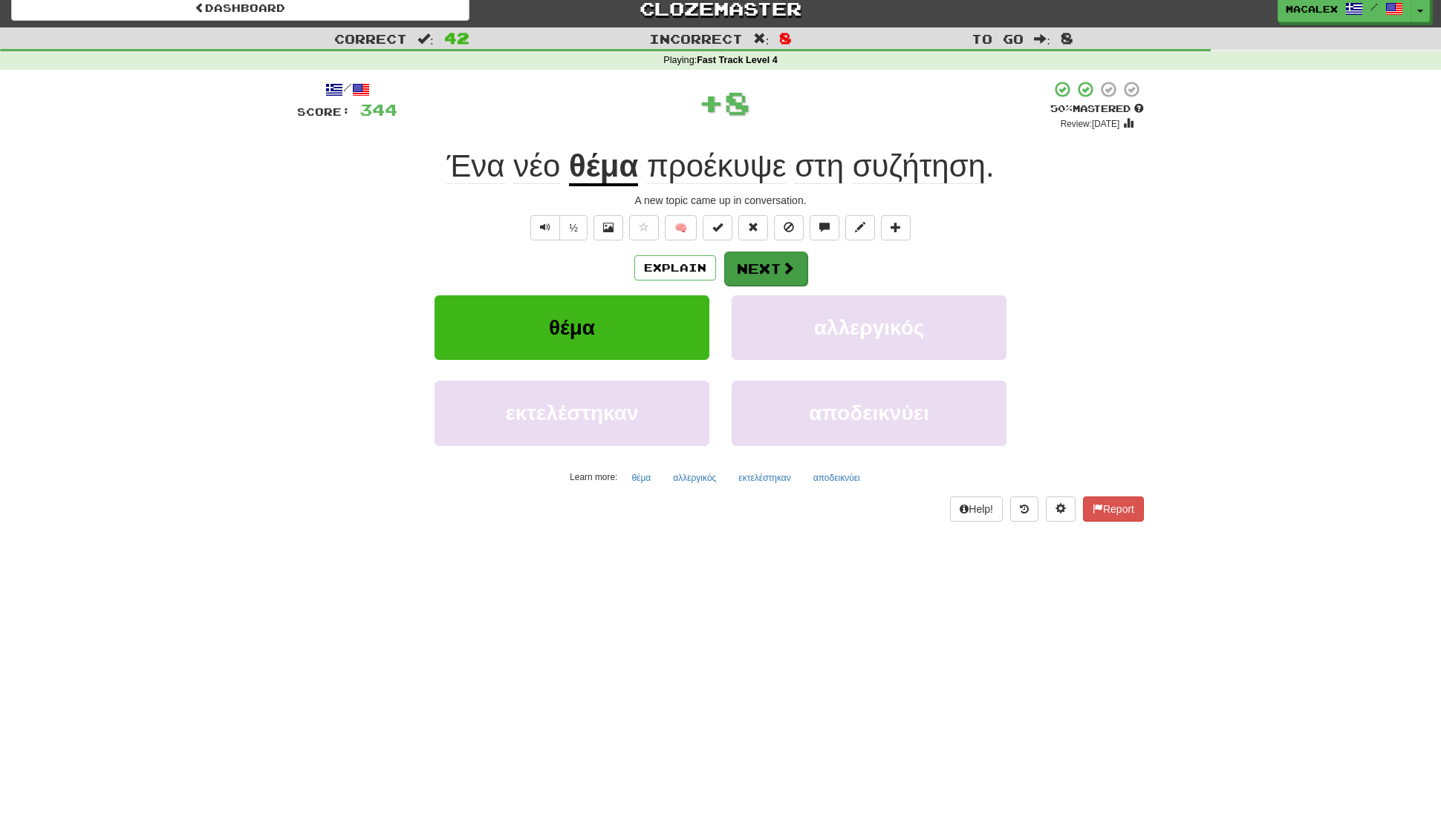
click at [781, 274] on span at bounding box center [788, 268] width 14 height 14
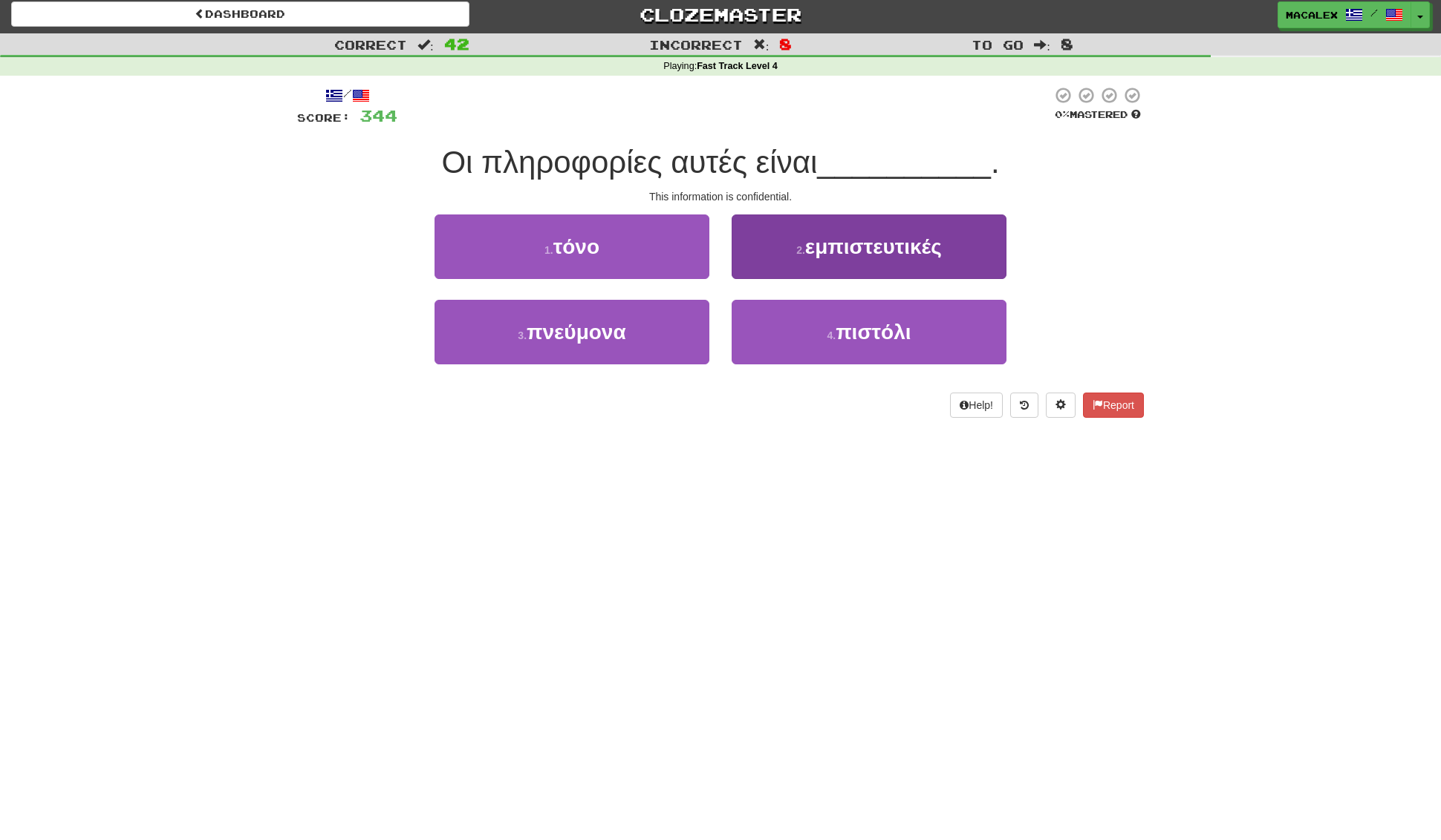
click at [846, 253] on span "εμπιστευτικές" at bounding box center [873, 247] width 137 height 23
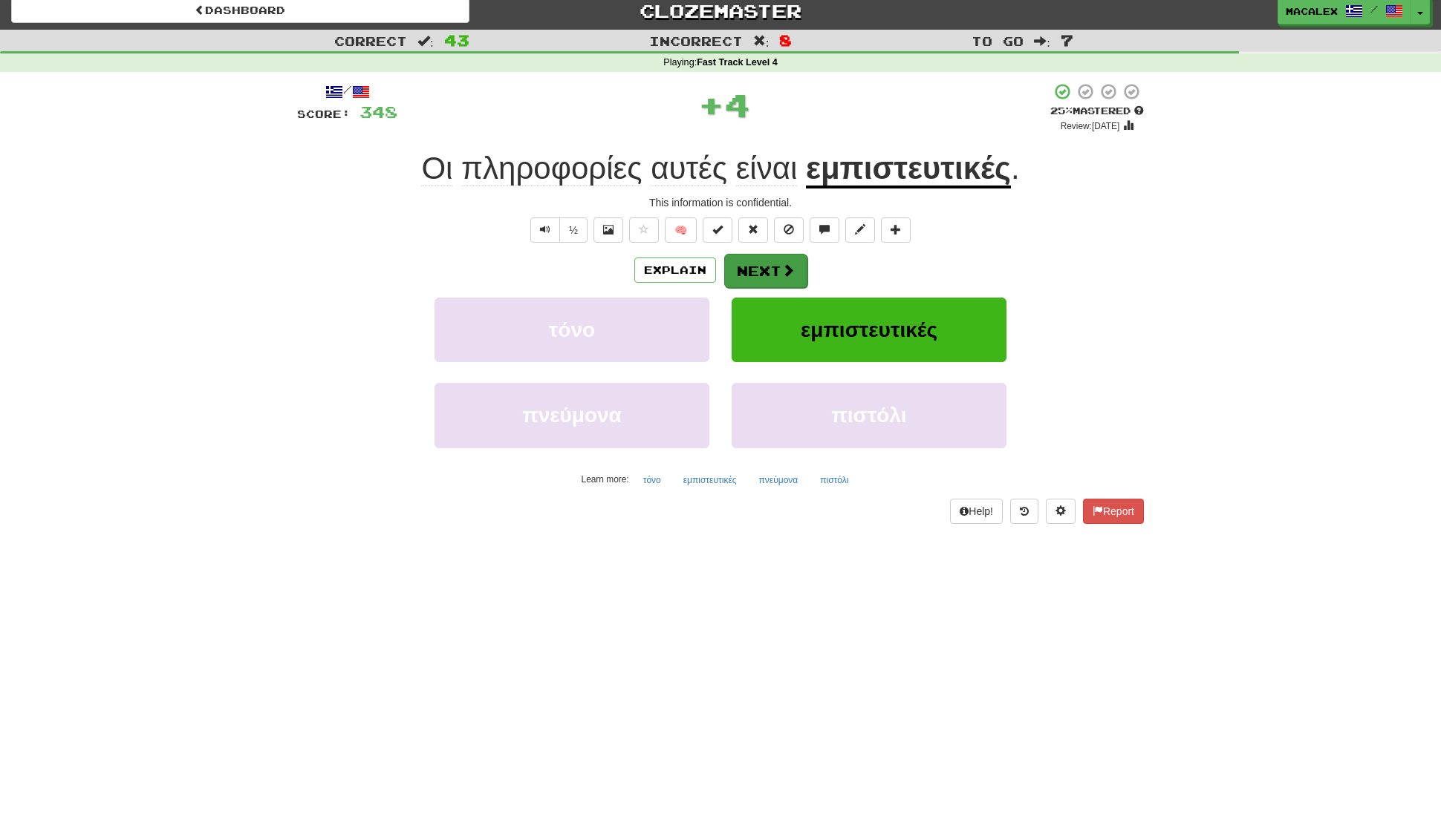
scroll to position [0, 1]
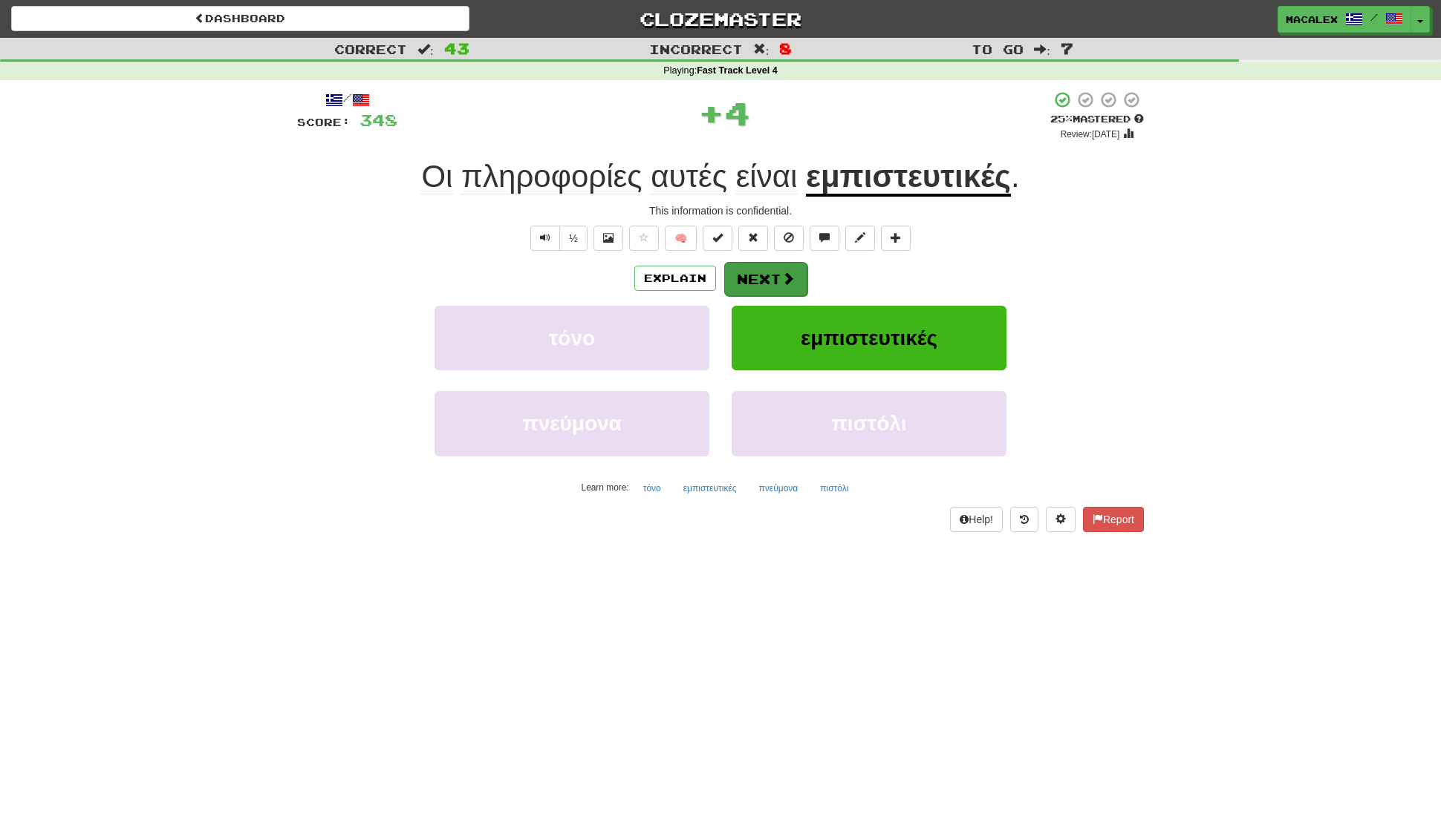
click at [760, 269] on button "Next" at bounding box center [766, 278] width 84 height 34
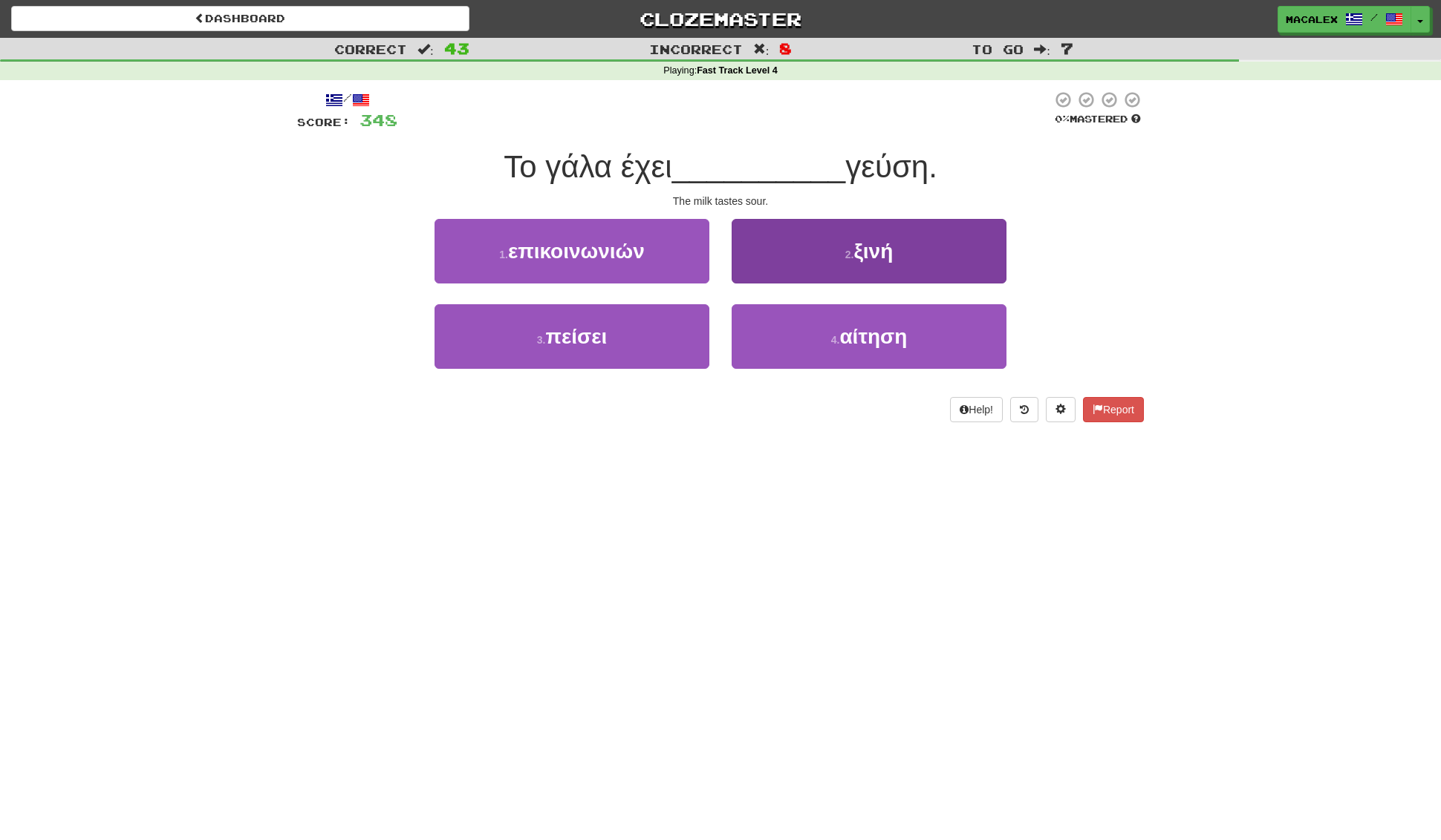
drag, startPoint x: 869, startPoint y: 335, endPoint x: 831, endPoint y: 266, distance: 78.8
click at [858, 260] on span "ξινή" at bounding box center [873, 251] width 39 height 23
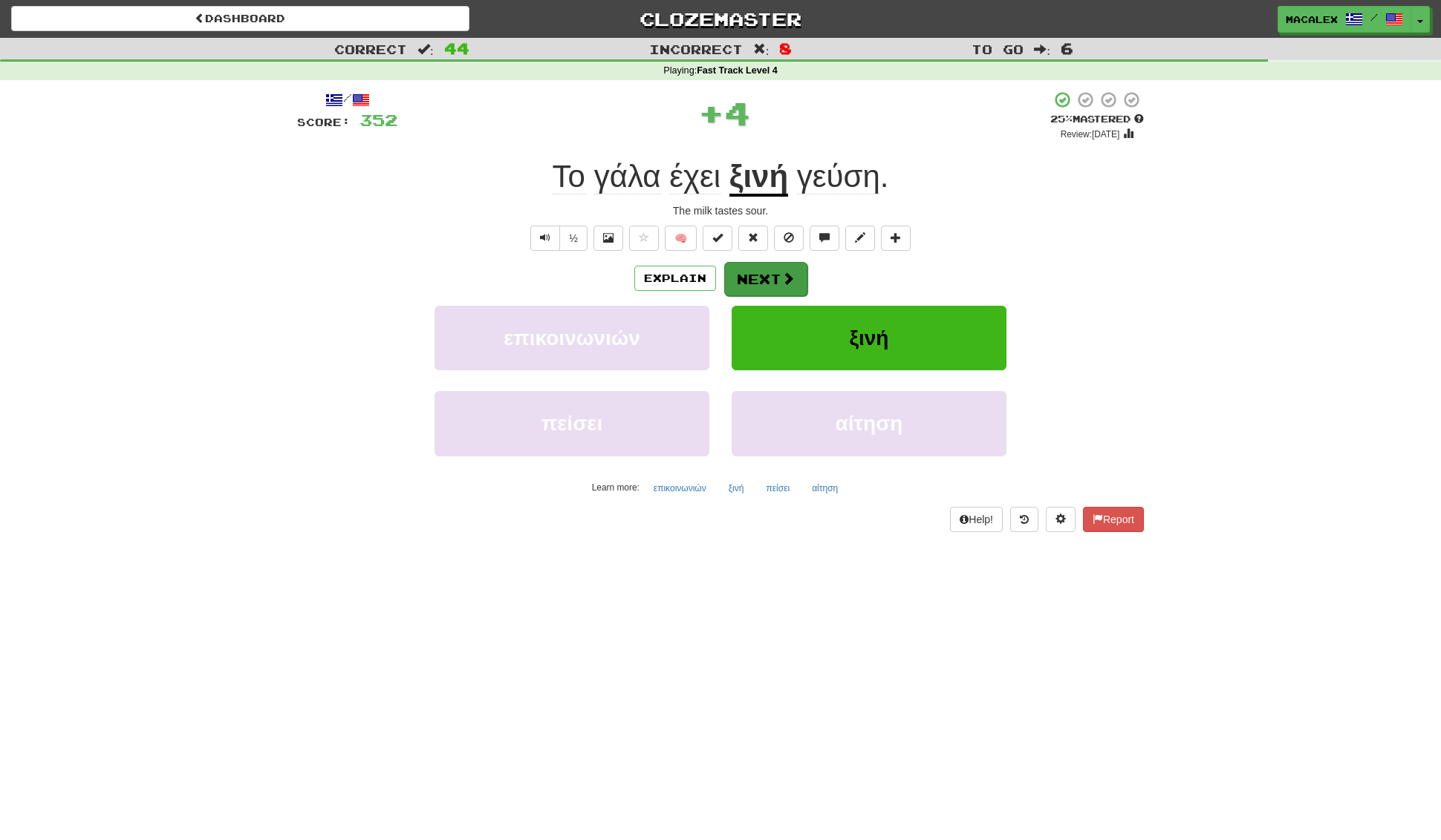
click at [770, 288] on button "Next" at bounding box center [766, 278] width 84 height 34
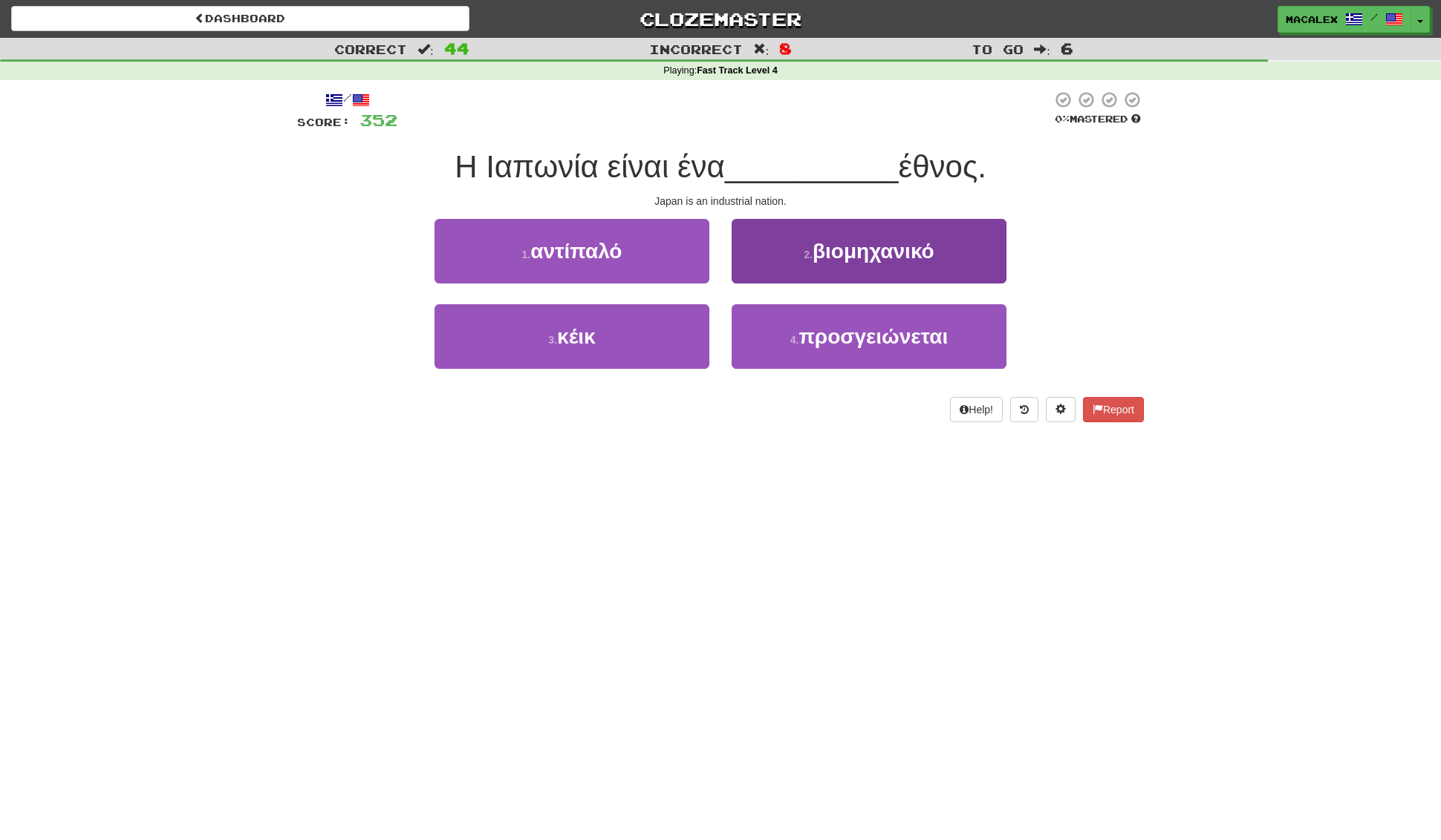
click at [871, 258] on span "βιομηχανικό" at bounding box center [873, 251] width 121 height 23
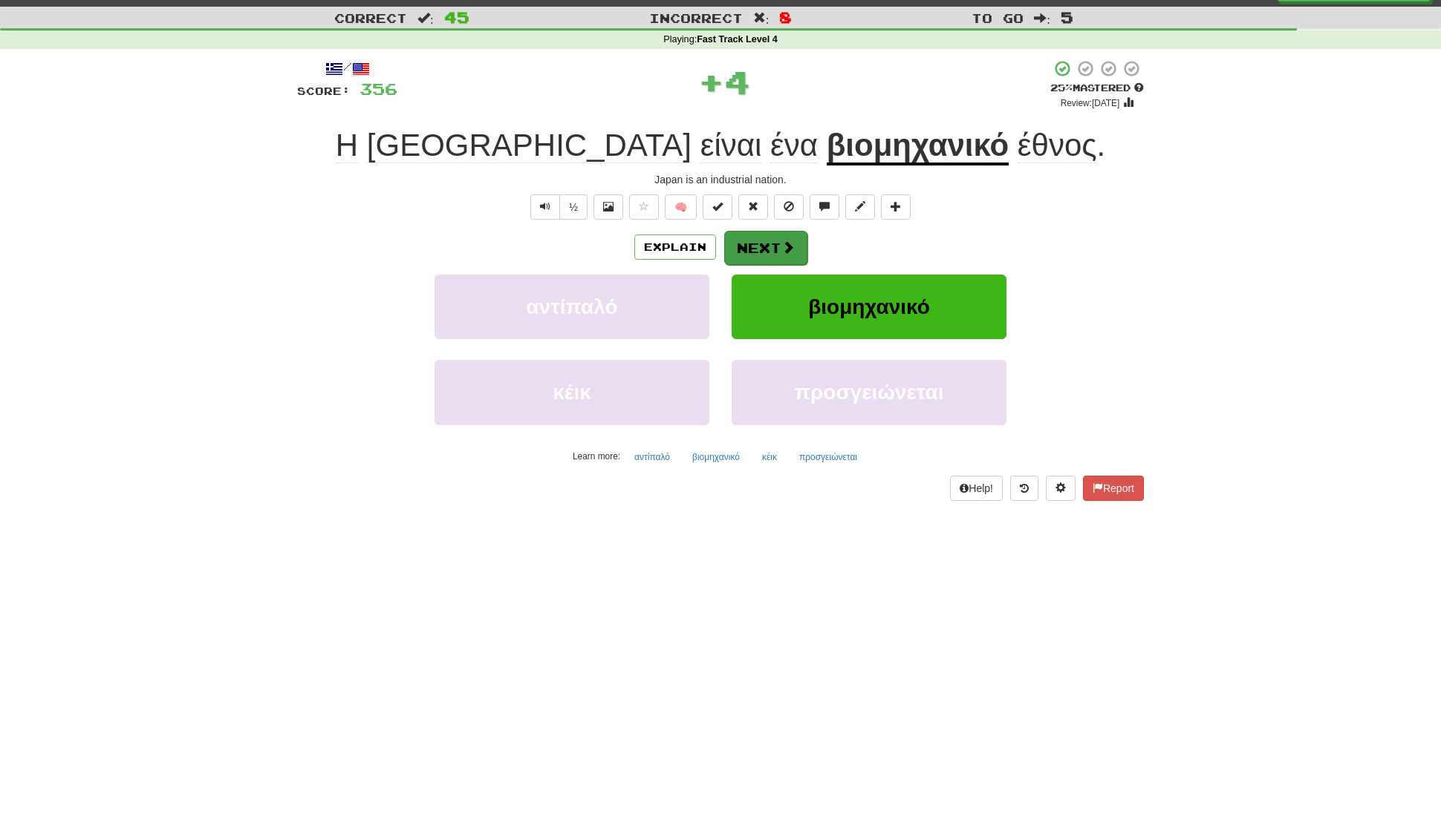
scroll to position [27, 0]
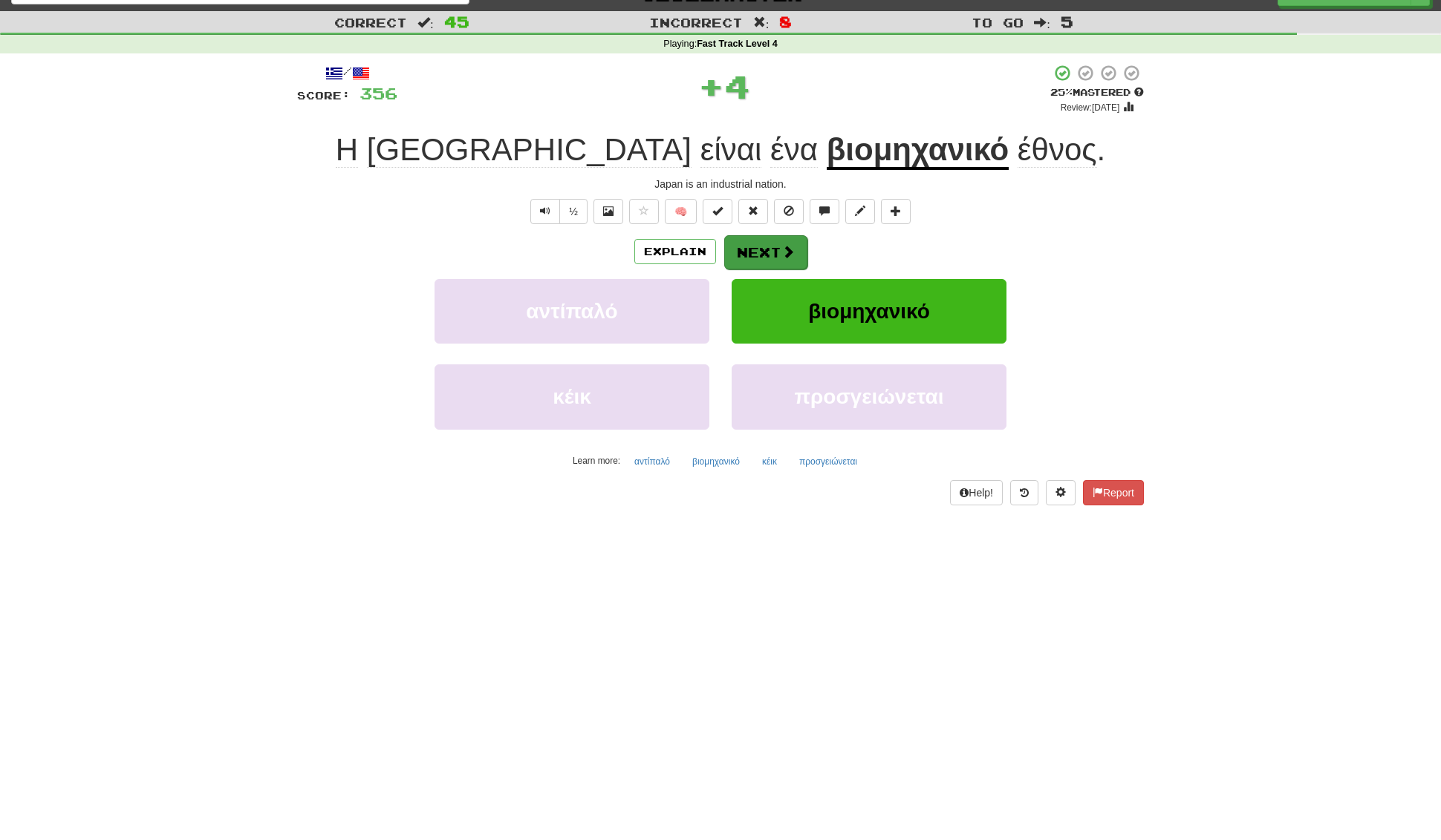
click at [771, 260] on button "Next" at bounding box center [766, 252] width 84 height 34
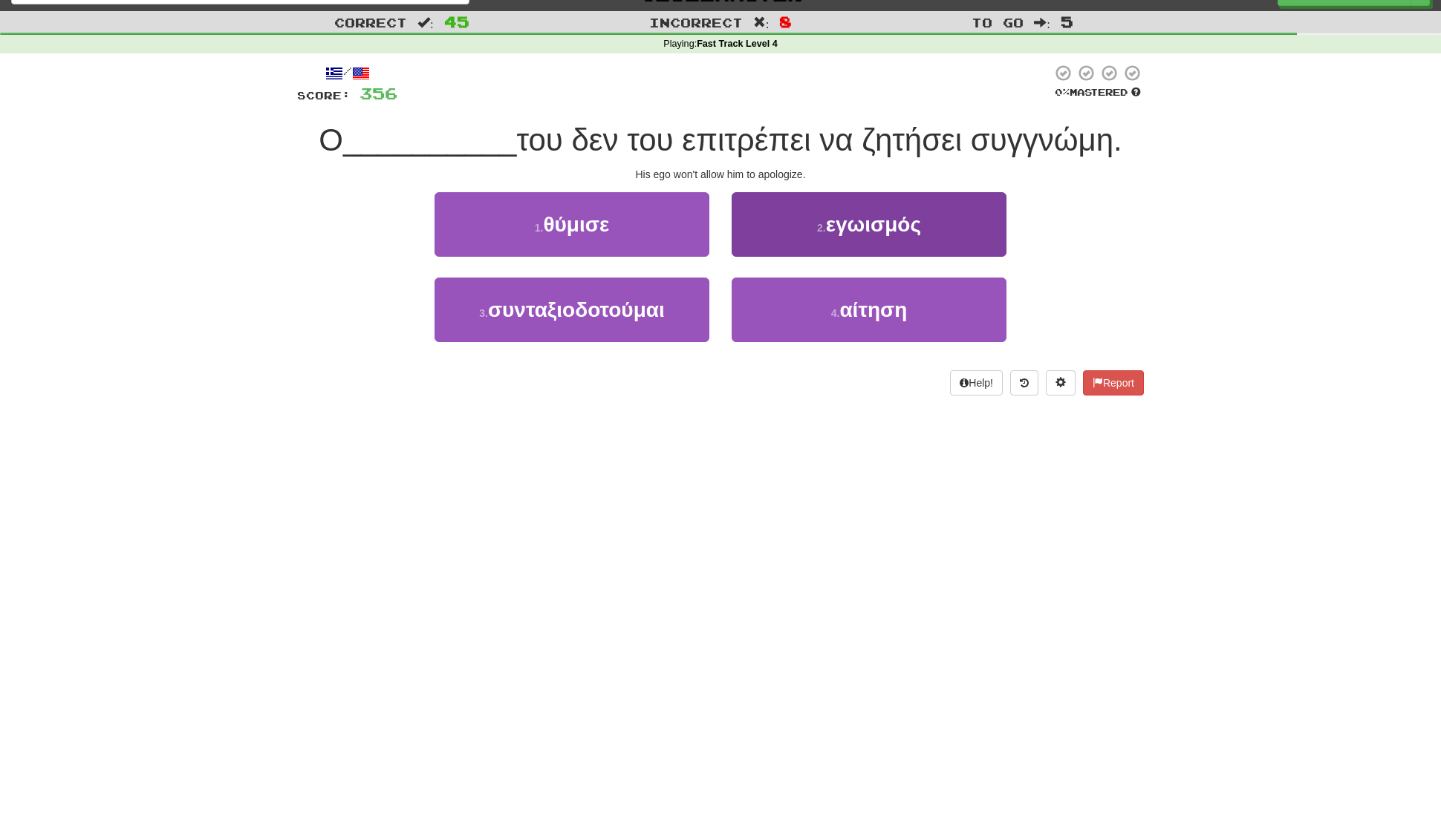
click at [892, 233] on span "εγωισμός" at bounding box center [873, 225] width 95 height 23
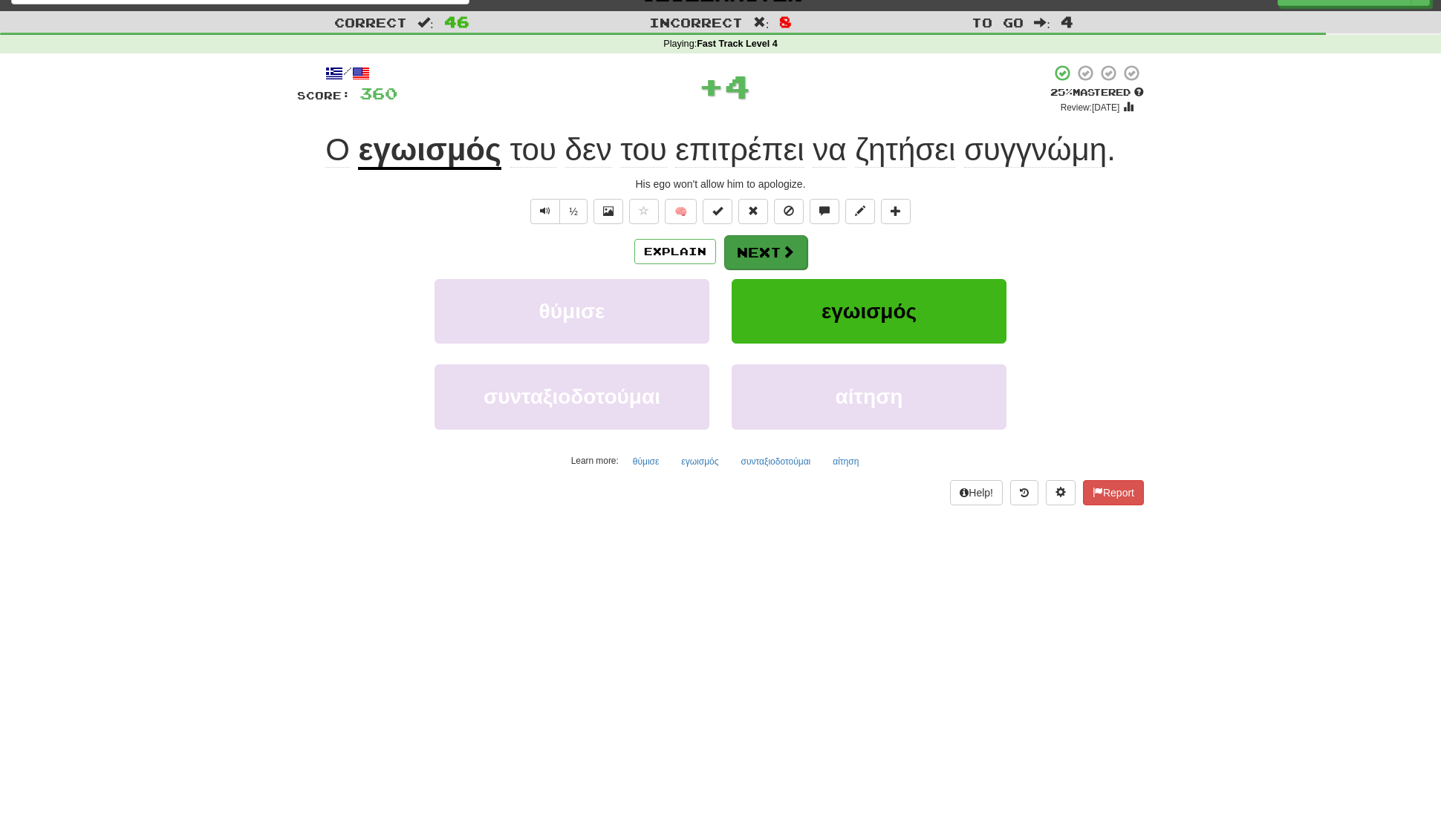
click at [763, 244] on button "Next" at bounding box center [766, 252] width 84 height 34
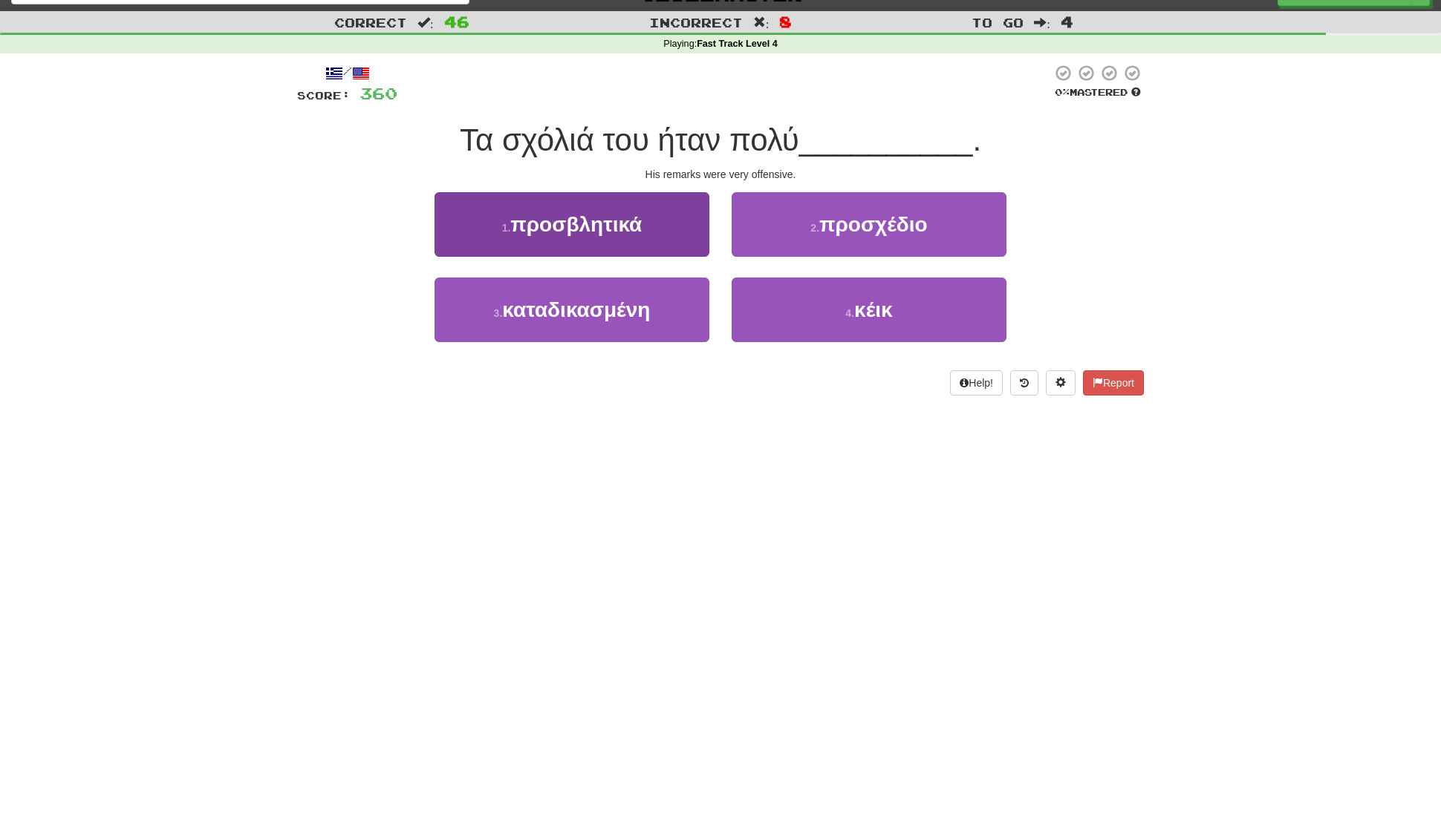
click at [588, 234] on button "1 . προσβλητικά" at bounding box center [572, 224] width 275 height 64
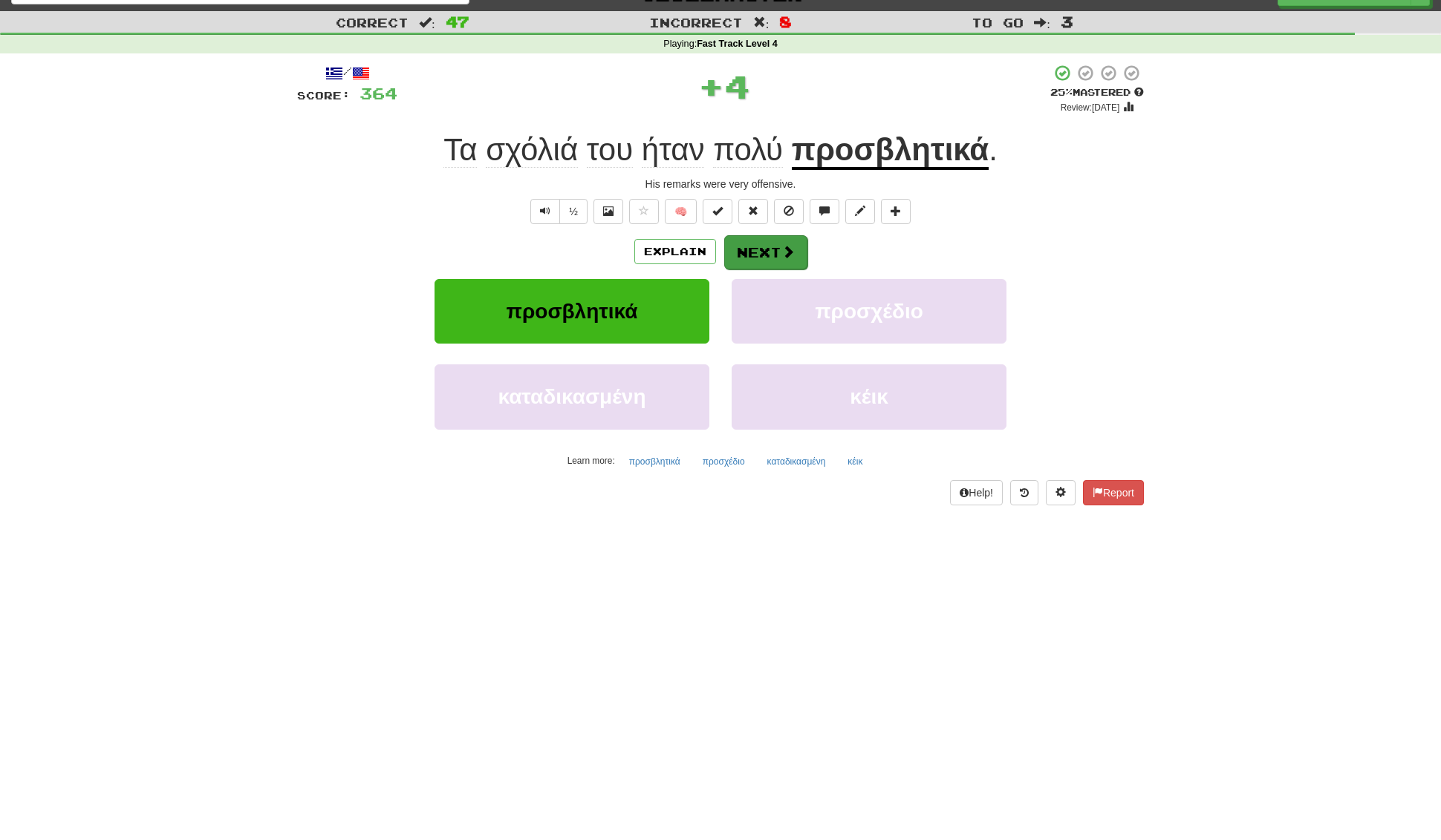
click at [766, 253] on button "Next" at bounding box center [766, 252] width 84 height 34
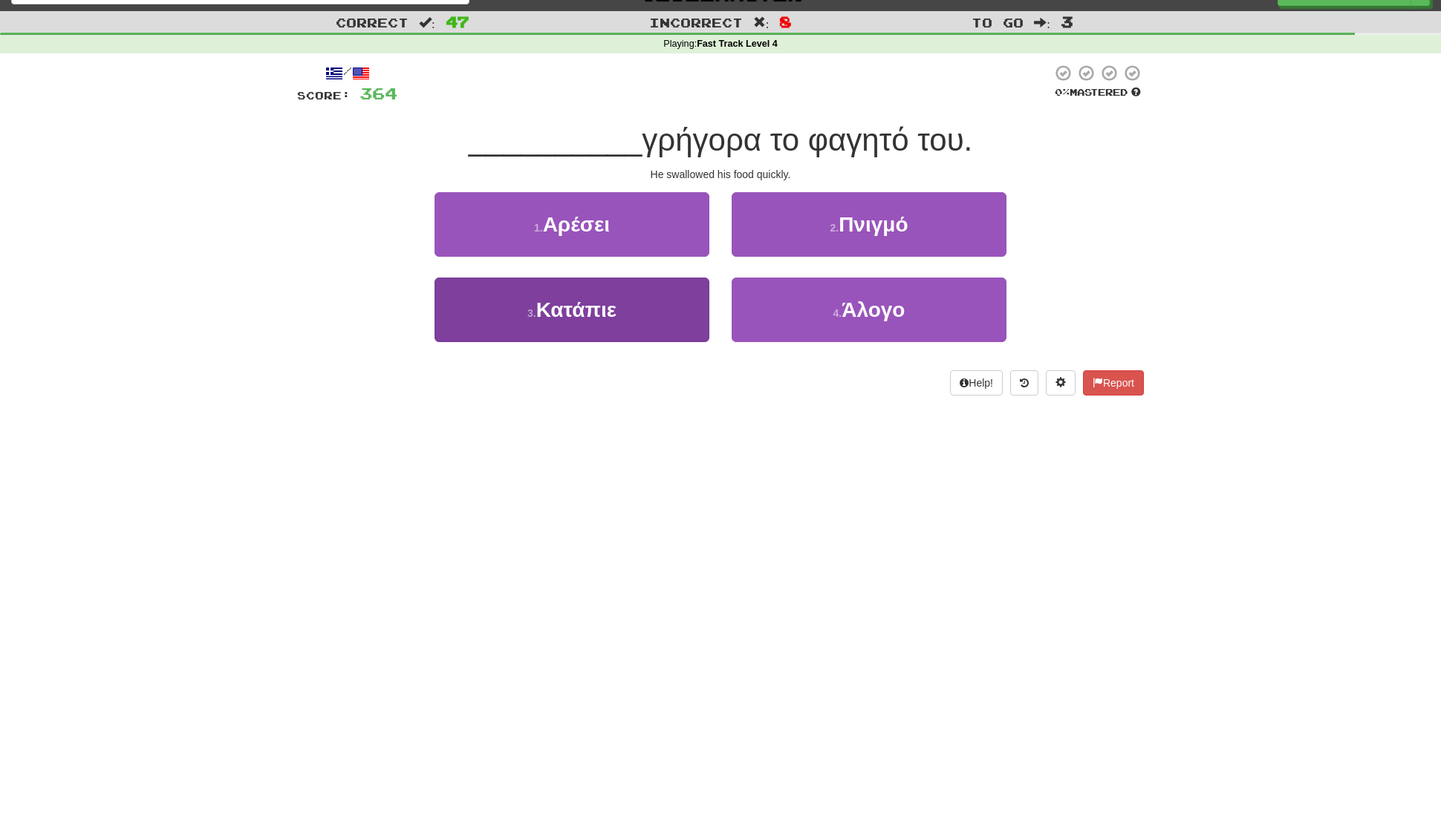
click at [563, 311] on span "Κατάπιε" at bounding box center [576, 310] width 80 height 23
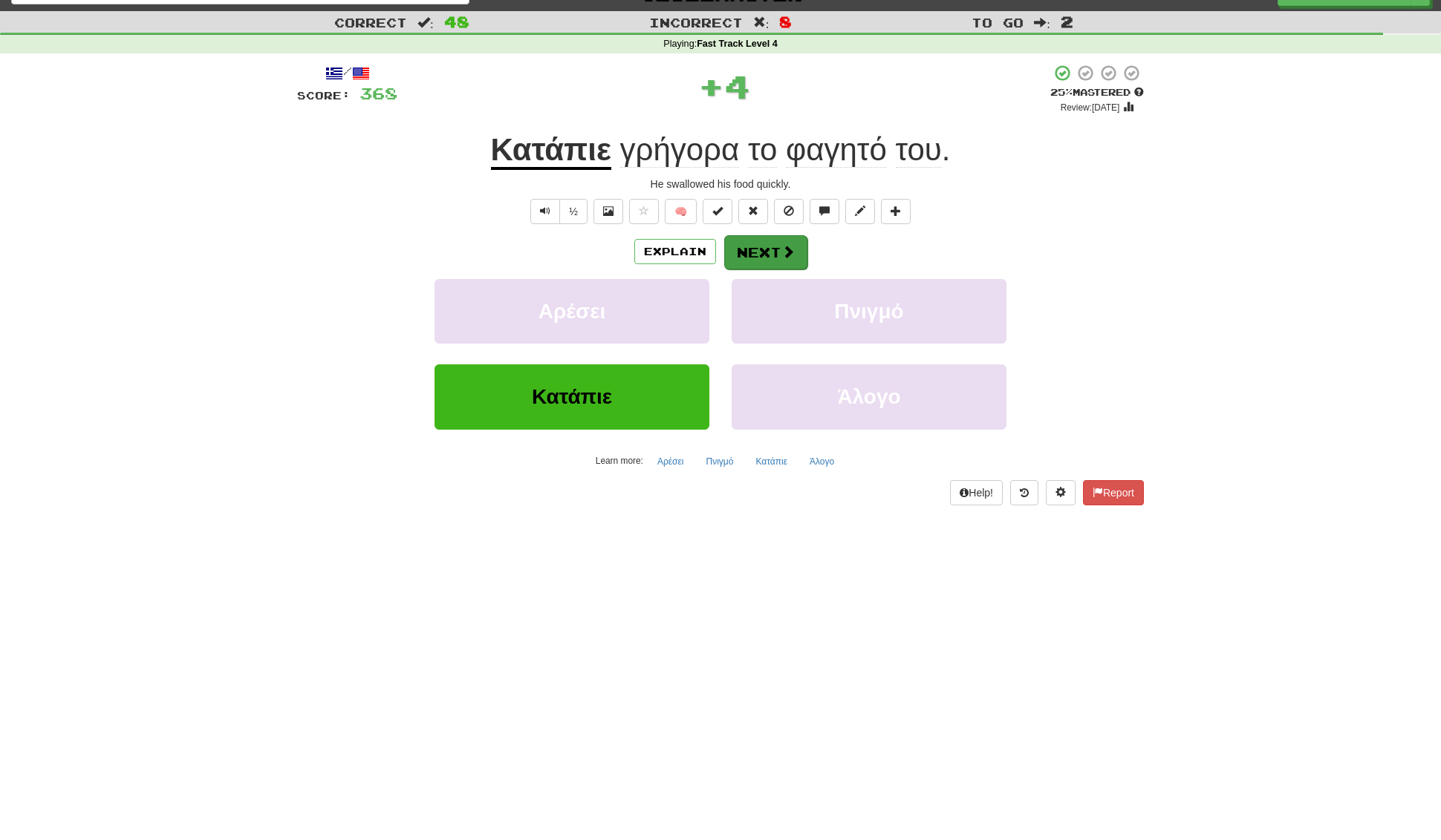
click at [793, 246] on span at bounding box center [788, 252] width 14 height 14
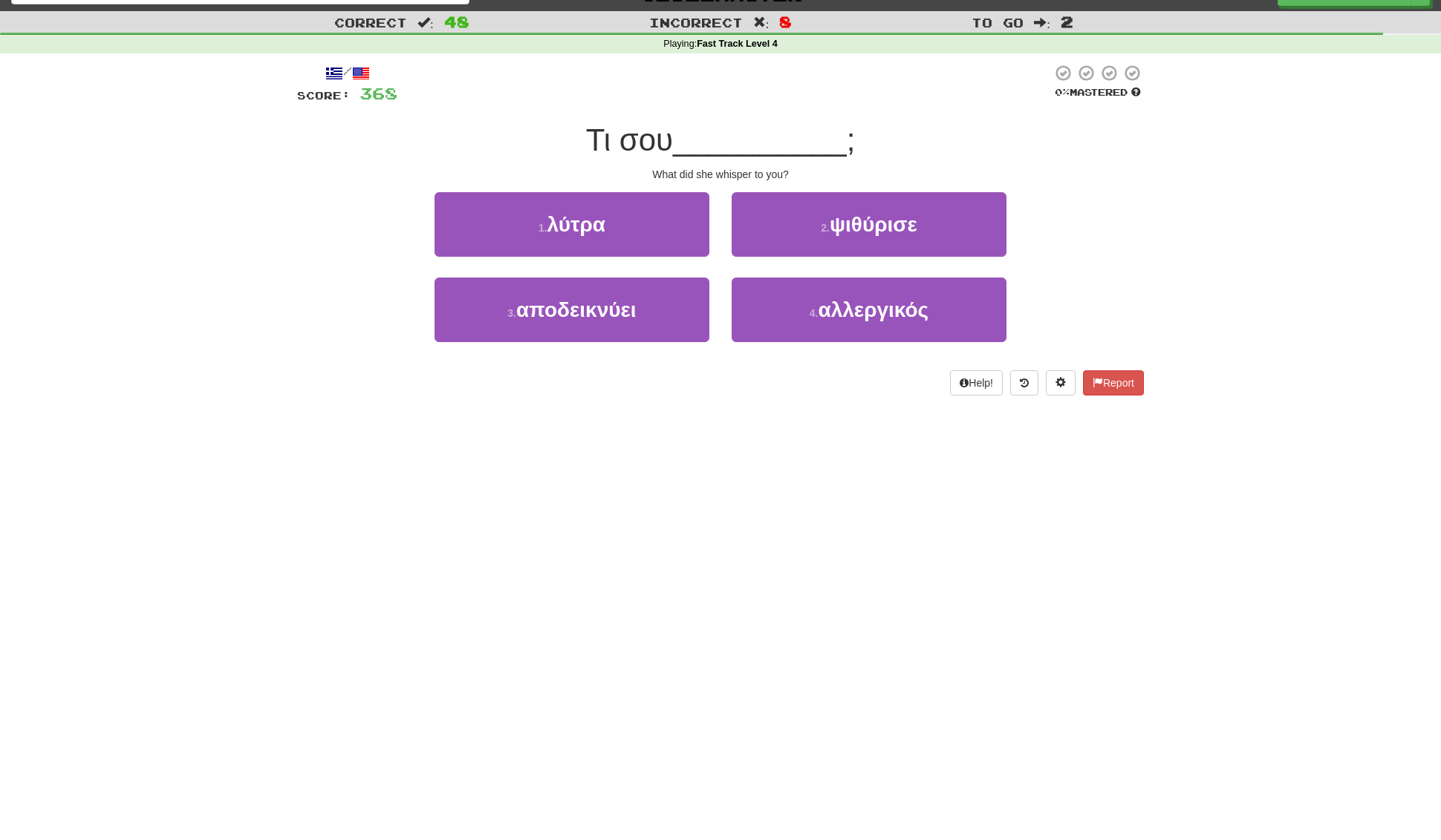
click at [878, 229] on span "ψιθύρισε" at bounding box center [873, 225] width 87 height 23
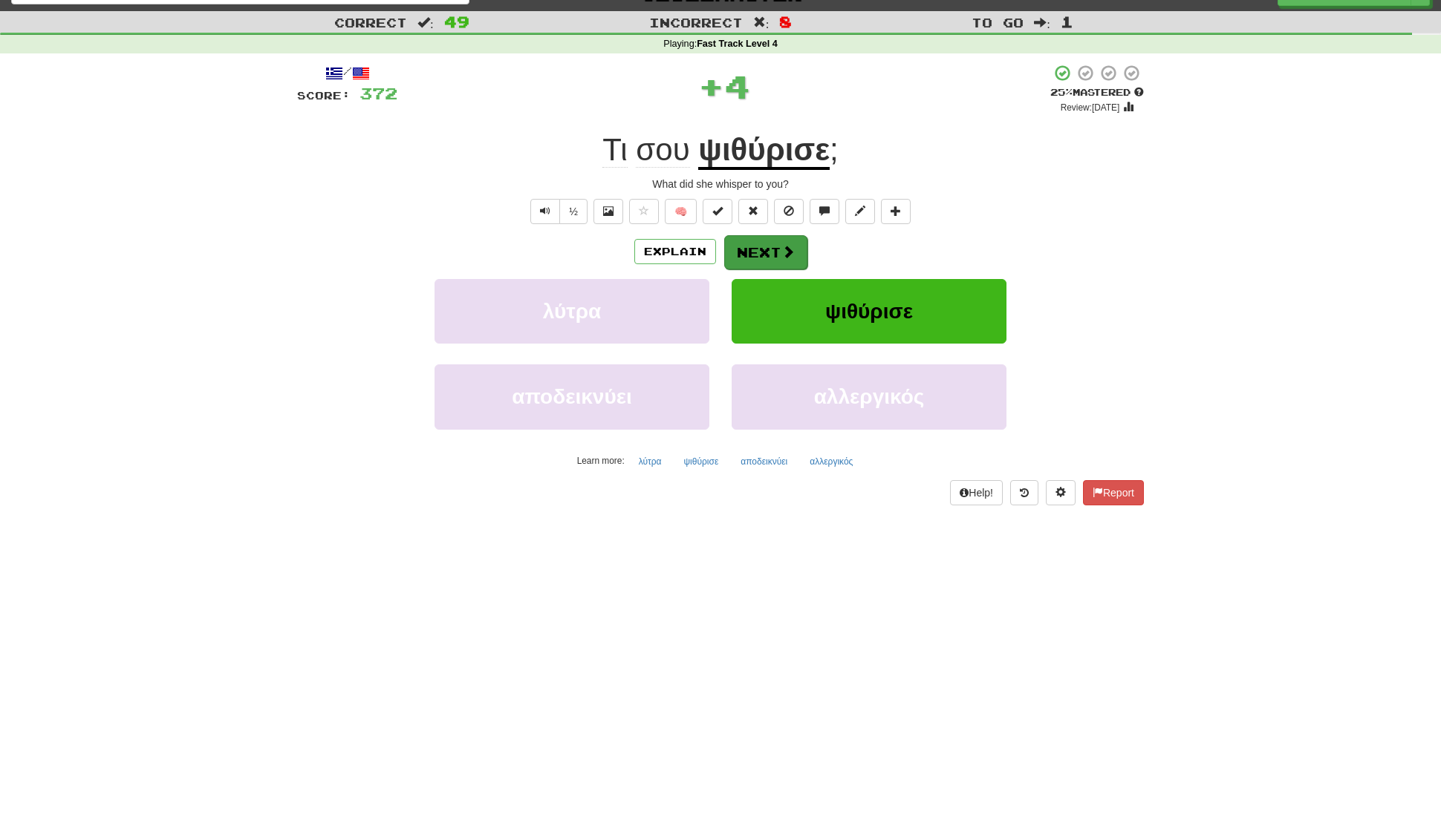
click at [789, 254] on span at bounding box center [788, 252] width 14 height 14
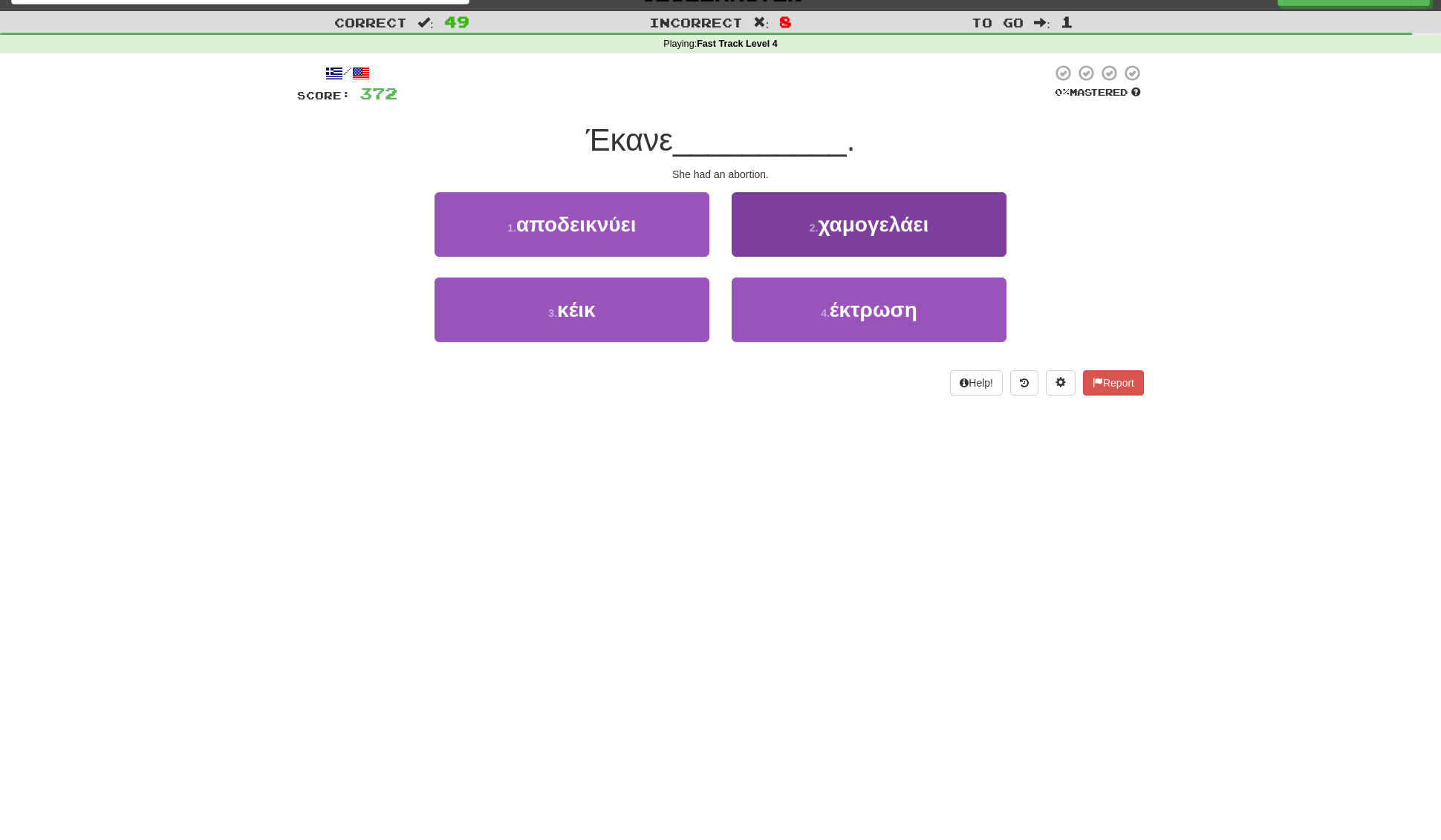
click at [824, 302] on button "4 . έκτρωση" at bounding box center [869, 310] width 275 height 64
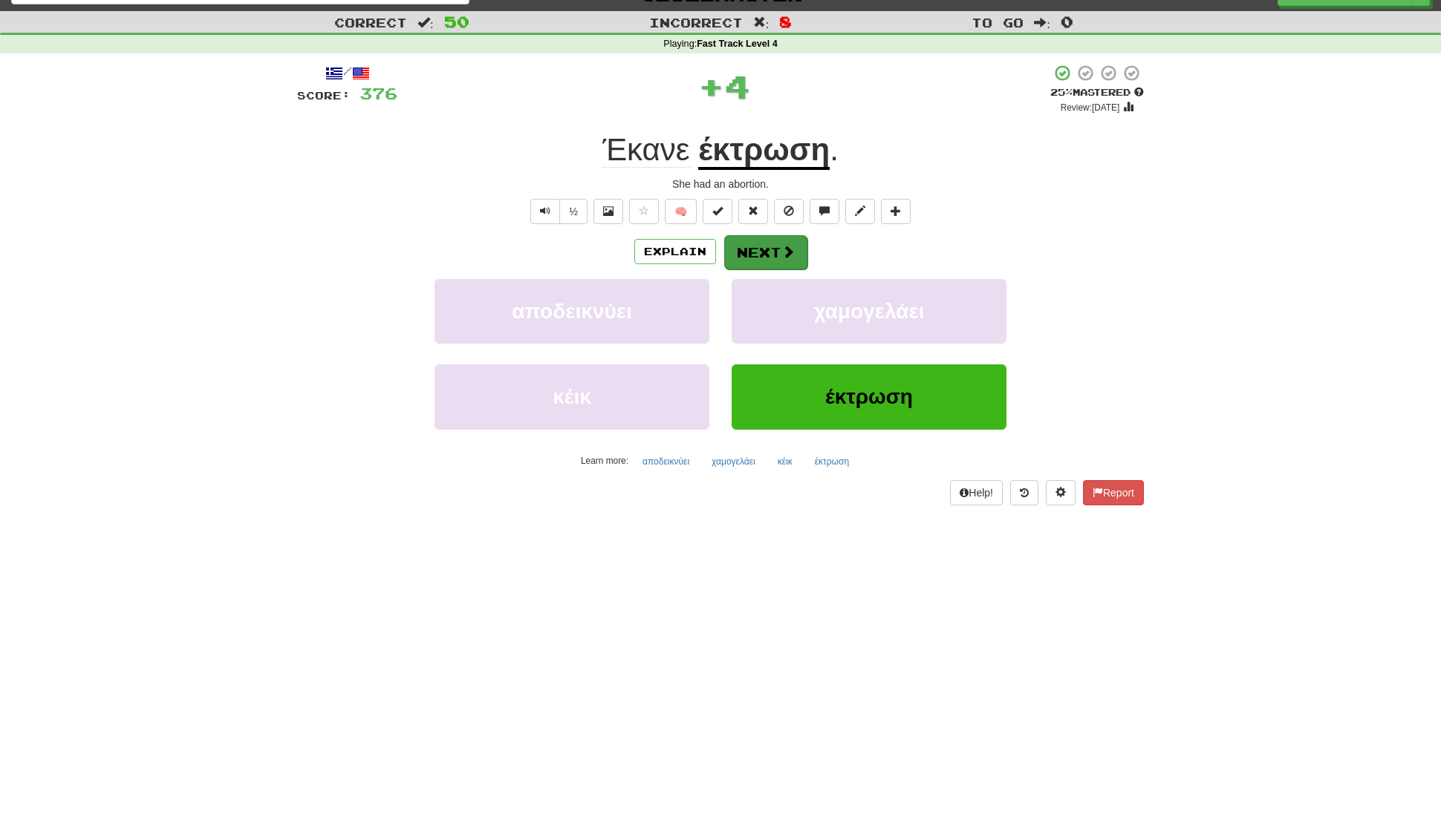
click at [758, 244] on button "Next" at bounding box center [766, 252] width 84 height 34
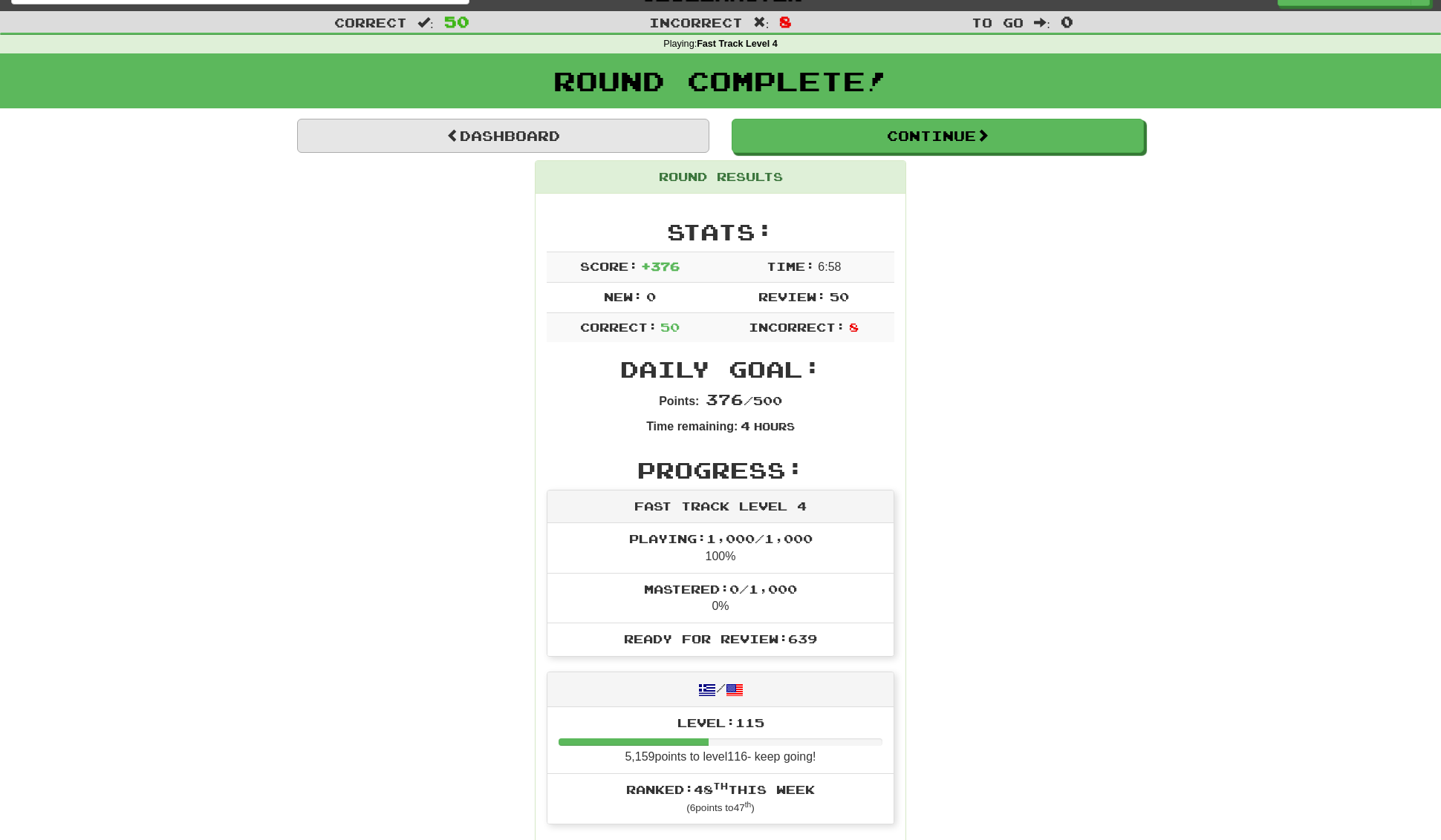
click at [528, 131] on link "Dashboard" at bounding box center [503, 136] width 412 height 34
